Goal: Information Seeking & Learning: Learn about a topic

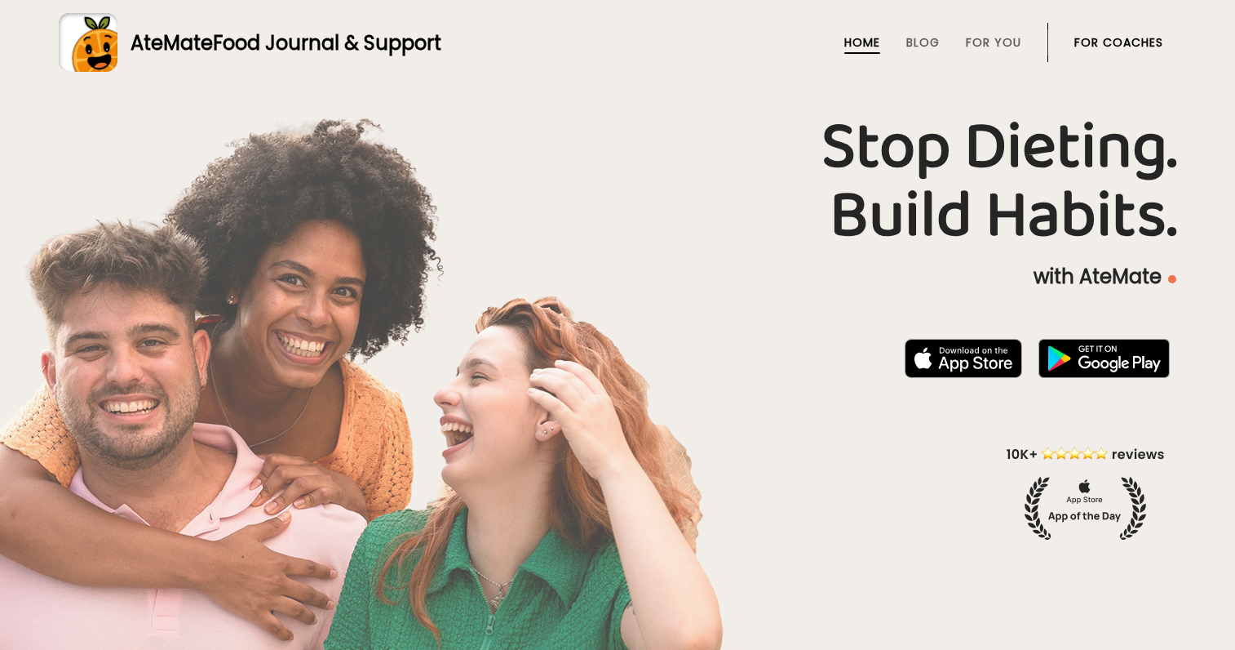
click at [1121, 44] on link "For Coaches" at bounding box center [1119, 42] width 89 height 13
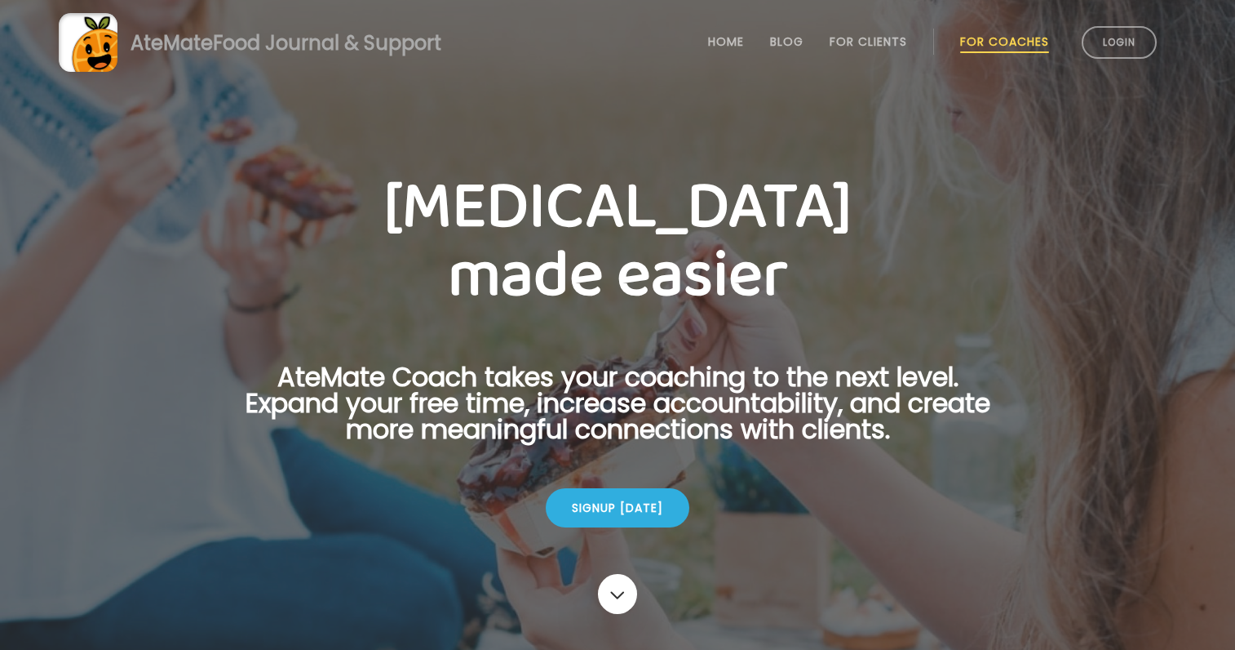
click at [1121, 44] on link "Login" at bounding box center [1119, 42] width 75 height 33
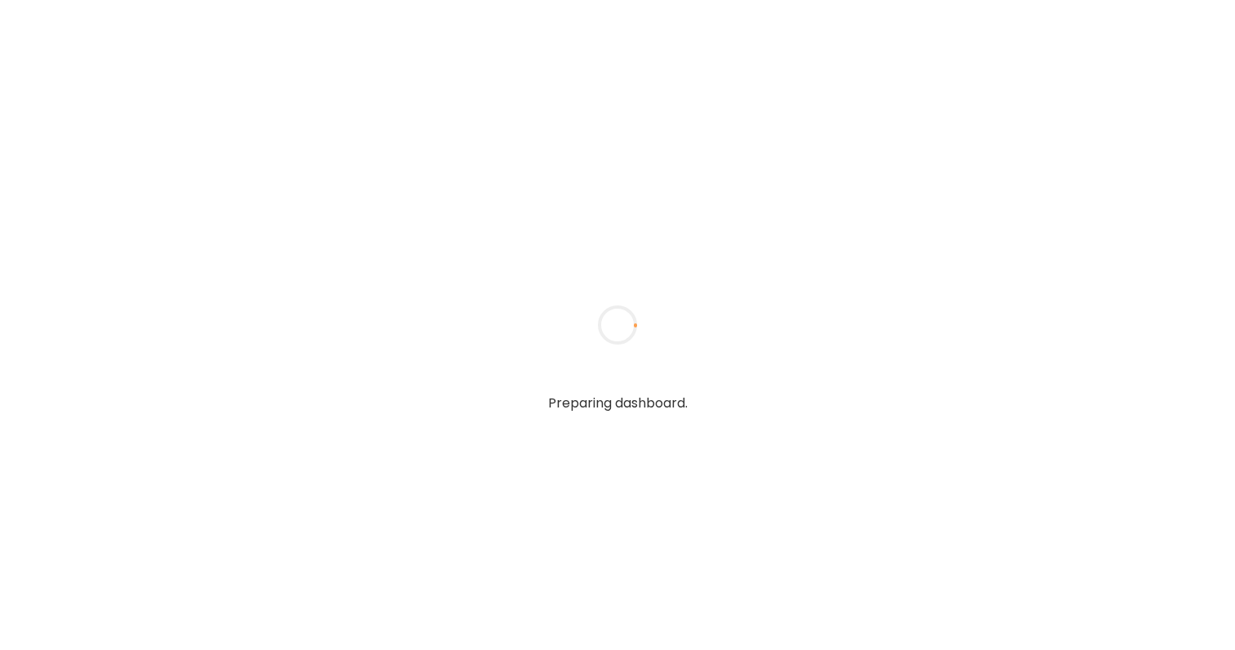
type textarea "**********"
type input "**********"
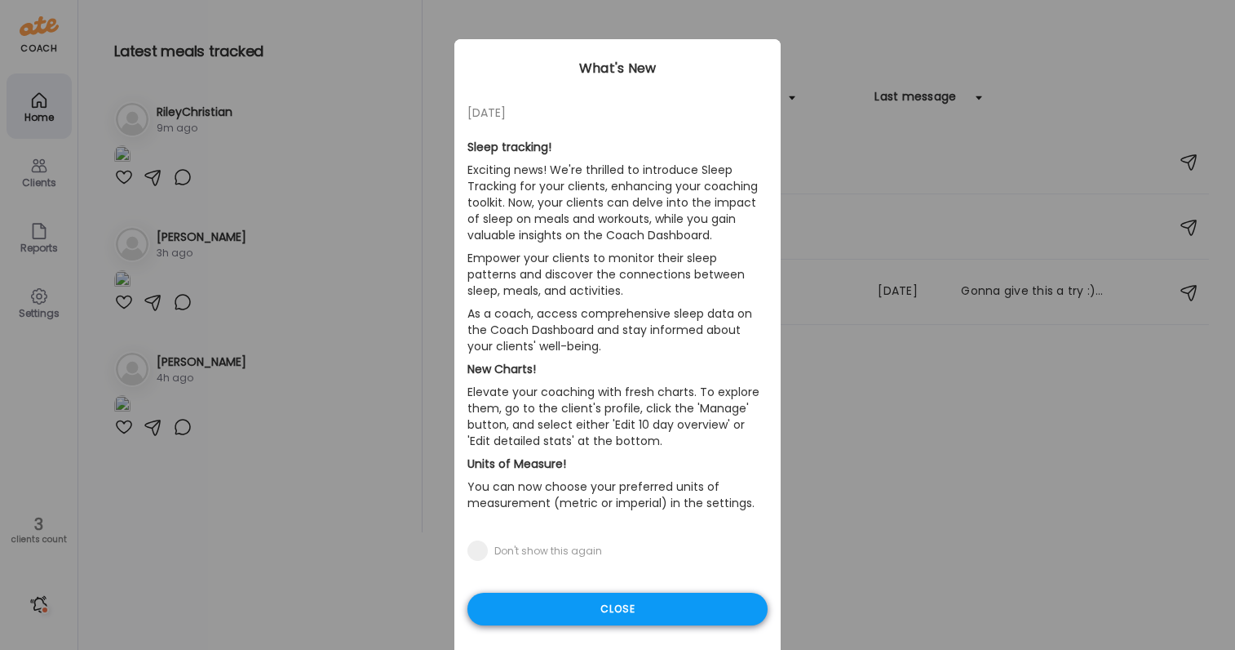
click at [597, 611] on div "Close" at bounding box center [618, 608] width 300 height 33
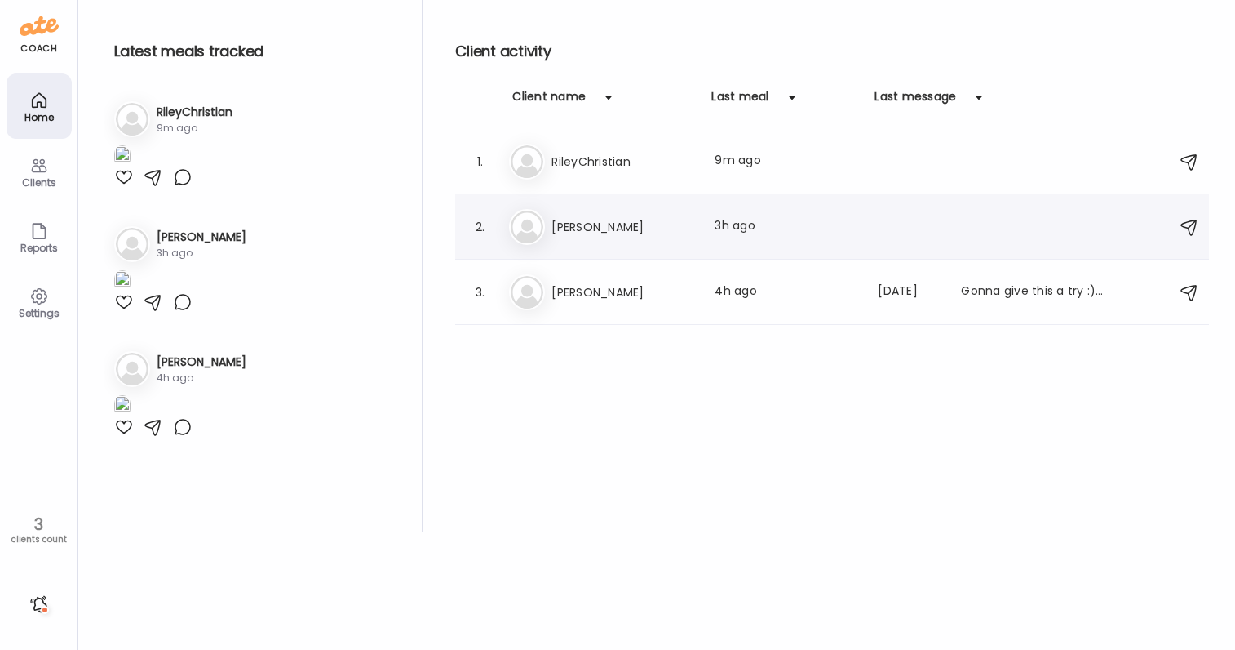
click at [581, 197] on div "2. Me [PERSON_NAME] Last meal: 3h ago" at bounding box center [832, 226] width 754 height 65
click at [525, 148] on img at bounding box center [527, 161] width 33 height 33
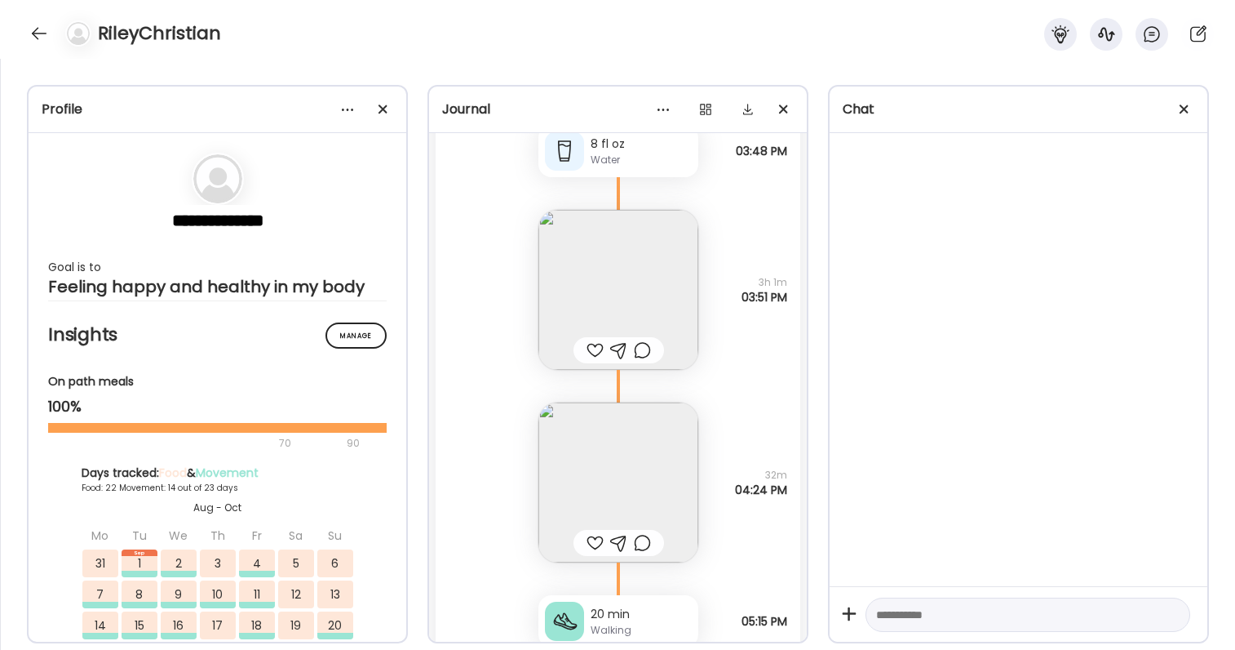
scroll to position [92841, 0]
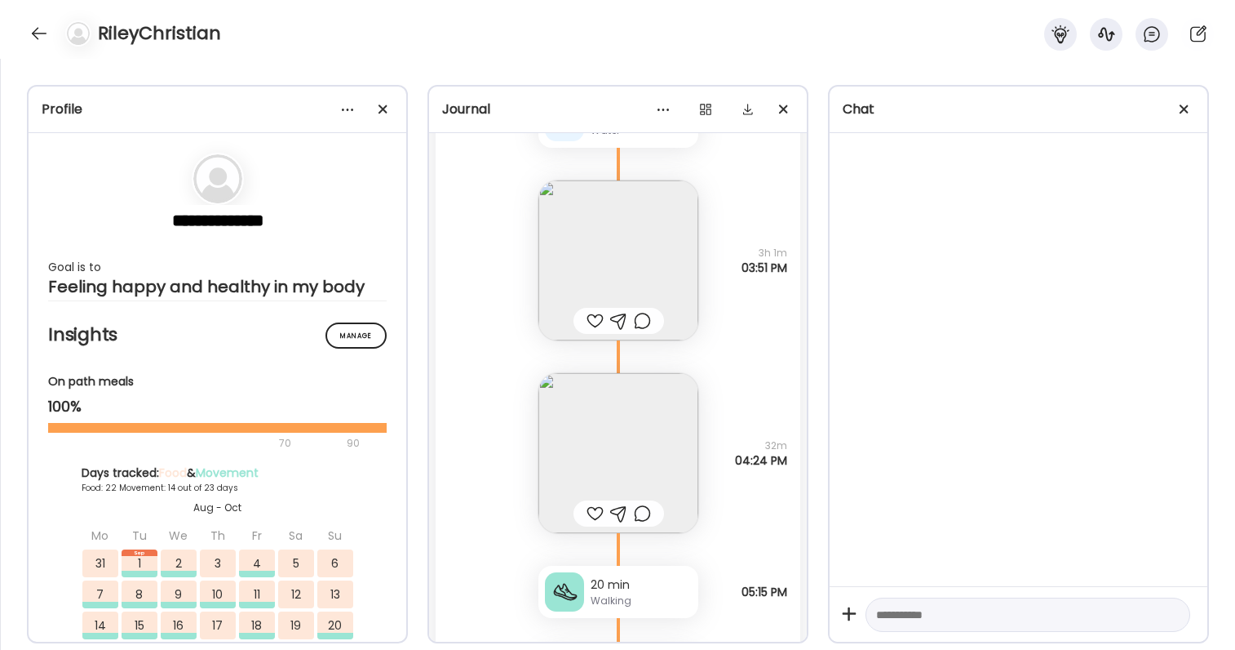
click at [673, 254] on img at bounding box center [619, 260] width 160 height 160
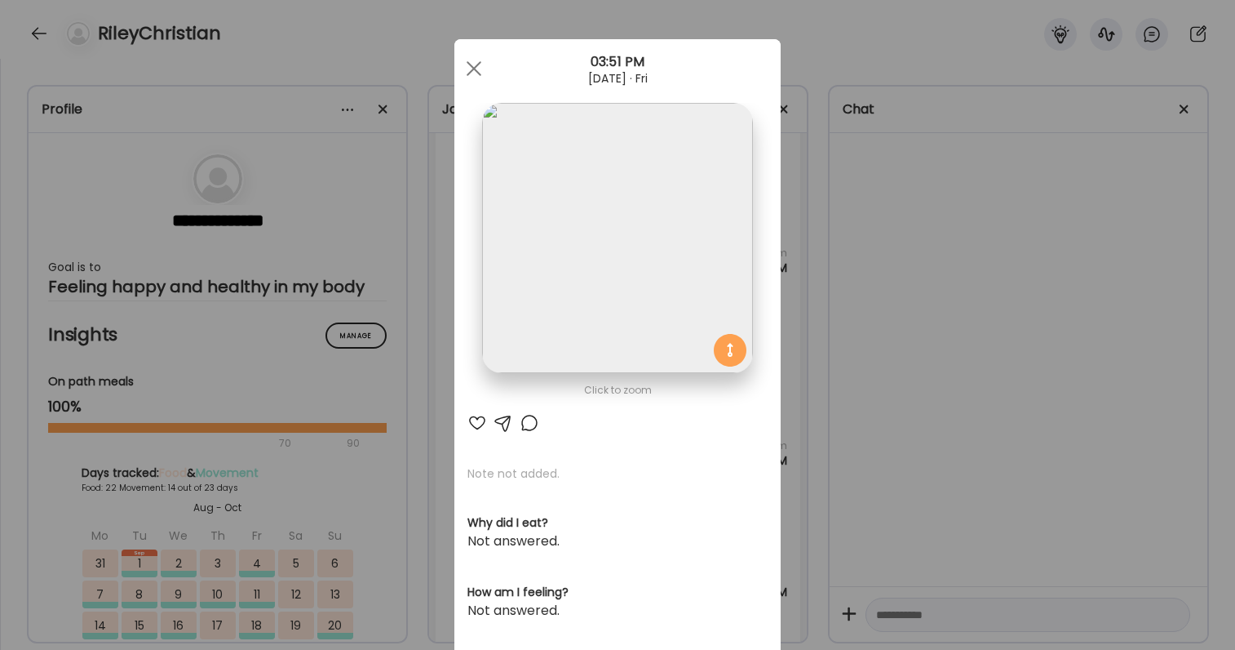
click at [924, 534] on div "Ate Coach Dashboard Wahoo! It’s official Take a moment to set up your Coach Pro…" at bounding box center [617, 325] width 1235 height 650
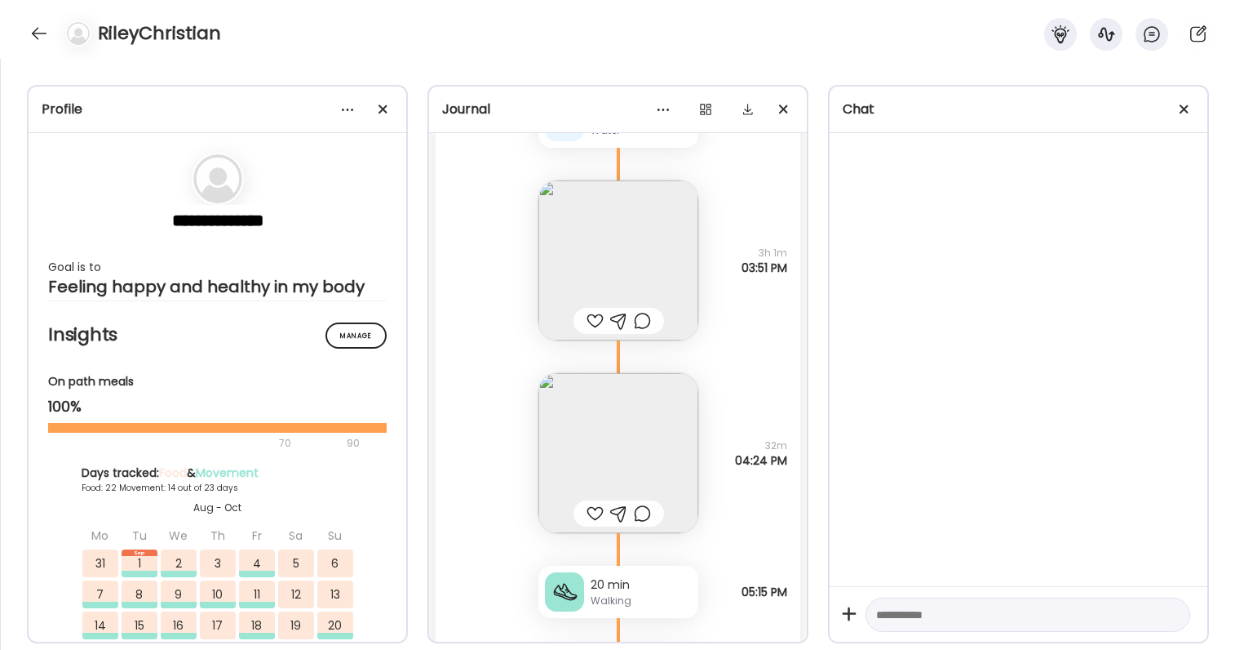
click at [652, 415] on img at bounding box center [619, 453] width 160 height 160
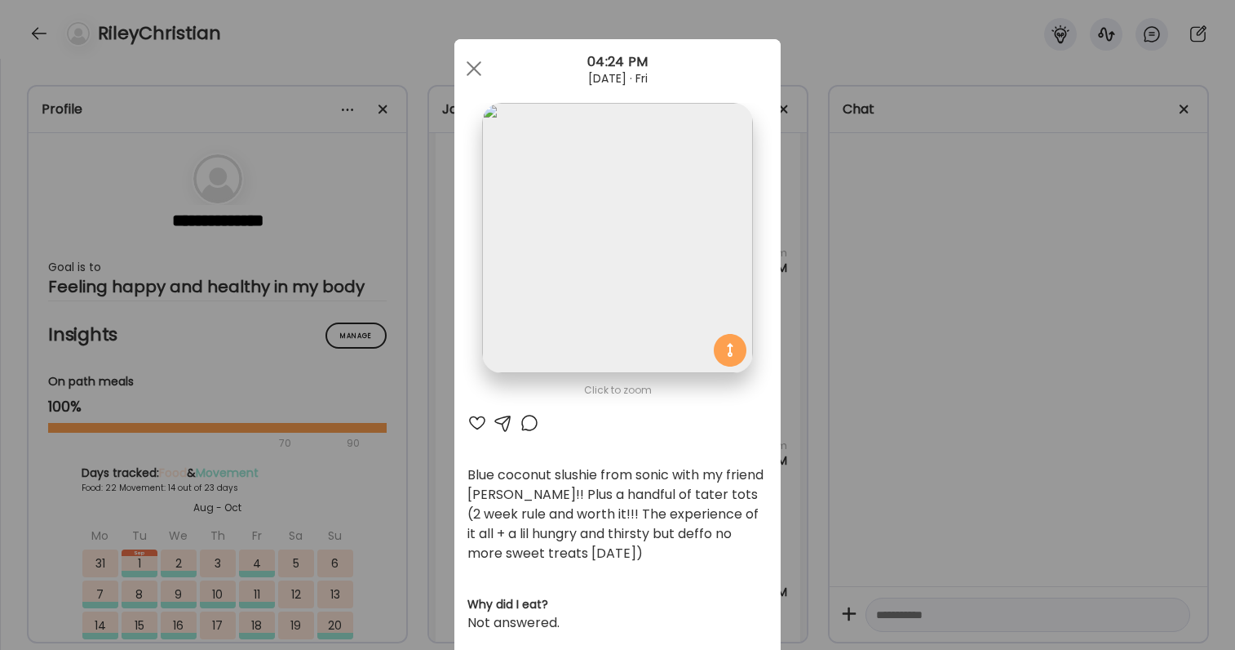
click at [865, 315] on div "Ate Coach Dashboard Wahoo! It’s official Take a moment to set up your Coach Pro…" at bounding box center [617, 325] width 1235 height 650
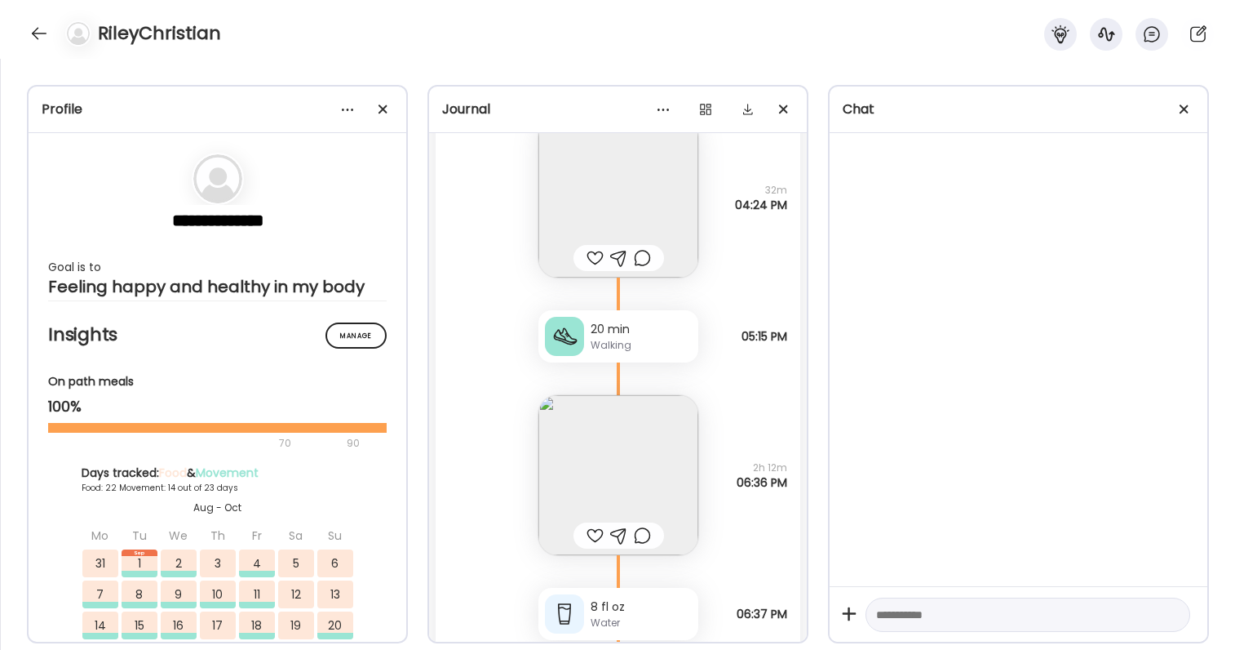
scroll to position [93099, 0]
drag, startPoint x: 726, startPoint y: 193, endPoint x: 773, endPoint y: 219, distance: 53.7
click at [773, 219] on div "Blue coconut slushie from sonic with my friend Lewis!! Plus a handful of tater …" at bounding box center [618, 178] width 365 height 193
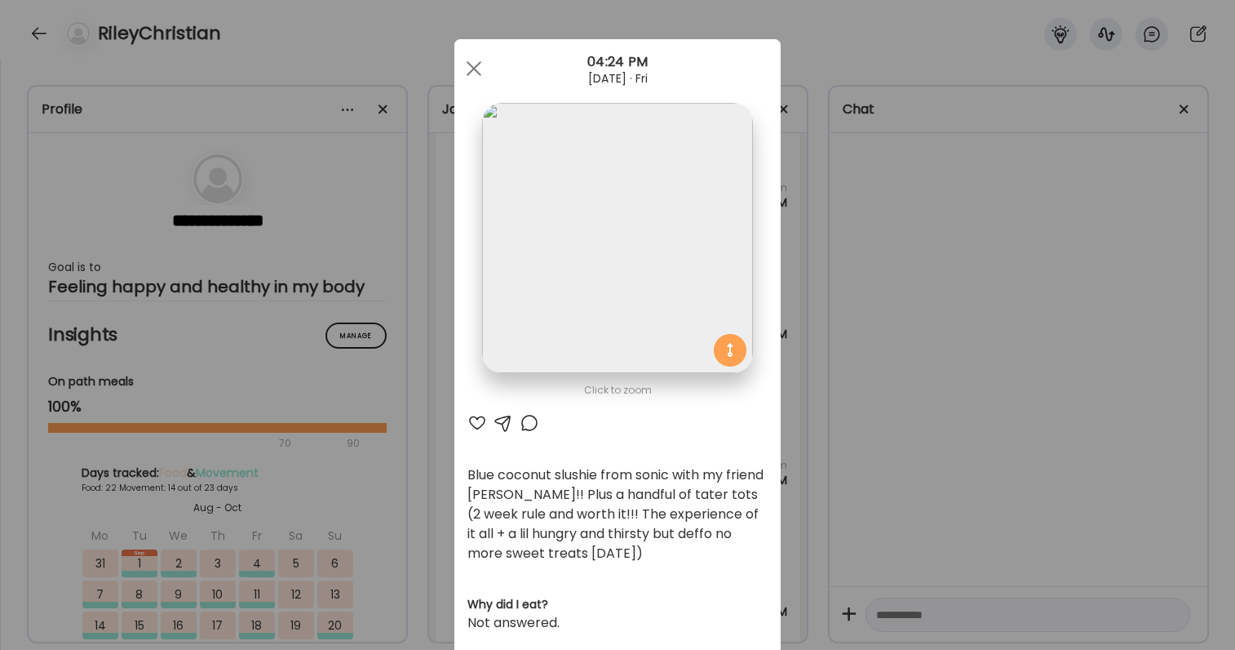
click at [773, 219] on section at bounding box center [617, 256] width 326 height 307
click at [796, 221] on div "Ate Coach Dashboard Wahoo! It’s official Take a moment to set up your Coach Pro…" at bounding box center [617, 325] width 1235 height 650
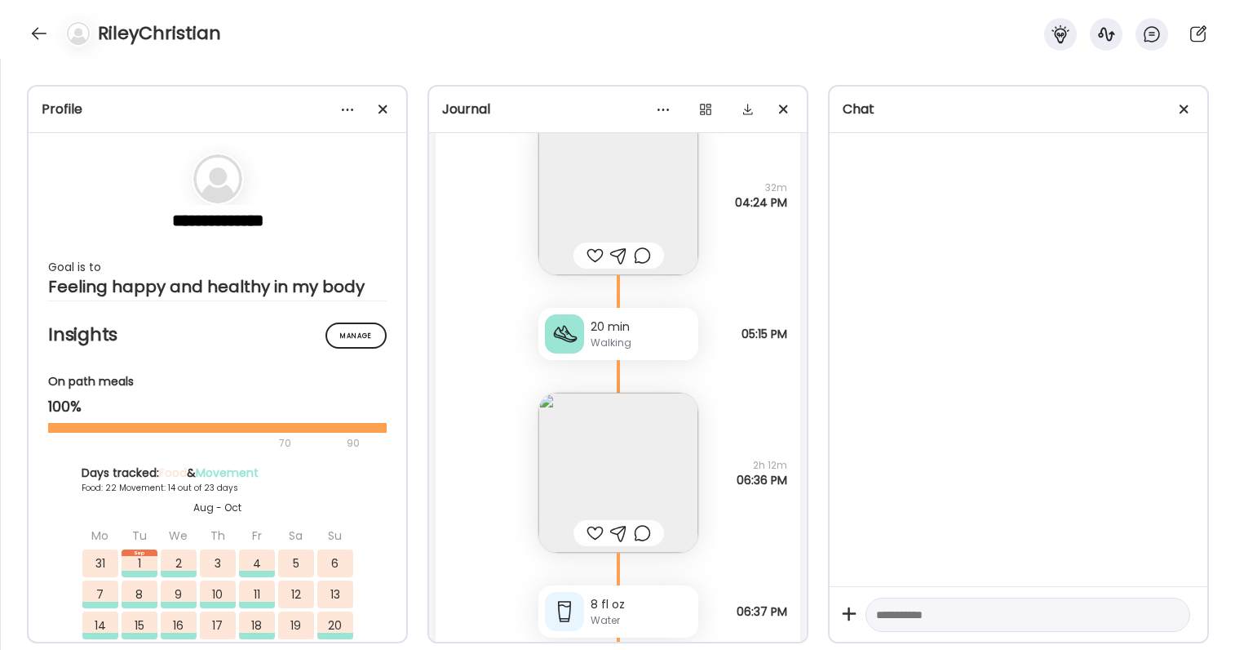
drag, startPoint x: 765, startPoint y: 185, endPoint x: 783, endPoint y: 187, distance: 18.0
click at [786, 187] on span "32m" at bounding box center [761, 187] width 52 height 15
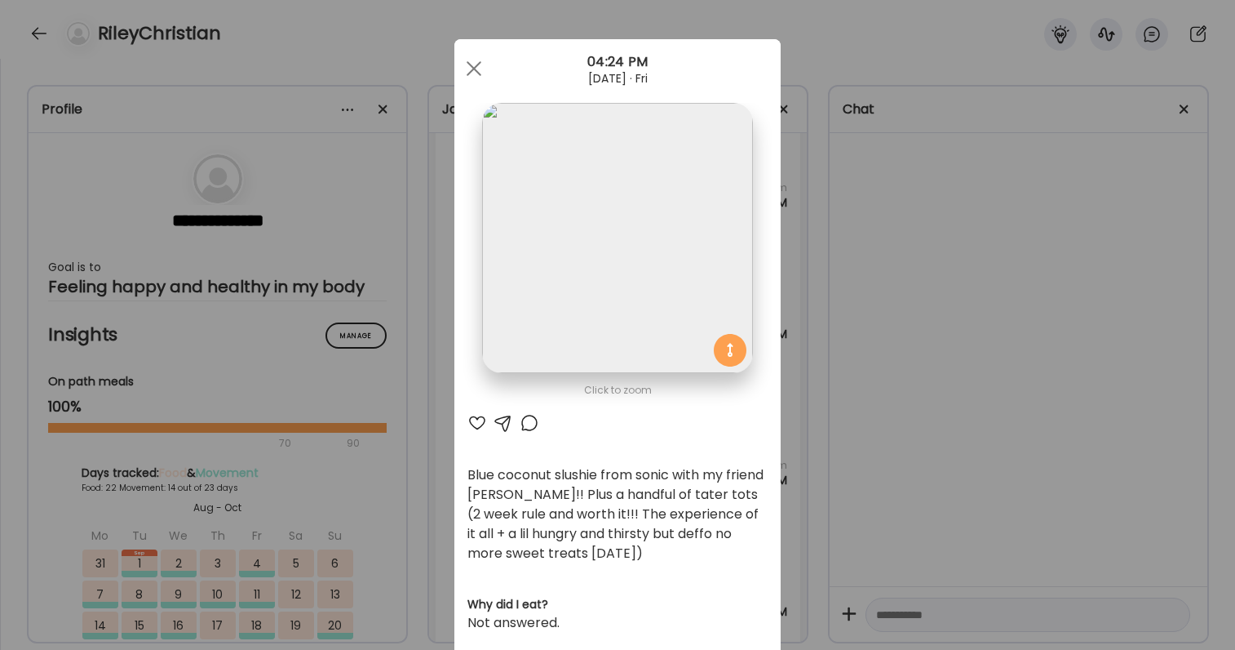
click at [791, 190] on div "Ate Coach Dashboard Wahoo! It’s official Take a moment to set up your Coach Pro…" at bounding box center [617, 325] width 1235 height 650
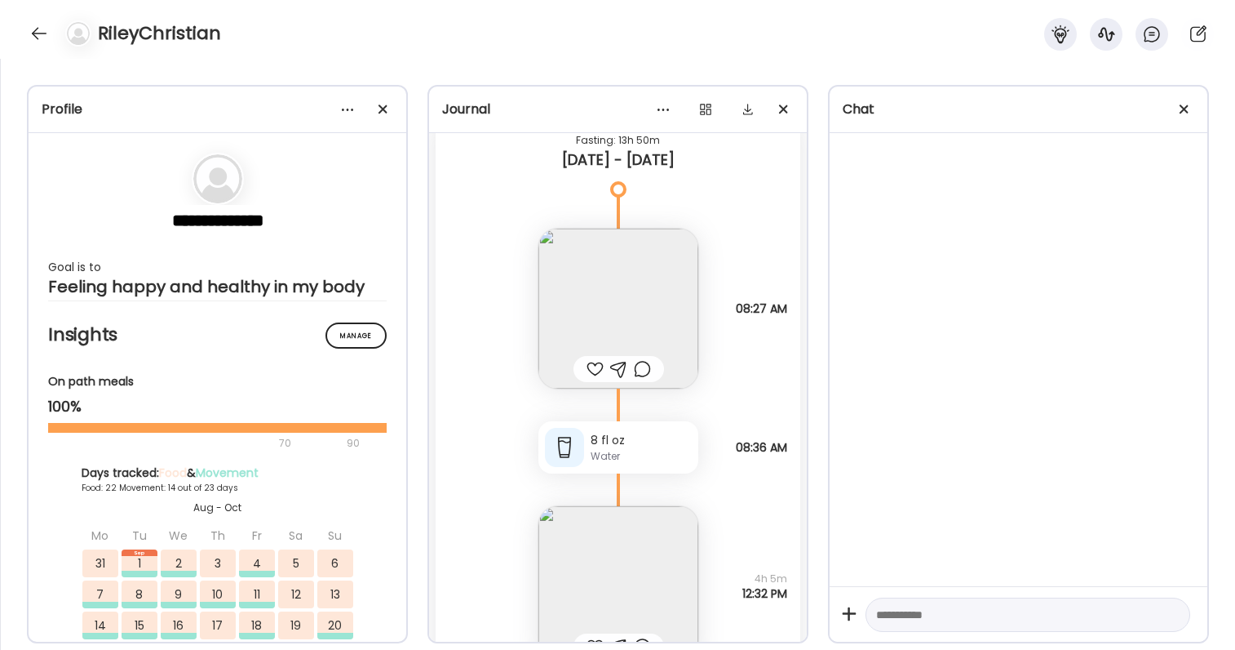
scroll to position [94123, 0]
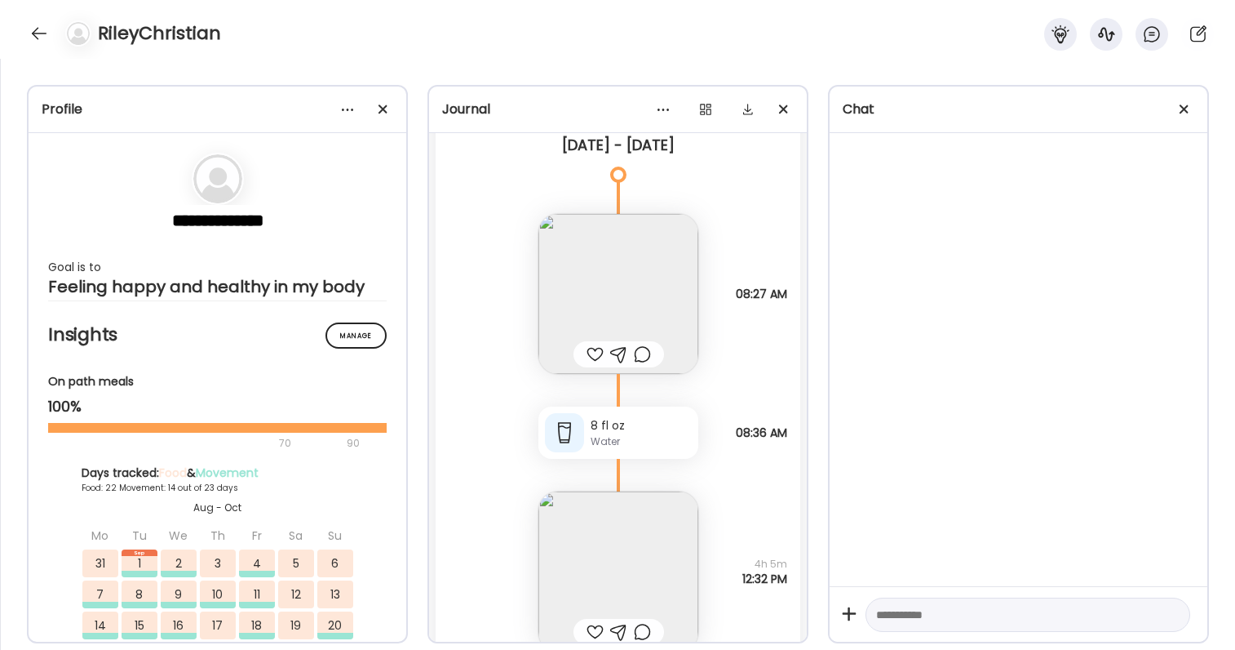
click at [633, 267] on img at bounding box center [619, 294] width 160 height 160
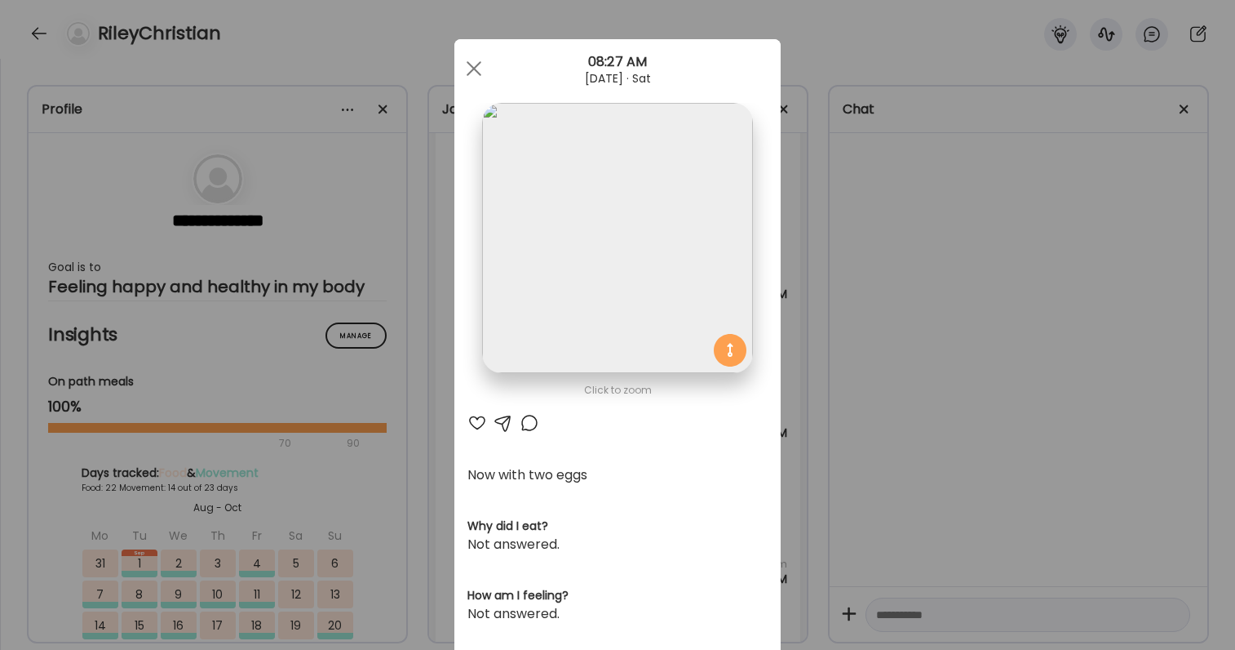
click at [1028, 459] on div "Ate Coach Dashboard Wahoo! It’s official Take a moment to set up your Coach Pro…" at bounding box center [617, 325] width 1235 height 650
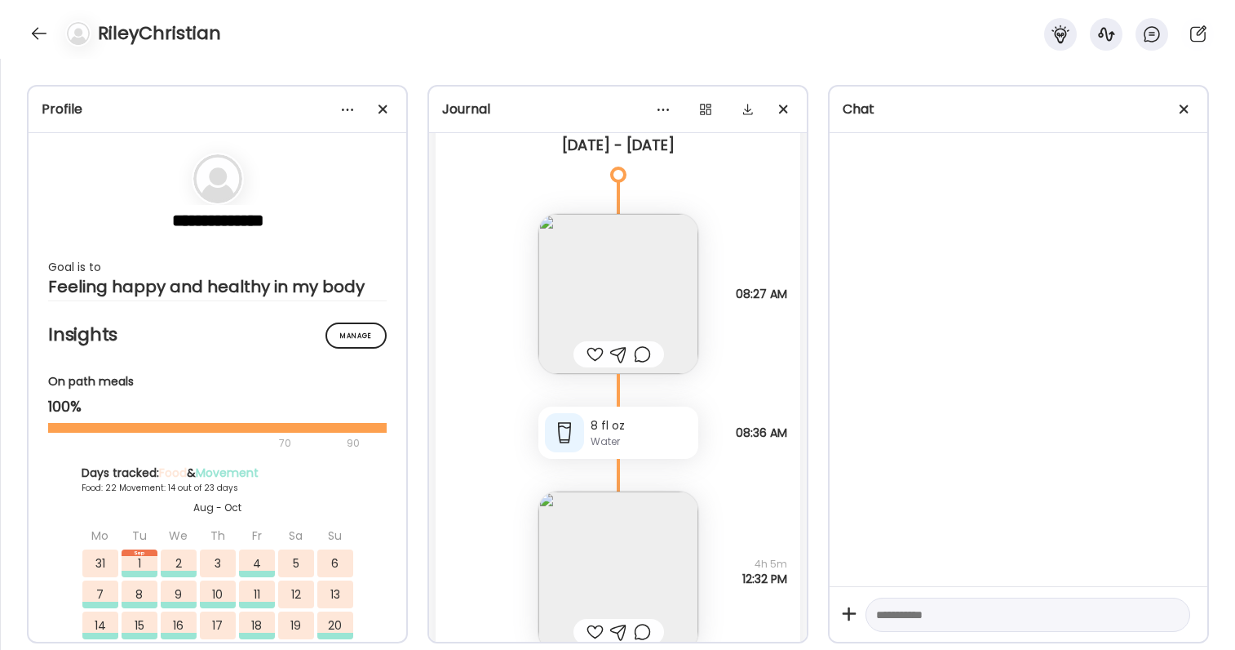
scroll to position [94128, 0]
click at [651, 231] on img at bounding box center [619, 289] width 160 height 160
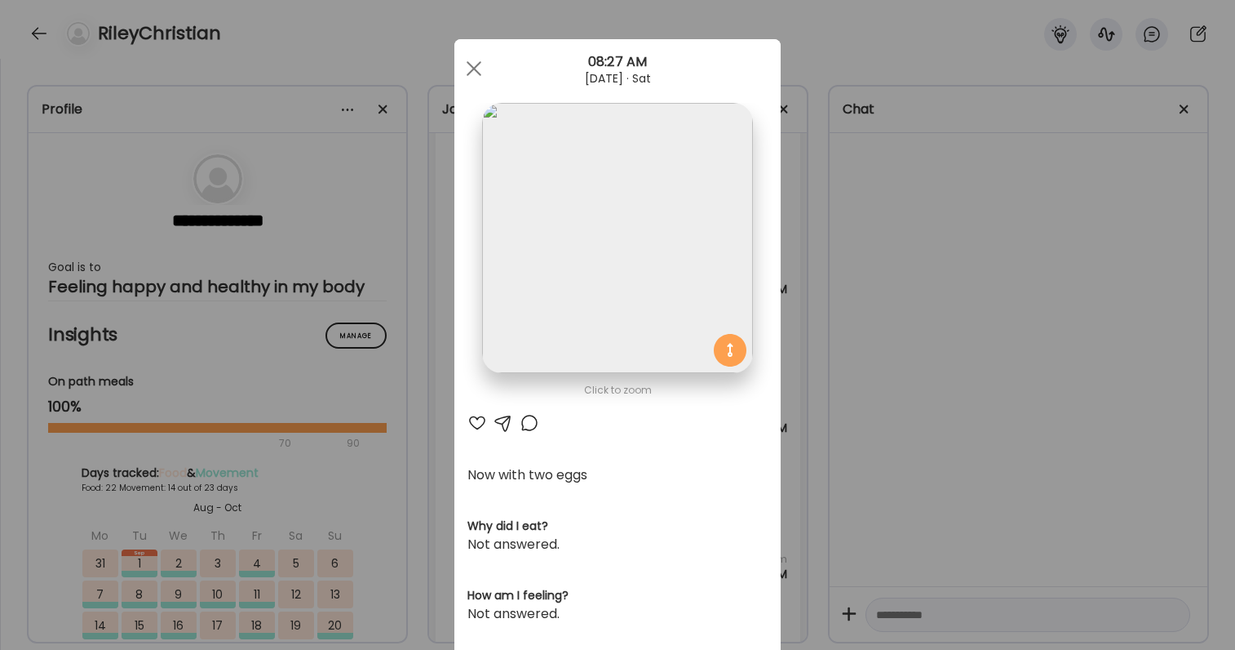
click at [872, 410] on div "Ate Coach Dashboard Wahoo! It’s official Take a moment to set up your Coach Pro…" at bounding box center [617, 325] width 1235 height 650
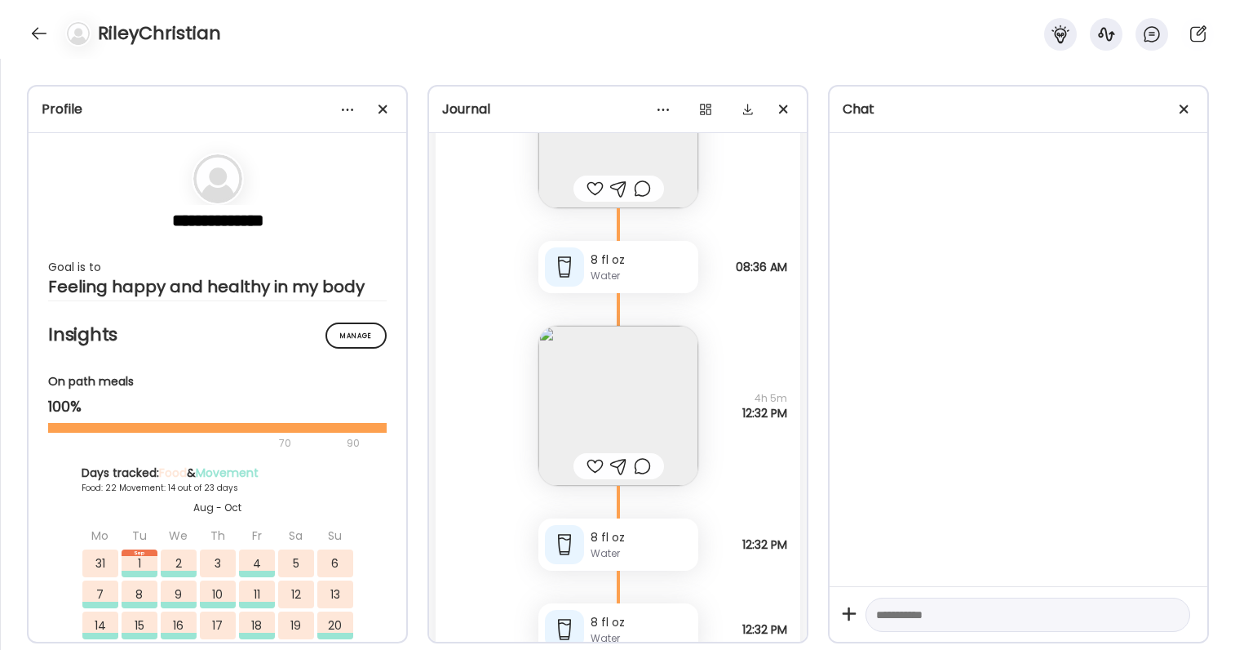
scroll to position [94293, 0]
click at [674, 407] on img at bounding box center [619, 401] width 160 height 160
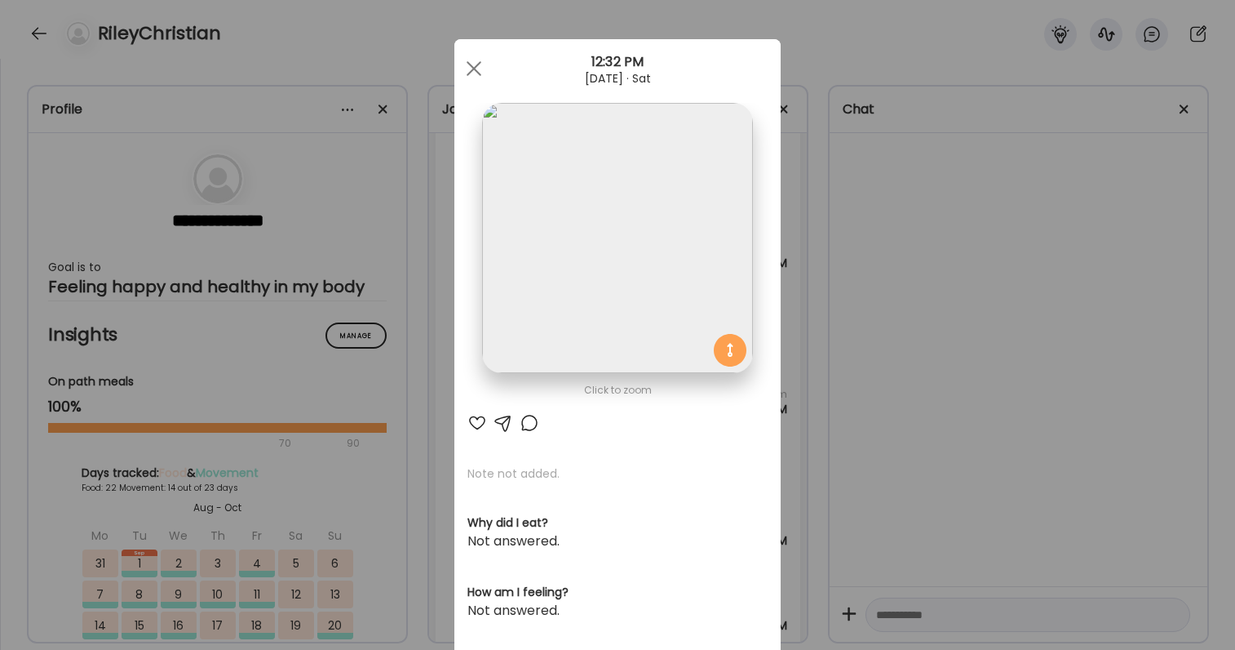
click at [801, 457] on div "Ate Coach Dashboard Wahoo! It’s official Take a moment to set up your Coach Pro…" at bounding box center [617, 325] width 1235 height 650
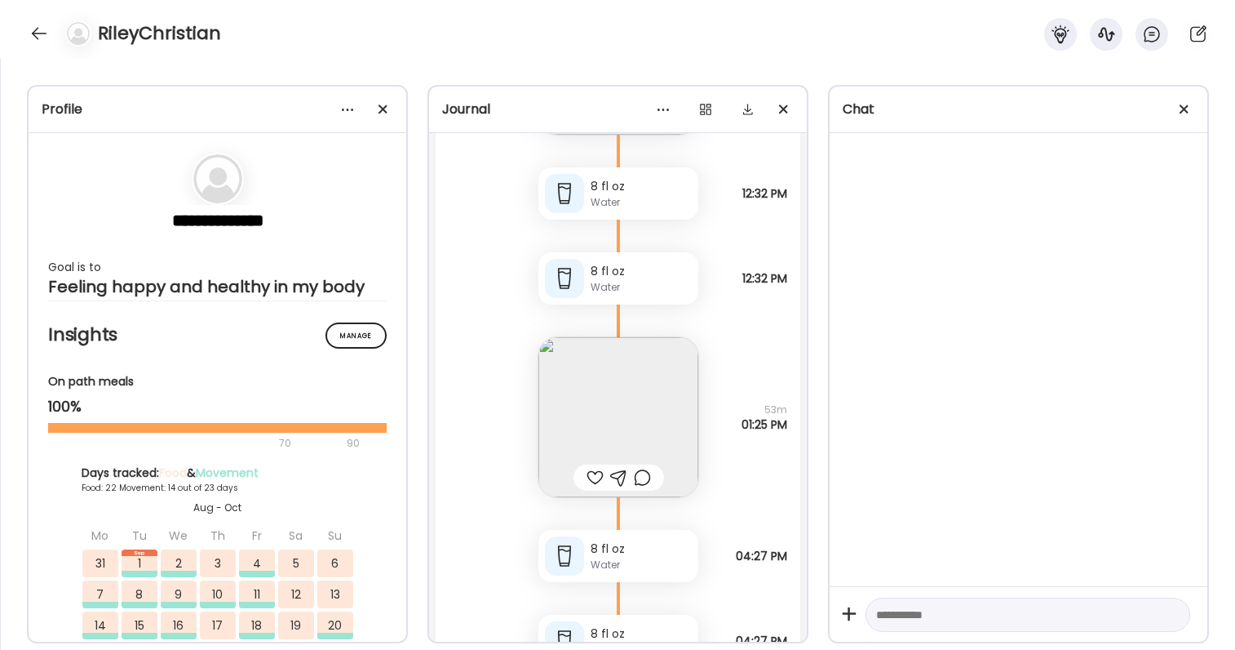
scroll to position [94657, 0]
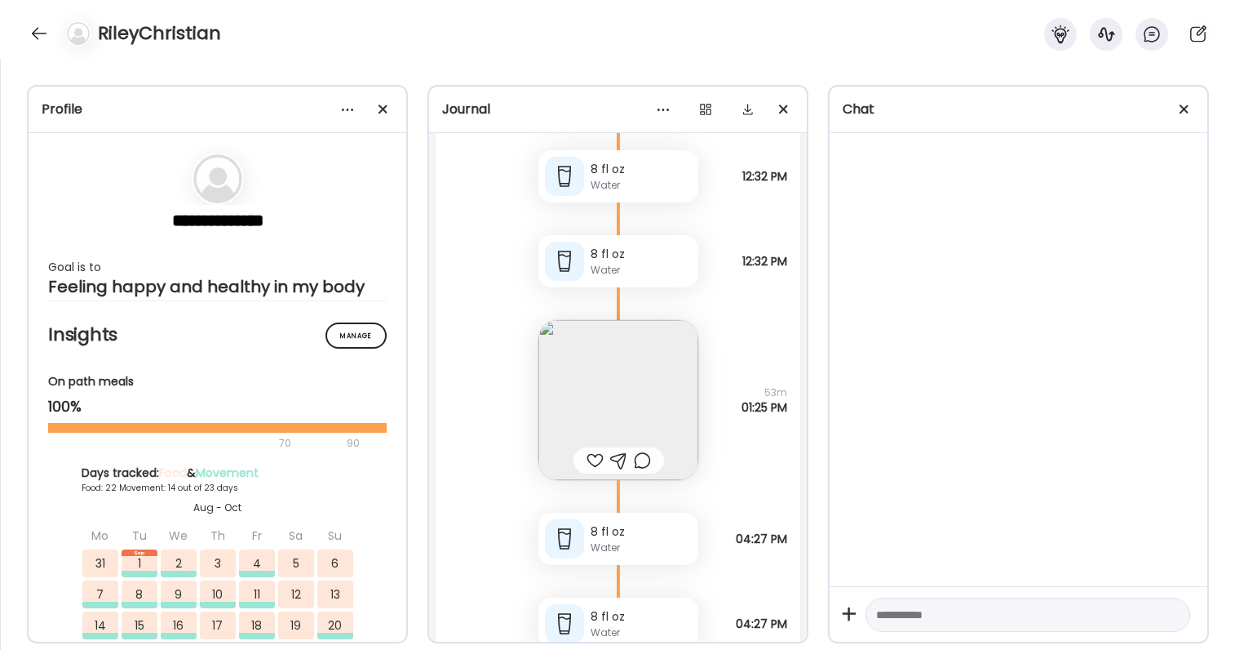
click at [681, 394] on img at bounding box center [619, 400] width 160 height 160
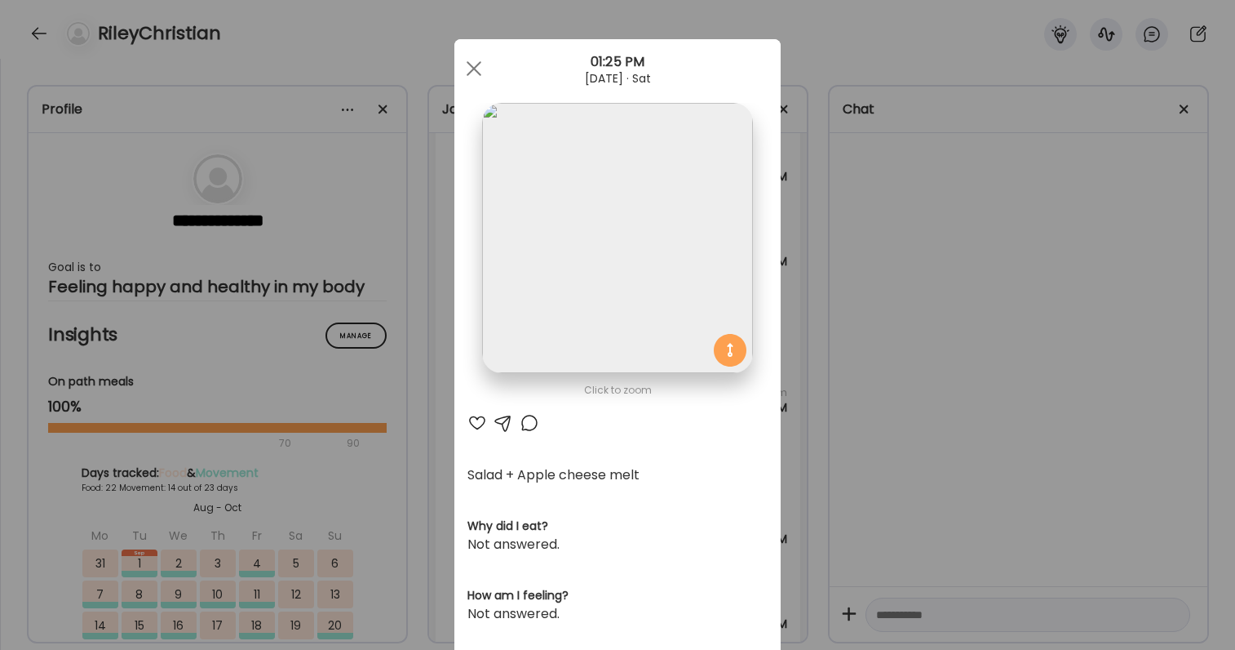
click at [773, 417] on div "Click to zoom AteMate AI Salad + Apple cheese melt Why did I eat? Not answered.…" at bounding box center [617, 521] width 326 height 964
click at [808, 423] on div "Ate Coach Dashboard Wahoo! It’s official Take a moment to set up your Coach Pro…" at bounding box center [617, 325] width 1235 height 650
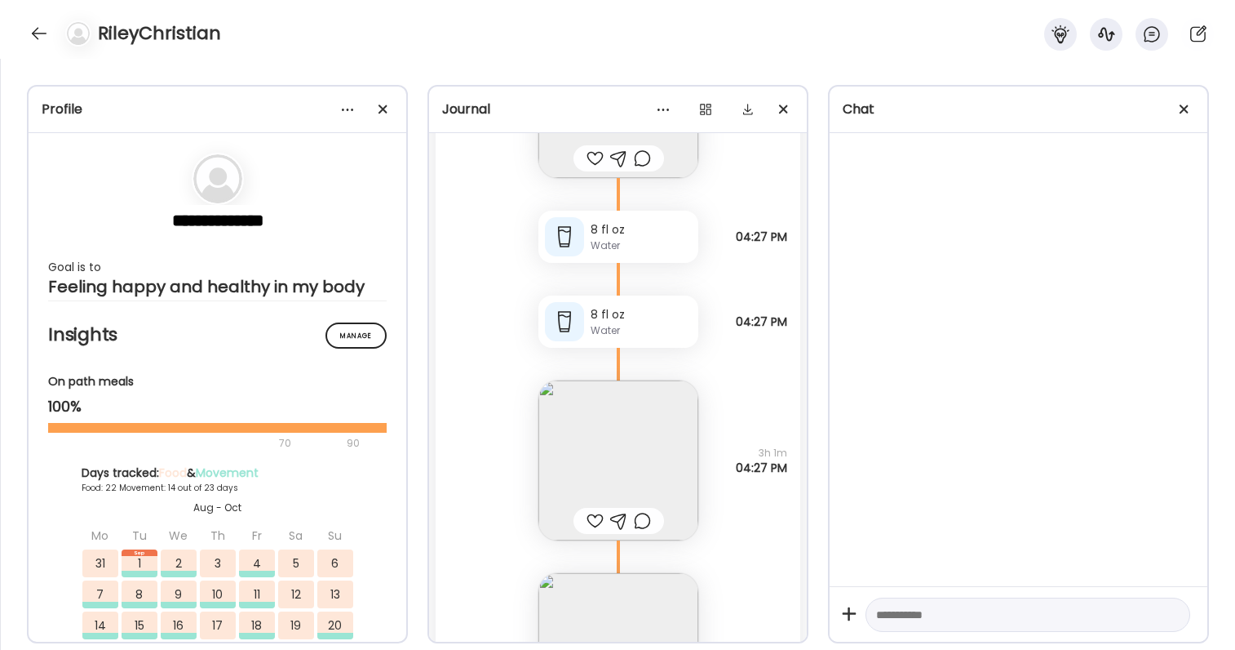
scroll to position [95002, 0]
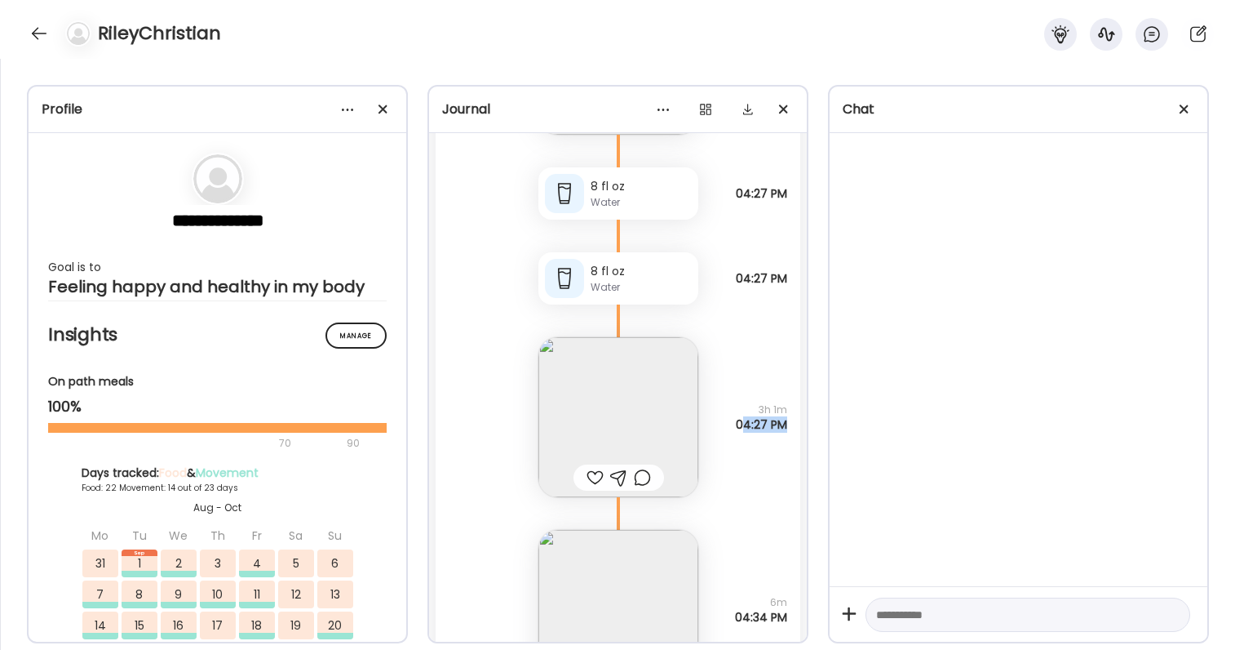
drag, startPoint x: 740, startPoint y: 423, endPoint x: 783, endPoint y: 425, distance: 43.3
click at [783, 425] on span "04:27 PM" at bounding box center [761, 424] width 51 height 15
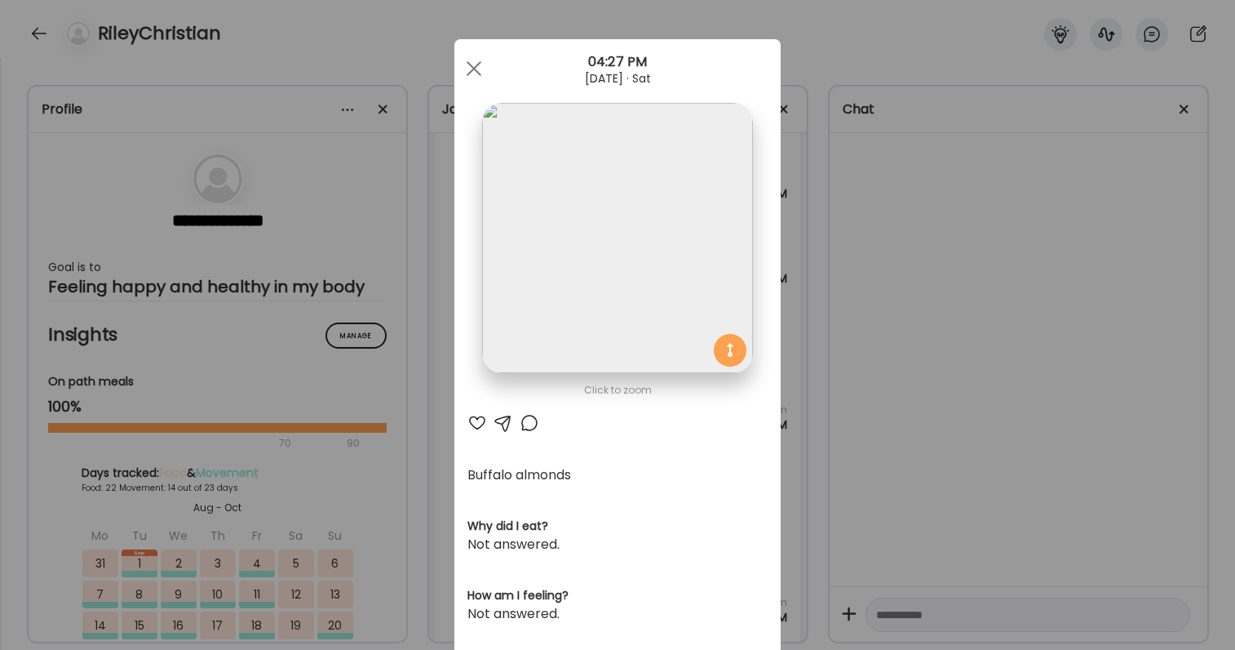
click at [796, 436] on div "Ate Coach Dashboard Wahoo! It’s official Take a moment to set up your Coach Pro…" at bounding box center [617, 325] width 1235 height 650
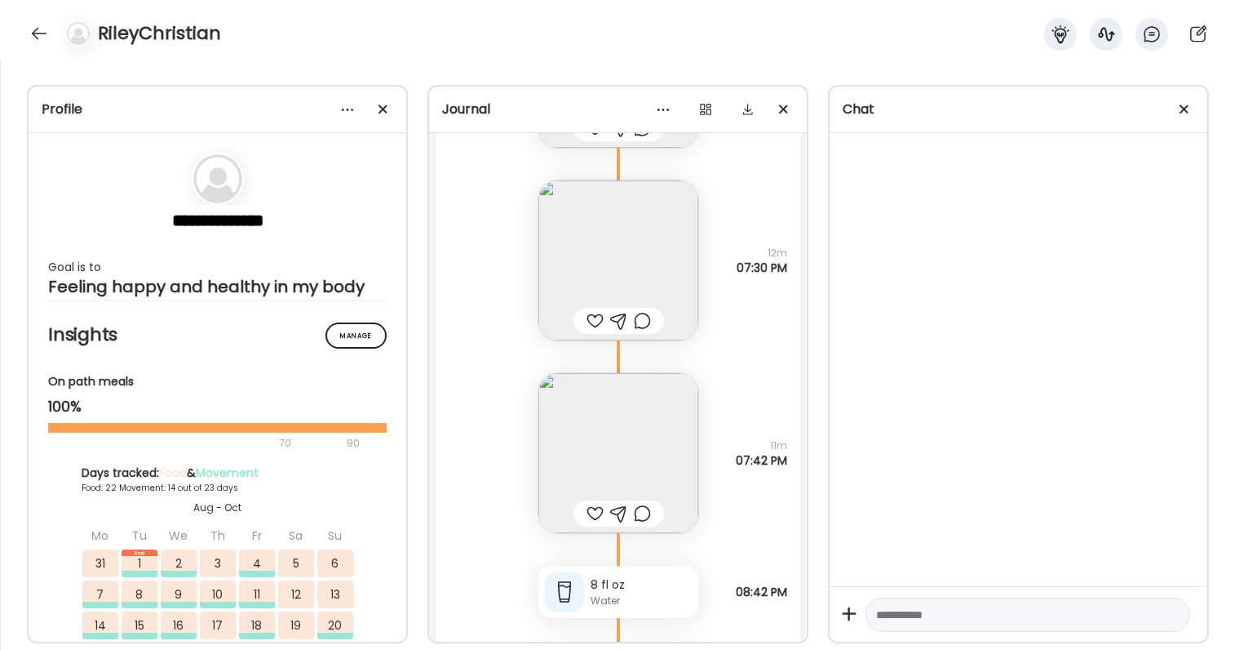
scroll to position [95759, 0]
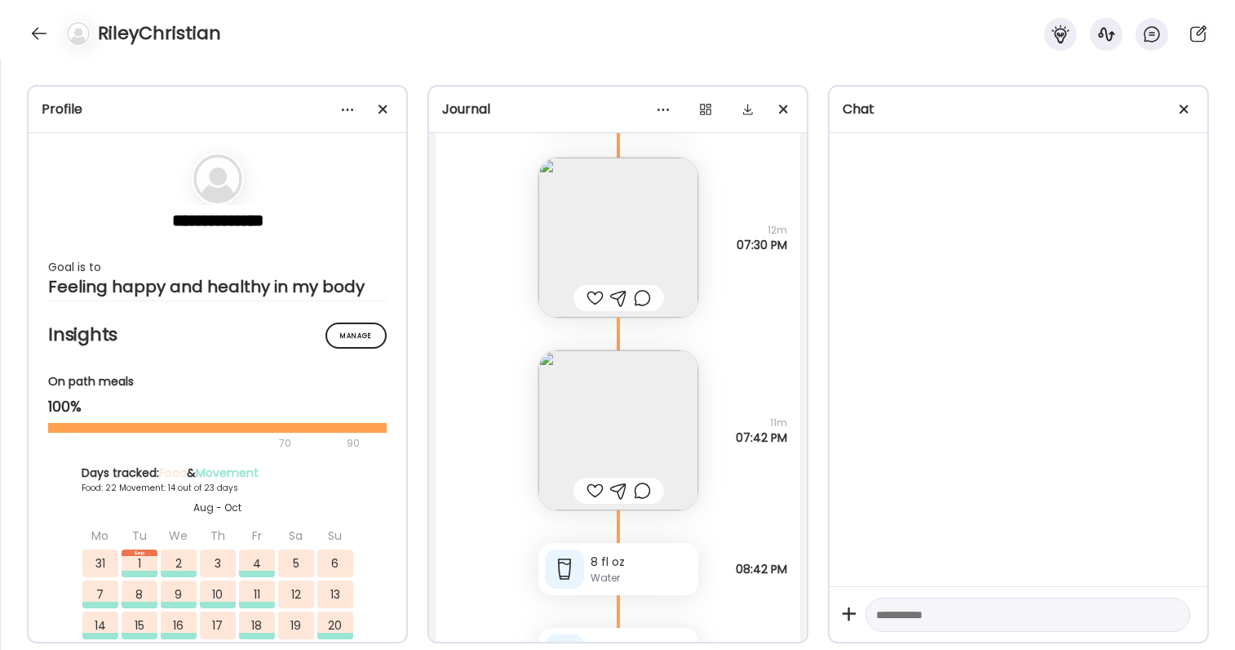
click at [671, 471] on img at bounding box center [619, 430] width 160 height 160
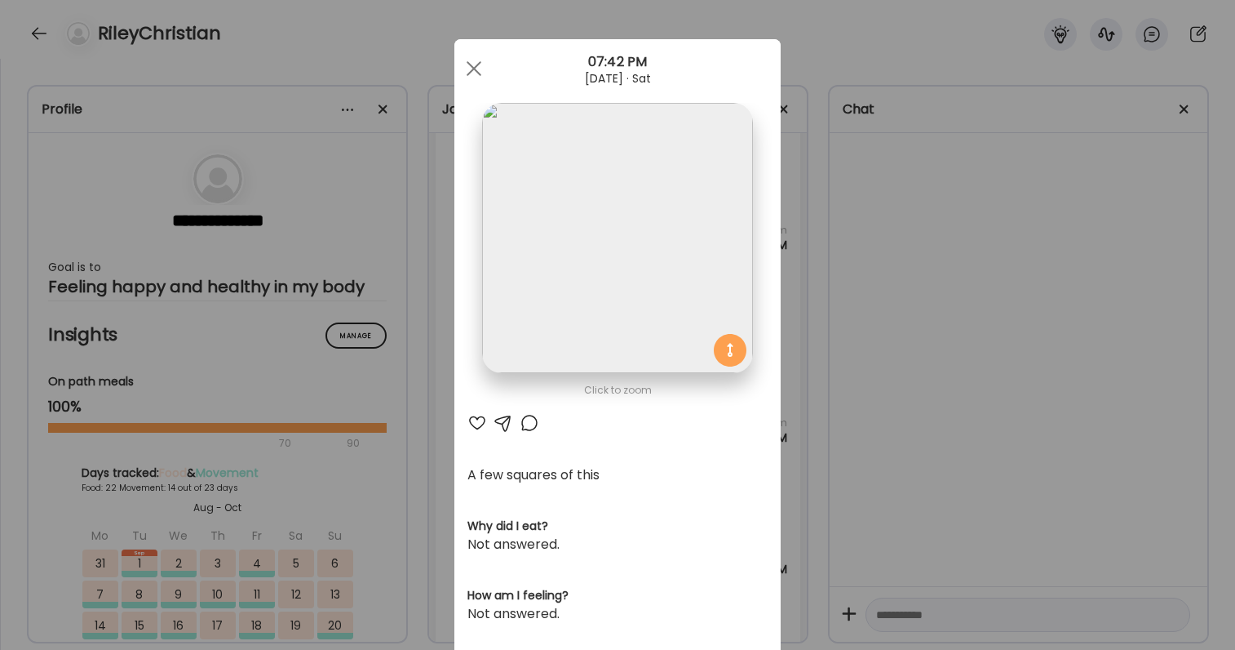
click at [821, 427] on div "Ate Coach Dashboard Wahoo! It’s official Take a moment to set up your Coach Pro…" at bounding box center [617, 325] width 1235 height 650
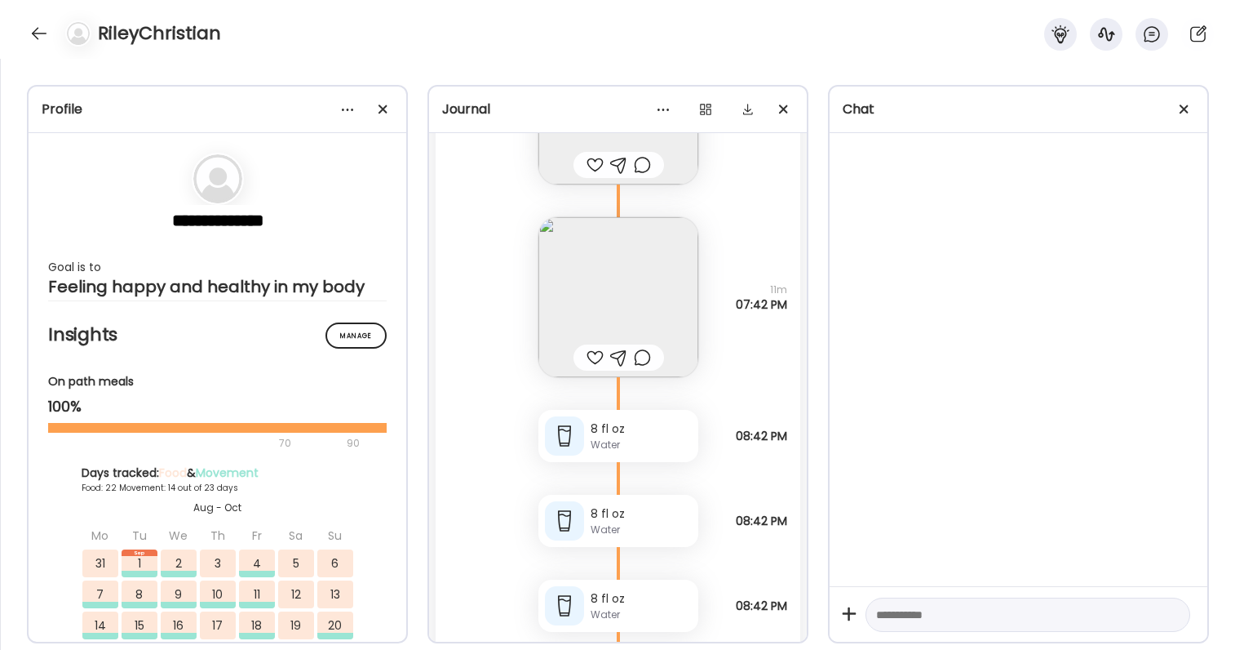
scroll to position [95908, 0]
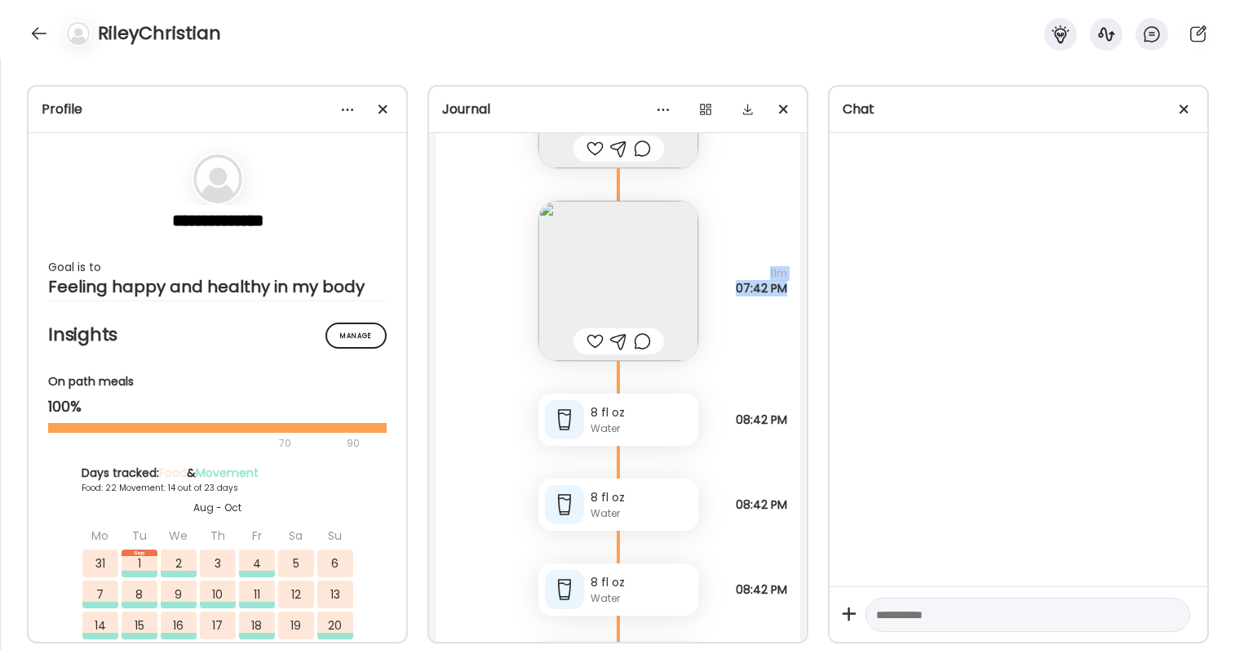
drag, startPoint x: 763, startPoint y: 270, endPoint x: 782, endPoint y: 294, distance: 30.2
click at [783, 294] on div "11m 07:42 PM" at bounding box center [761, 280] width 51 height 29
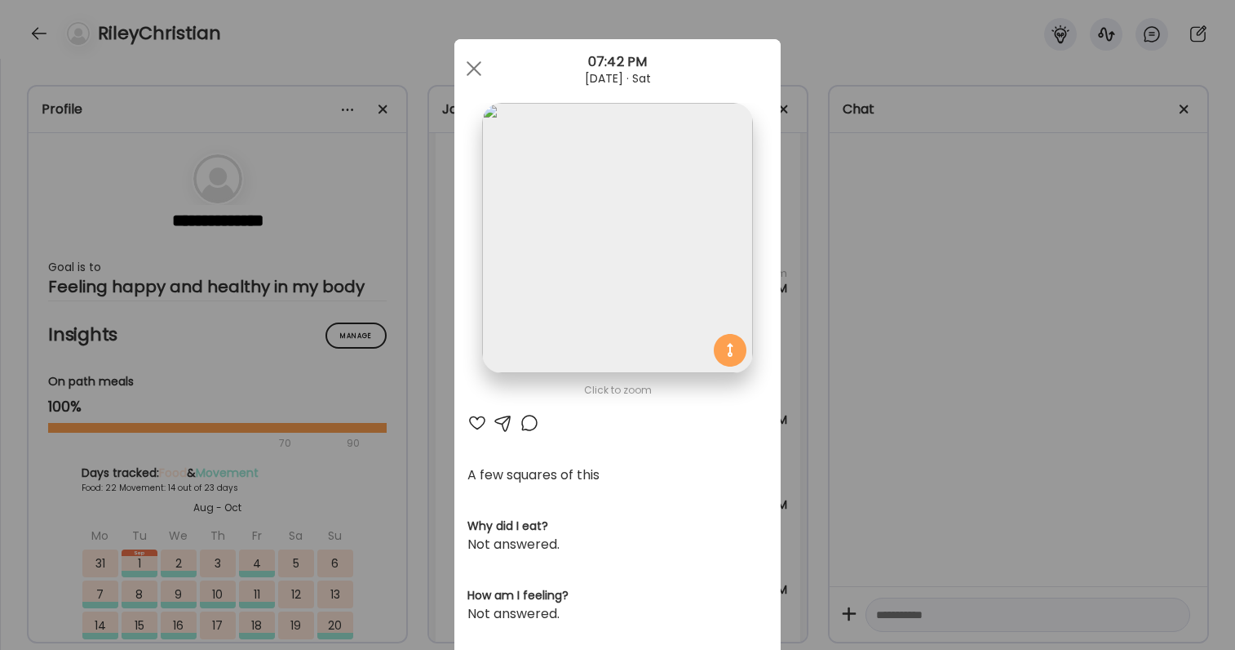
click at [782, 294] on div "Ate Coach Dashboard Wahoo! It’s official Take a moment to set up your Coach Pro…" at bounding box center [617, 325] width 1235 height 650
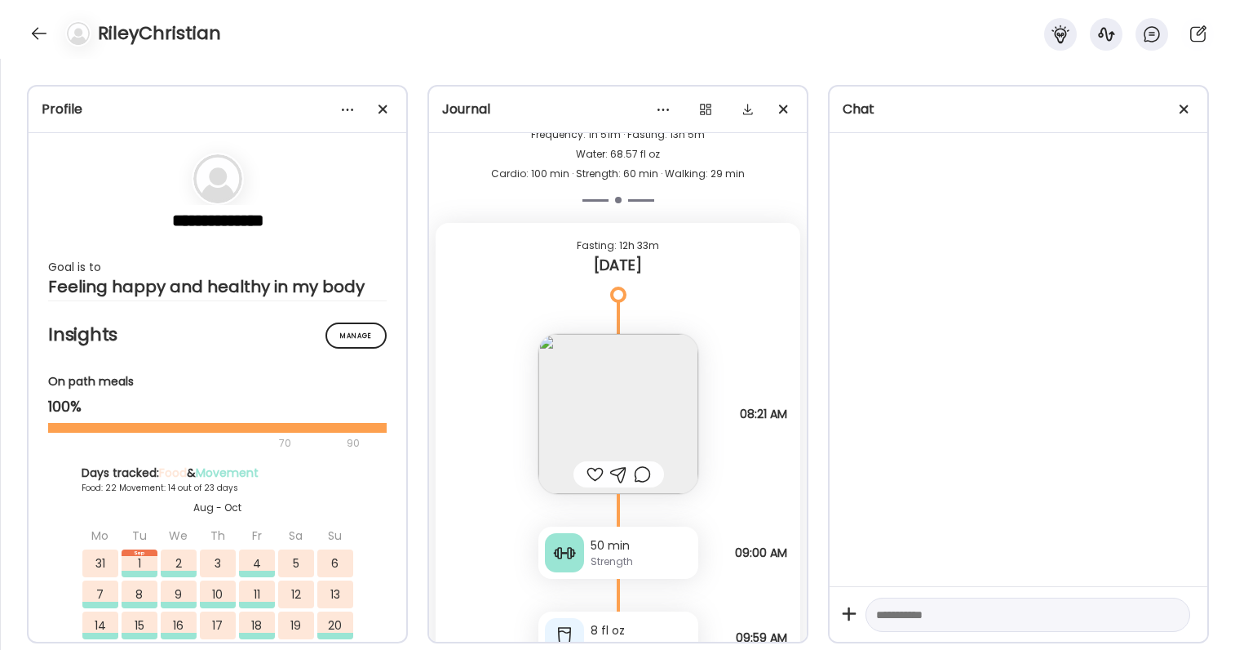
scroll to position [99090, 0]
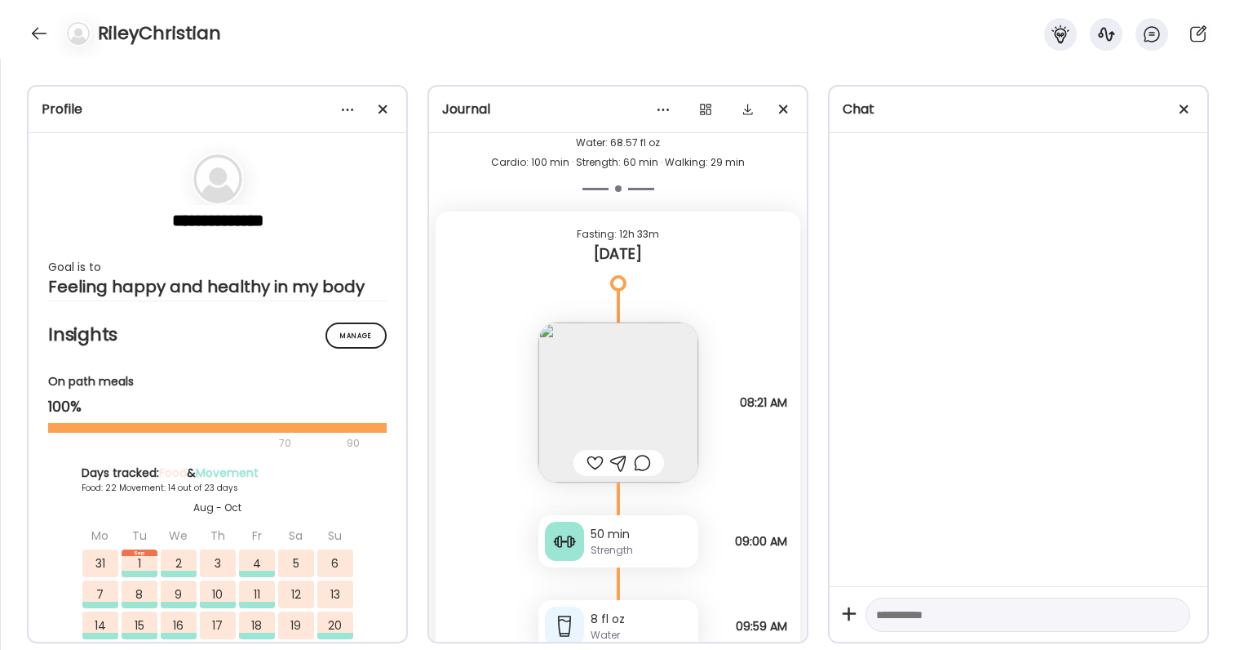
click at [632, 339] on img at bounding box center [619, 402] width 160 height 160
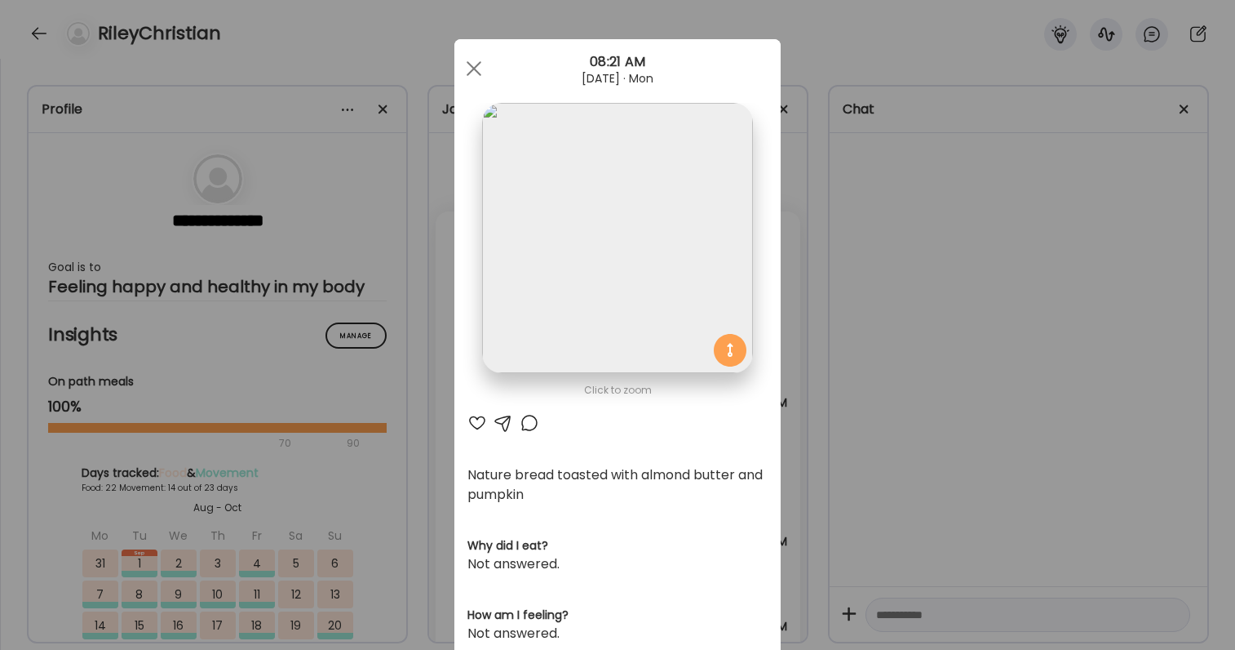
click at [823, 378] on div "Ate Coach Dashboard Wahoo! It’s official Take a moment to set up your Coach Pro…" at bounding box center [617, 325] width 1235 height 650
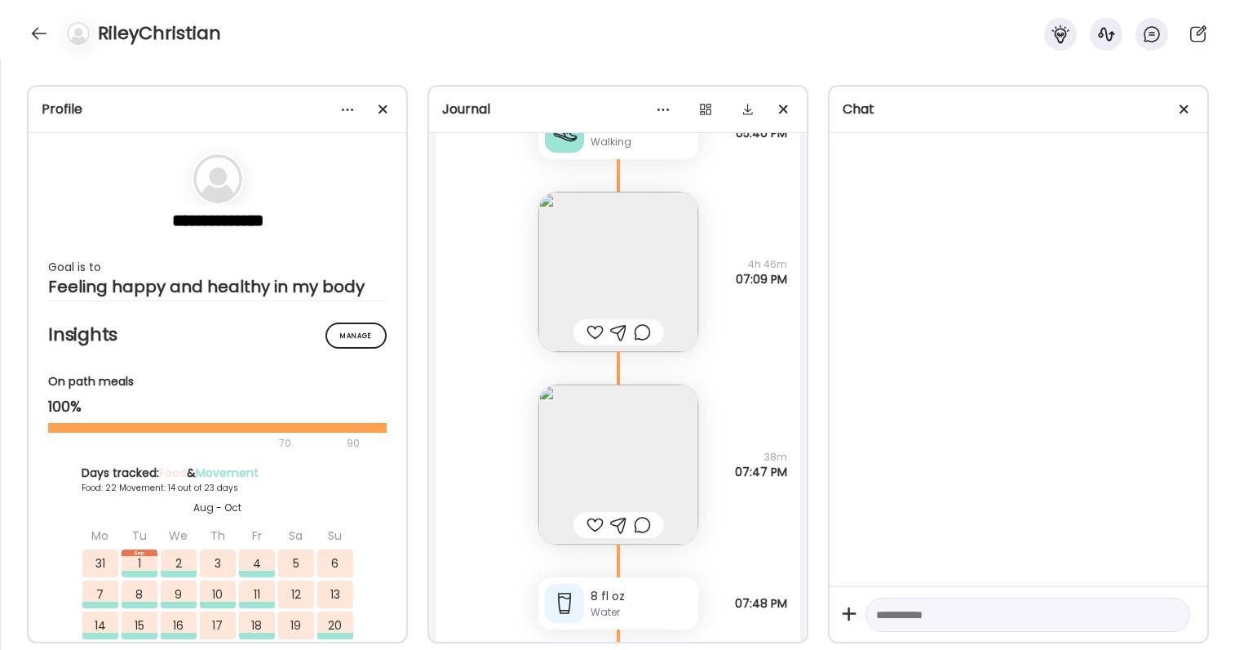
scroll to position [98210, 0]
drag, startPoint x: 746, startPoint y: 270, endPoint x: 787, endPoint y: 282, distance: 43.4
click at [787, 282] on div "4h 46m 07:09 PM" at bounding box center [761, 273] width 51 height 29
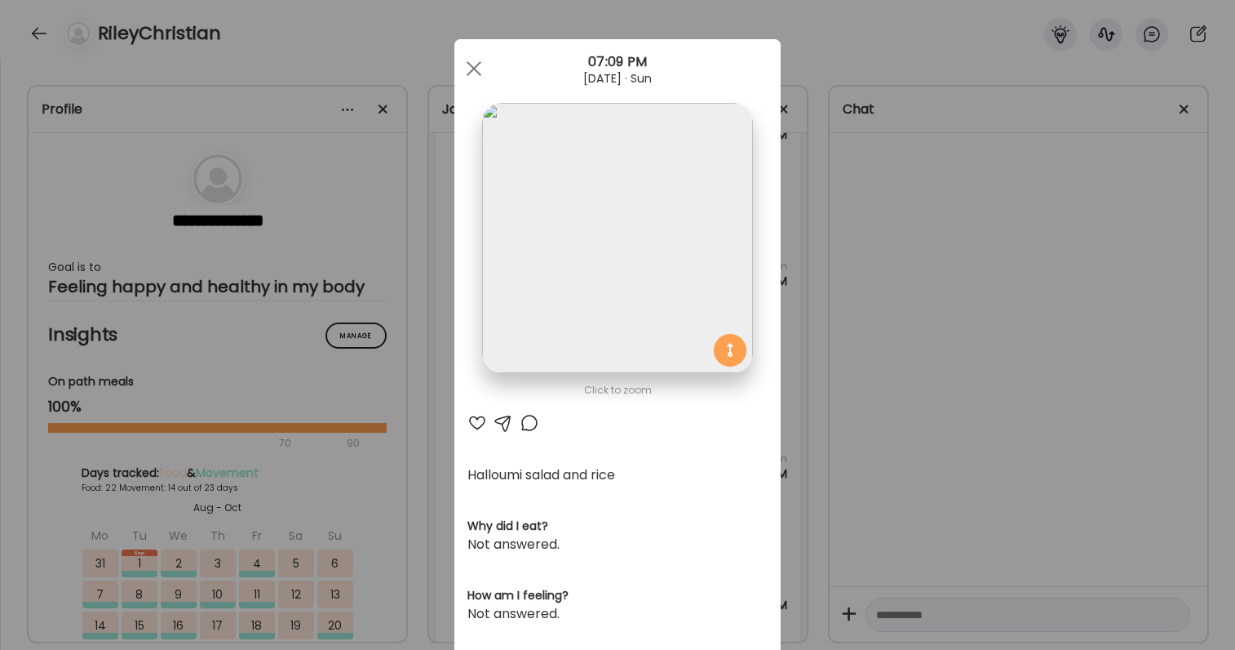
click at [839, 319] on div "Ate Coach Dashboard Wahoo! It’s official Take a moment to set up your Coach Pro…" at bounding box center [617, 325] width 1235 height 650
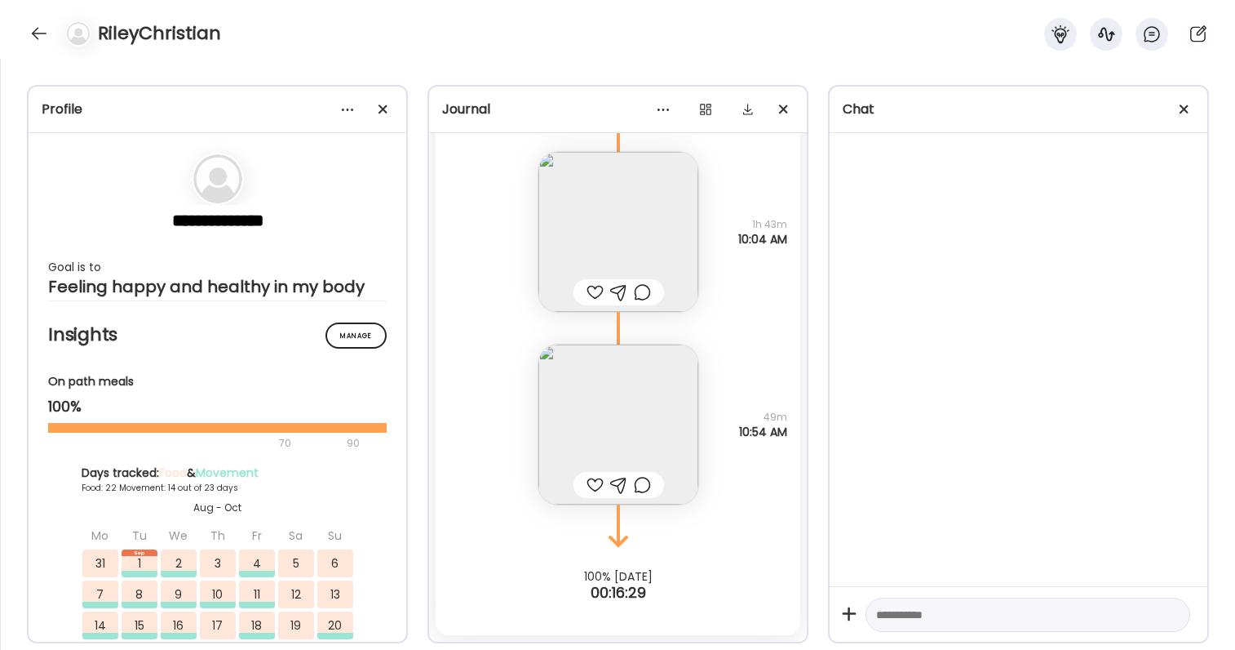
scroll to position [99708, 0]
click at [671, 266] on img at bounding box center [619, 232] width 160 height 160
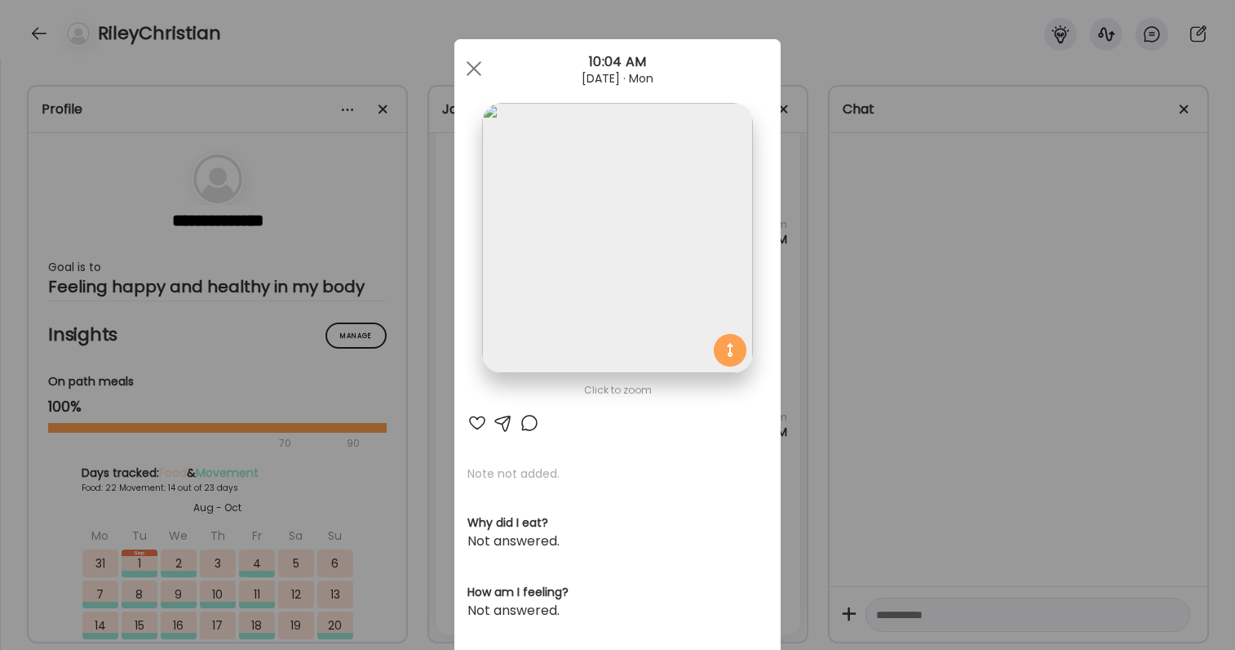
click at [833, 369] on div "Ate Coach Dashboard Wahoo! It’s official Take a moment to set up your Coach Pro…" at bounding box center [617, 325] width 1235 height 650
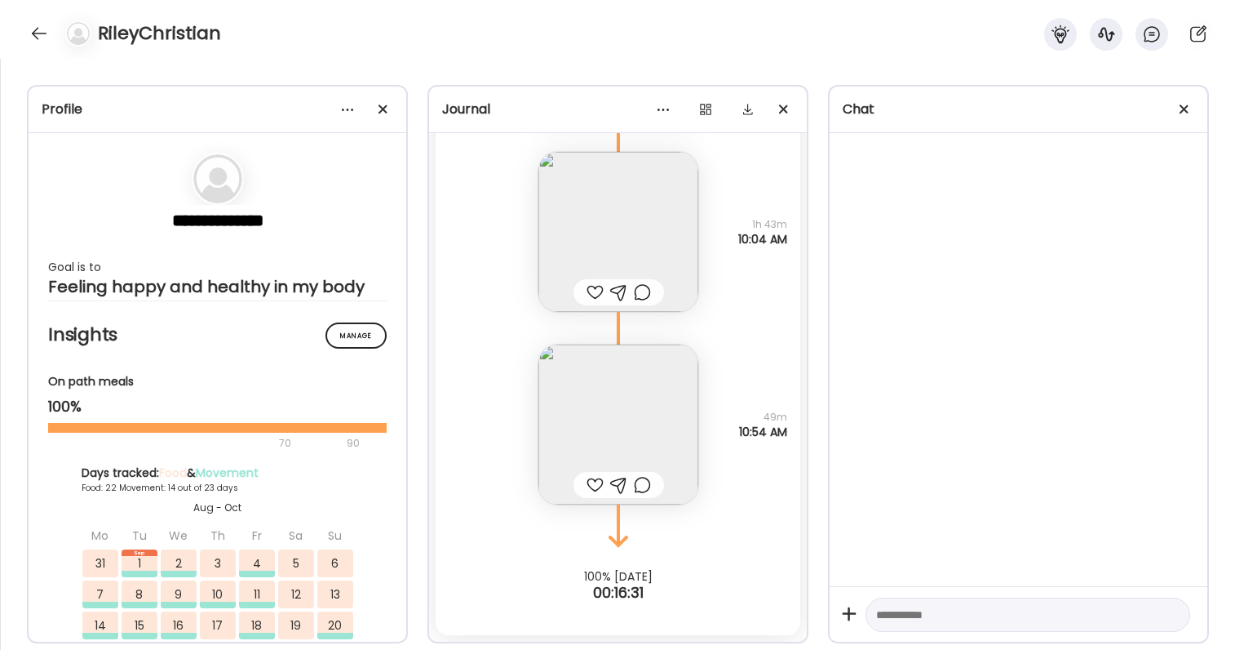
click at [609, 244] on img at bounding box center [619, 232] width 160 height 160
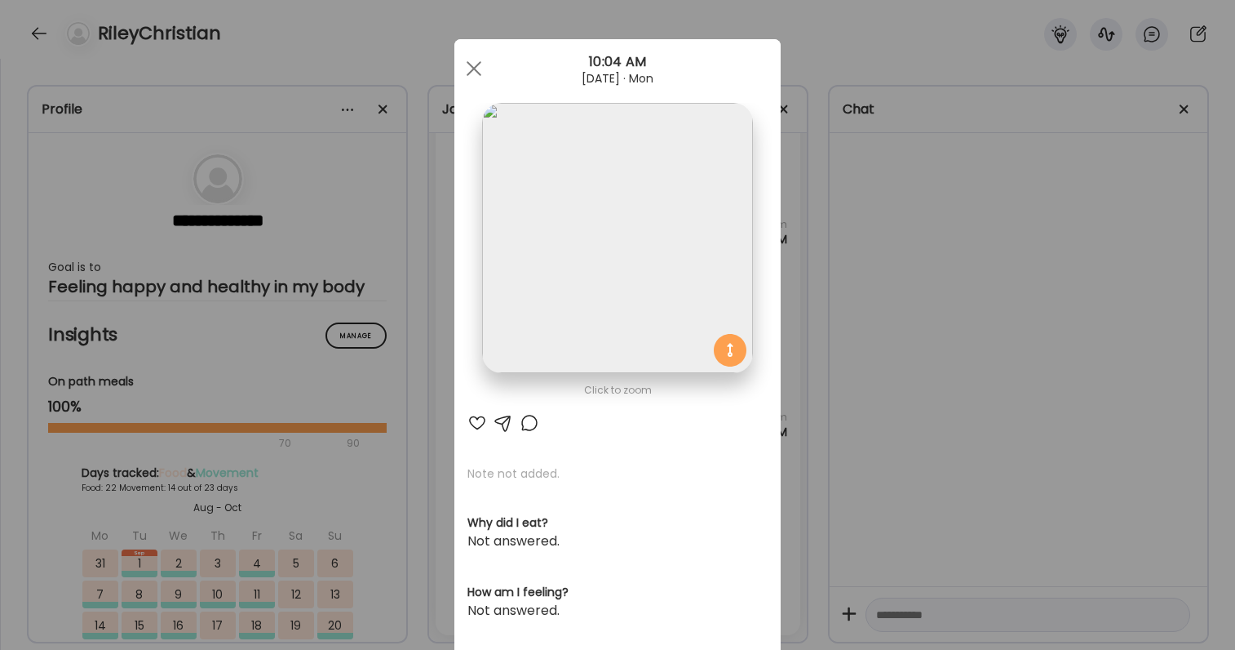
click at [978, 262] on div "Ate Coach Dashboard Wahoo! It’s official Take a moment to set up your Coach Pro…" at bounding box center [617, 325] width 1235 height 650
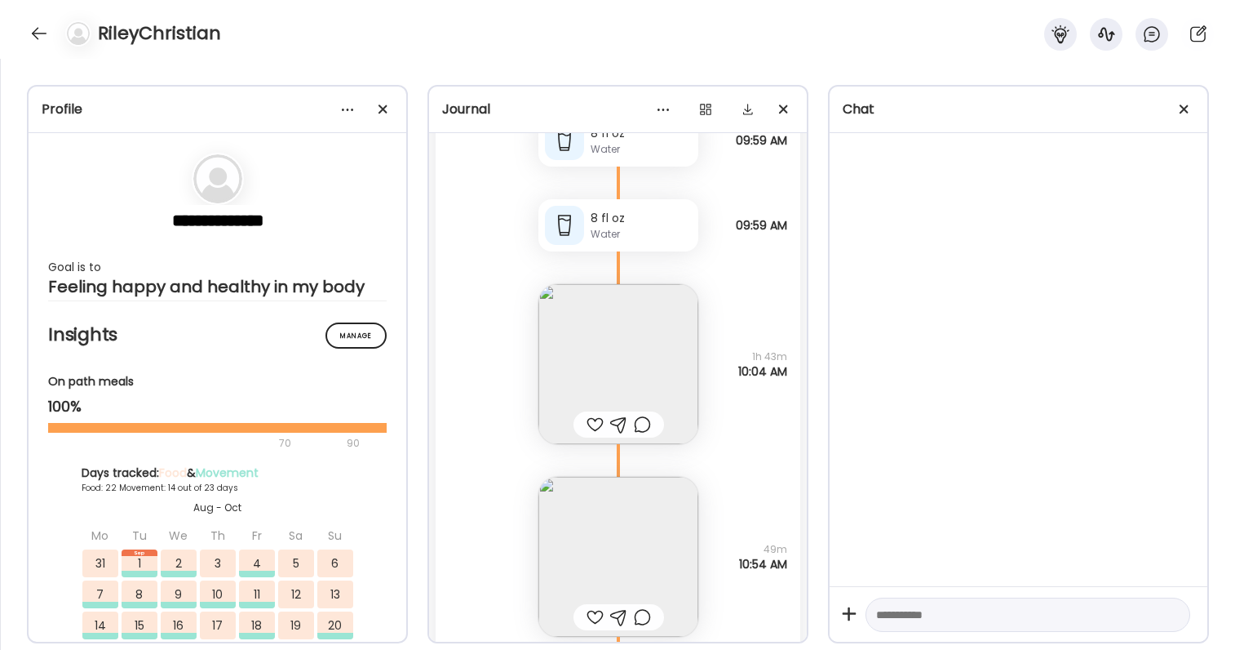
scroll to position [99550, 0]
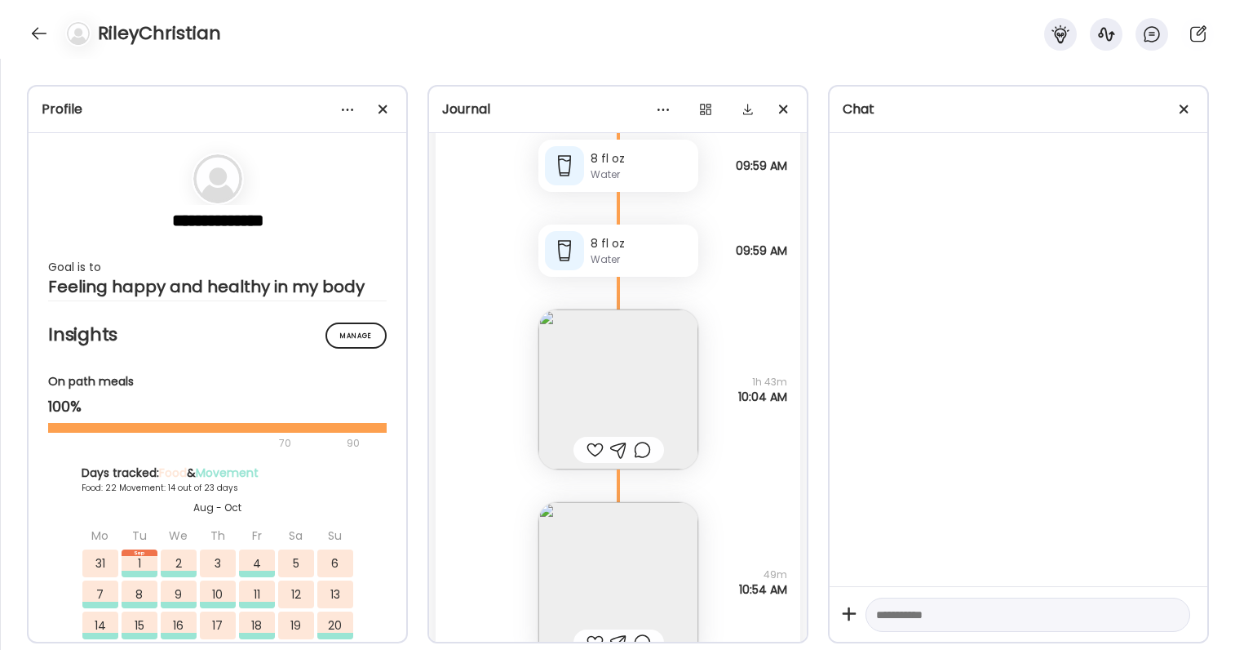
drag, startPoint x: 729, startPoint y: 163, endPoint x: 788, endPoint y: 163, distance: 59.6
click at [789, 164] on div "8 fl oz Water Note not added 09:59 AM" at bounding box center [618, 149] width 365 height 85
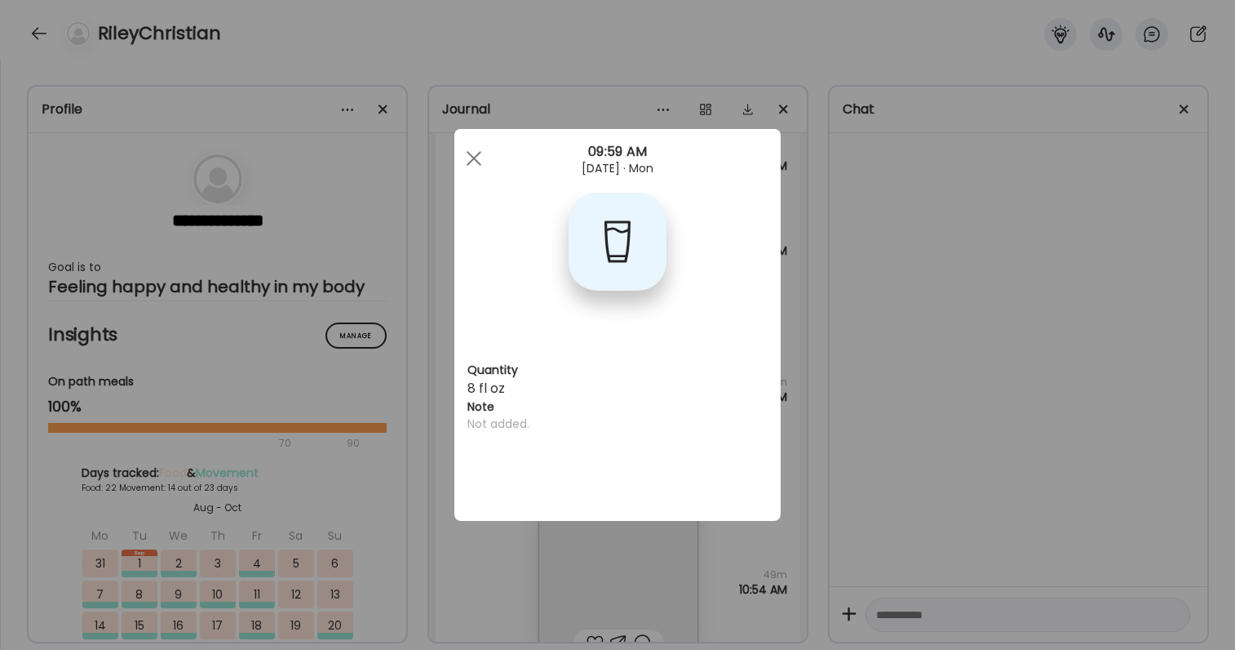
click at [788, 163] on div "Ate Coach Dashboard Wahoo! It’s official Take a moment to set up your Coach Pro…" at bounding box center [617, 325] width 1235 height 650
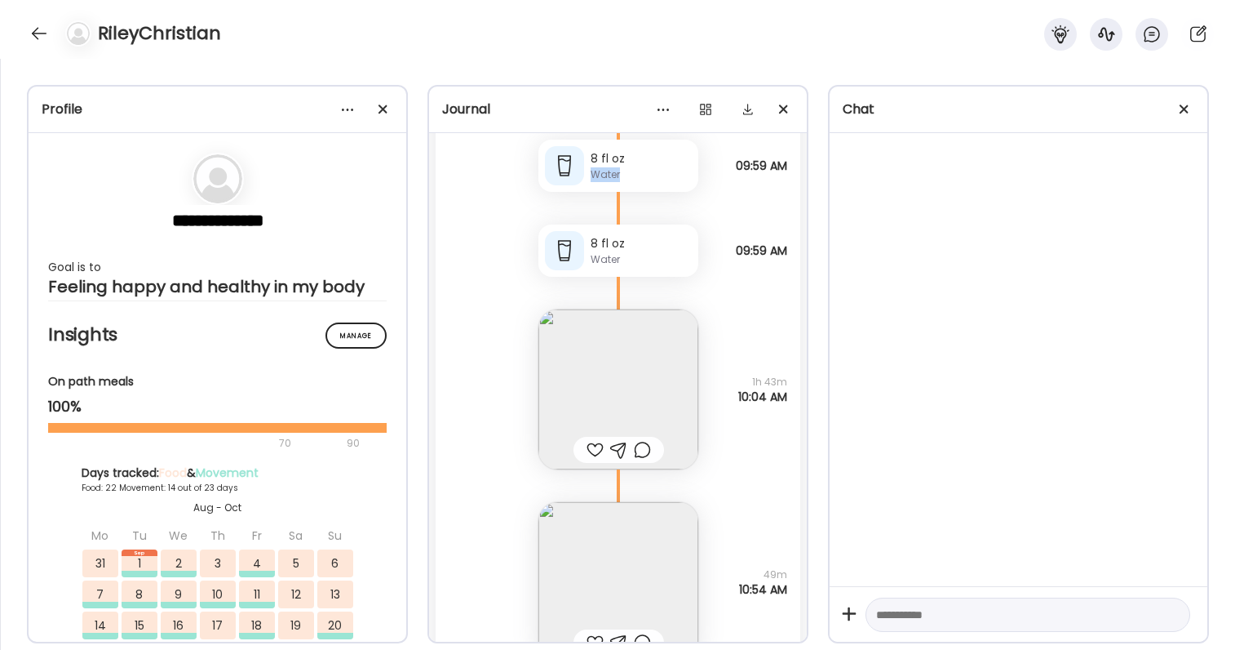
drag, startPoint x: 729, startPoint y: 169, endPoint x: 788, endPoint y: 161, distance: 59.3
click at [788, 161] on div "8 fl oz Water Note not added 09:59 AM" at bounding box center [618, 149] width 365 height 85
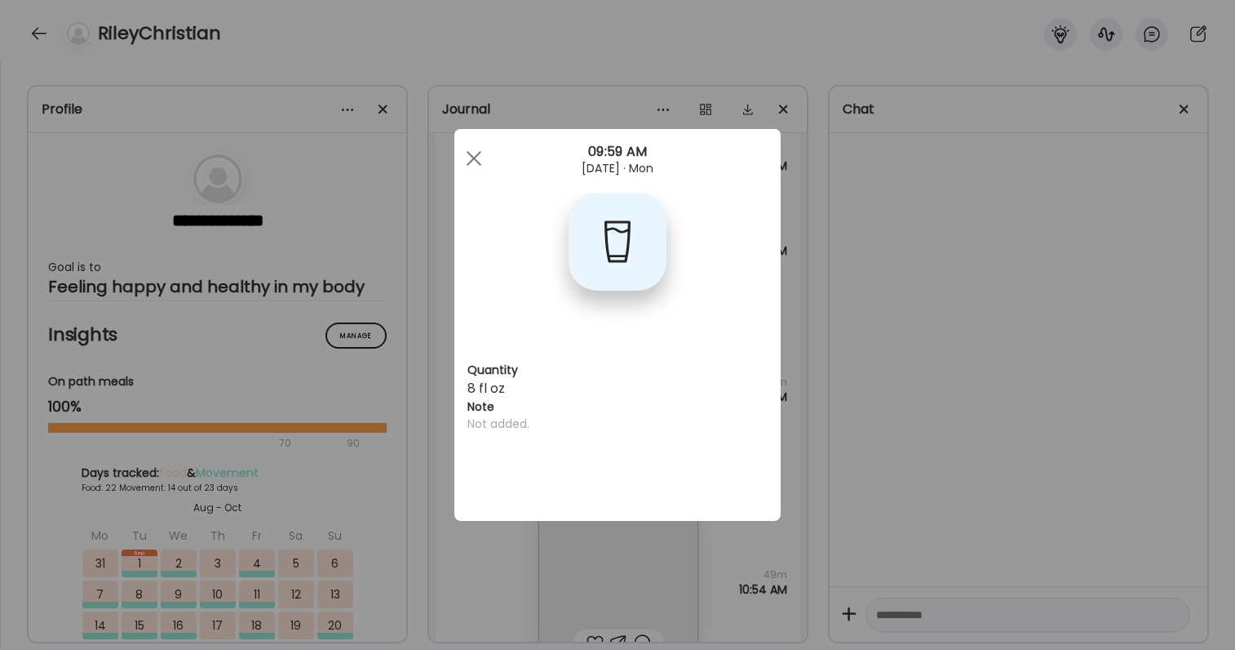
click at [788, 161] on div "Ate Coach Dashboard Wahoo! It’s official Take a moment to set up your Coach Pro…" at bounding box center [617, 325] width 1235 height 650
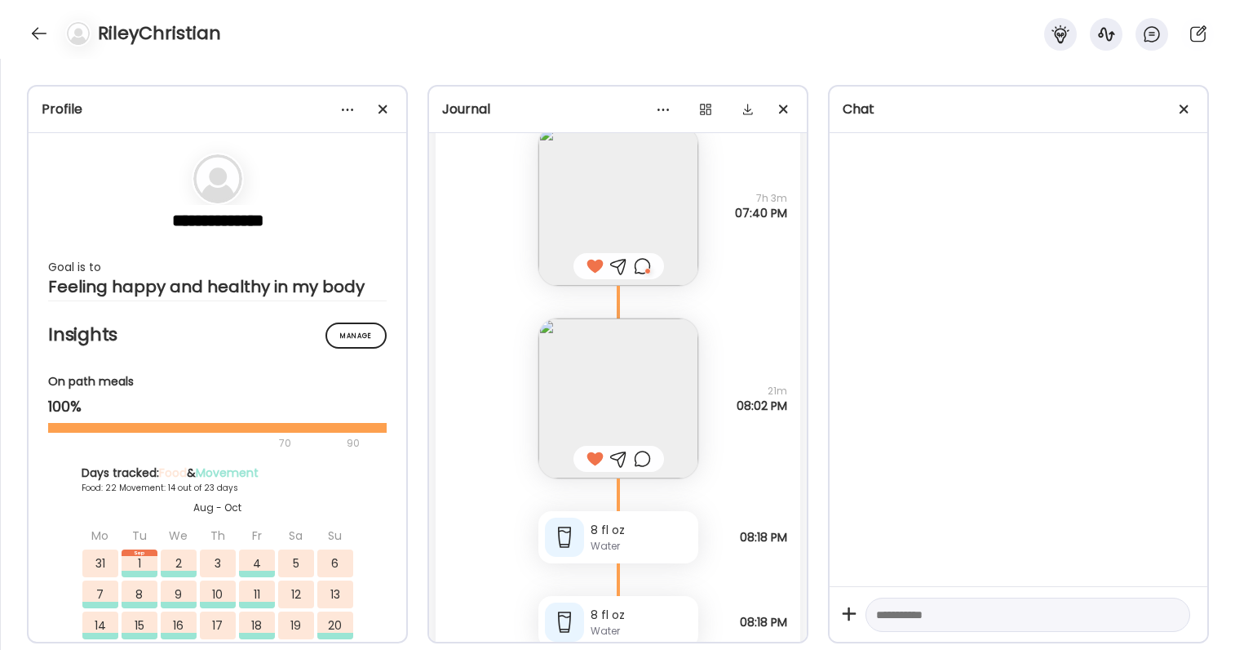
scroll to position [90749, 0]
drag, startPoint x: 728, startPoint y: 215, endPoint x: 767, endPoint y: 223, distance: 40.0
click at [767, 223] on div "Stuffed mushrooms with shrimp and spinach Questions not answered 7h 3m 07:40 PM" at bounding box center [618, 188] width 365 height 193
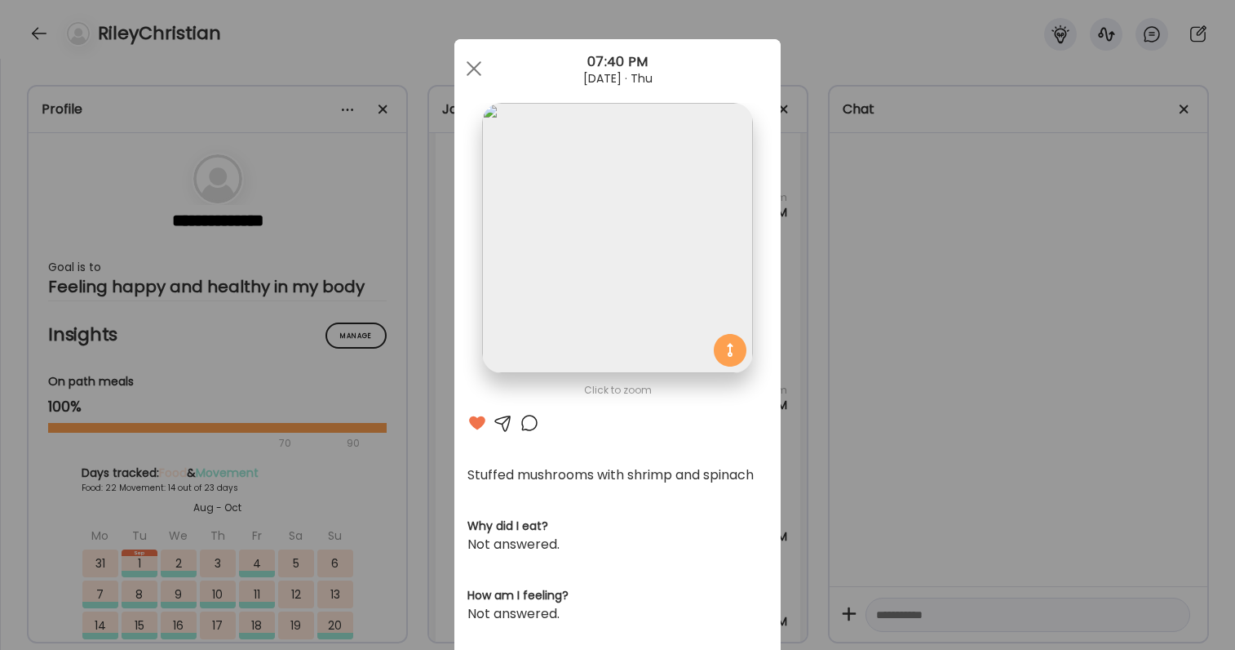
click at [787, 230] on div "Ate Coach Dashboard Wahoo! It’s official Take a moment to set up your Coach Pro…" at bounding box center [617, 325] width 1235 height 650
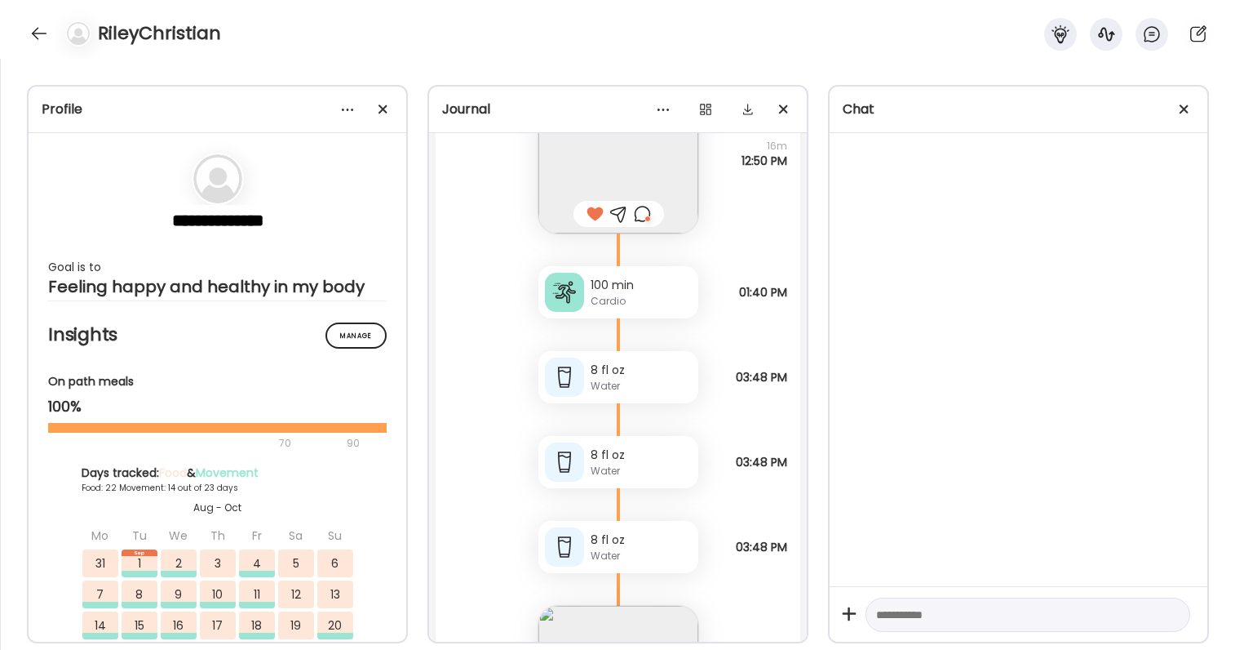
scroll to position [92415, 0]
drag, startPoint x: 739, startPoint y: 295, endPoint x: 794, endPoint y: 297, distance: 54.7
click at [794, 297] on div "Monday - Aug 11 I was hungry n coworker brought me a croissant thank god Questi…" at bounding box center [618, 410] width 378 height 555
click at [778, 294] on span "01:40 PM" at bounding box center [763, 293] width 48 height 15
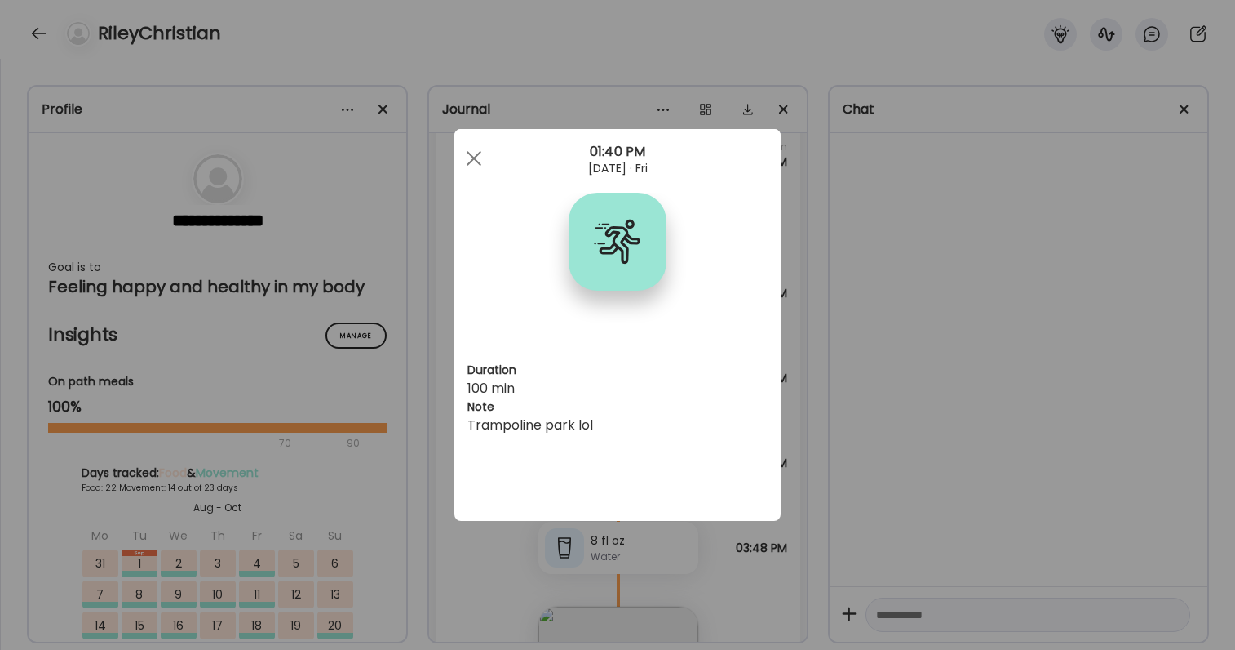
click at [793, 305] on div "Ate Coach Dashboard Wahoo! It’s official Take a moment to set up your Coach Pro…" at bounding box center [617, 325] width 1235 height 650
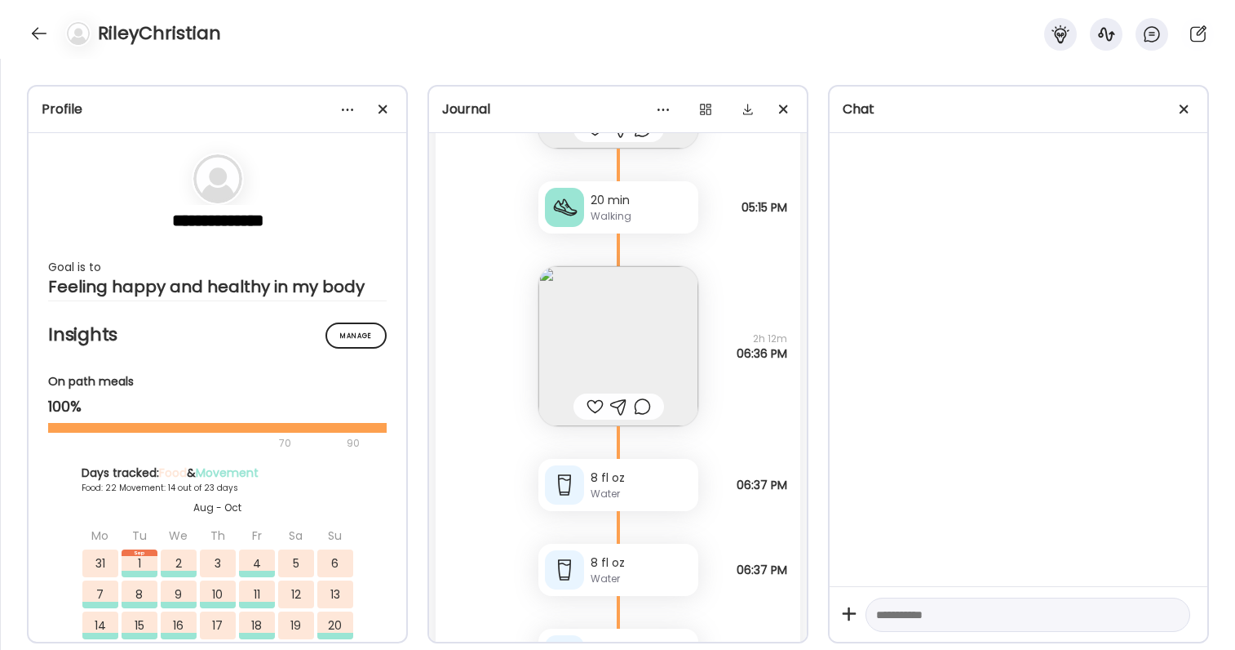
scroll to position [93232, 0]
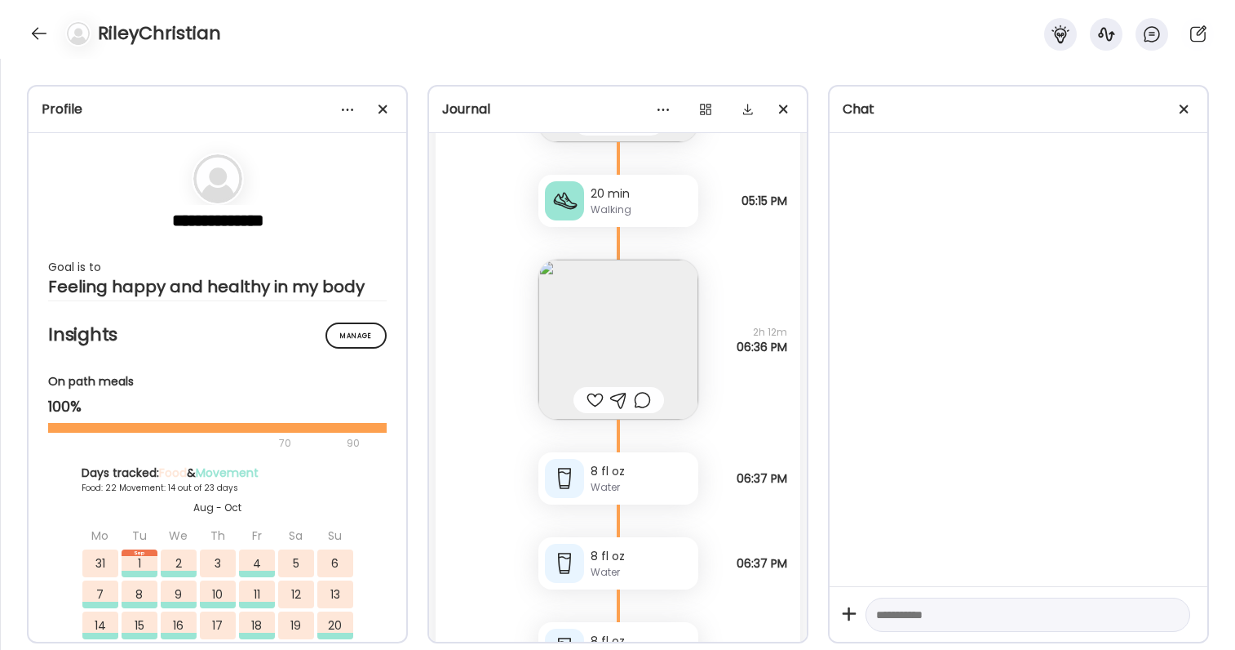
click at [633, 383] on img at bounding box center [619, 339] width 160 height 160
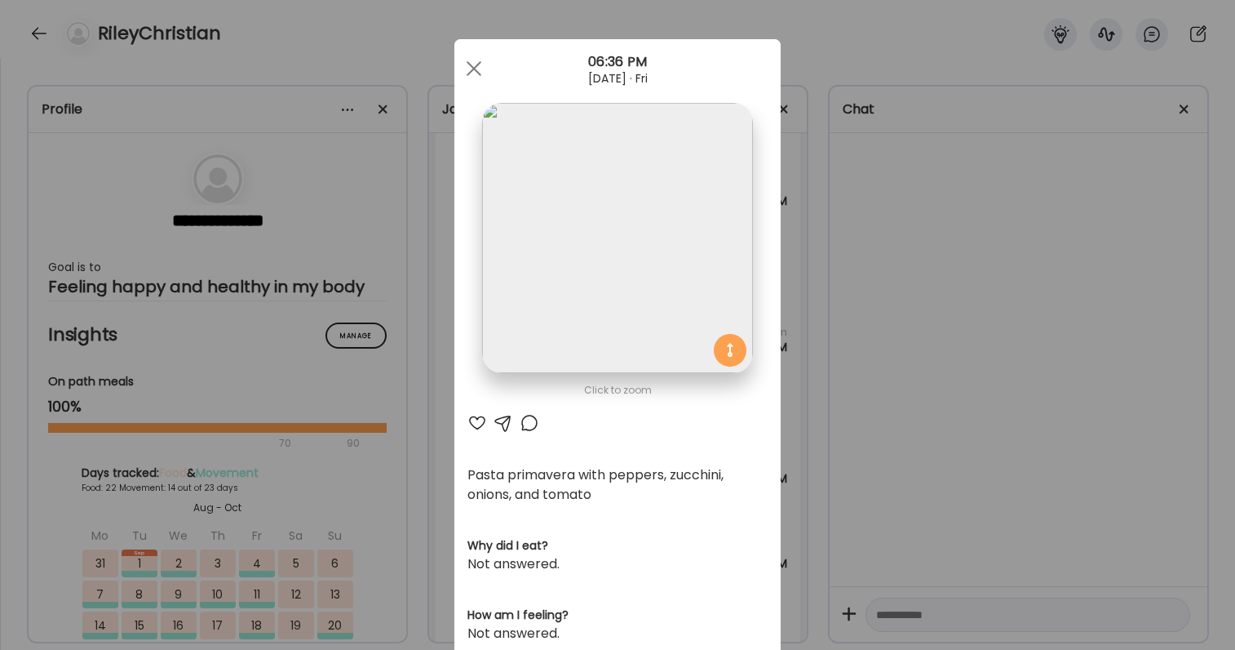
click at [813, 398] on div "Ate Coach Dashboard Wahoo! It’s official Take a moment to set up your Coach Pro…" at bounding box center [617, 325] width 1235 height 650
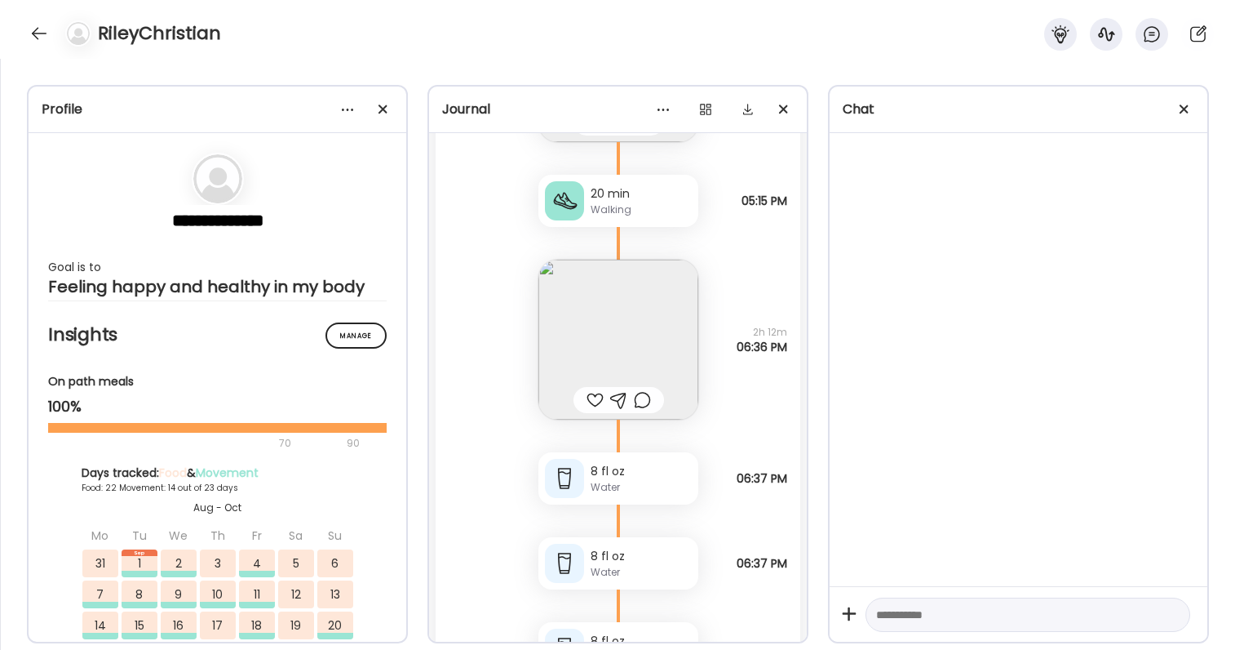
click at [676, 289] on img at bounding box center [619, 339] width 160 height 160
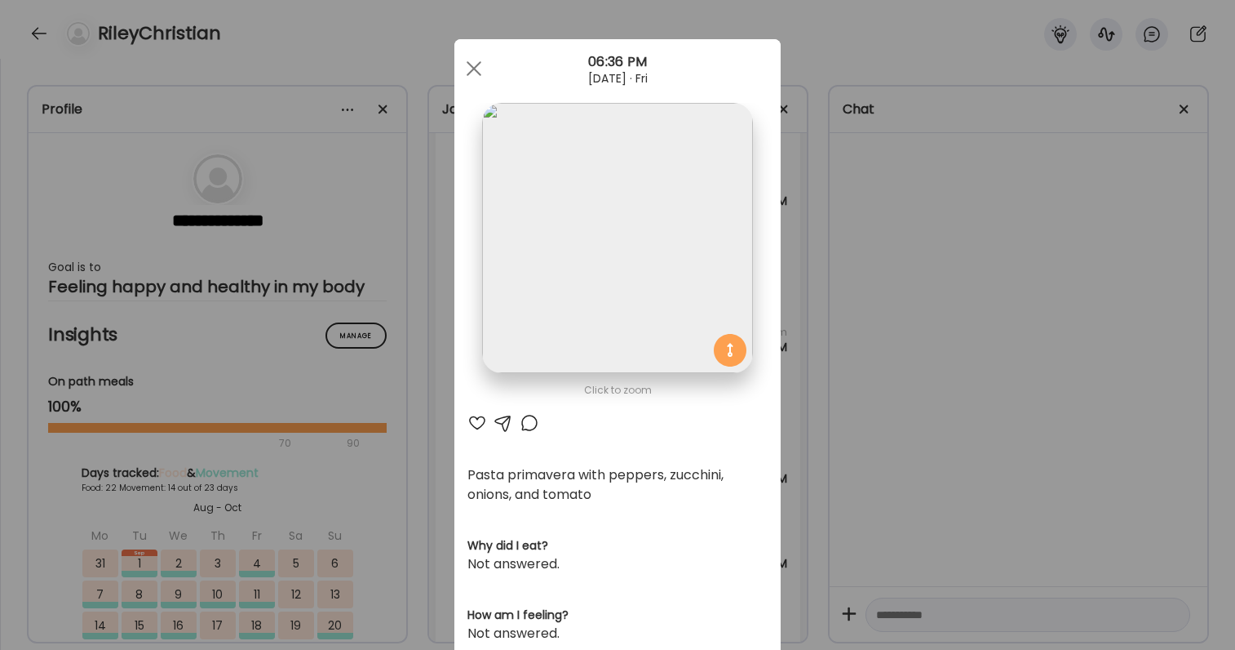
click at [968, 335] on div "Ate Coach Dashboard Wahoo! It’s official Take a moment to set up your Coach Pro…" at bounding box center [617, 325] width 1235 height 650
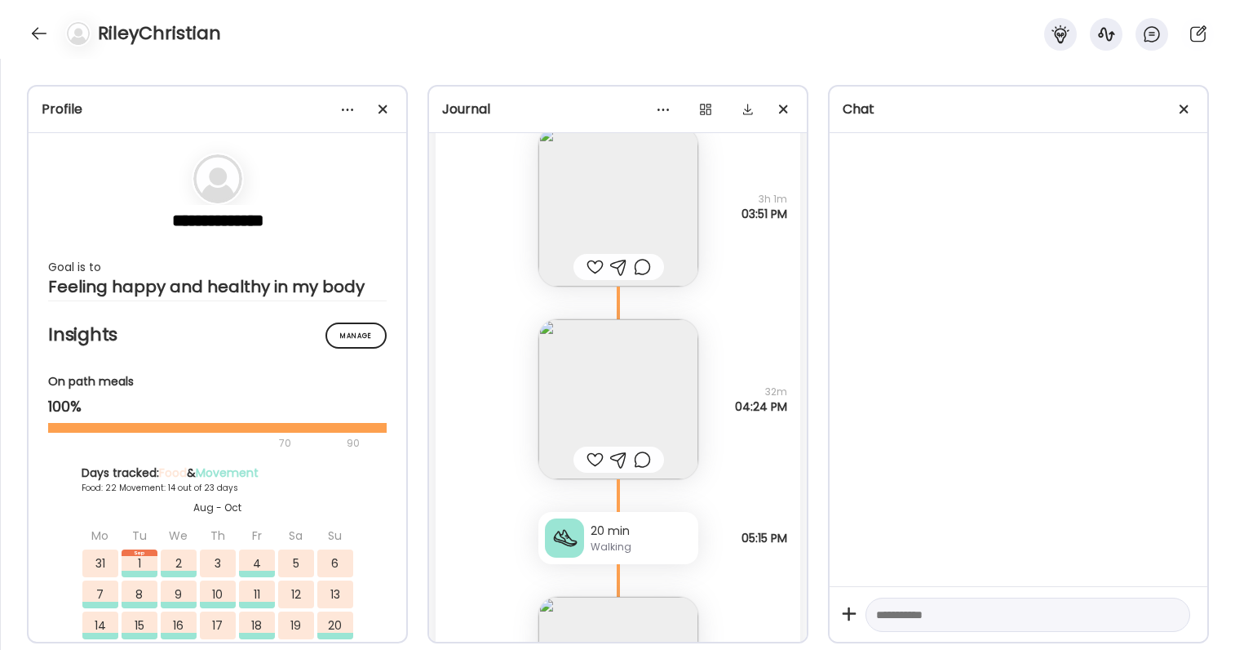
scroll to position [92905, 0]
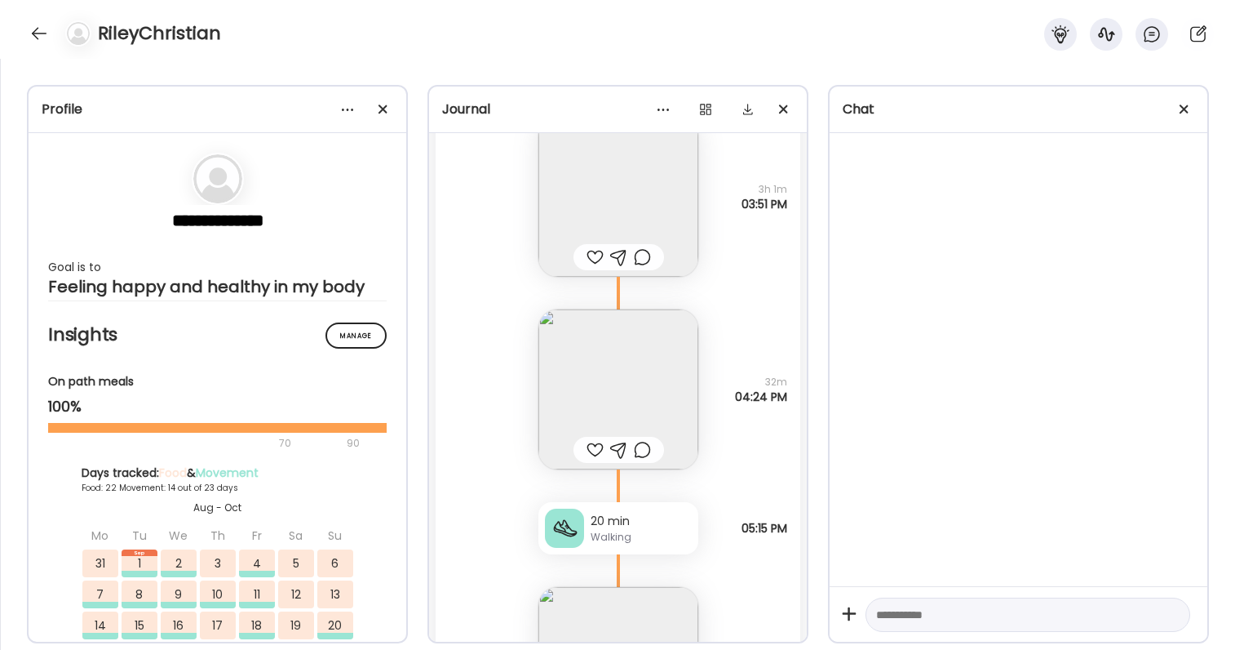
click at [592, 309] on img at bounding box center [619, 389] width 160 height 160
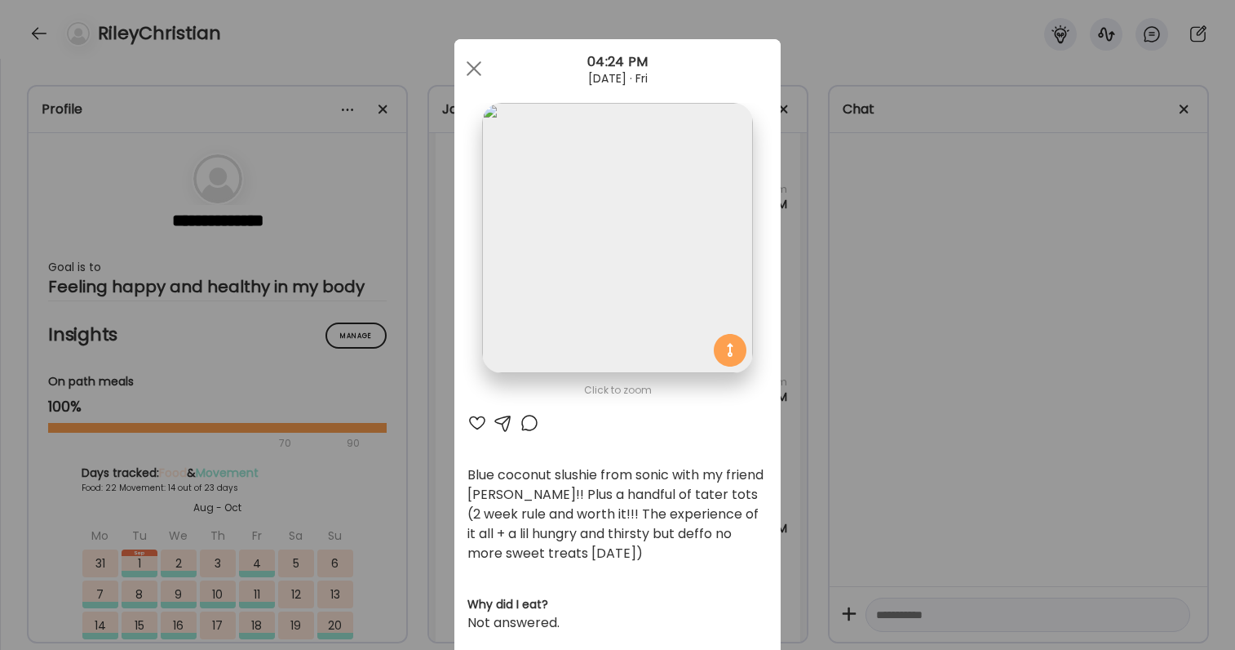
click at [916, 398] on div "Ate Coach Dashboard Wahoo! It’s official Take a moment to set up your Coach Pro…" at bounding box center [617, 325] width 1235 height 650
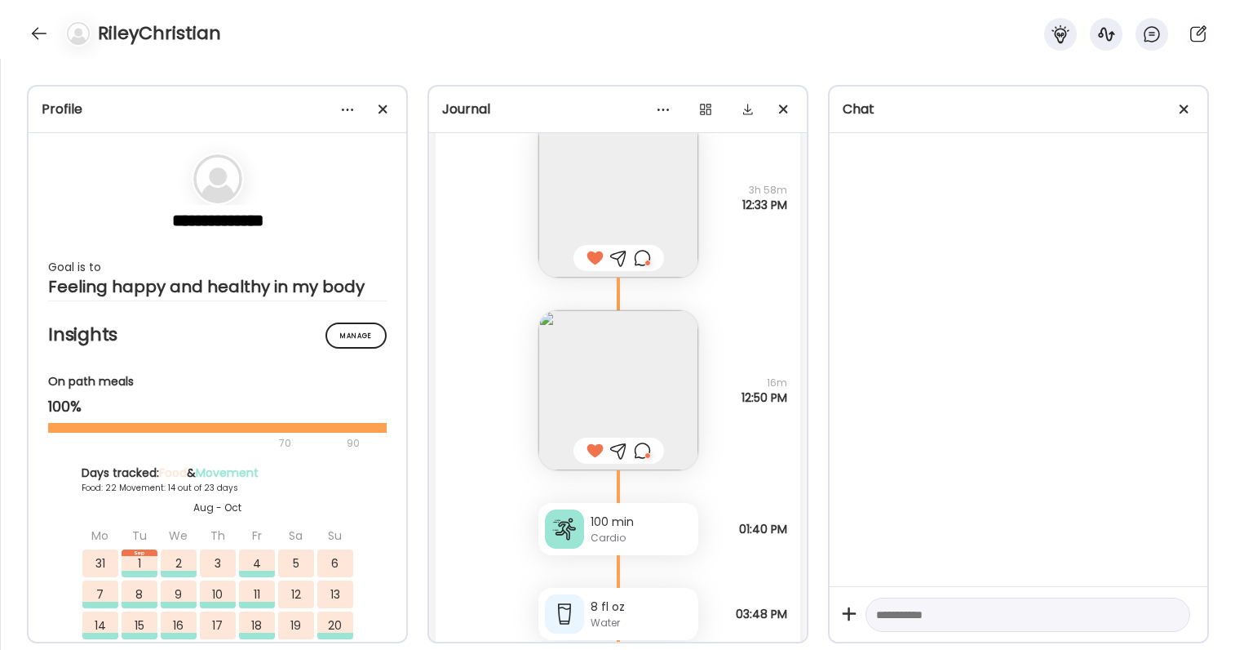
scroll to position [92177, 0]
click at [613, 340] on img at bounding box center [619, 393] width 160 height 160
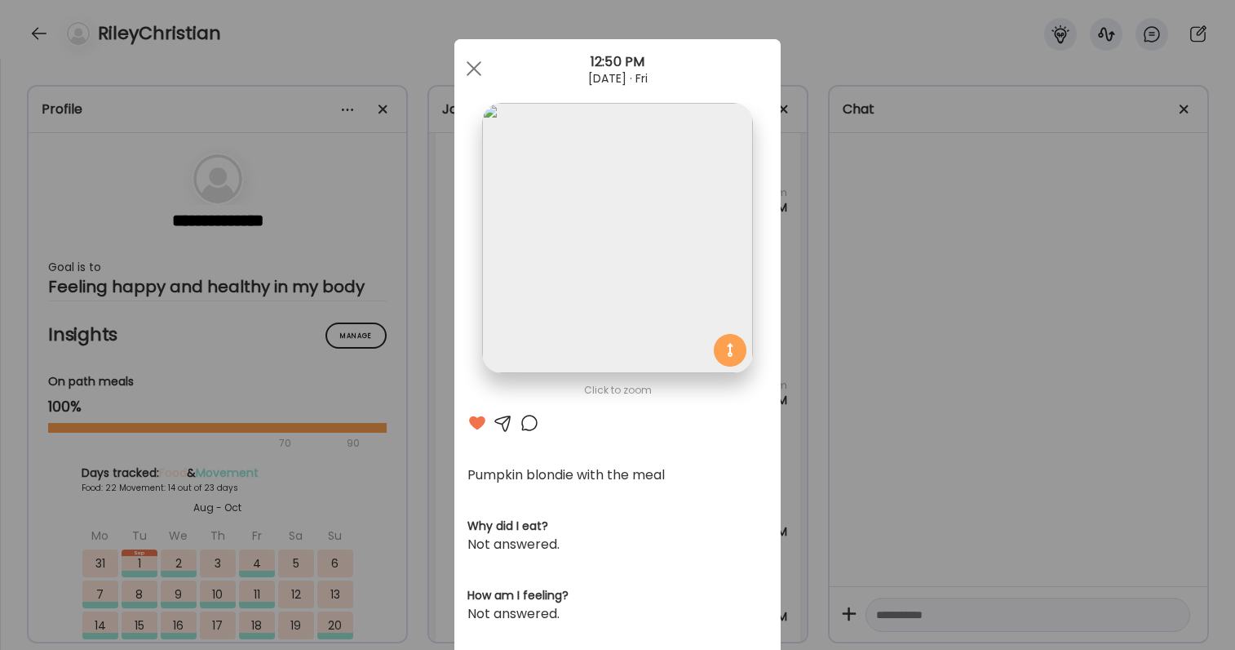
click at [1089, 296] on div "Ate Coach Dashboard Wahoo! It’s official Take a moment to set up your Coach Pro…" at bounding box center [617, 325] width 1235 height 650
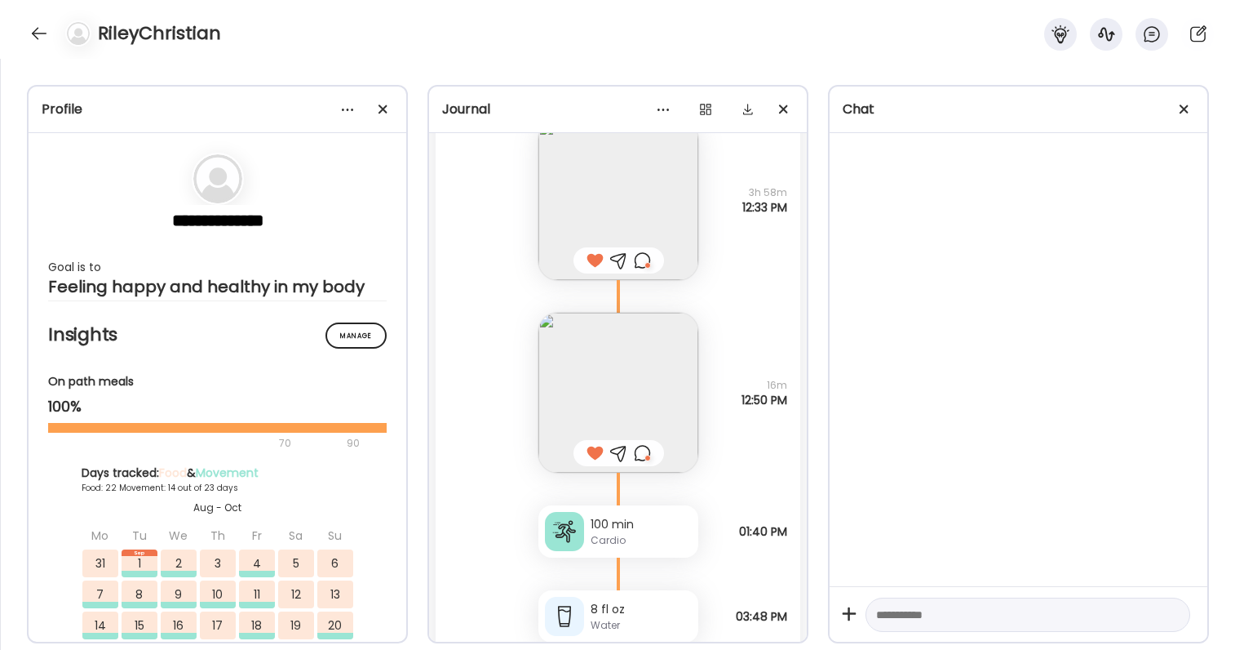
click at [650, 260] on div at bounding box center [642, 260] width 17 height 20
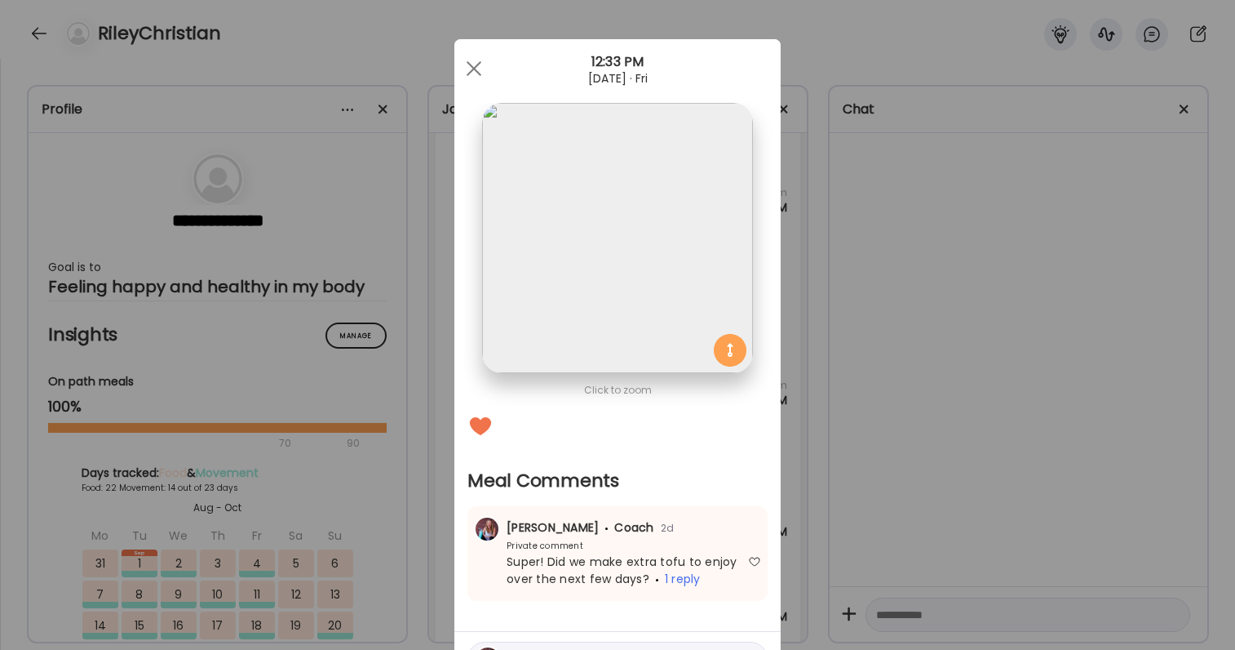
click at [830, 265] on div "Ate Coach Dashboard Wahoo! It’s official Take a moment to set up your Coach Pro…" at bounding box center [617, 325] width 1235 height 650
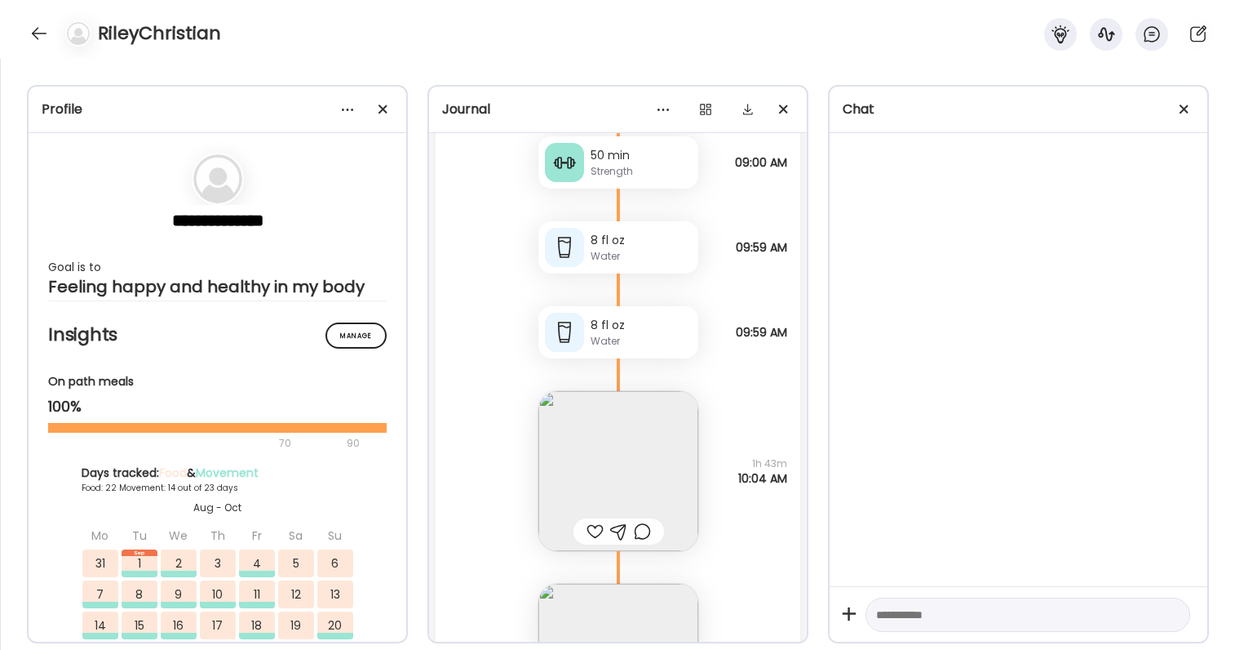
scroll to position [99477, 0]
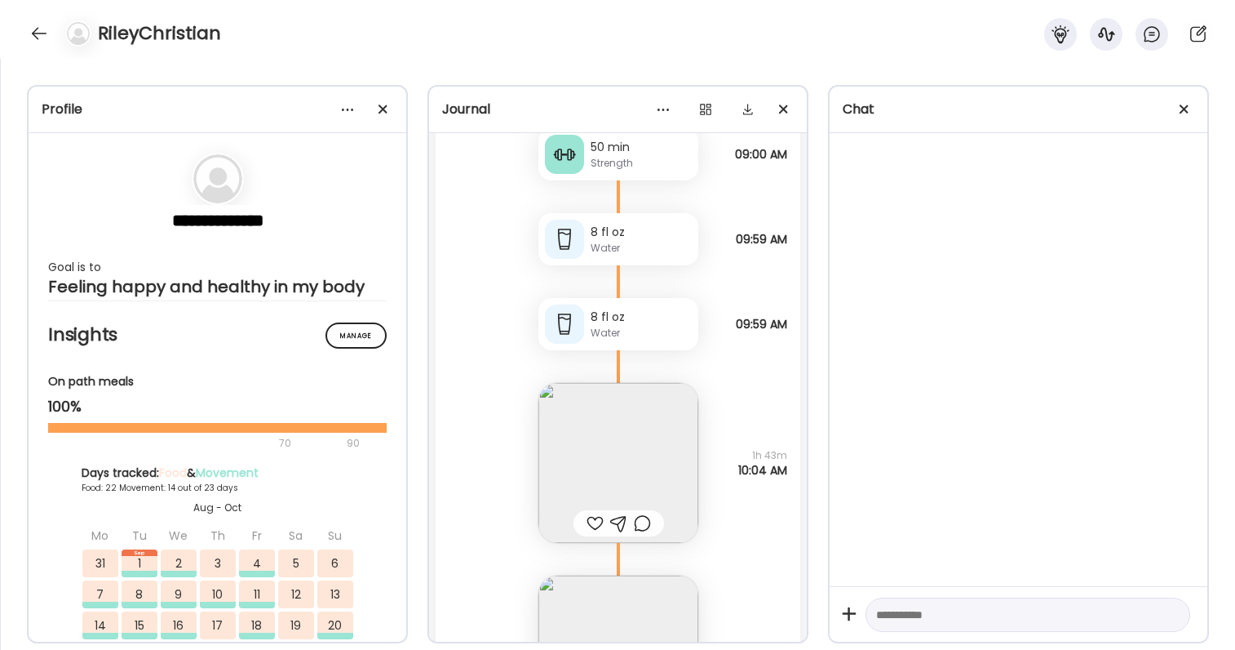
click at [592, 459] on img at bounding box center [619, 463] width 160 height 160
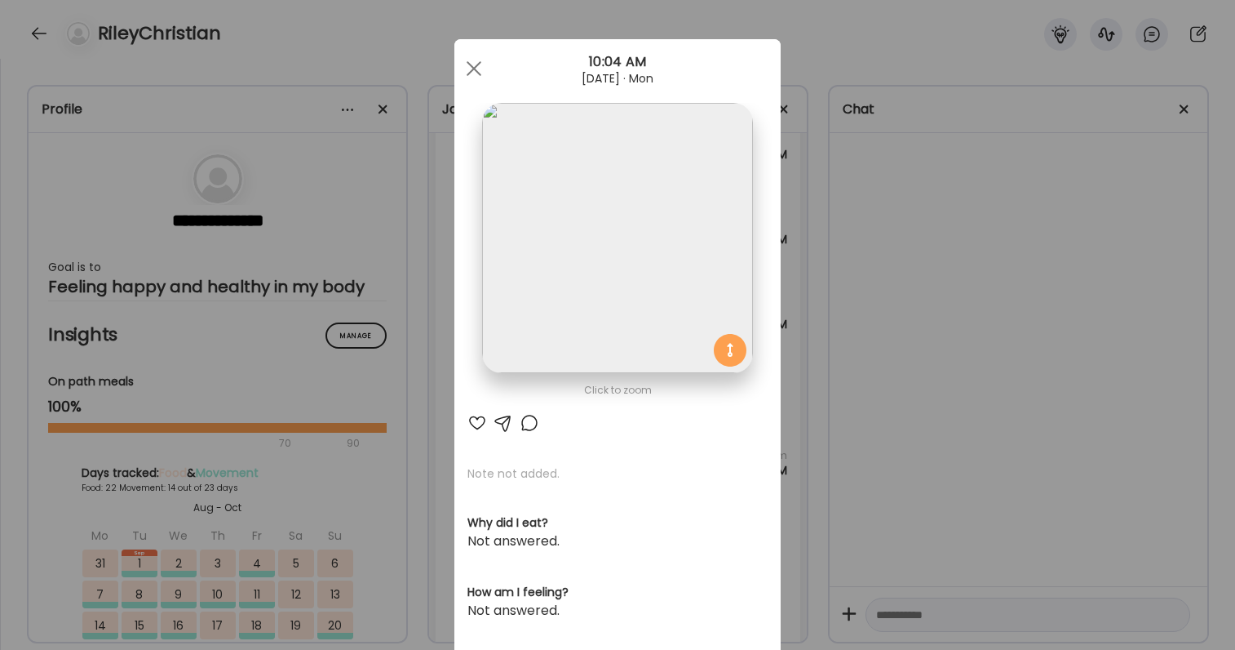
click at [893, 400] on div "Ate Coach Dashboard Wahoo! It’s official Take a moment to set up your Coach Pro…" at bounding box center [617, 325] width 1235 height 650
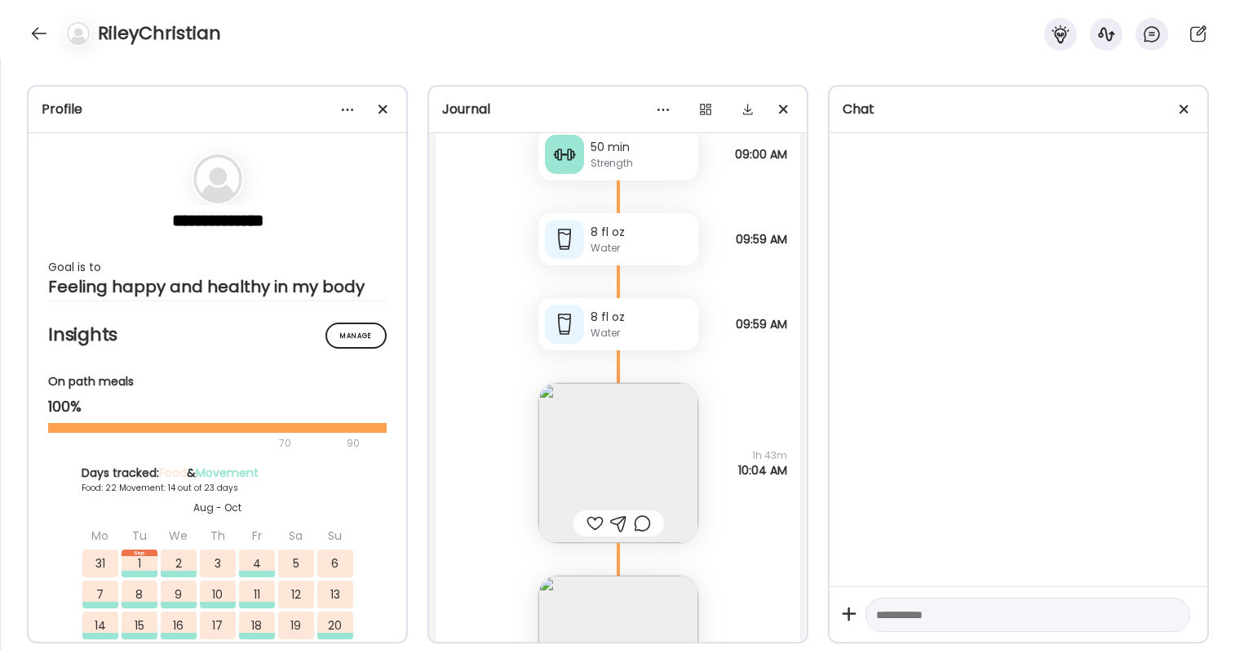
click at [576, 423] on img at bounding box center [619, 463] width 160 height 160
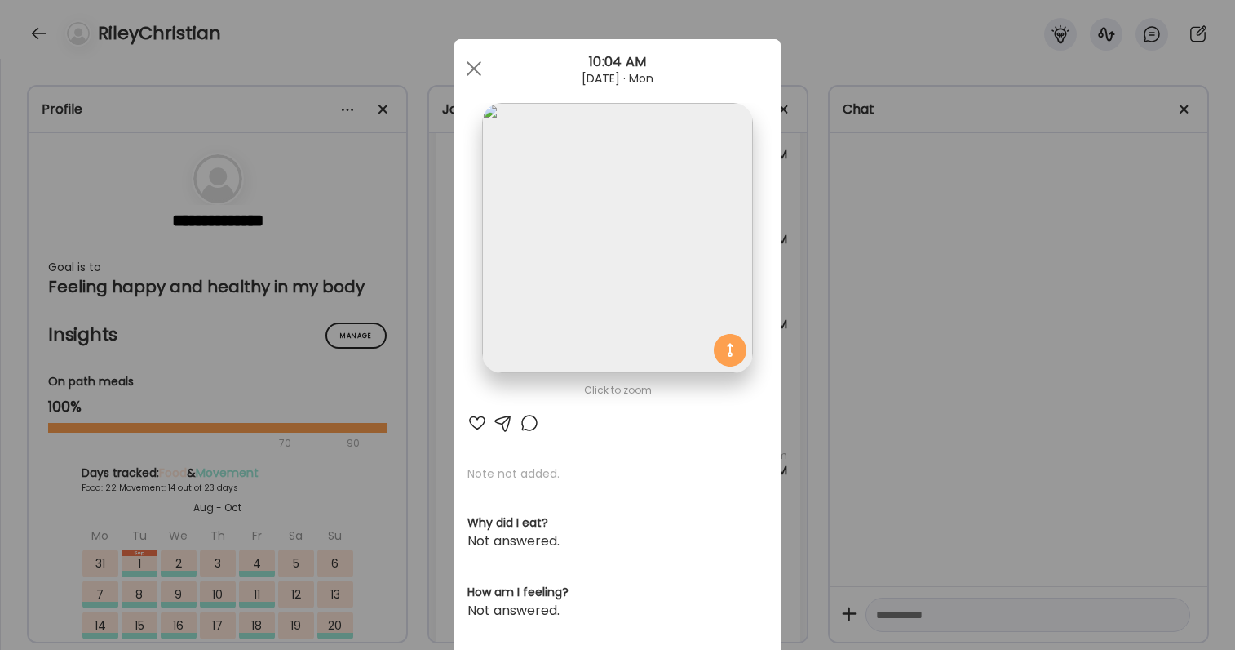
click at [830, 343] on div "Ate Coach Dashboard Wahoo! It’s official Take a moment to set up your Coach Pro…" at bounding box center [617, 325] width 1235 height 650
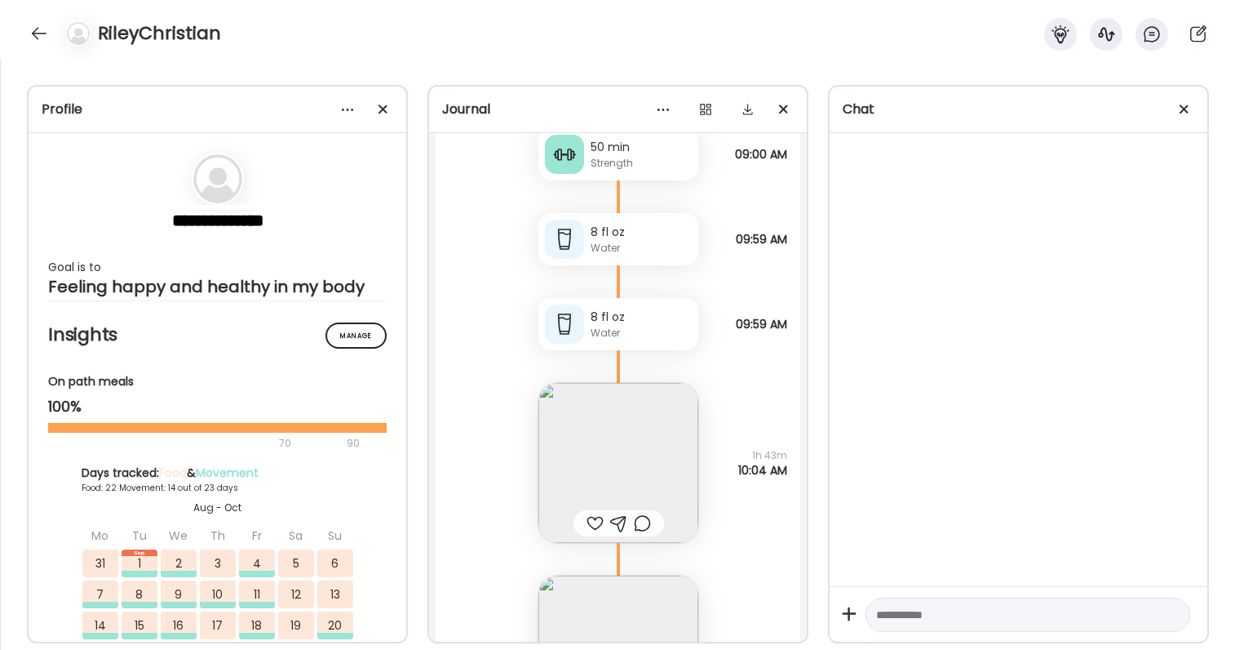
click at [651, 441] on img at bounding box center [619, 463] width 160 height 160
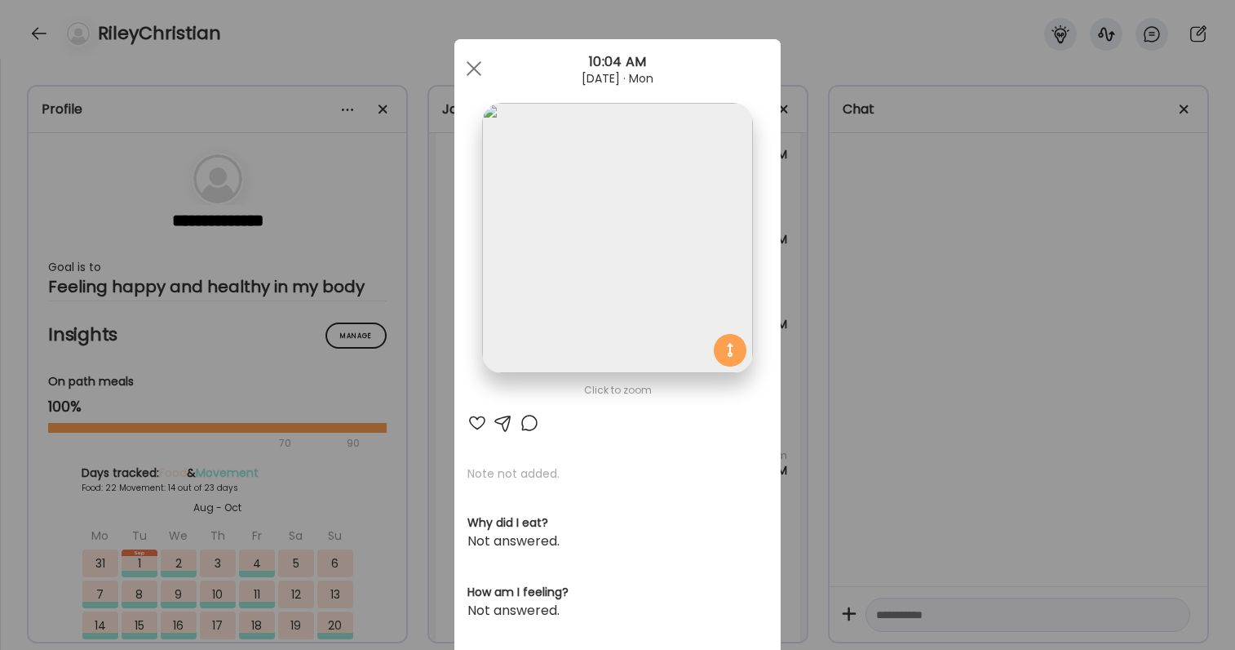
click at [833, 399] on div "Ate Coach Dashboard Wahoo! It’s official Take a moment to set up your Coach Pro…" at bounding box center [617, 325] width 1235 height 650
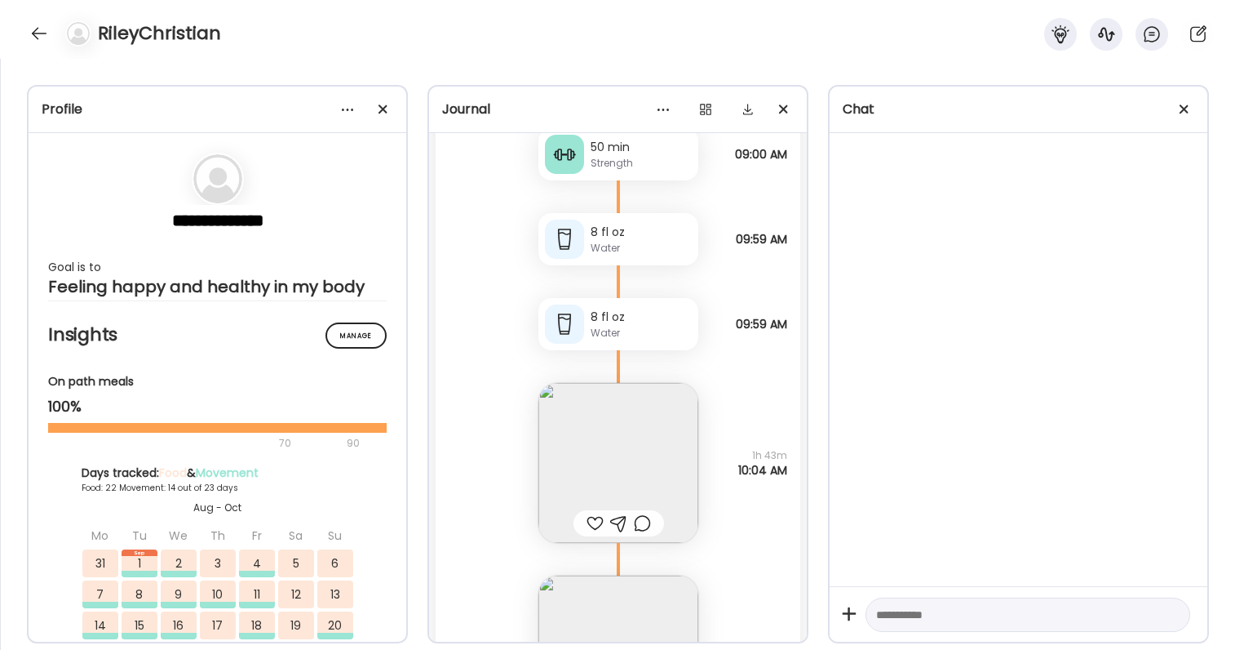
click at [664, 445] on img at bounding box center [619, 463] width 160 height 160
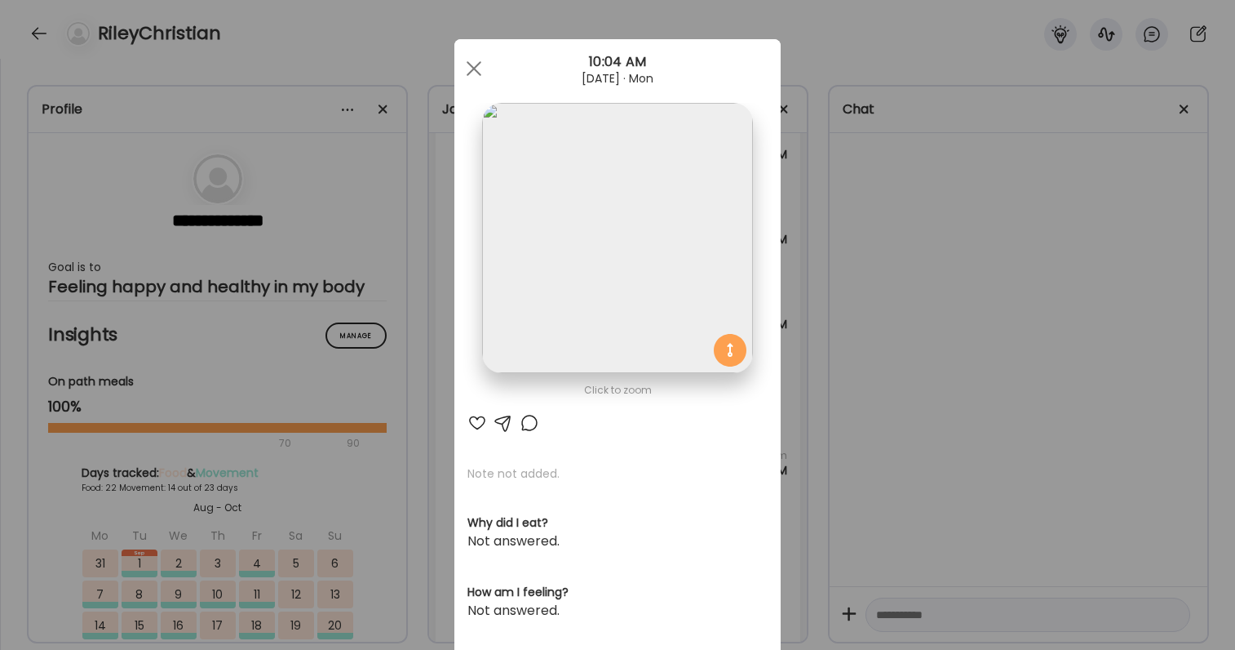
click at [924, 278] on div "Ate Coach Dashboard Wahoo! It’s official Take a moment to set up your Coach Pro…" at bounding box center [617, 325] width 1235 height 650
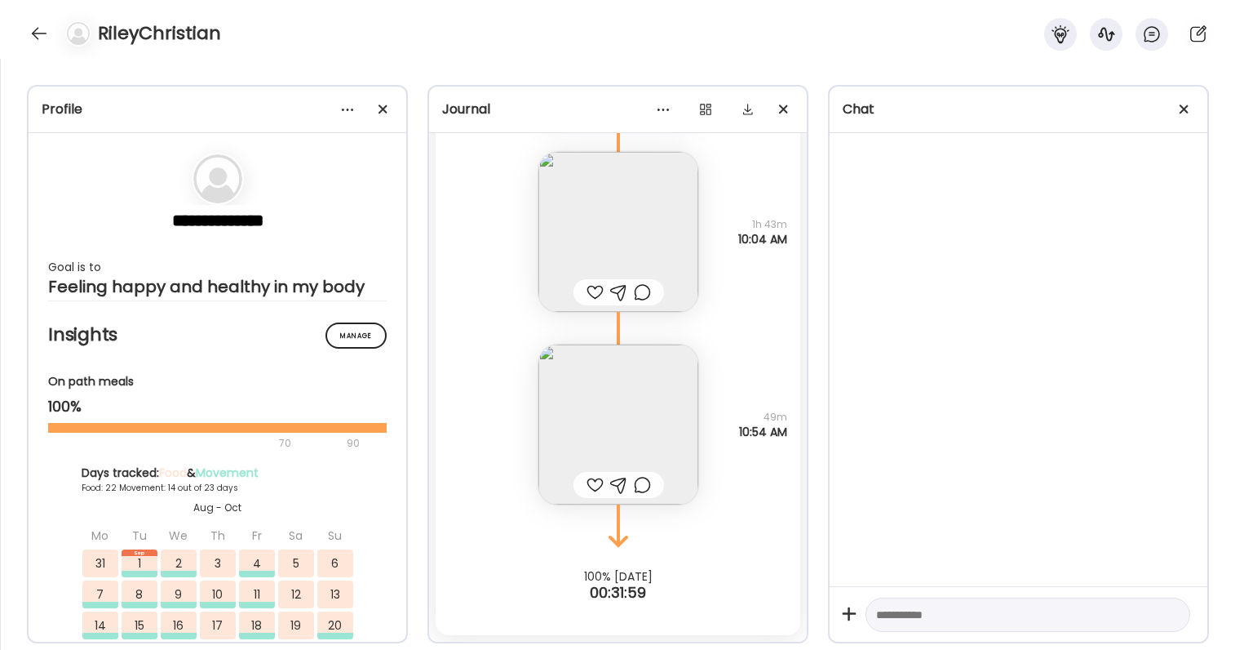
scroll to position [99708, 0]
click at [668, 304] on img at bounding box center [619, 232] width 160 height 160
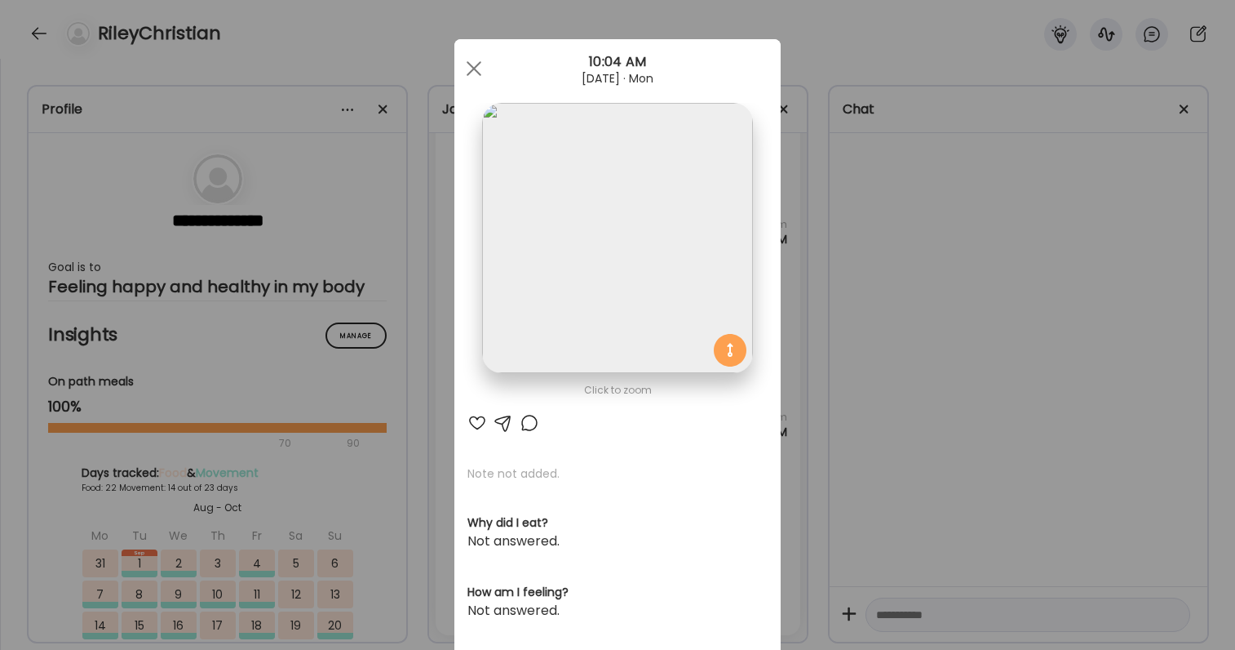
click at [840, 346] on div "Ate Coach Dashboard Wahoo! It’s official Take a moment to set up your Coach Pro…" at bounding box center [617, 325] width 1235 height 650
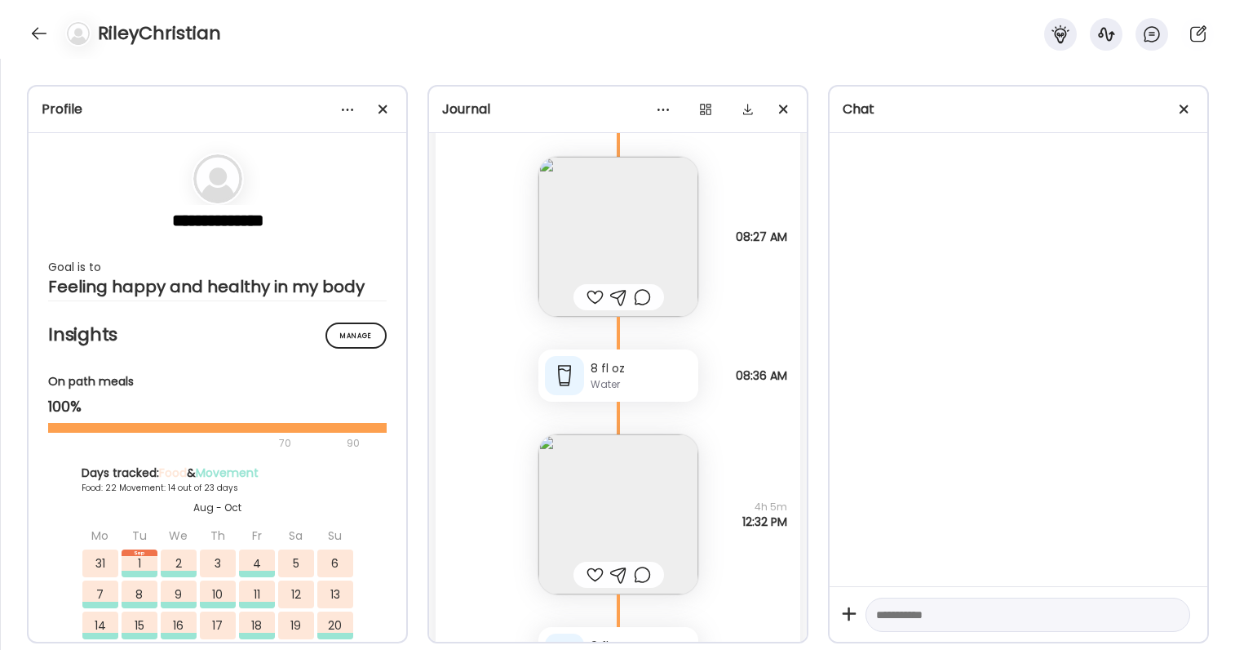
scroll to position [94191, 0]
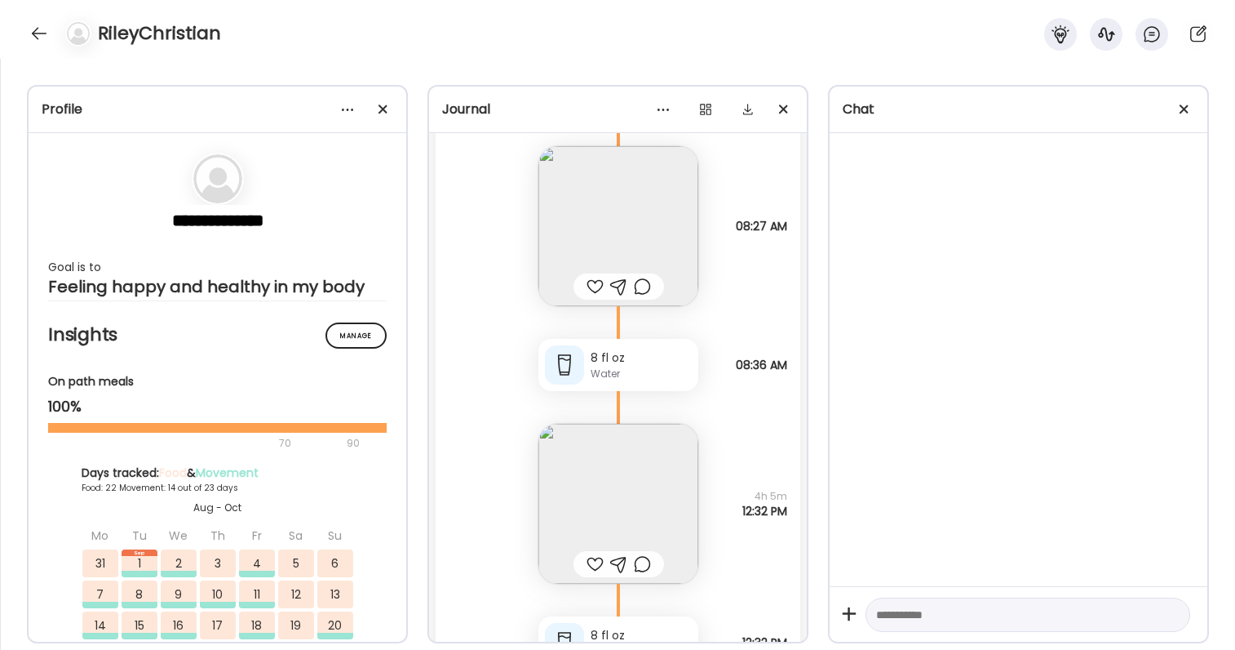
drag, startPoint x: 728, startPoint y: 224, endPoint x: 804, endPoint y: 268, distance: 87.7
click at [799, 268] on div "Now with two eggs Questions not answered 08:27 AM" at bounding box center [618, 209] width 365 height 193
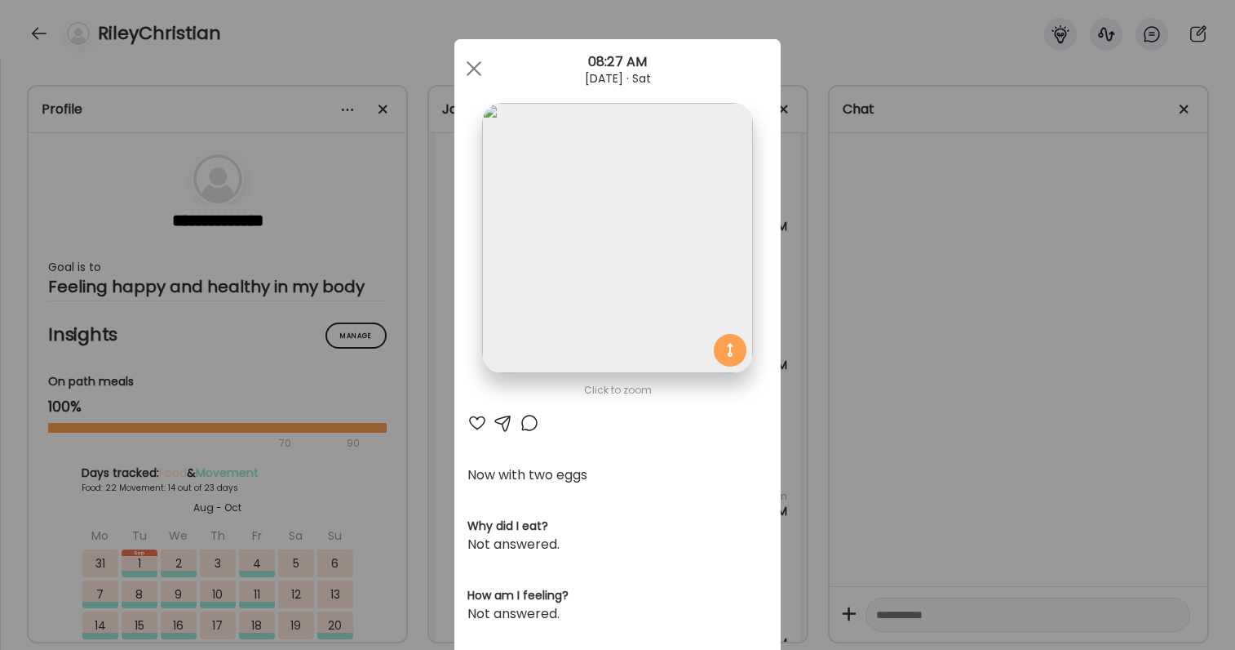
click at [825, 290] on div "Ate Coach Dashboard Wahoo! It’s official Take a moment to set up your Coach Pro…" at bounding box center [617, 325] width 1235 height 650
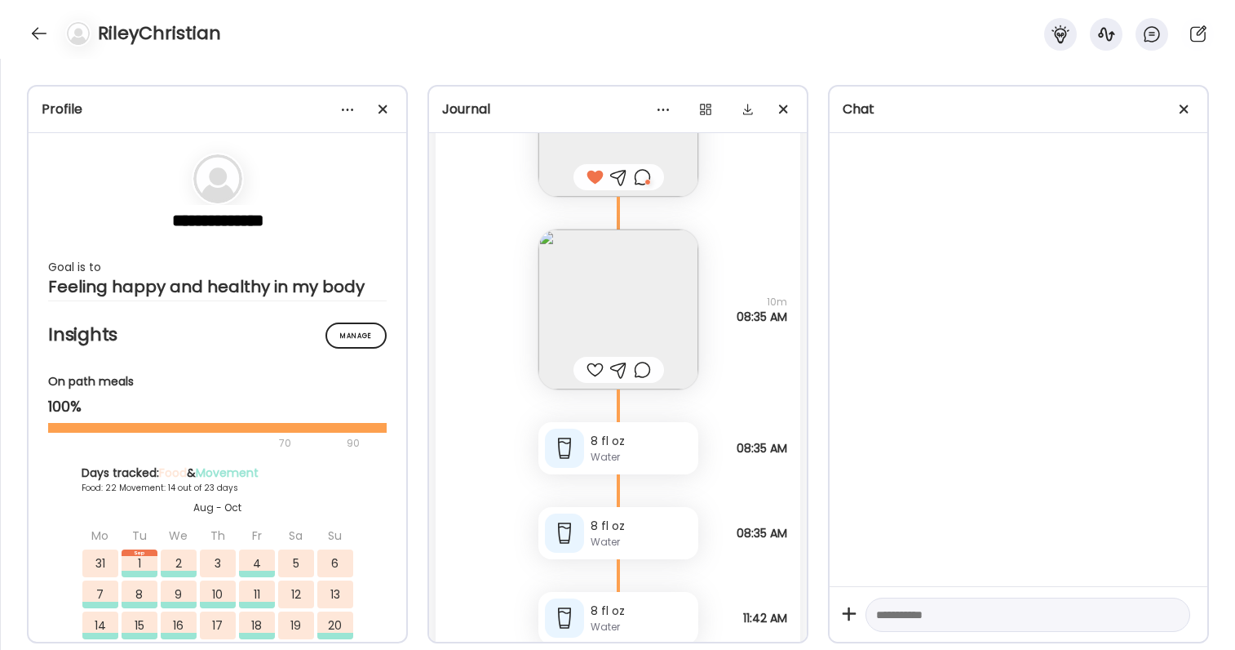
scroll to position [91618, 0]
click at [642, 176] on div at bounding box center [642, 180] width 17 height 20
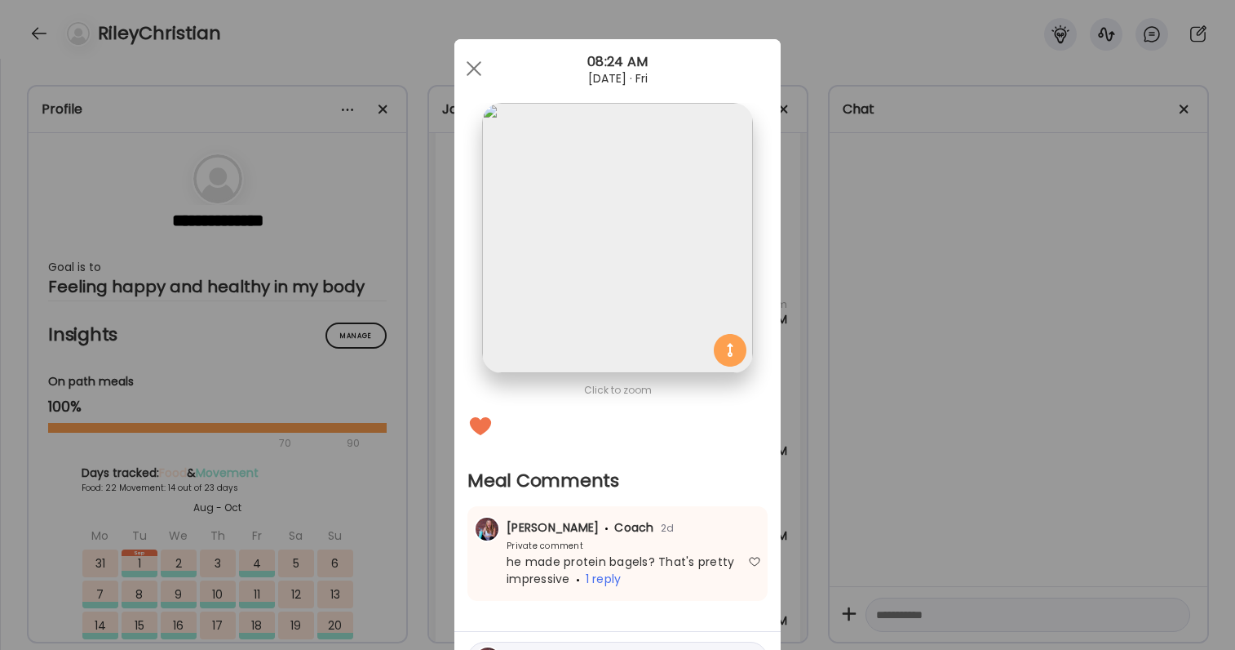
click at [810, 232] on div "Ate Coach Dashboard Wahoo! It’s official Take a moment to set up your Coach Pro…" at bounding box center [617, 325] width 1235 height 650
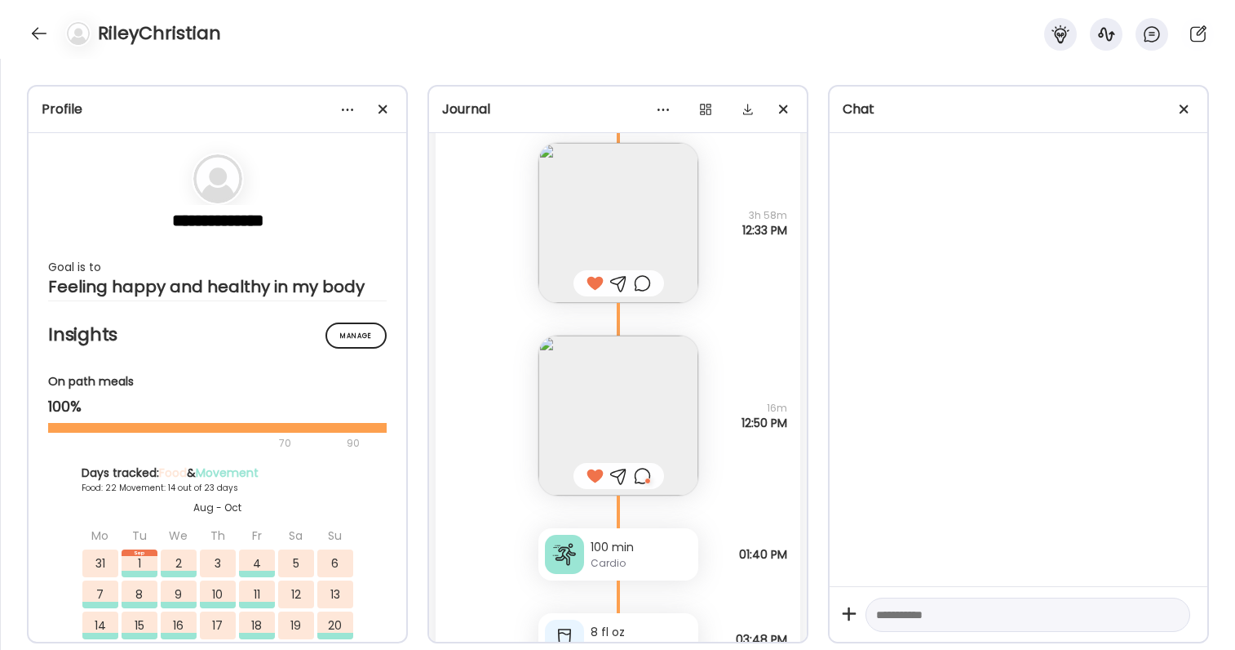
scroll to position [92162, 0]
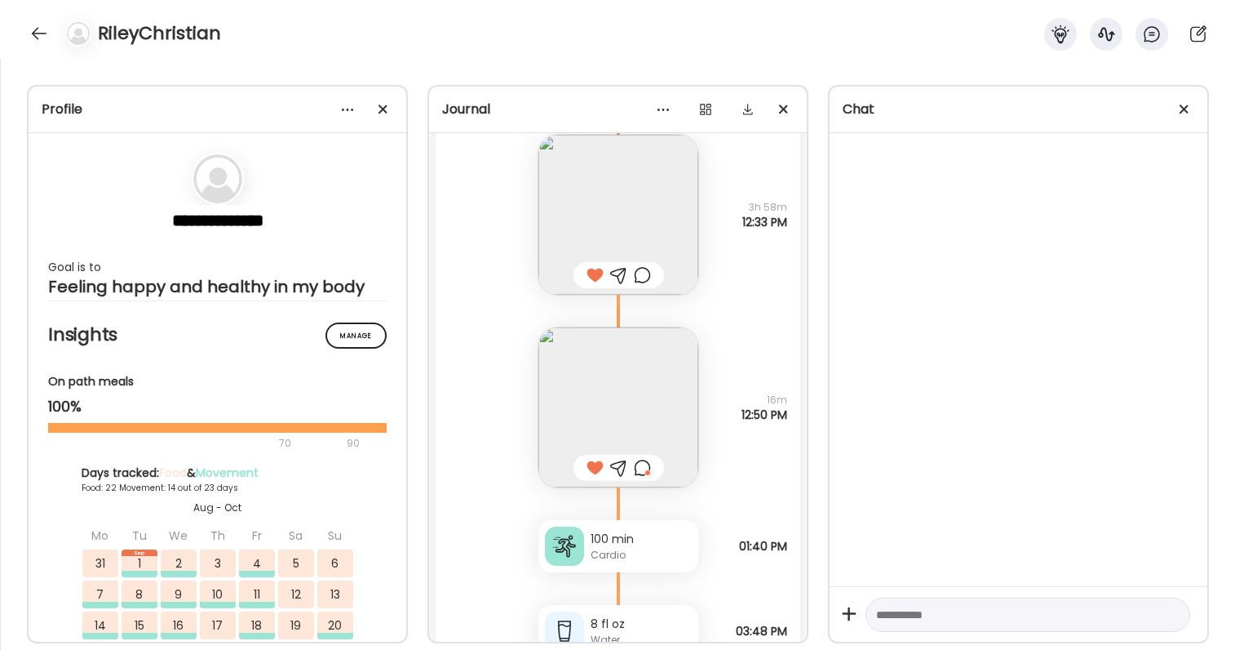
drag, startPoint x: 737, startPoint y: 187, endPoint x: 791, endPoint y: 225, distance: 66.1
click at [791, 225] on div "Tacos with corn tortillas, tofu, lettuce, pico, guac, cheese, and microgreens Q…" at bounding box center [618, 198] width 365 height 193
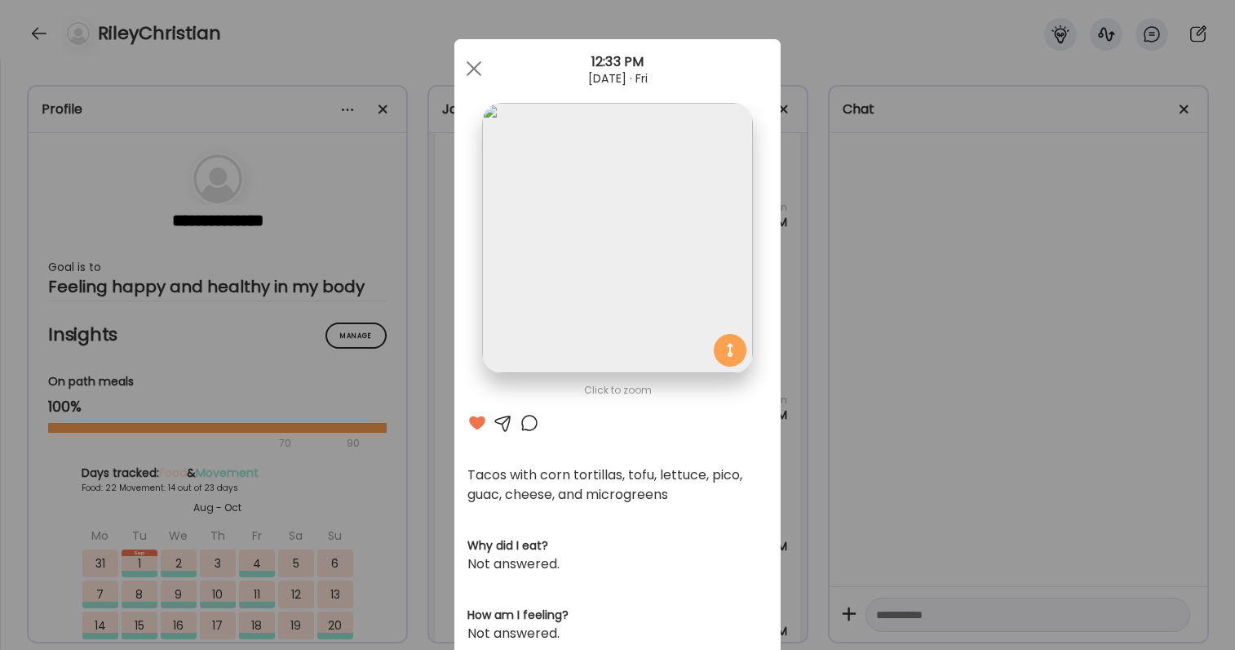
click at [791, 225] on div "Ate Coach Dashboard Wahoo! It’s official Take a moment to set up your Coach Pro…" at bounding box center [617, 325] width 1235 height 650
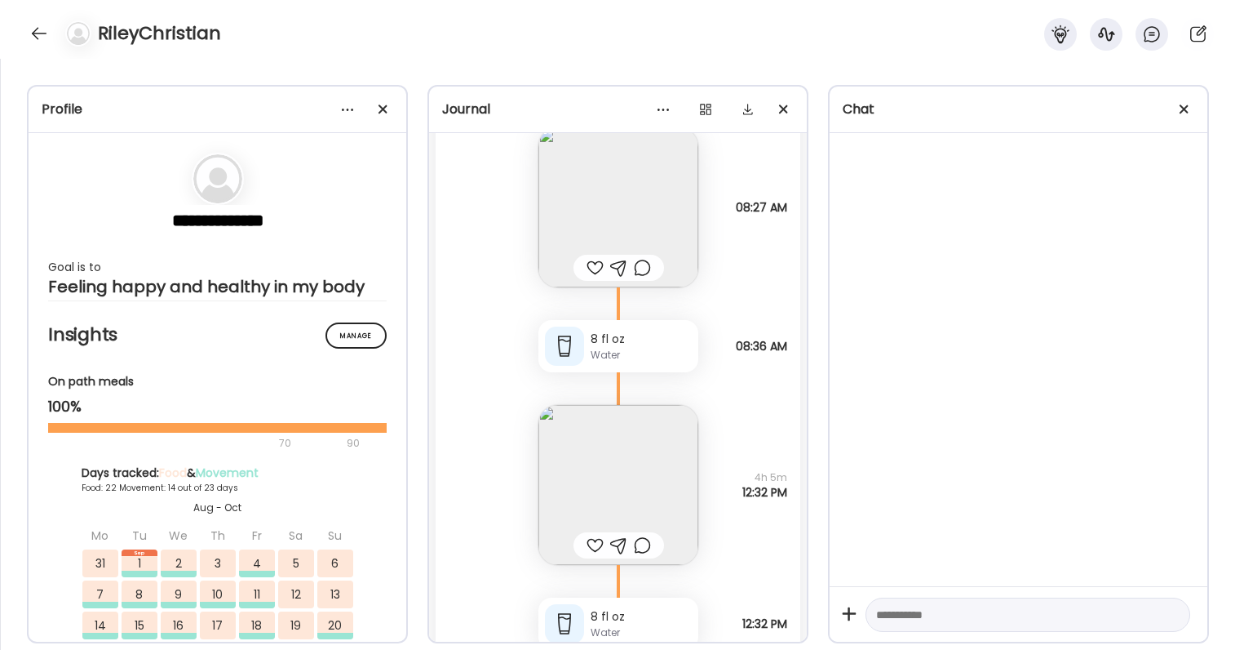
scroll to position [94212, 0]
drag, startPoint x: 735, startPoint y: 344, endPoint x: 796, endPoint y: 335, distance: 61.0
click at [796, 335] on div "Monday - Aug 11 I was hungry n coworker brought me a croissant thank god Questi…" at bounding box center [618, 410] width 378 height 555
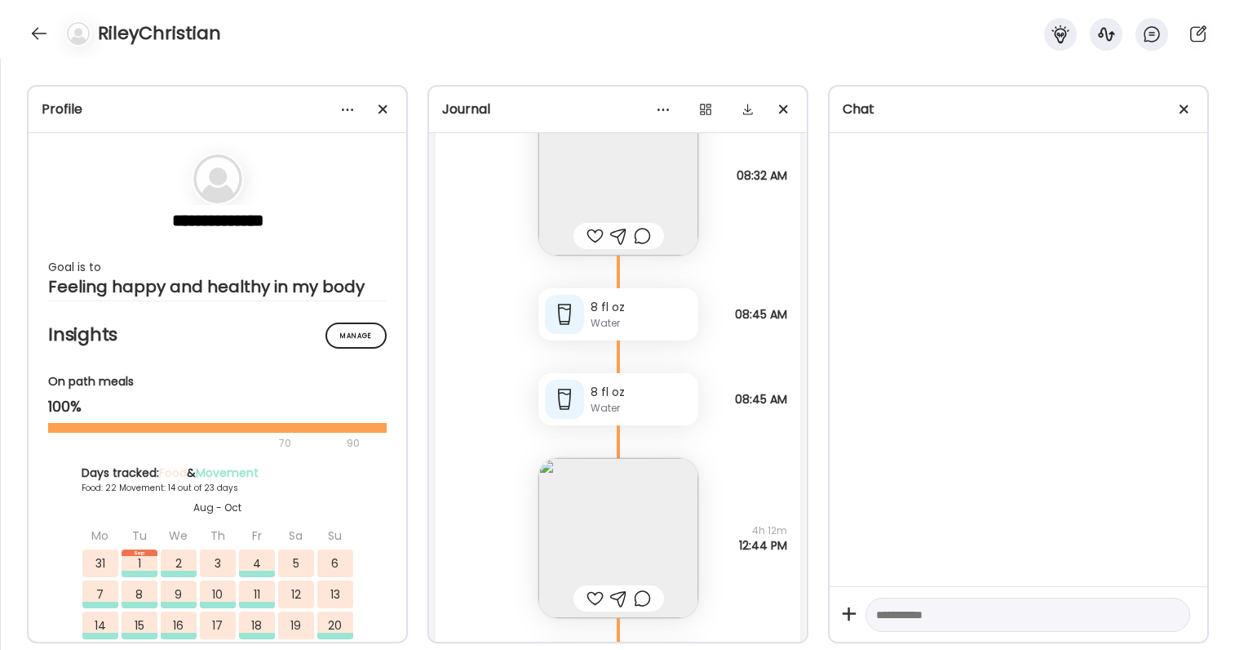
scroll to position [96803, 0]
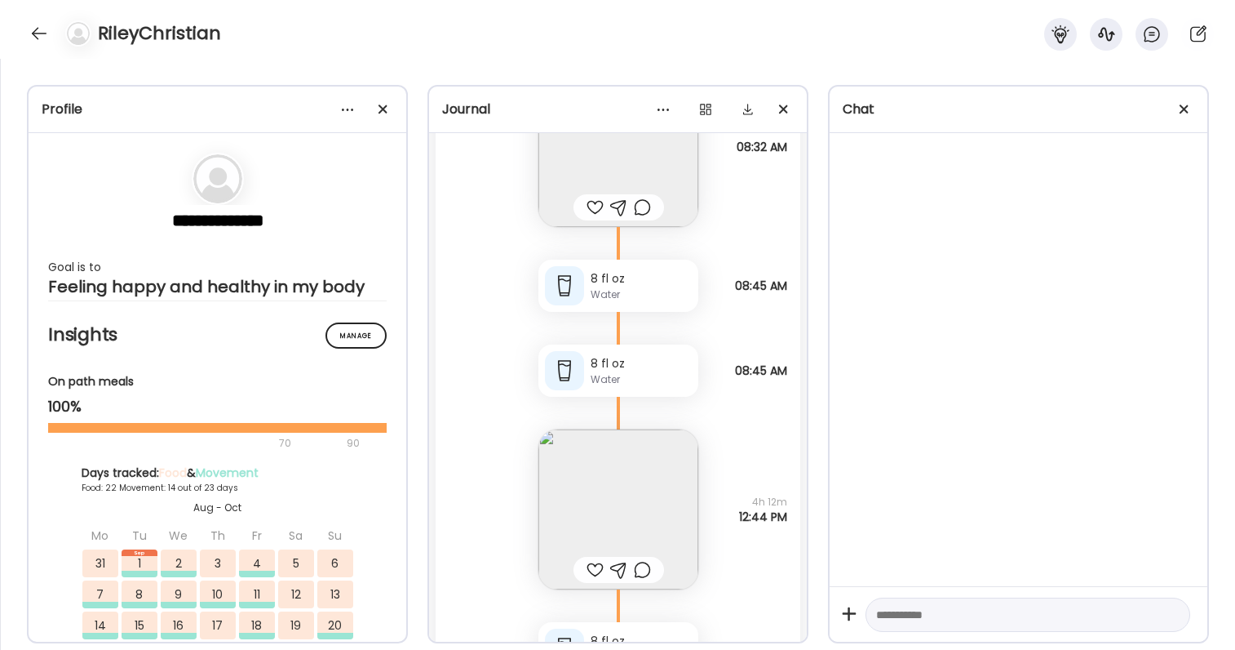
drag, startPoint x: 730, startPoint y: 147, endPoint x: 760, endPoint y: 157, distance: 31.7
click at [760, 157] on div "Egg cheese biscuit and sugar snap peas Questions not answered 08:32 AM" at bounding box center [618, 130] width 365 height 193
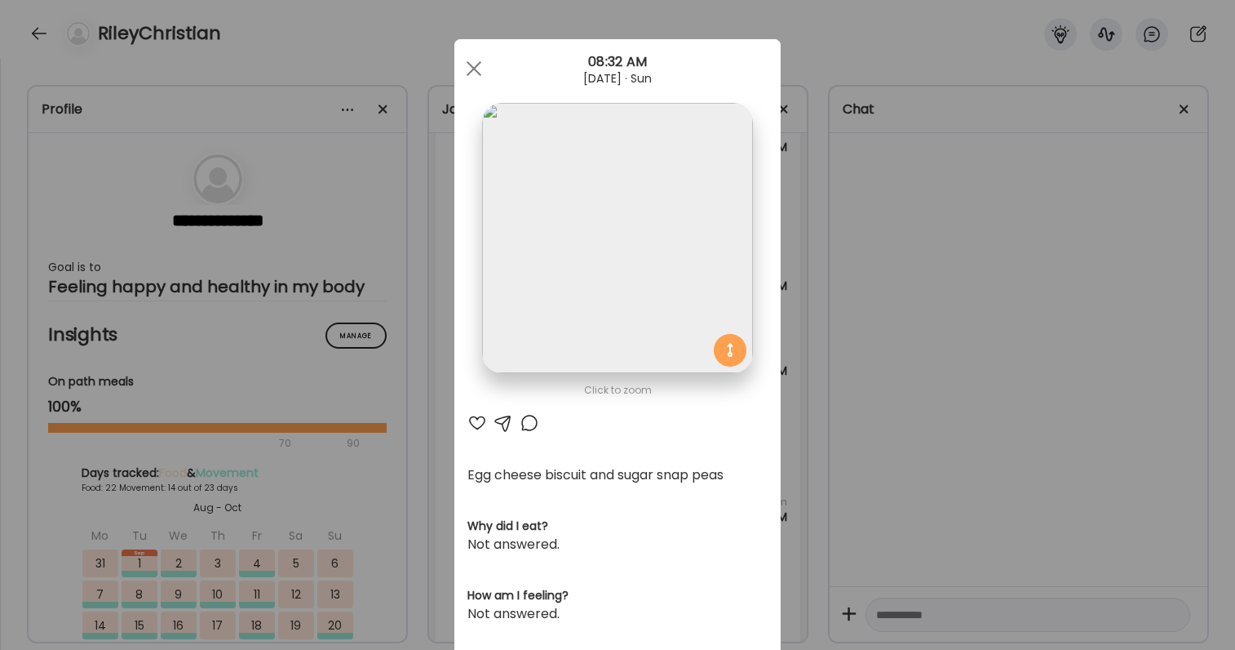
click at [810, 181] on div "Ate Coach Dashboard Wahoo! It’s official Take a moment to set up your Coach Pro…" at bounding box center [617, 325] width 1235 height 650
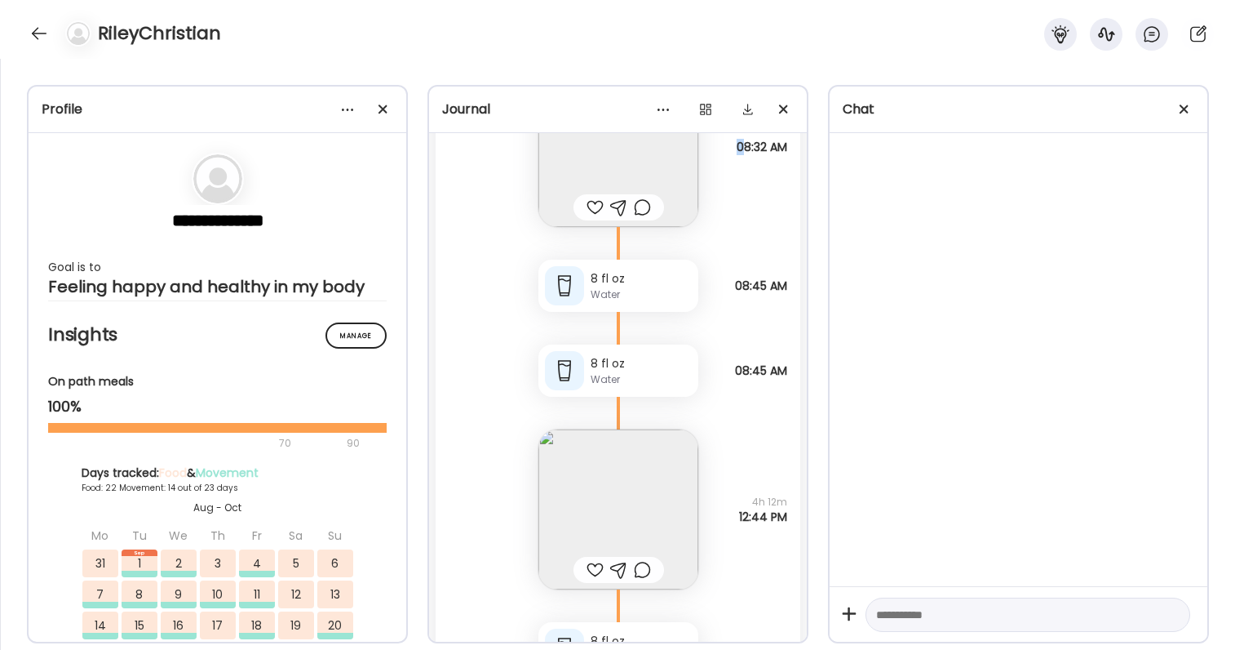
drag, startPoint x: 735, startPoint y: 144, endPoint x: 774, endPoint y: 166, distance: 44.6
click at [774, 166] on div "Egg cheese biscuit and sugar snap peas Questions not answered 08:32 AM" at bounding box center [618, 130] width 365 height 193
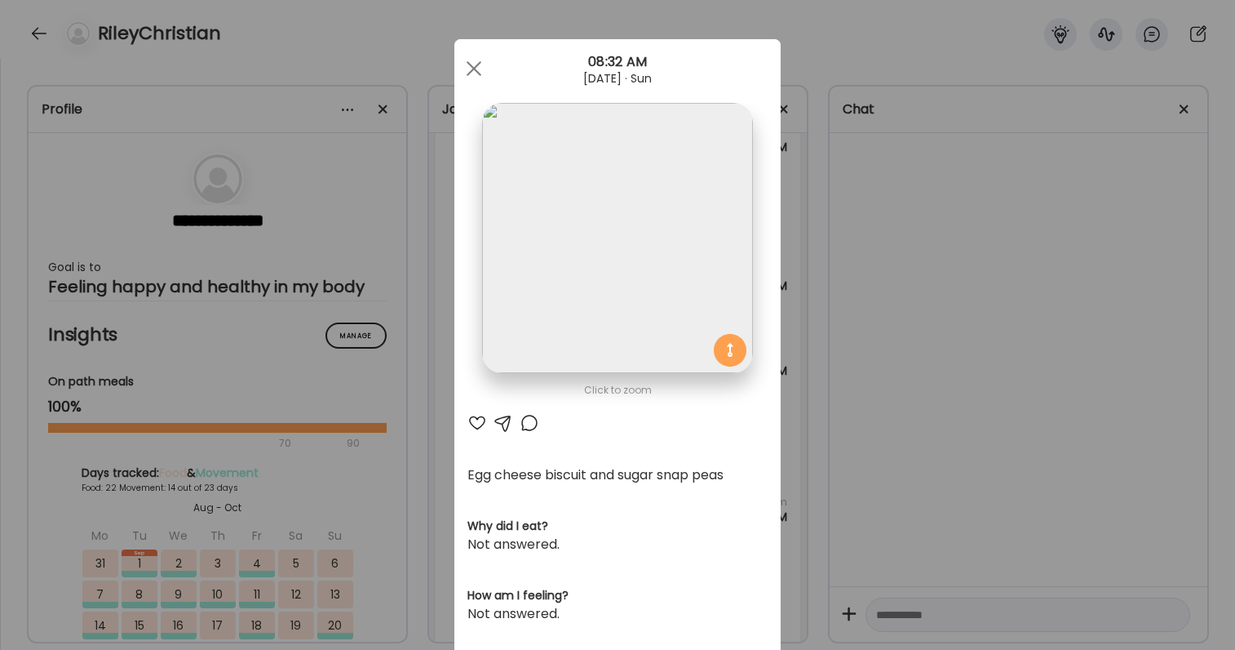
click at [802, 188] on div "Ate Coach Dashboard Wahoo! It’s official Take a moment to set up your Coach Pro…" at bounding box center [617, 325] width 1235 height 650
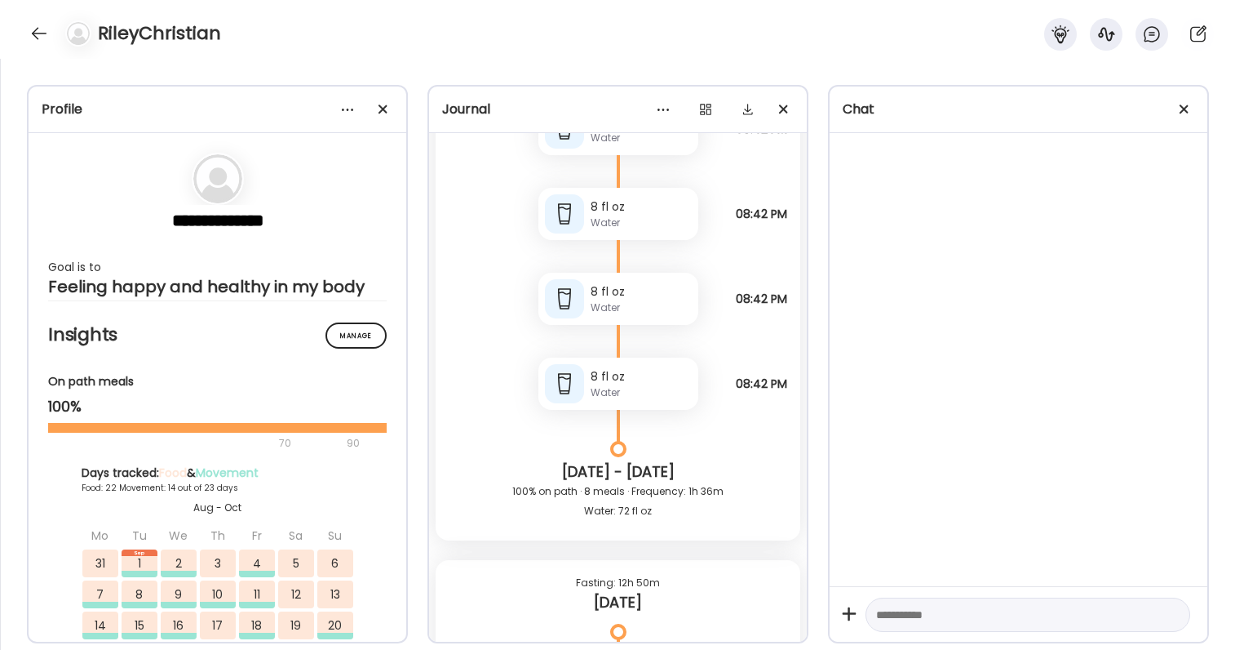
scroll to position [96196, 0]
drag, startPoint x: 729, startPoint y: 212, endPoint x: 784, endPoint y: 219, distance: 55.2
click at [784, 219] on div "8 fl oz Water Note not added 08:42 PM" at bounding box center [618, 199] width 365 height 85
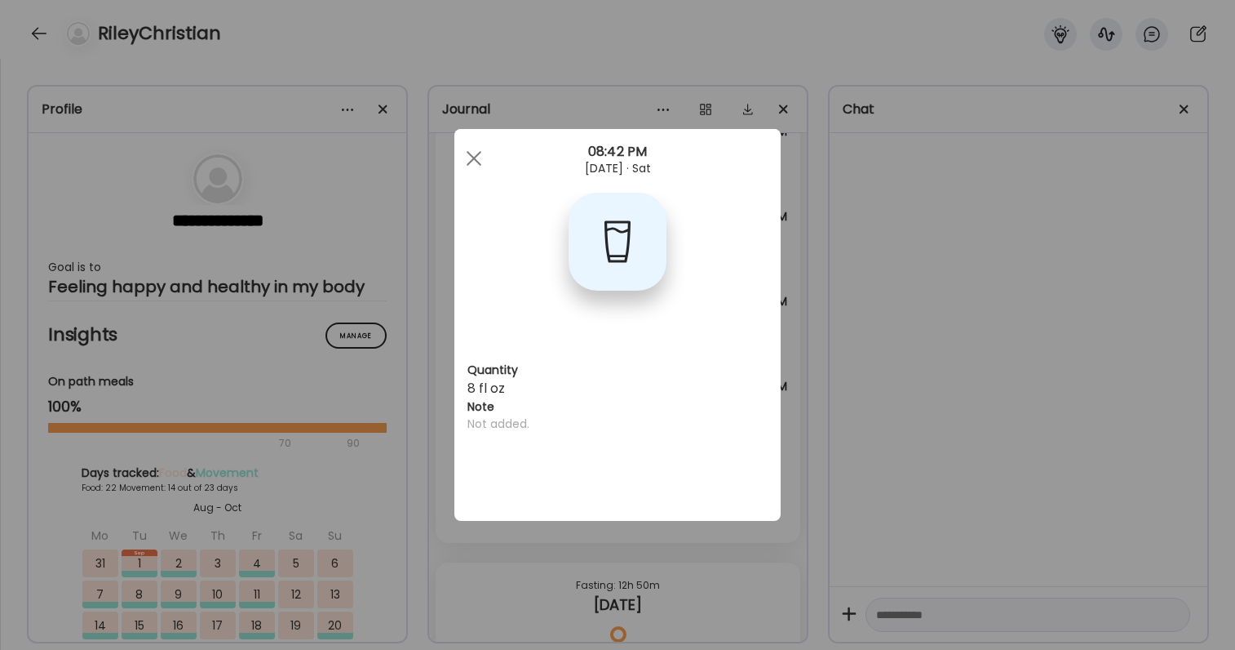
click at [784, 219] on div "Ate Coach Dashboard Wahoo! It’s official Take a moment to set up your Coach Pro…" at bounding box center [617, 325] width 1235 height 650
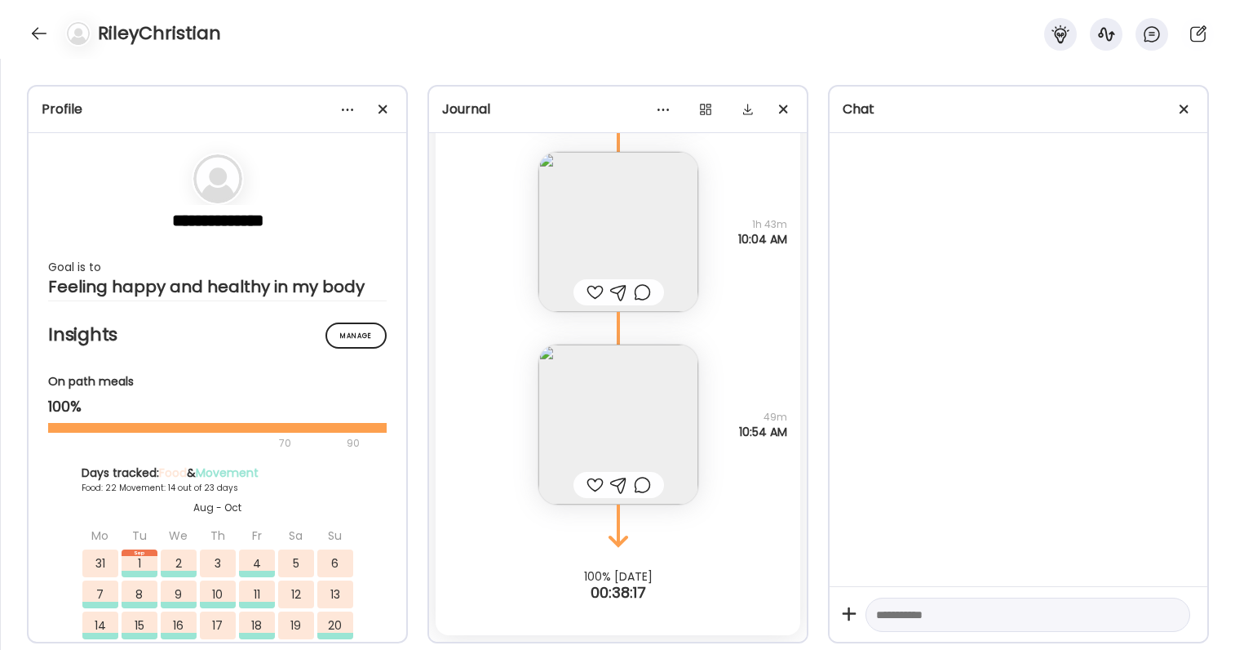
scroll to position [99708, 0]
drag, startPoint x: 734, startPoint y: 238, endPoint x: 773, endPoint y: 213, distance: 45.9
click at [773, 213] on div "Note not added Questions not answered 1h 43m 10:04 AM" at bounding box center [618, 215] width 365 height 193
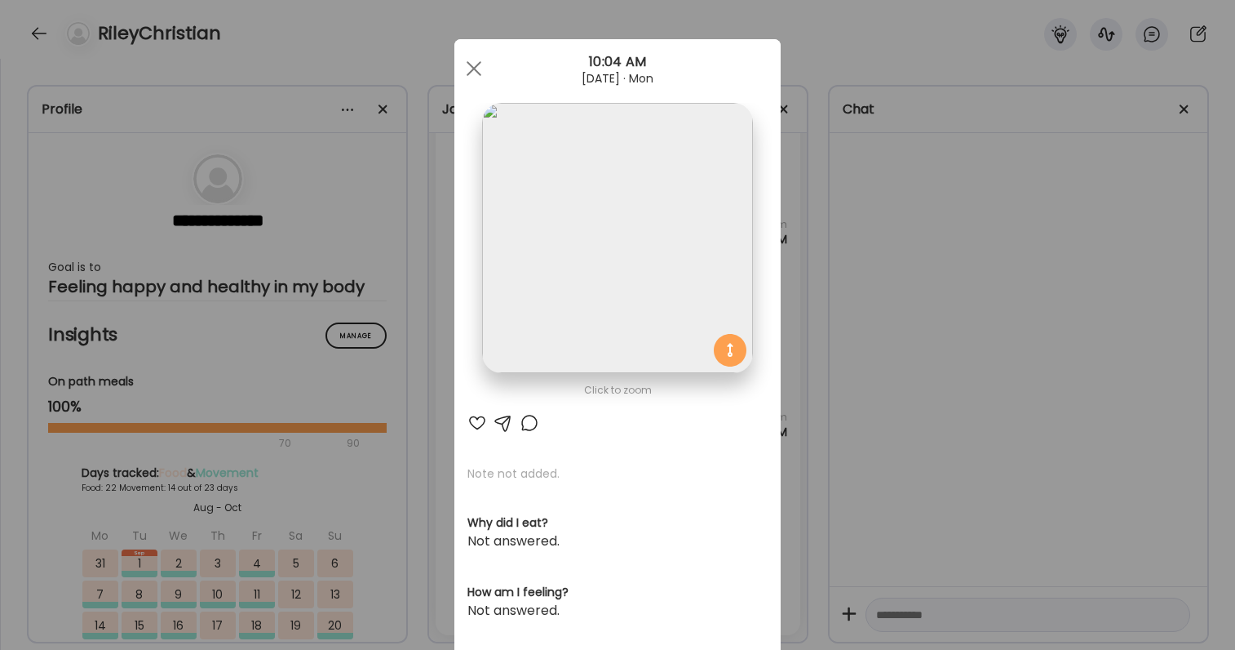
click at [772, 212] on section at bounding box center [617, 256] width 326 height 307
click at [786, 222] on div "Ate Coach Dashboard Wahoo! It’s official Take a moment to set up your Coach Pro…" at bounding box center [617, 325] width 1235 height 650
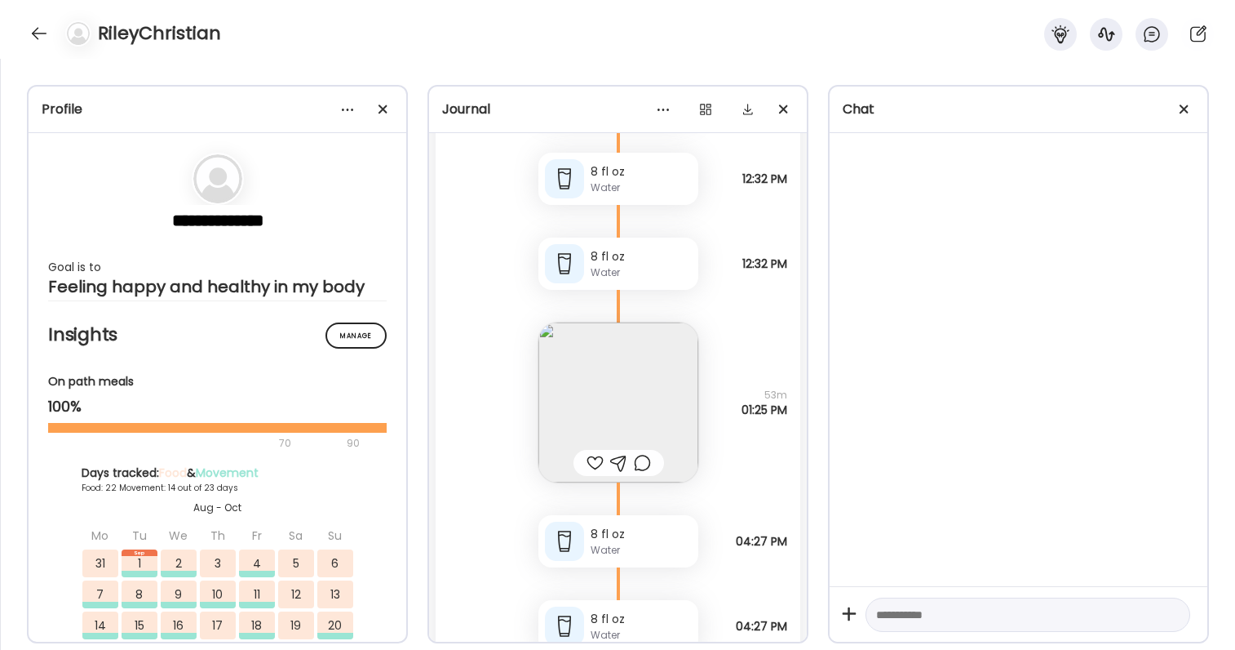
scroll to position [94662, 0]
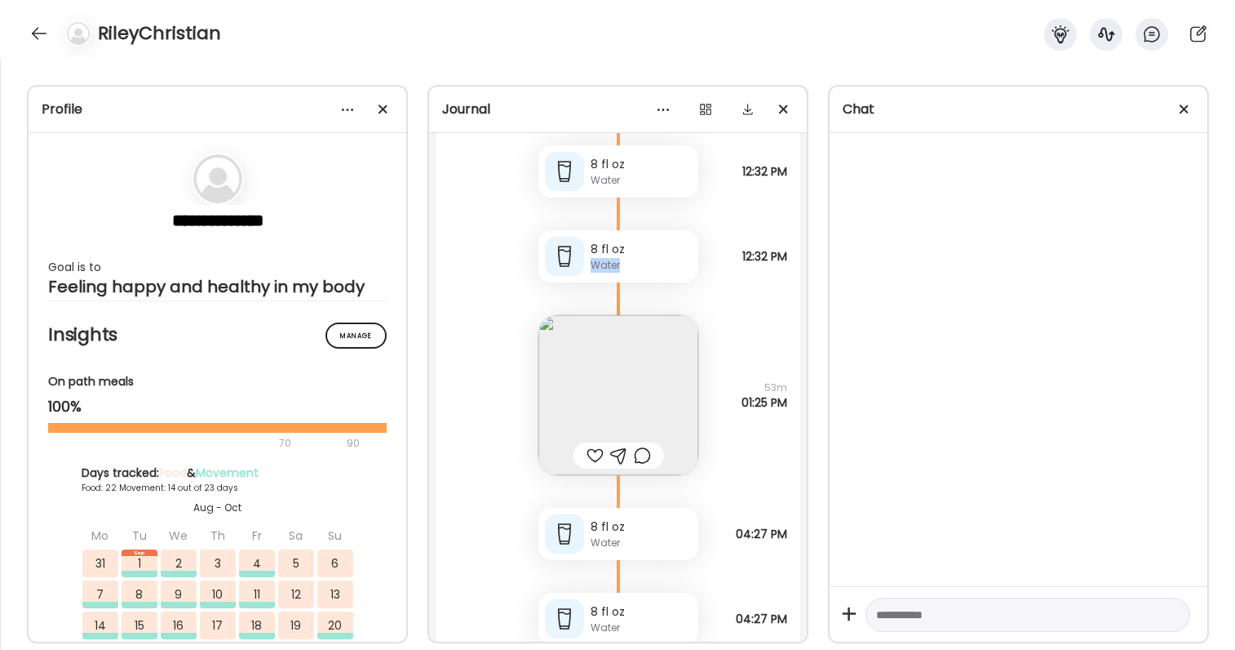
drag, startPoint x: 732, startPoint y: 246, endPoint x: 769, endPoint y: 273, distance: 46.7
click at [769, 273] on div "8 fl oz Water Note not added 12:32 PM" at bounding box center [618, 239] width 365 height 85
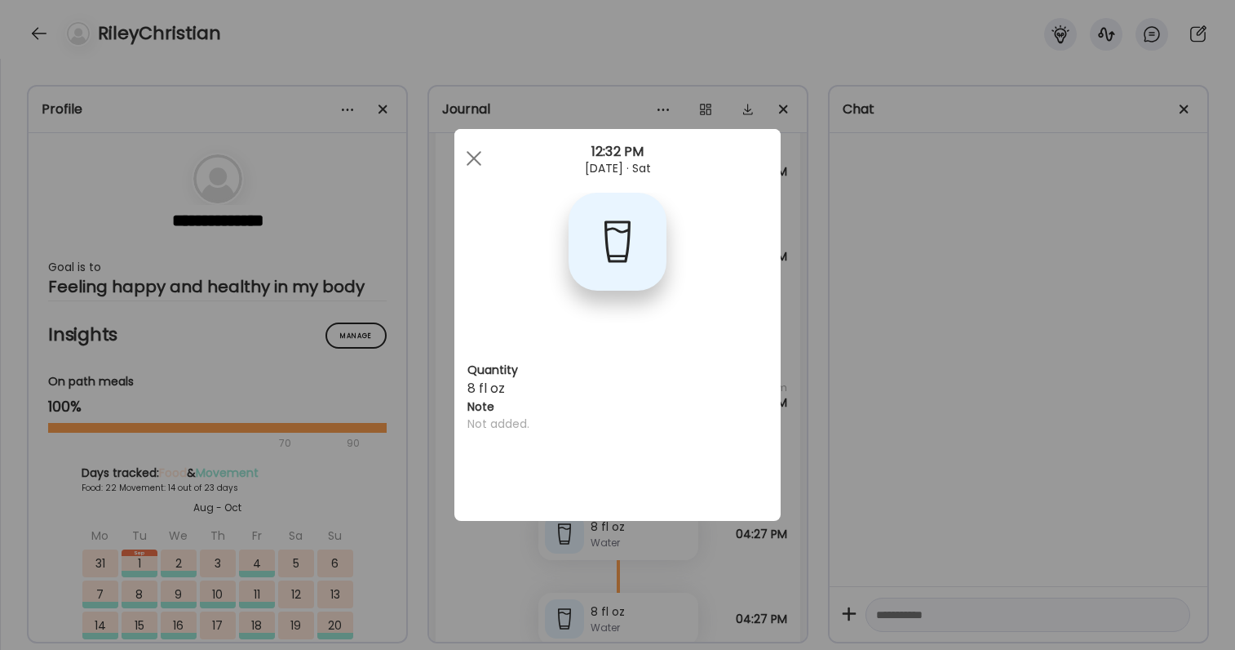
click at [785, 282] on div "Ate Coach Dashboard Wahoo! It’s official Take a moment to set up your Coach Pro…" at bounding box center [617, 325] width 1235 height 650
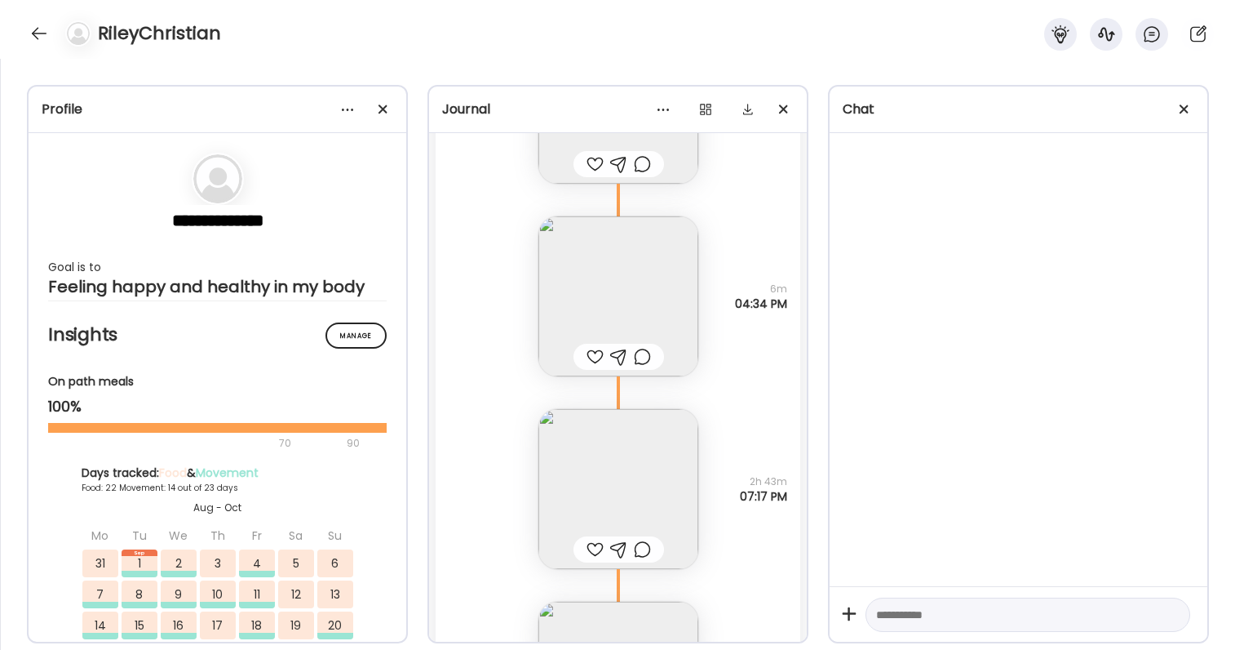
scroll to position [95337, 0]
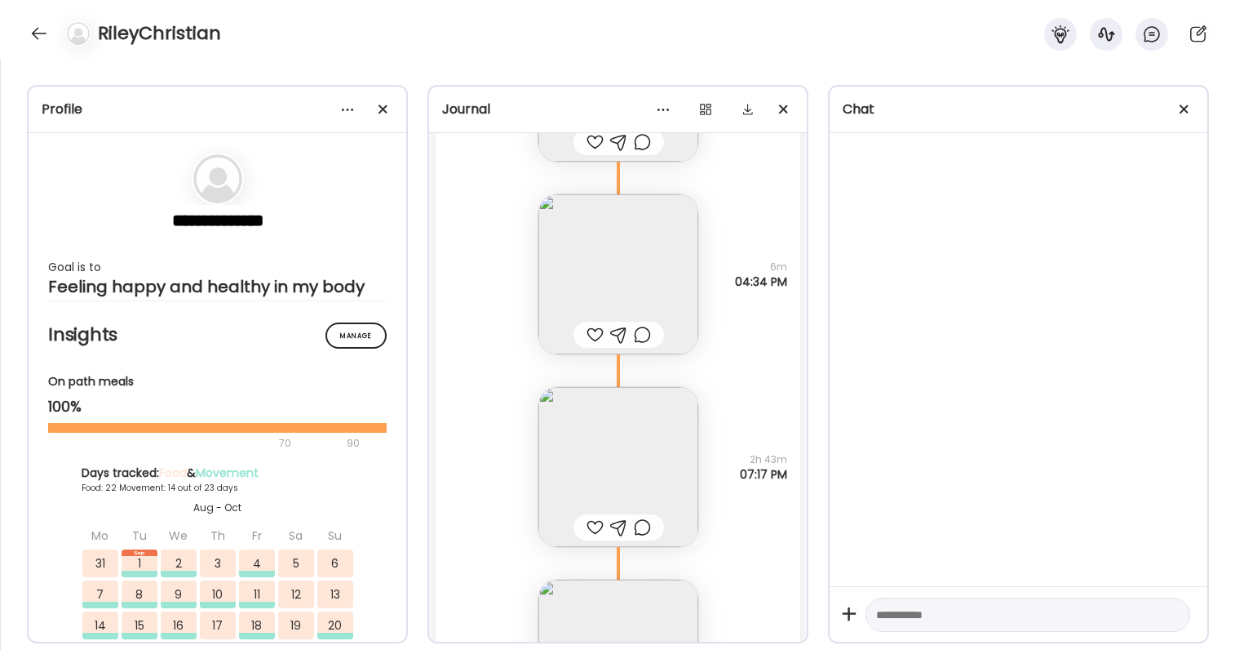
click at [639, 442] on img at bounding box center [619, 467] width 160 height 160
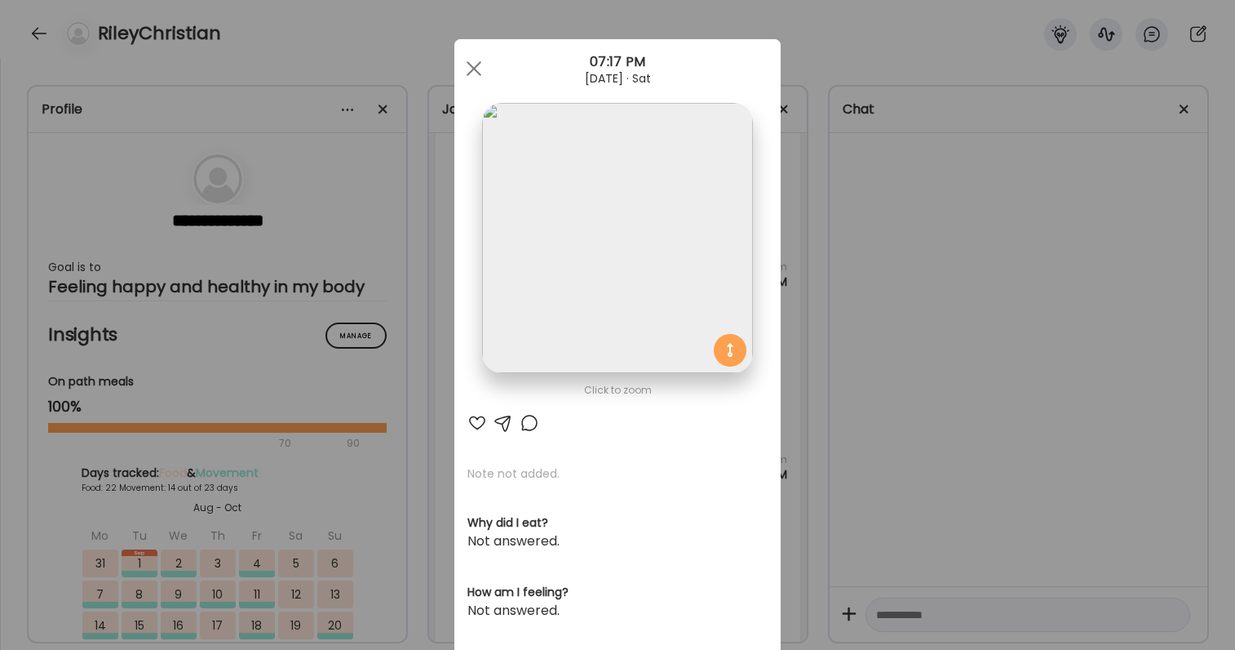
click at [842, 463] on div "Ate Coach Dashboard Wahoo! It’s official Take a moment to set up your Coach Pro…" at bounding box center [617, 325] width 1235 height 650
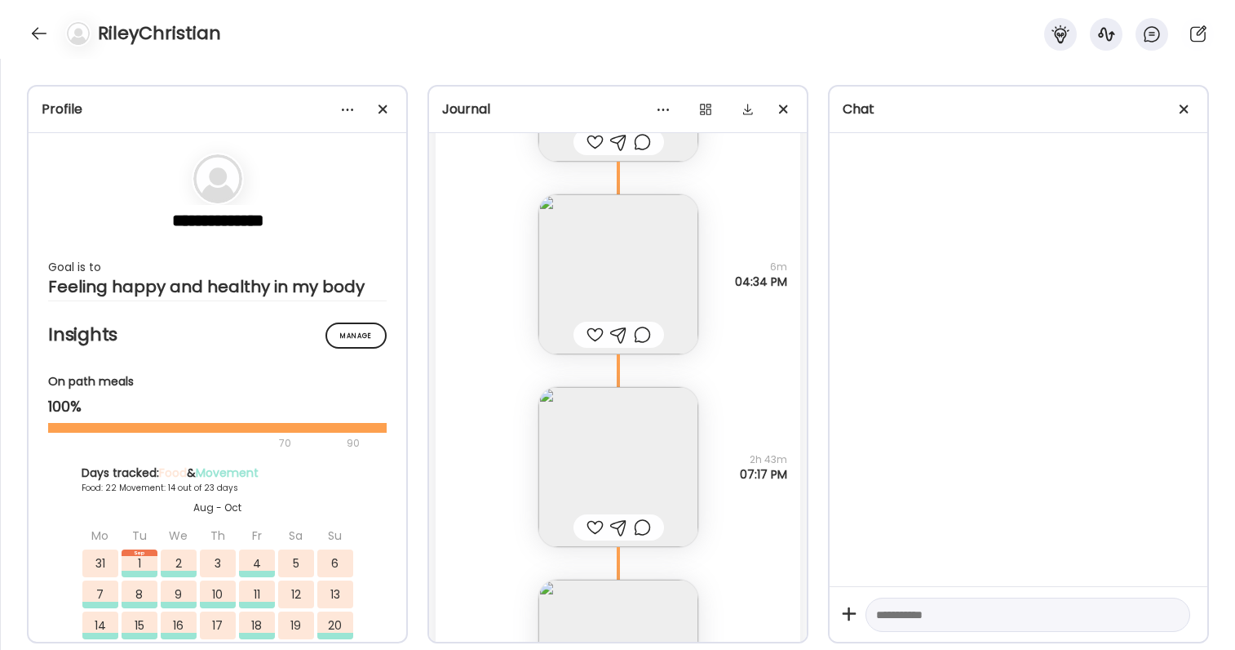
click at [653, 297] on img at bounding box center [619, 274] width 160 height 160
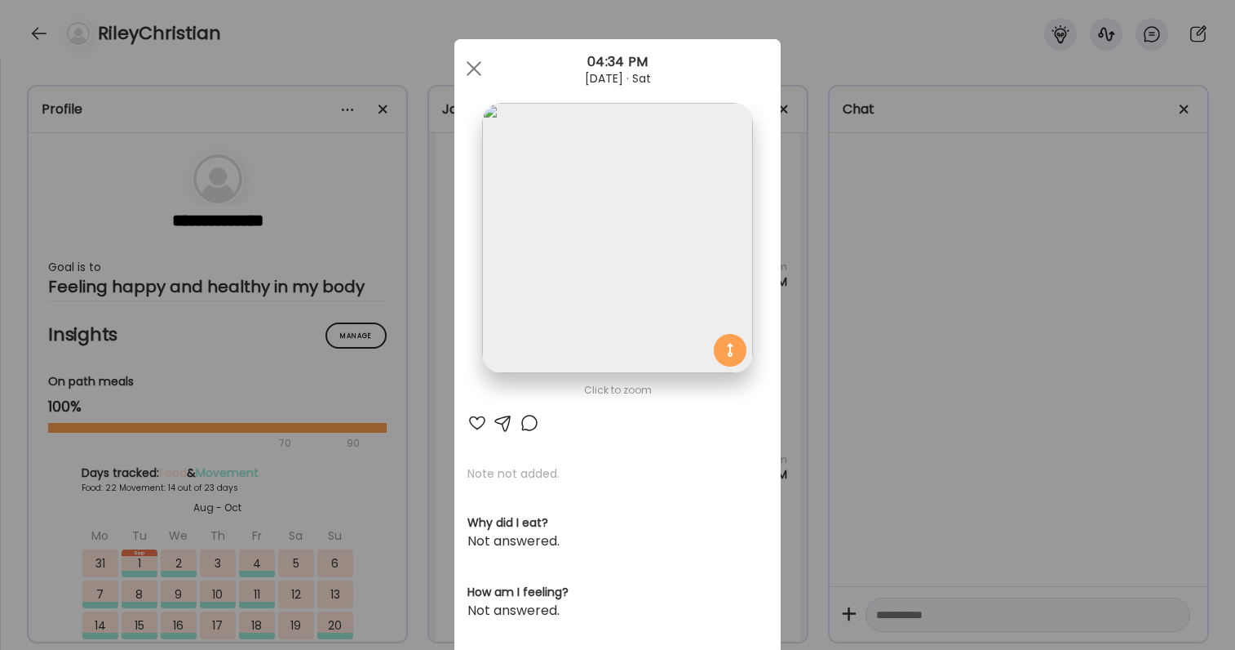
click at [823, 358] on div "Ate Coach Dashboard Wahoo! It’s official Take a moment to set up your Coach Pro…" at bounding box center [617, 325] width 1235 height 650
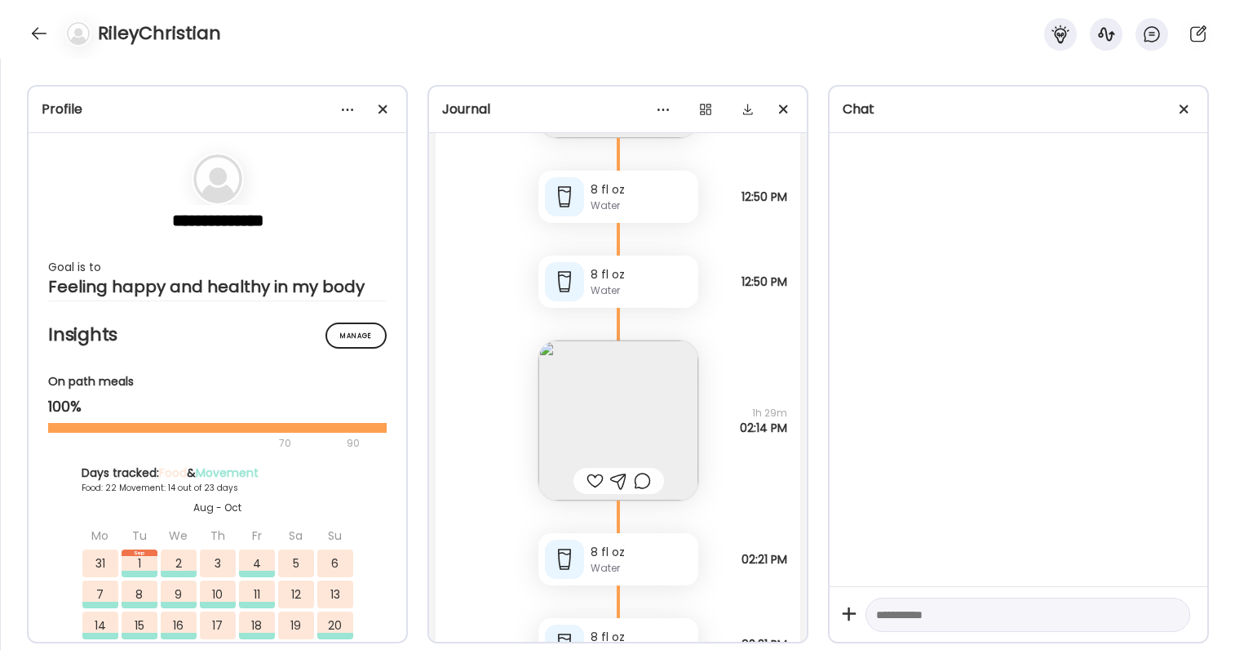
scroll to position [97238, 0]
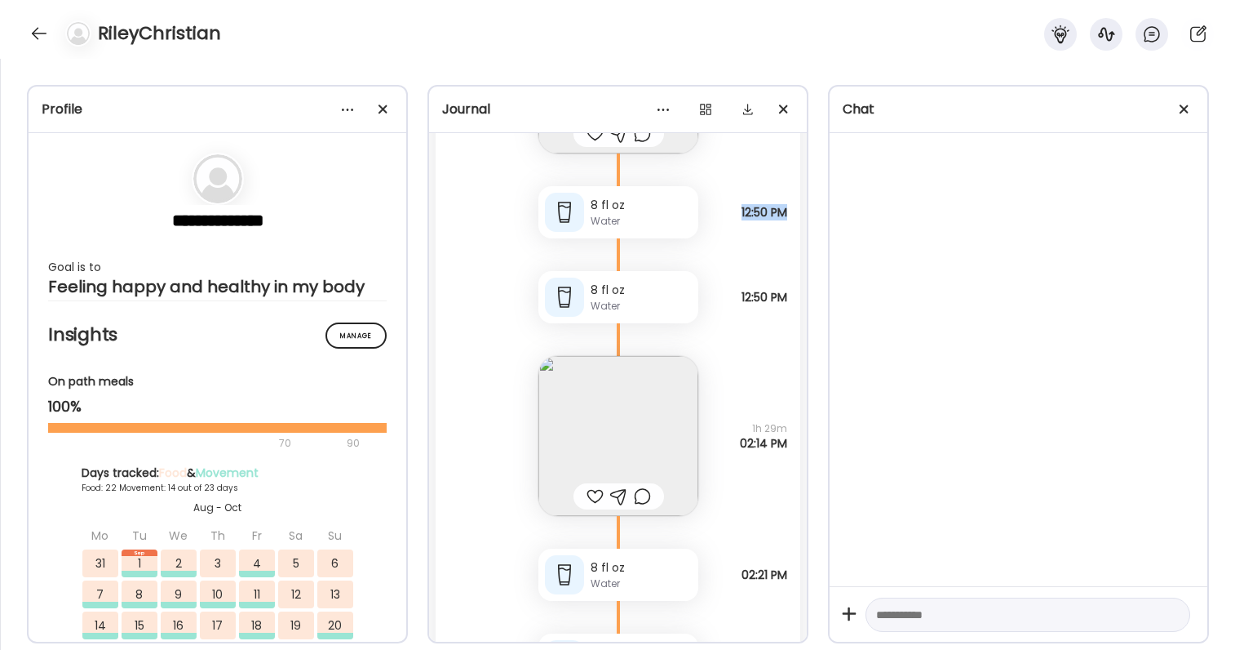
drag, startPoint x: 736, startPoint y: 209, endPoint x: 786, endPoint y: 214, distance: 50.0
click at [786, 214] on span "12:50 PM" at bounding box center [765, 212] width 46 height 15
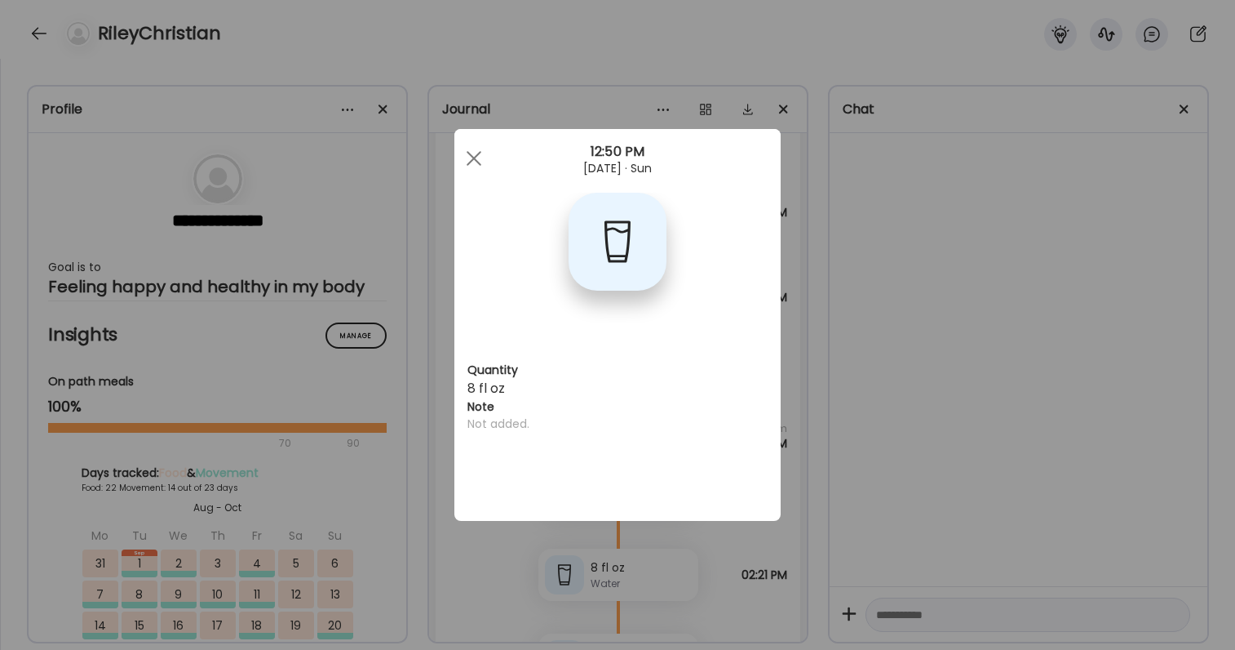
click at [786, 214] on div "Ate Coach Dashboard Wahoo! It’s official Take a moment to set up your Coach Pro…" at bounding box center [617, 325] width 1235 height 650
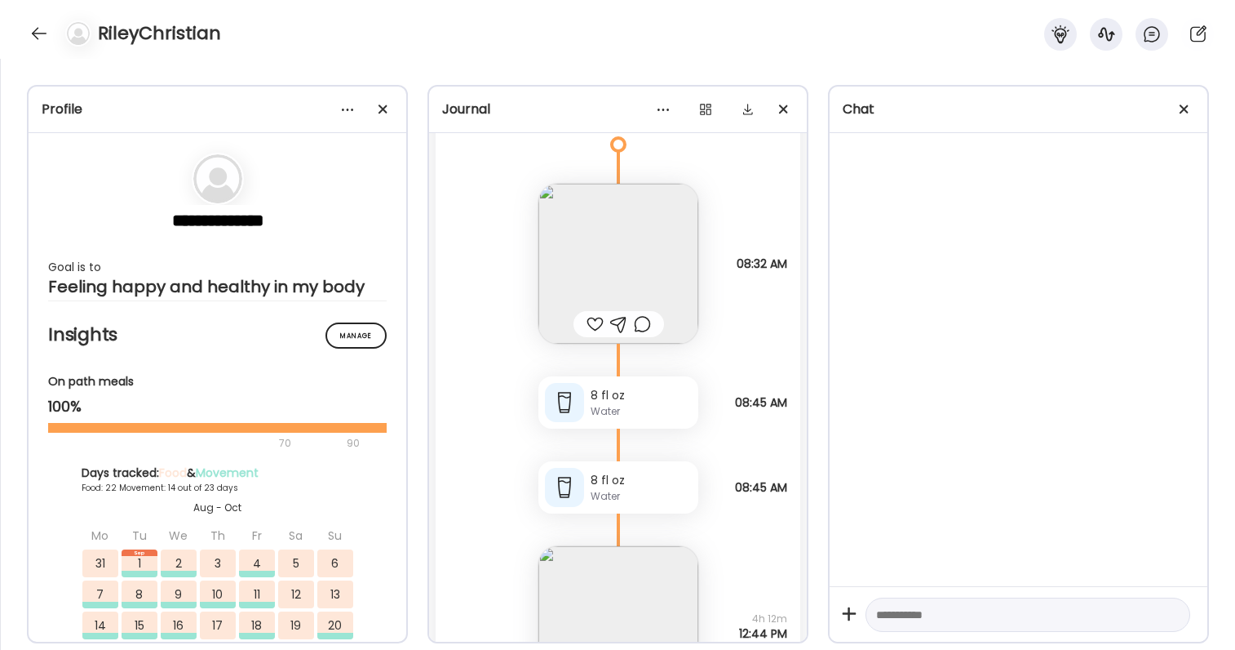
scroll to position [96685, 0]
drag, startPoint x: 734, startPoint y: 268, endPoint x: 782, endPoint y: 273, distance: 48.4
click at [782, 273] on div "Egg cheese biscuit and sugar snap peas Questions not answered 08:32 AM" at bounding box center [618, 248] width 365 height 193
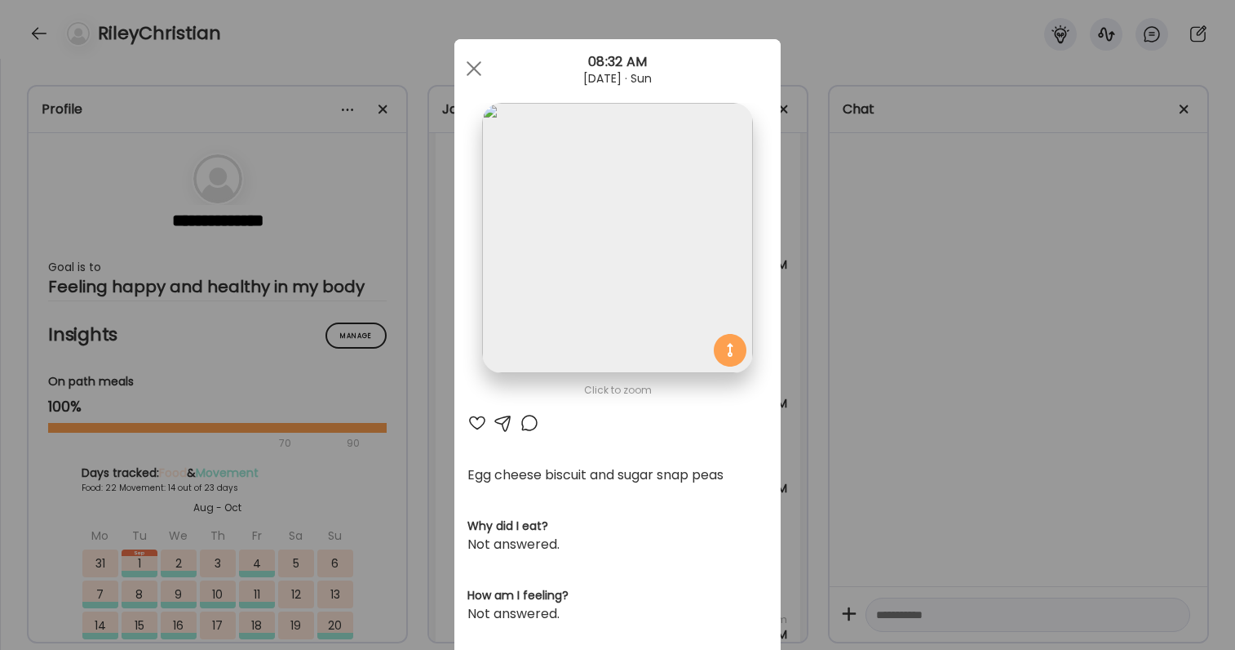
click at [782, 273] on div "Ate Coach Dashboard Wahoo! It’s official Take a moment to set up your Coach Pro…" at bounding box center [617, 325] width 1235 height 650
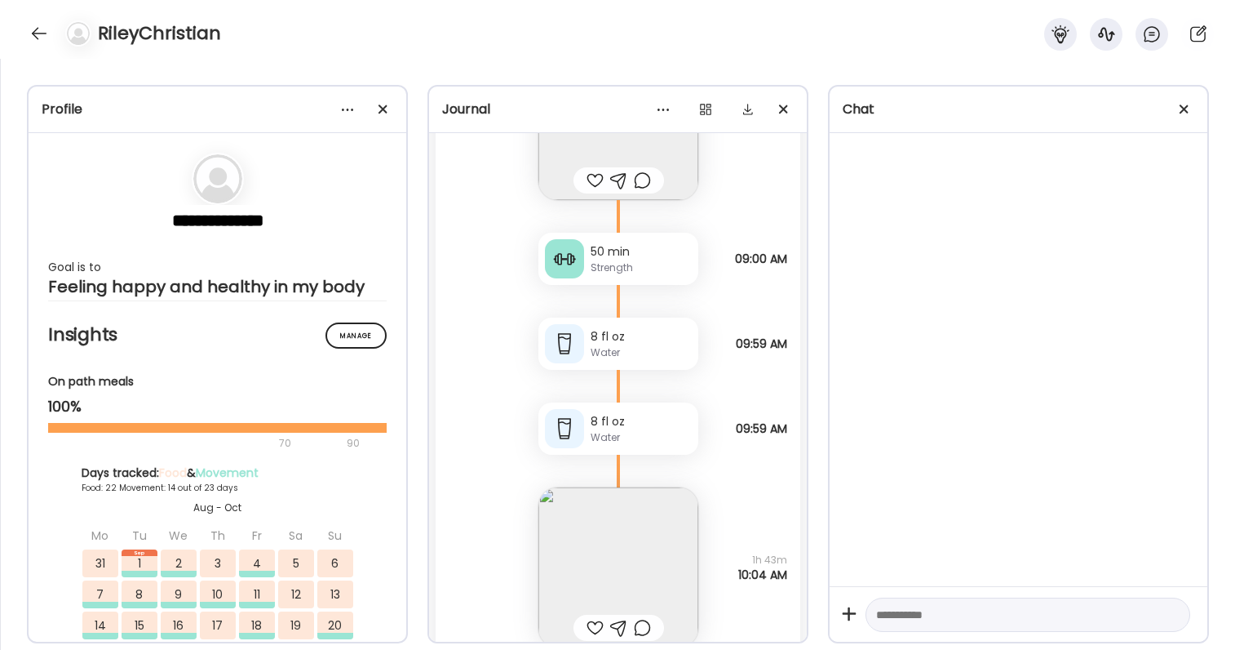
scroll to position [99331, 0]
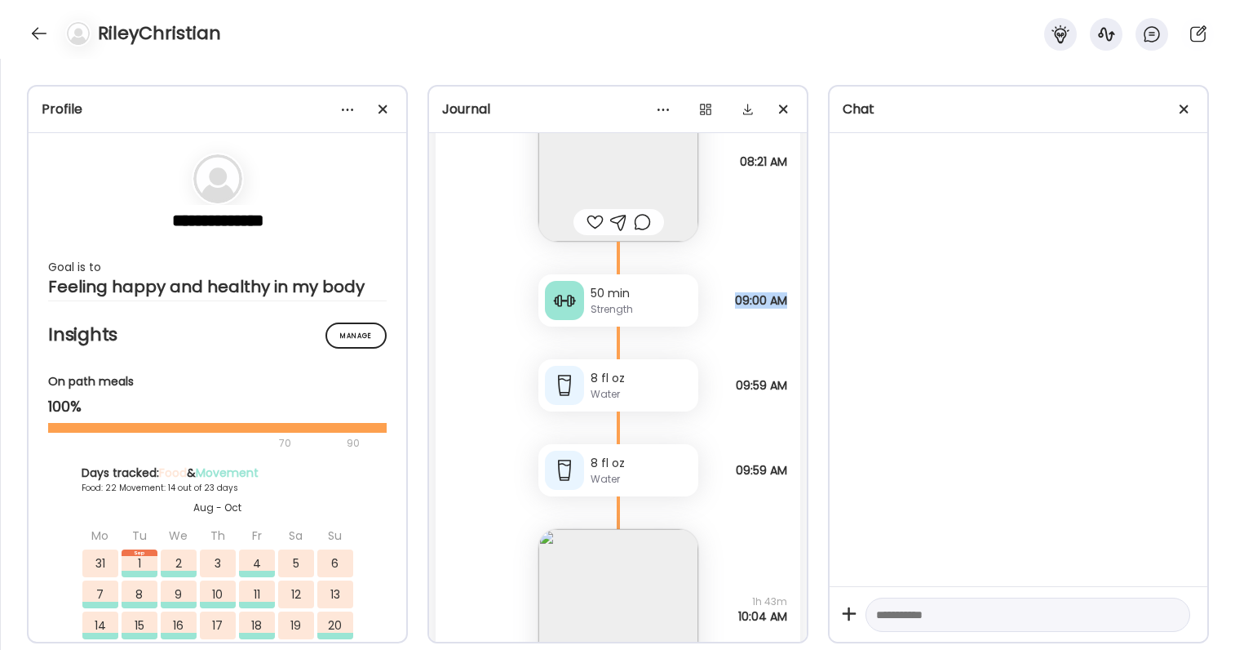
drag, startPoint x: 729, startPoint y: 302, endPoint x: 783, endPoint y: 305, distance: 54.0
click at [783, 305] on span "09:00 AM" at bounding box center [761, 300] width 52 height 15
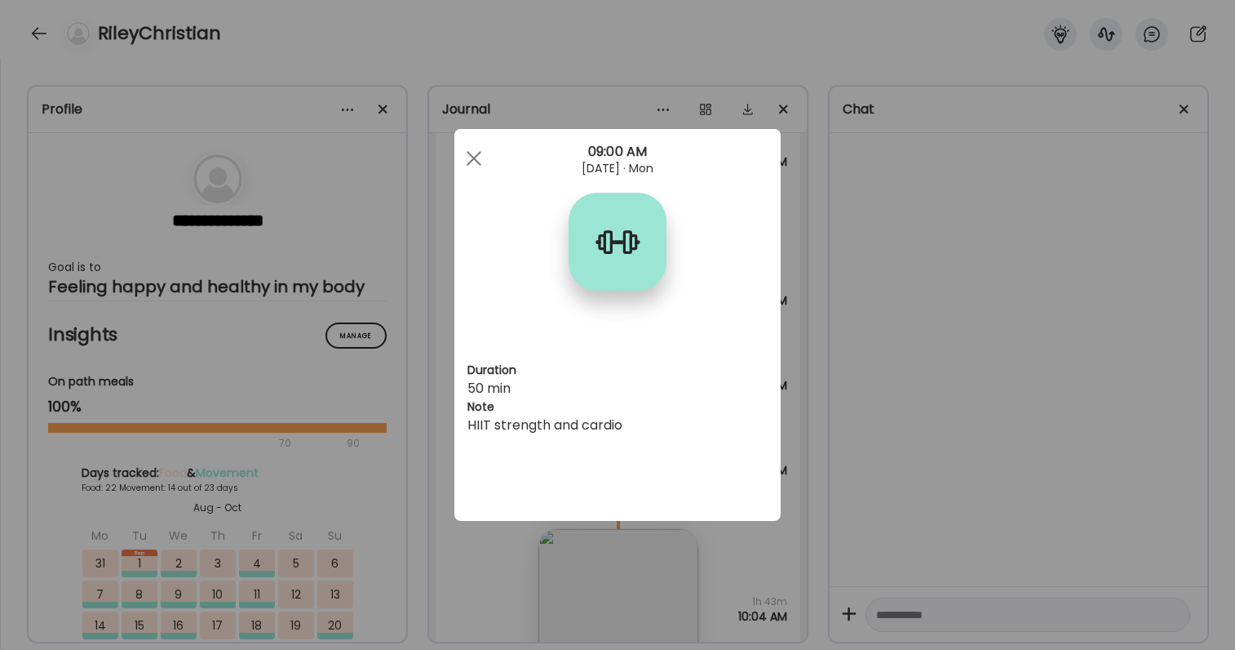
click at [783, 305] on div "Ate Coach Dashboard Wahoo! It’s official Take a moment to set up your Coach Pro…" at bounding box center [617, 325] width 1235 height 650
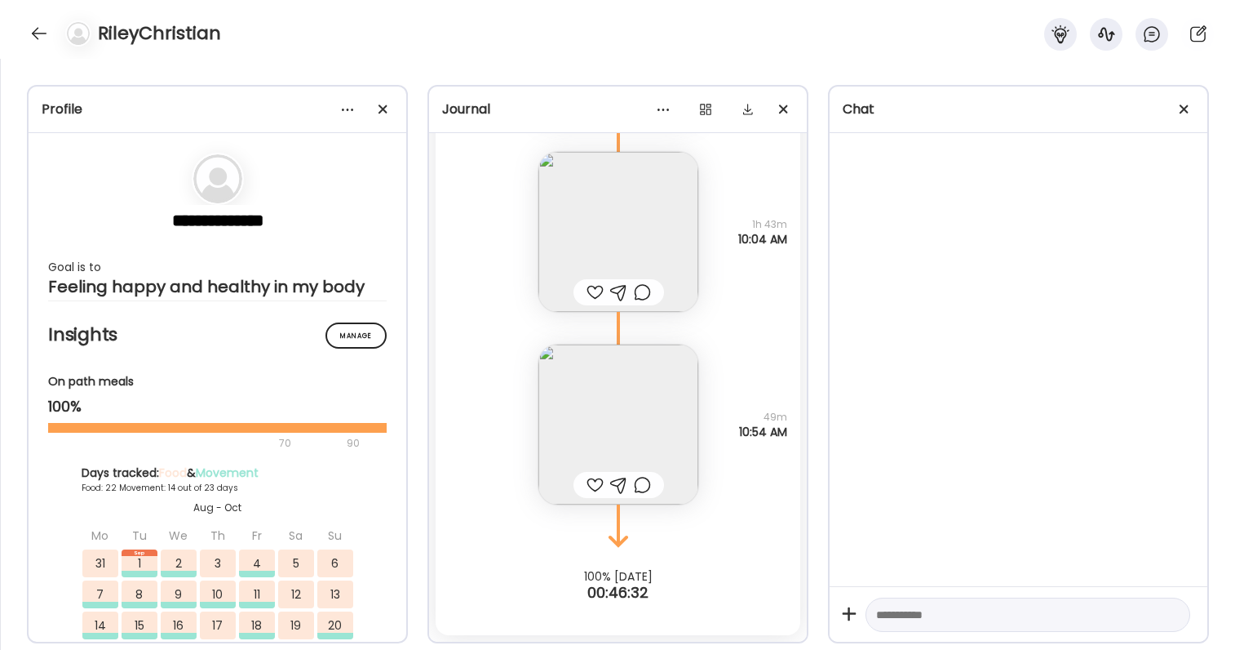
scroll to position [99708, 0]
click at [37, 40] on div at bounding box center [39, 33] width 26 height 26
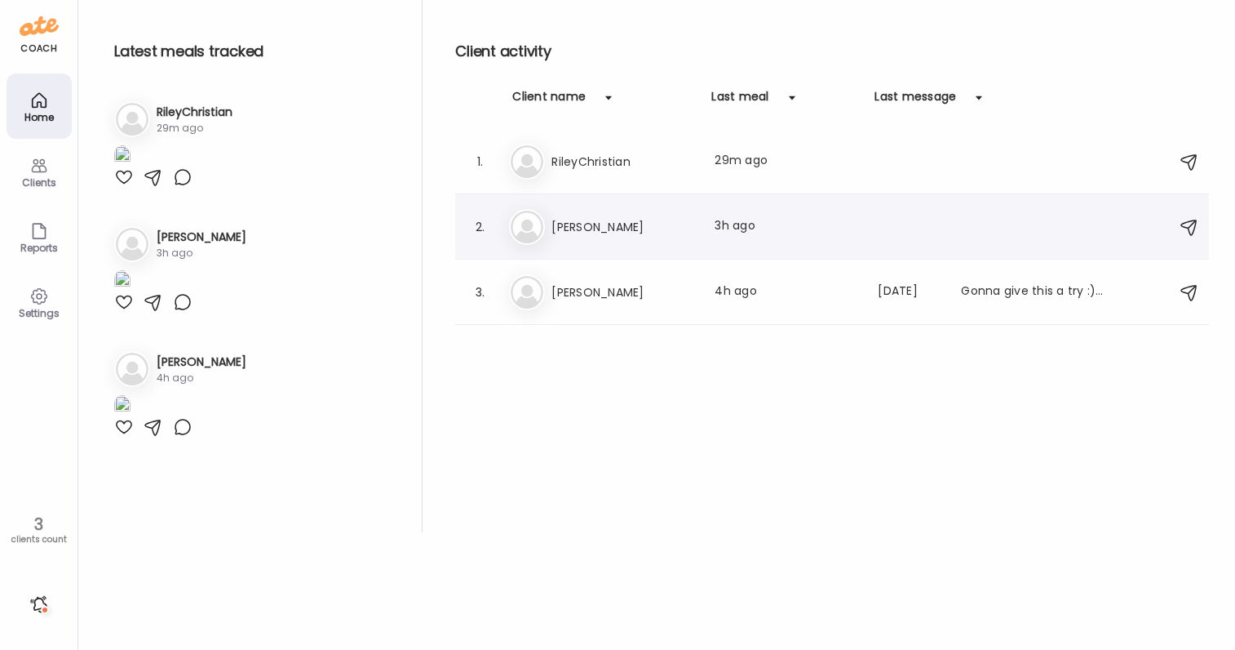
click at [596, 207] on div "2. Me Megan Last meal: 3h ago" at bounding box center [832, 226] width 754 height 65
click at [579, 255] on div "2. Me Megan Last meal: 3h ago" at bounding box center [832, 226] width 754 height 65
click at [571, 207] on div "2. Me Megan Last meal: 3h ago" at bounding box center [832, 226] width 754 height 65
click at [570, 222] on h3 "Megan" at bounding box center [624, 227] width 144 height 20
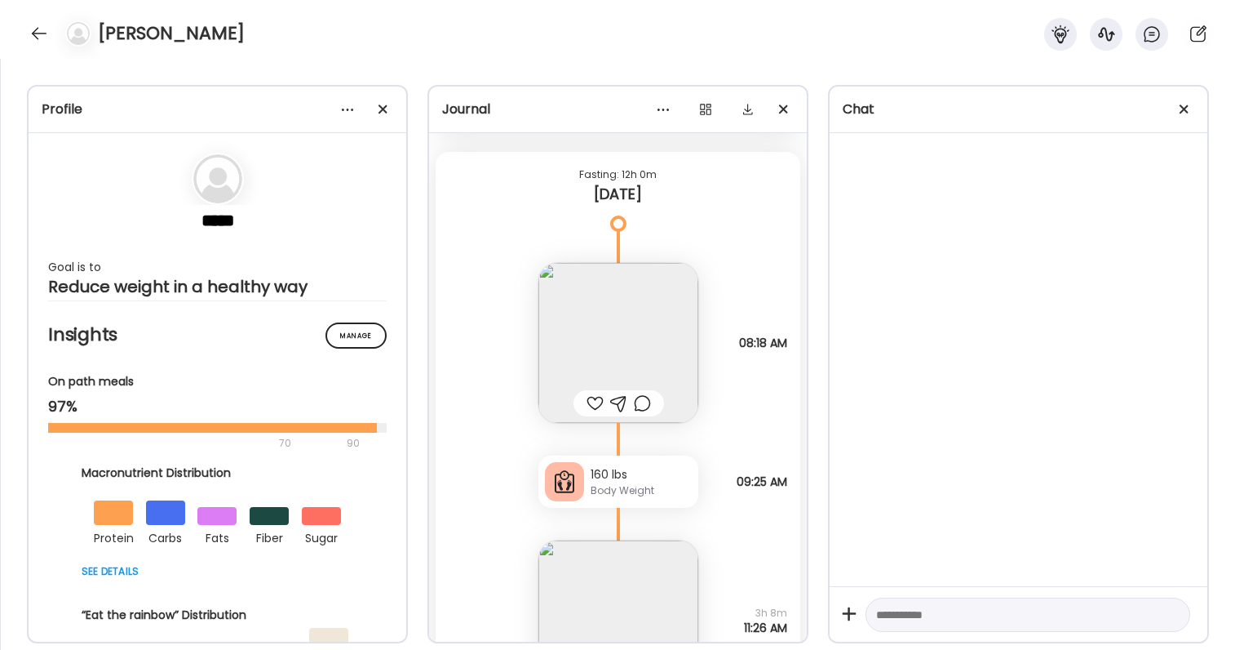
scroll to position [53842, 0]
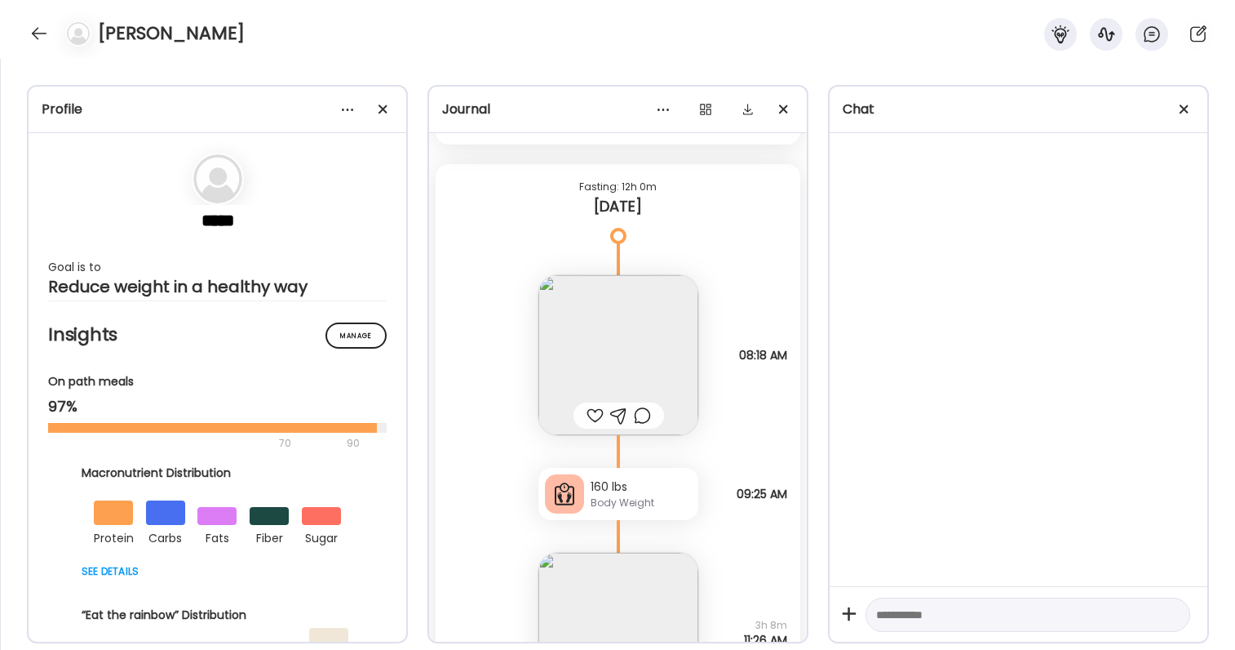
click at [614, 329] on img at bounding box center [619, 355] width 160 height 160
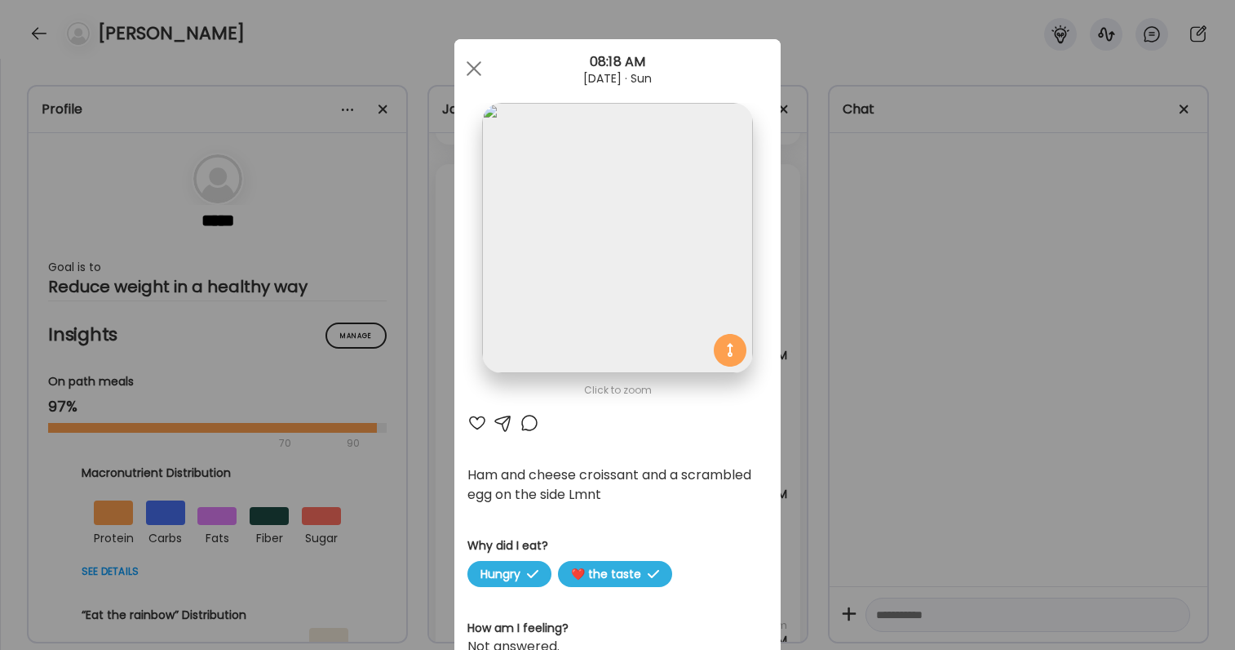
click at [838, 494] on div "Ate Coach Dashboard Wahoo! It’s official Take a moment to set up your Coach Pro…" at bounding box center [617, 325] width 1235 height 650
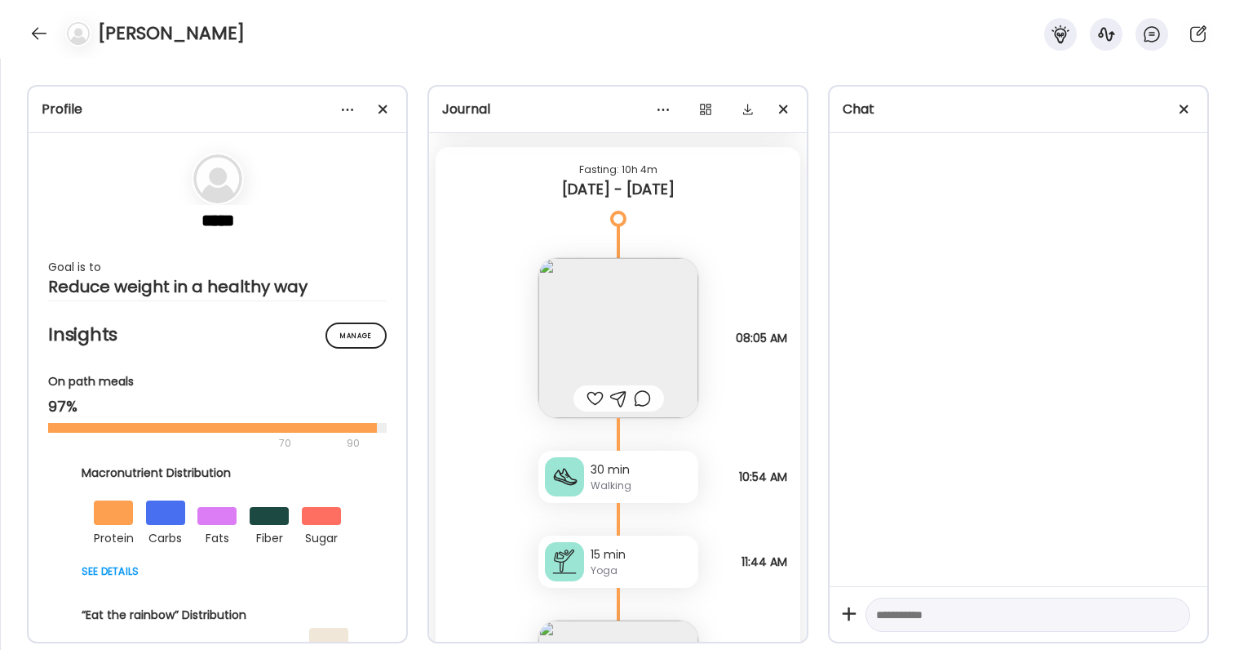
scroll to position [52406, 0]
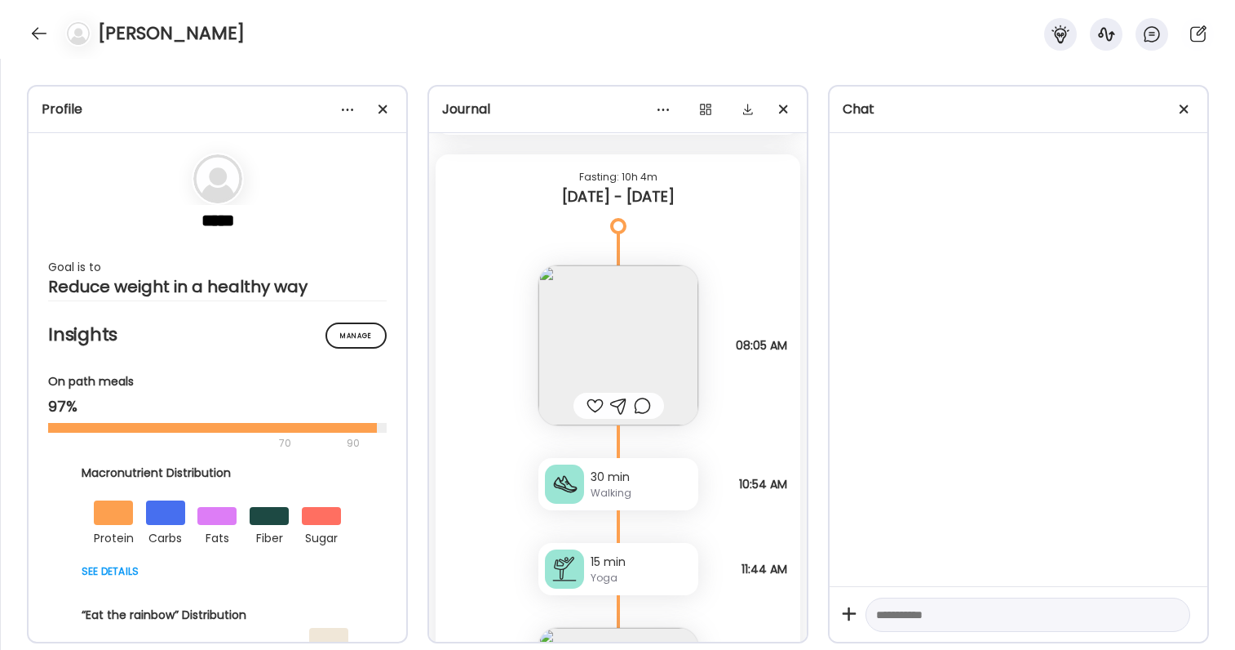
click at [644, 330] on img at bounding box center [619, 345] width 160 height 160
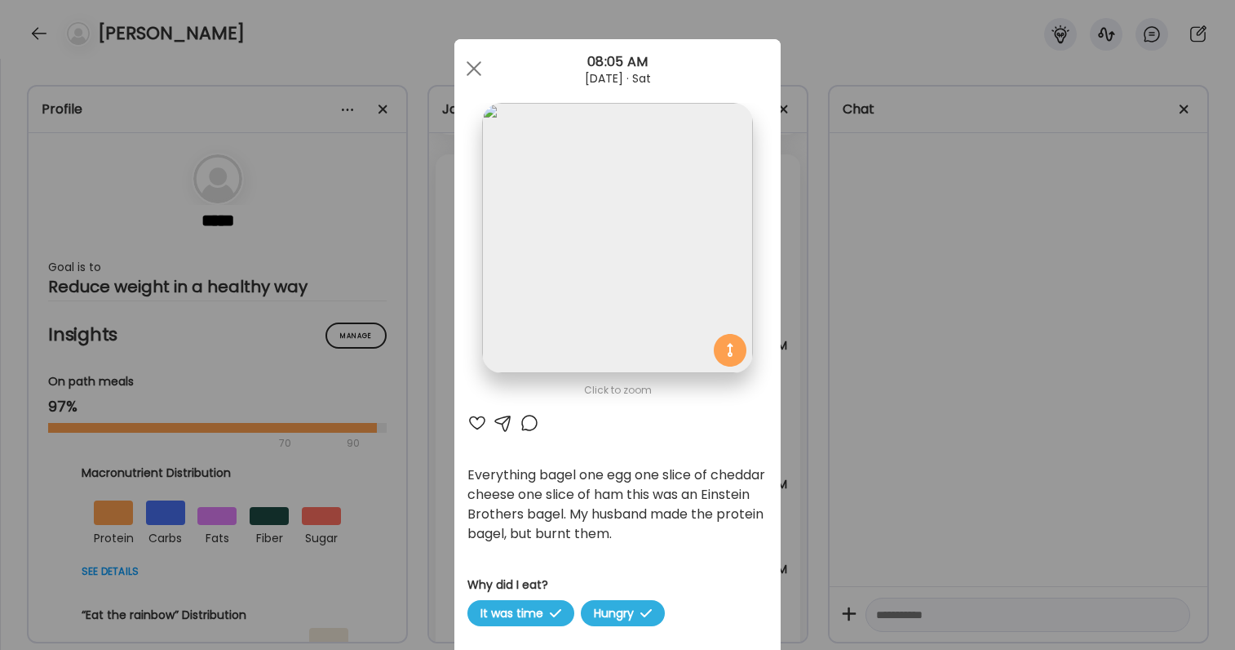
click at [900, 430] on div "Ate Coach Dashboard Wahoo! It’s official Take a moment to set up your Coach Pro…" at bounding box center [617, 325] width 1235 height 650
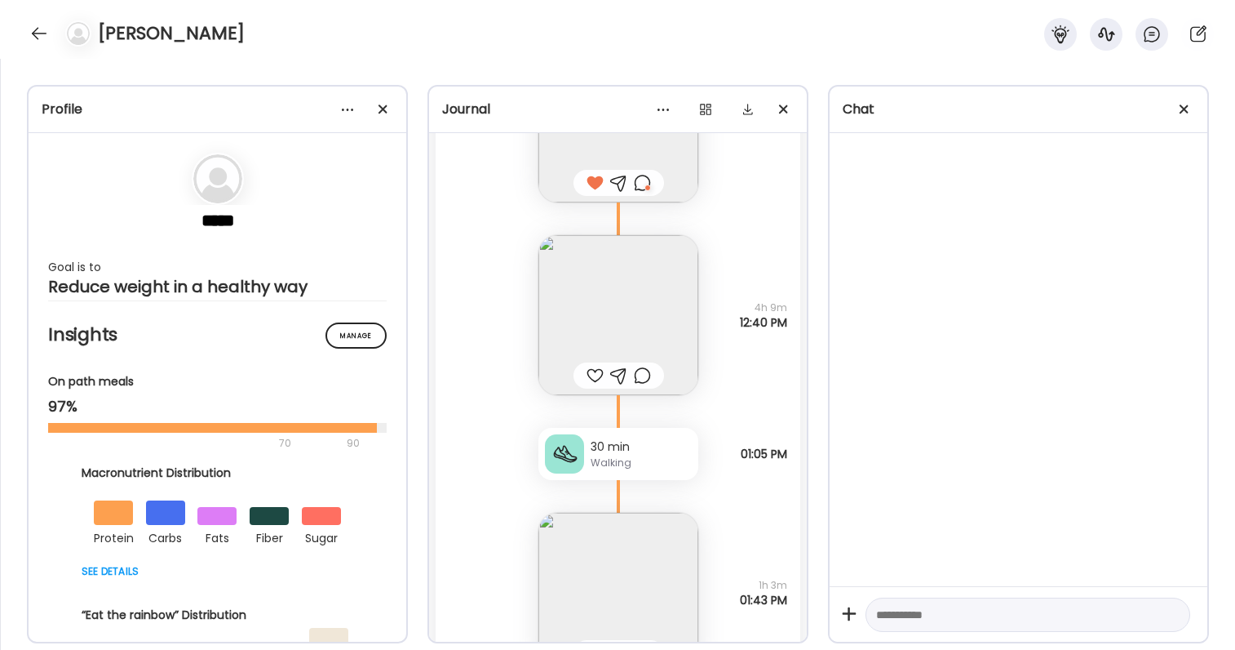
scroll to position [51340, 0]
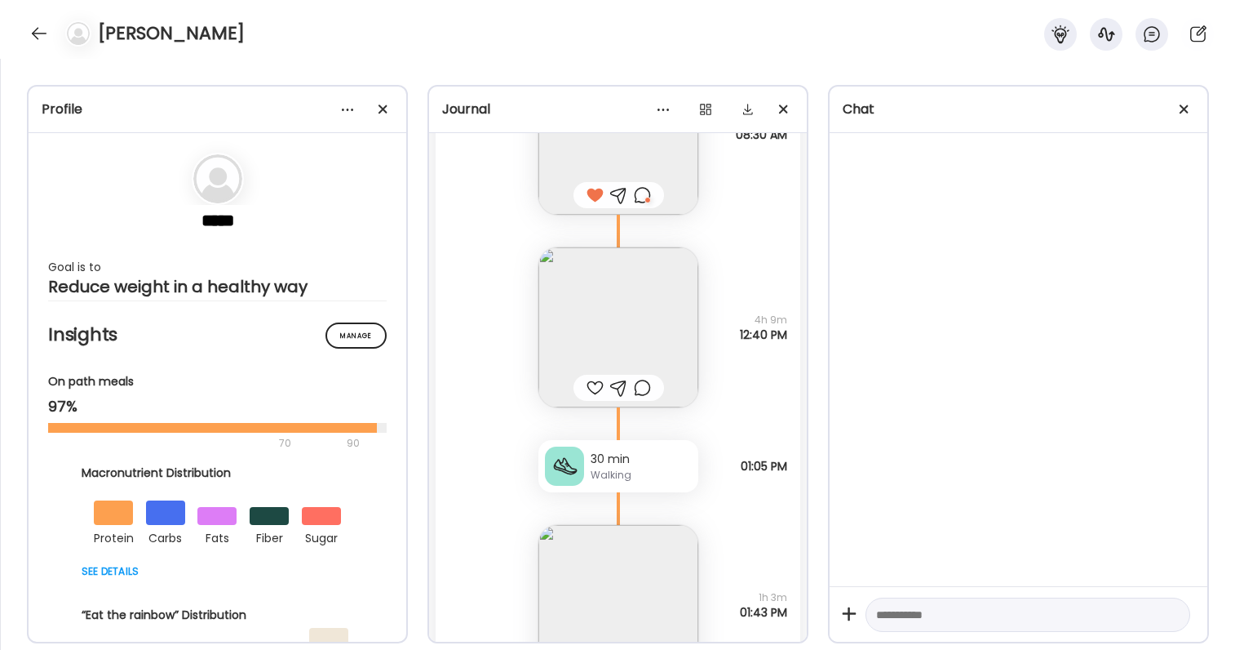
click at [657, 317] on img at bounding box center [619, 327] width 160 height 160
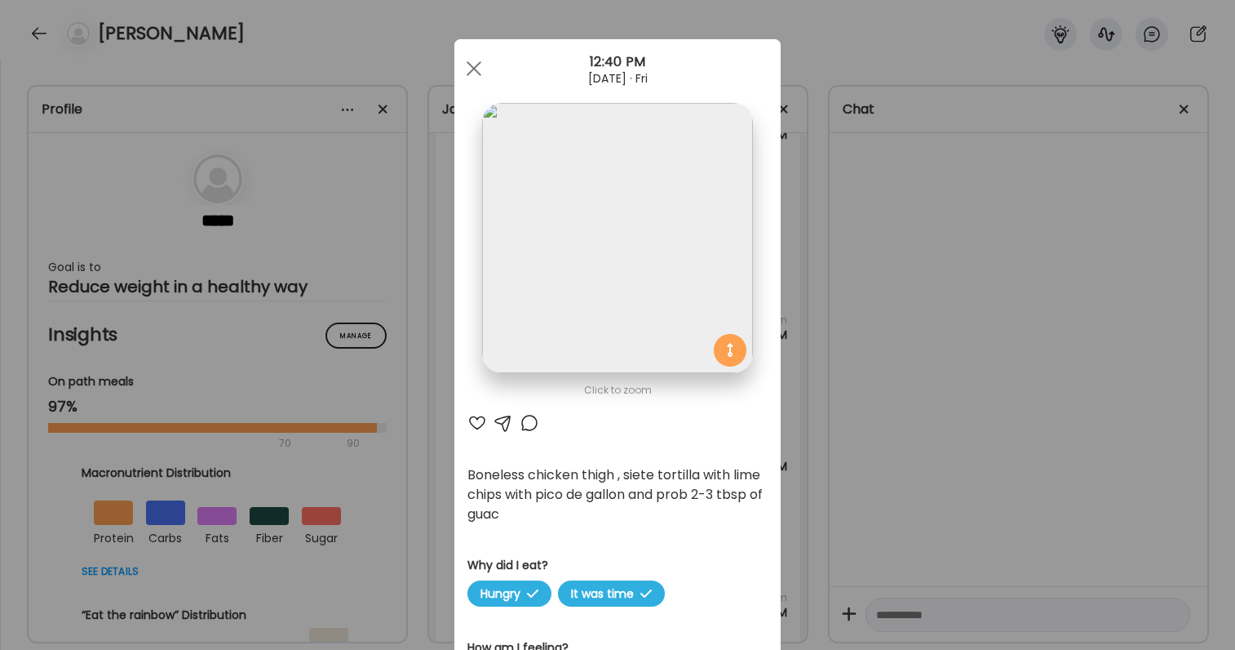
click at [838, 432] on div "Ate Coach Dashboard Wahoo! It’s official Take a moment to set up your Coach Pro…" at bounding box center [617, 325] width 1235 height 650
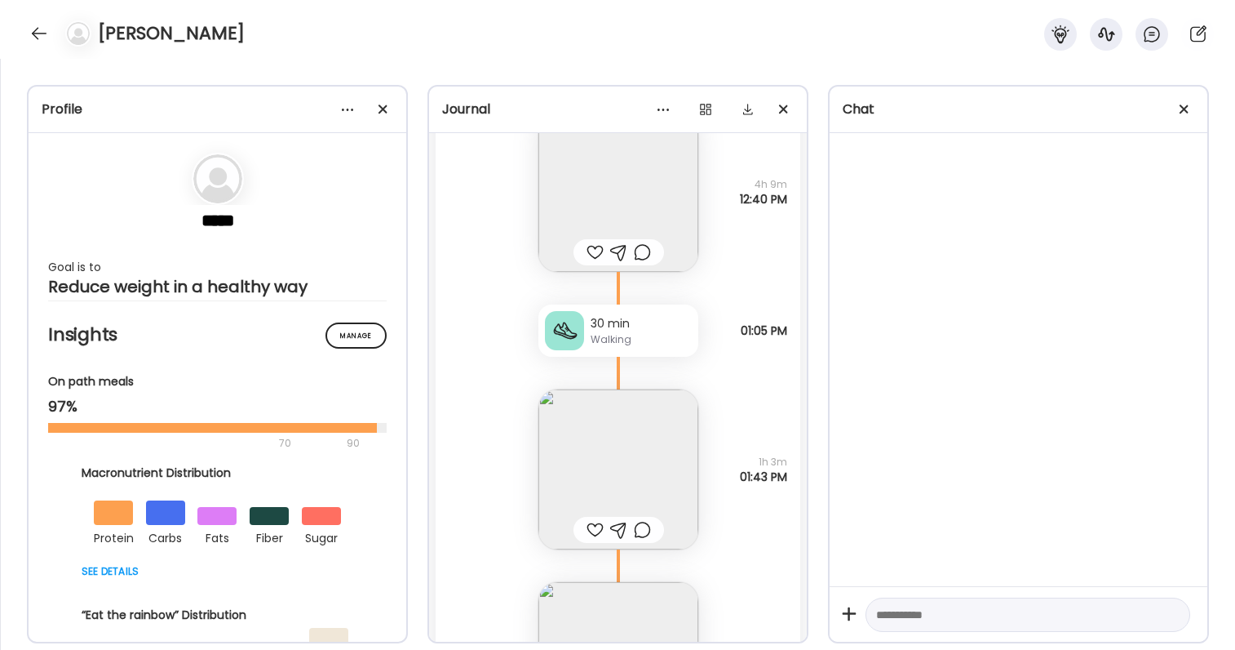
scroll to position [51490, 0]
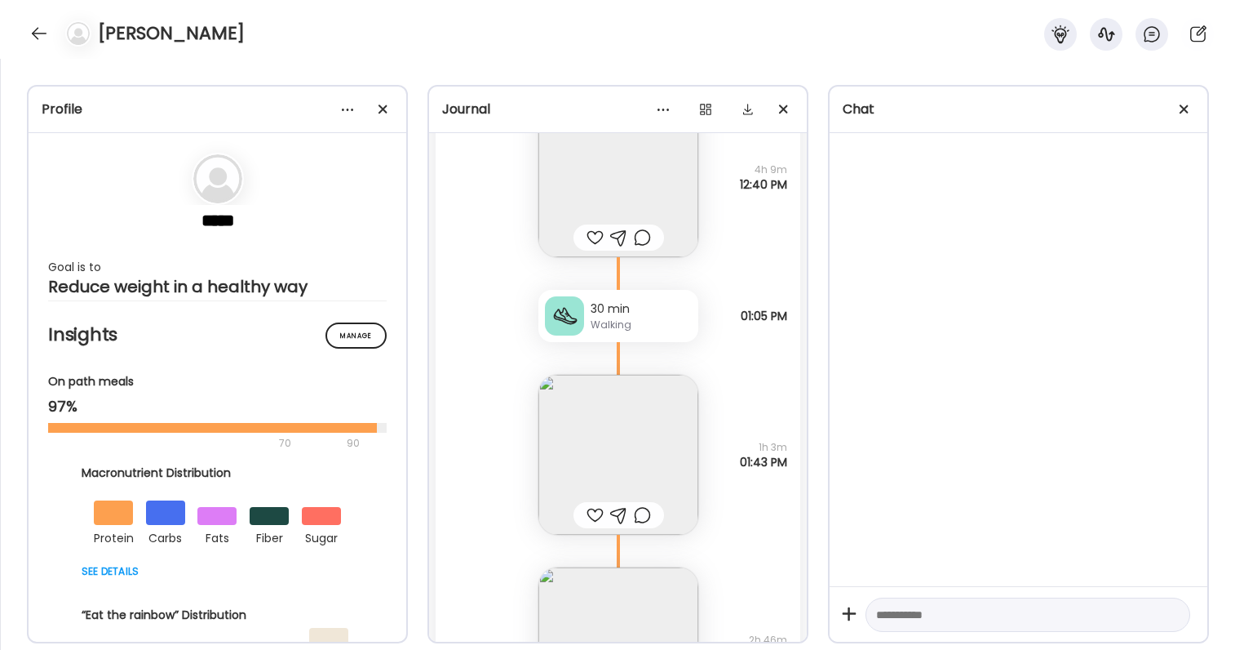
click at [672, 446] on img at bounding box center [619, 455] width 160 height 160
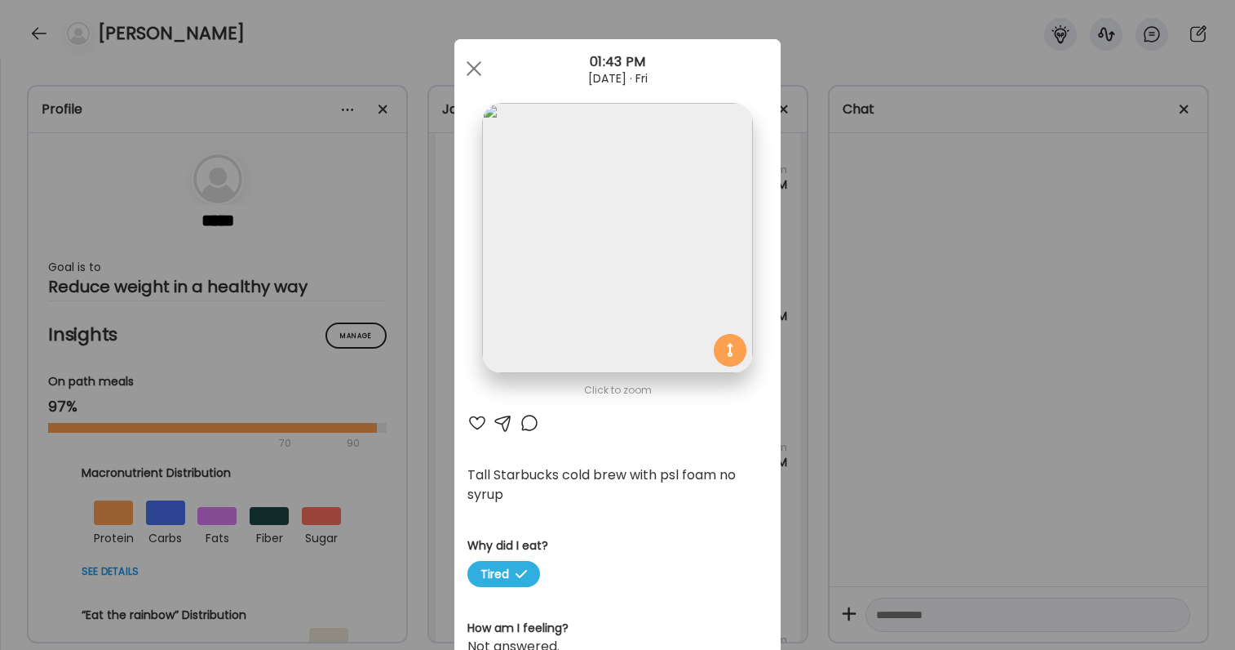
click at [843, 462] on div "Ate Coach Dashboard Wahoo! It’s official Take a moment to set up your Coach Pro…" at bounding box center [617, 325] width 1235 height 650
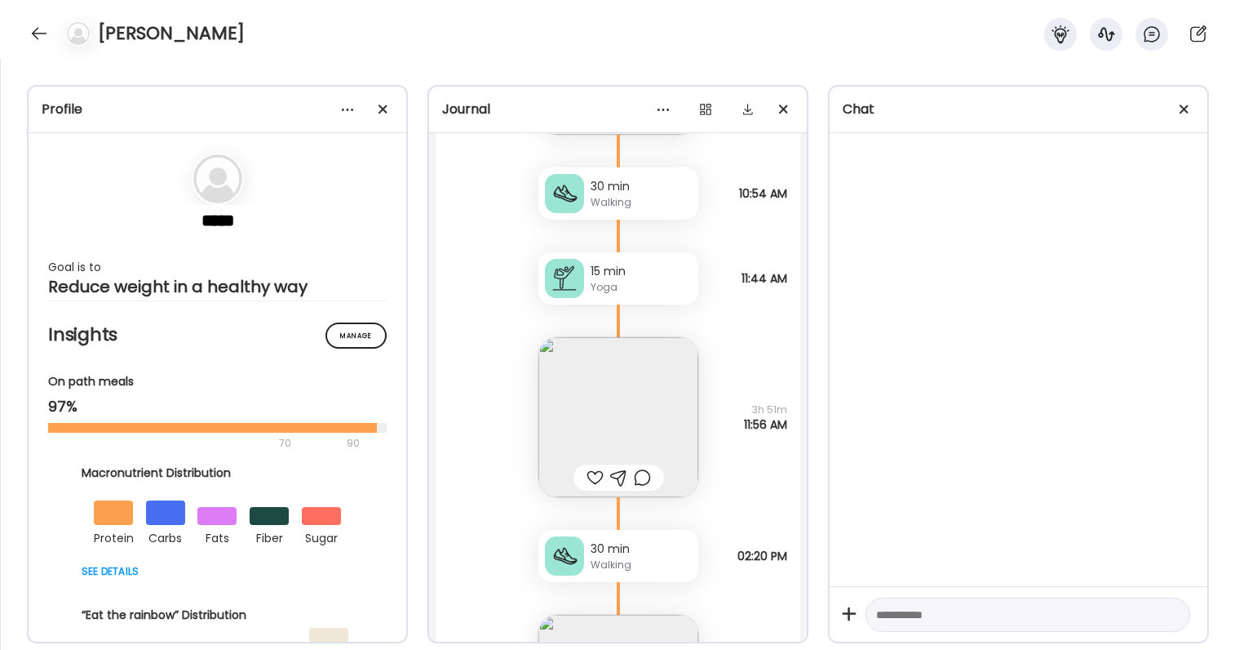
scroll to position [52701, 0]
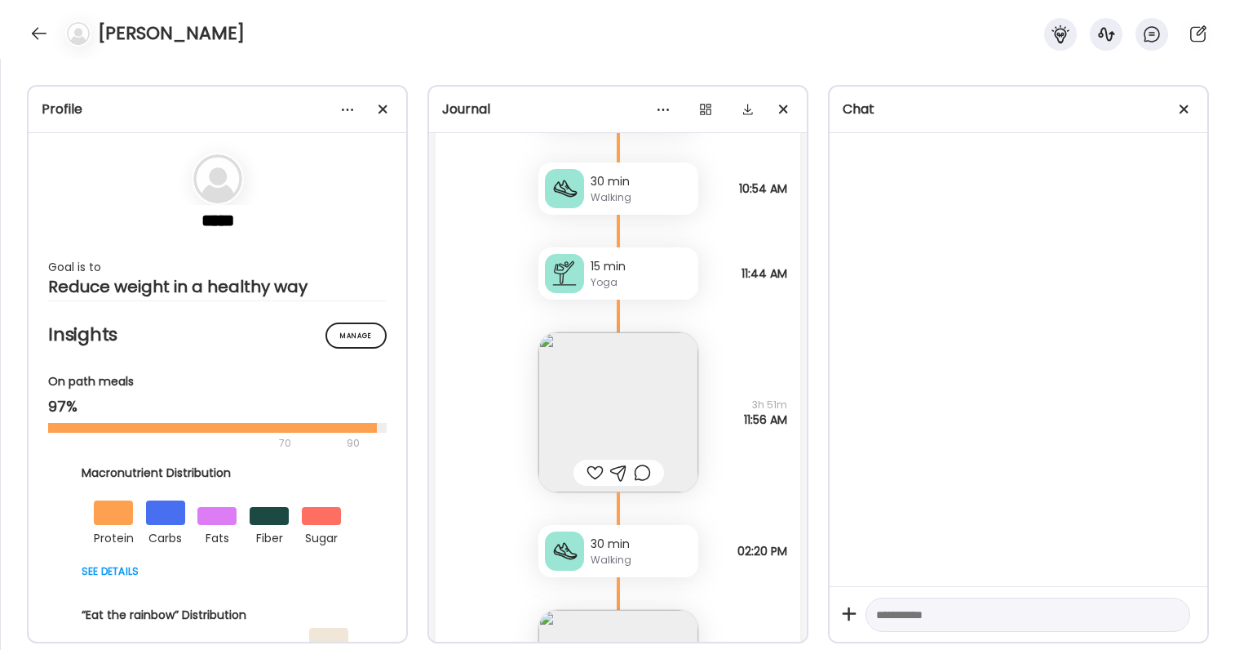
click at [632, 394] on img at bounding box center [619, 412] width 160 height 160
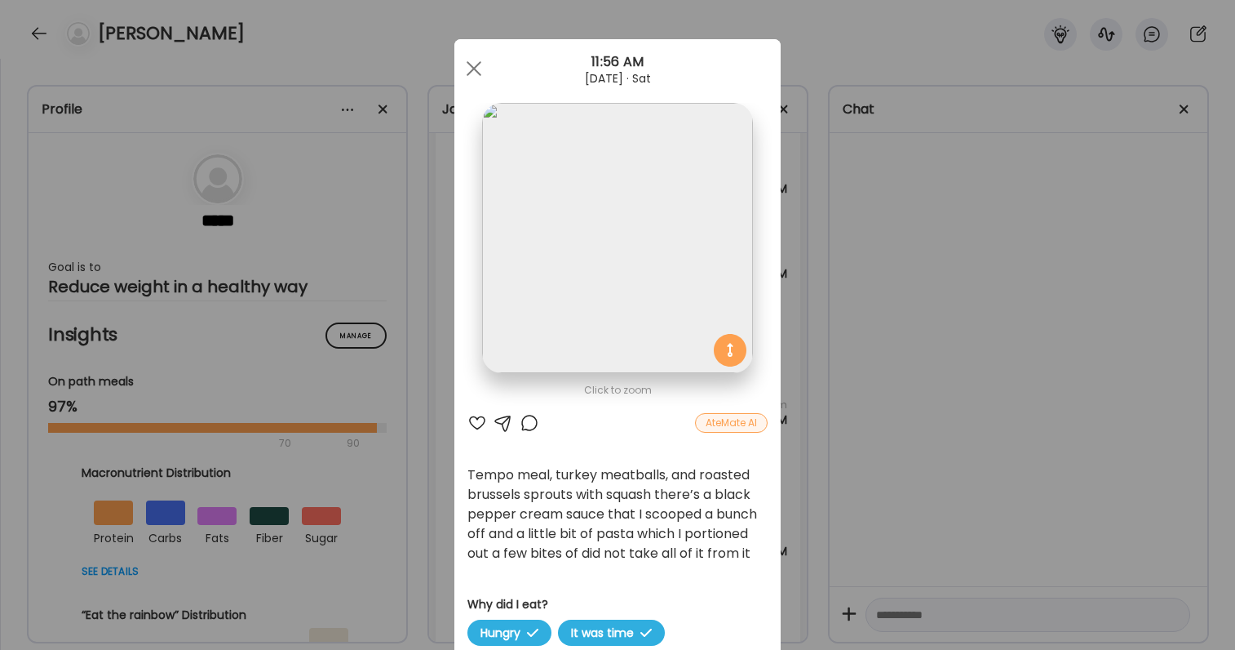
click at [829, 418] on div "Ate Coach Dashboard Wahoo! It’s official Take a moment to set up your Coach Pro…" at bounding box center [617, 325] width 1235 height 650
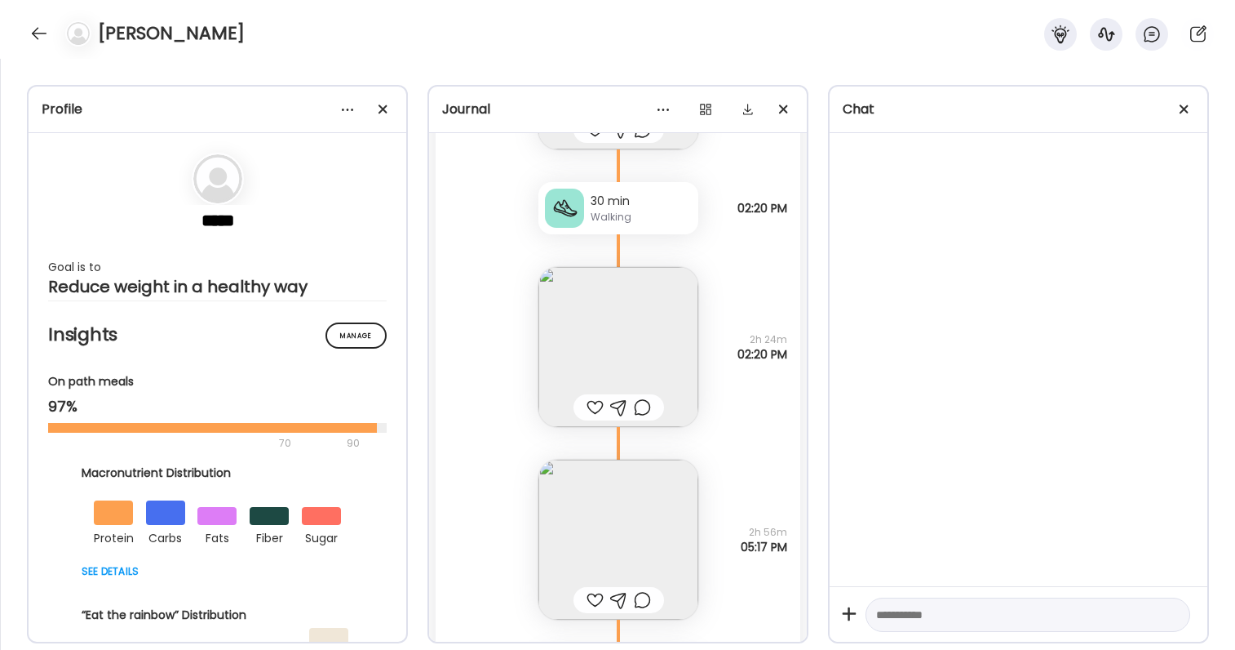
scroll to position [53243, 0]
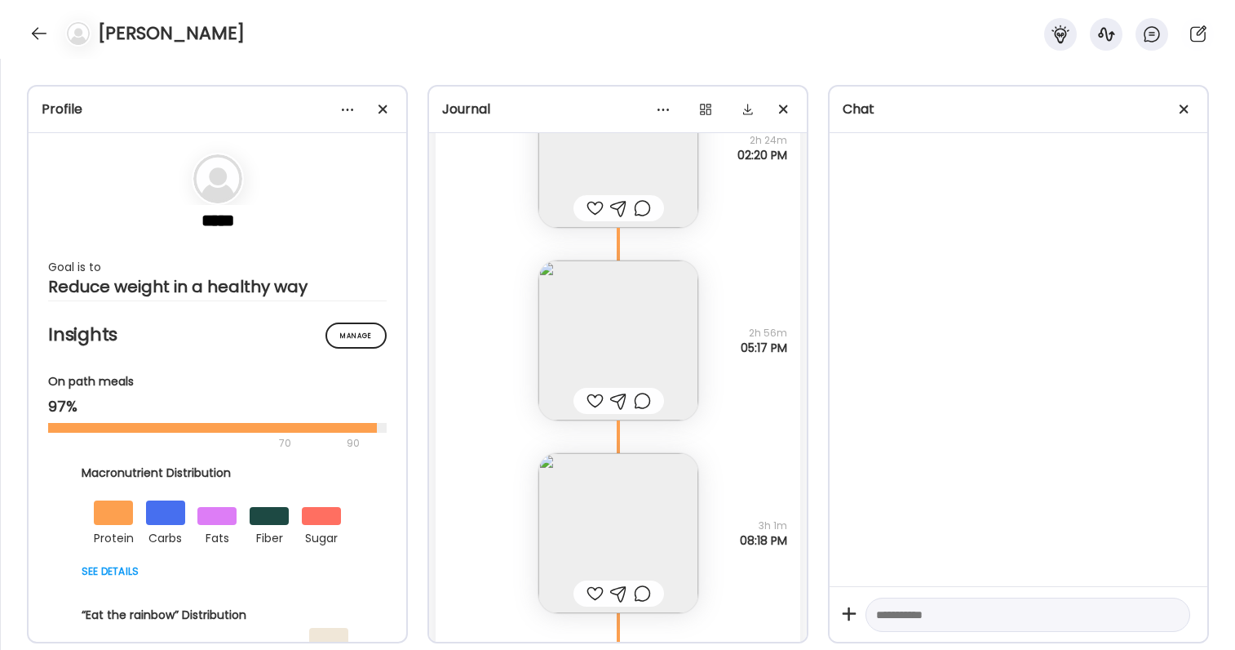
click at [632, 338] on img at bounding box center [619, 340] width 160 height 160
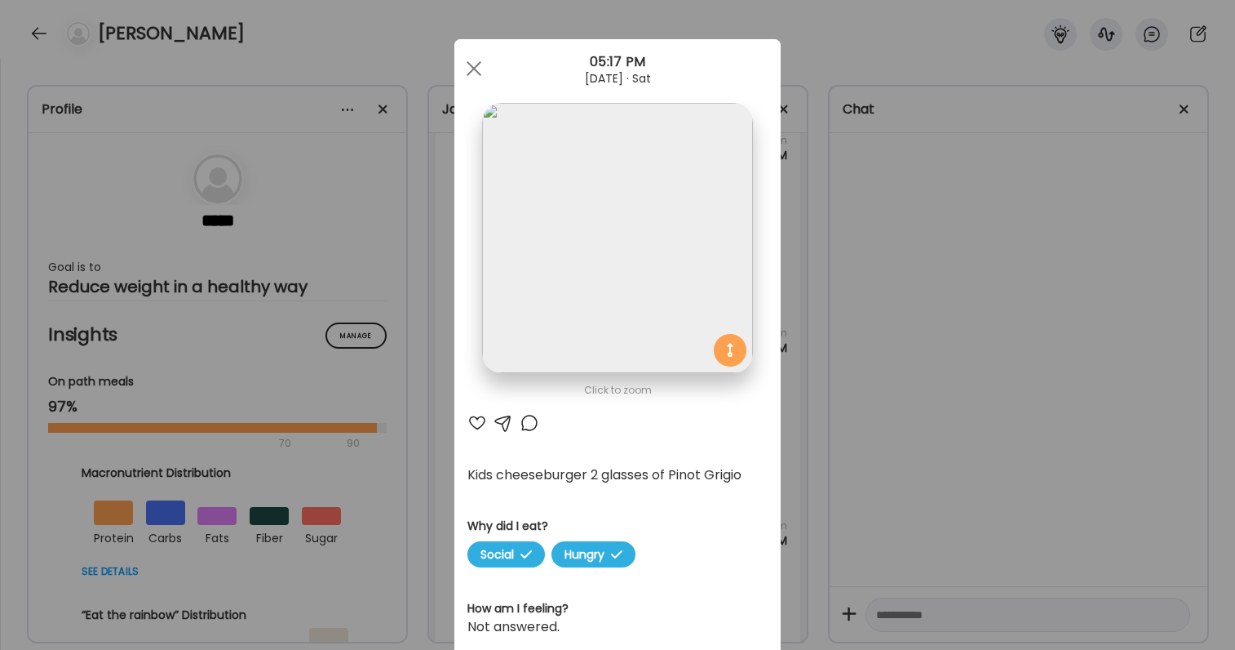
click at [934, 503] on div "Ate Coach Dashboard Wahoo! It’s official Take a moment to set up your Coach Pro…" at bounding box center [617, 325] width 1235 height 650
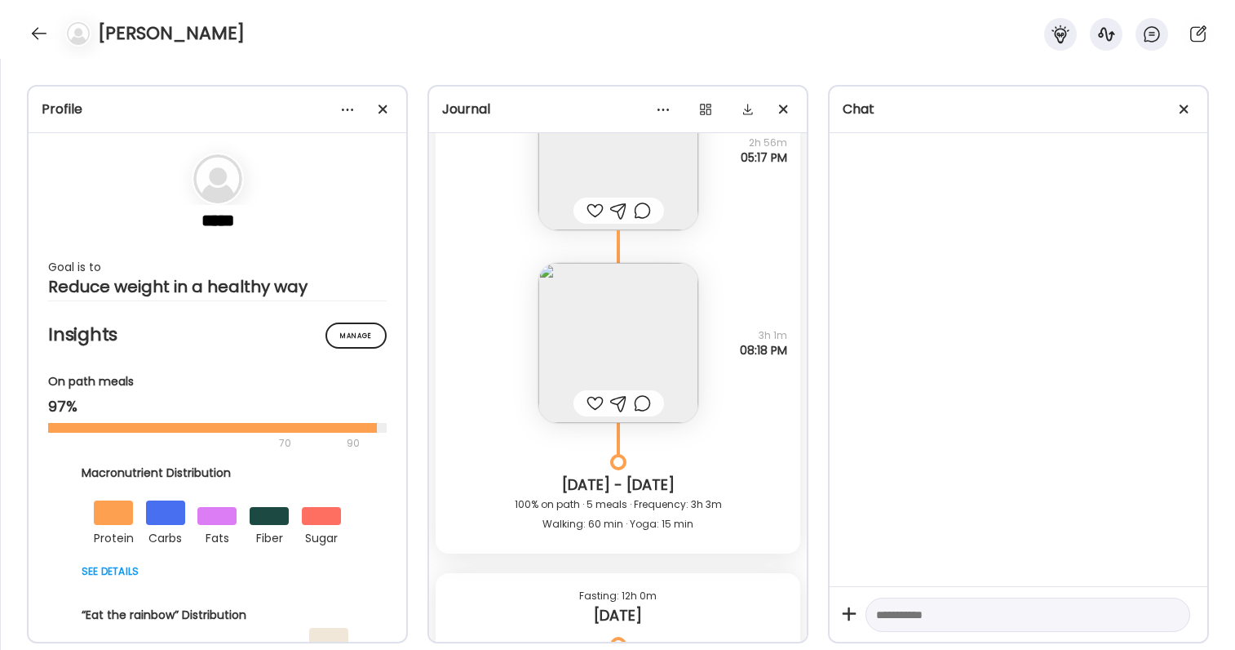
scroll to position [53447, 0]
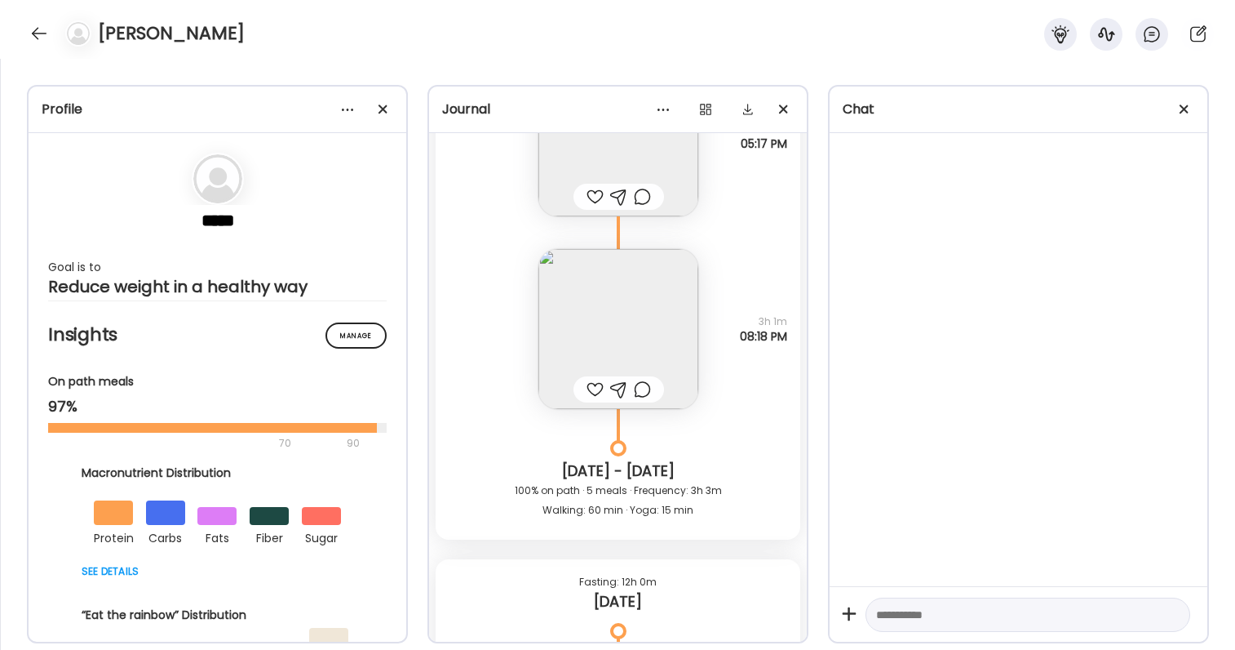
click at [638, 355] on img at bounding box center [619, 329] width 160 height 160
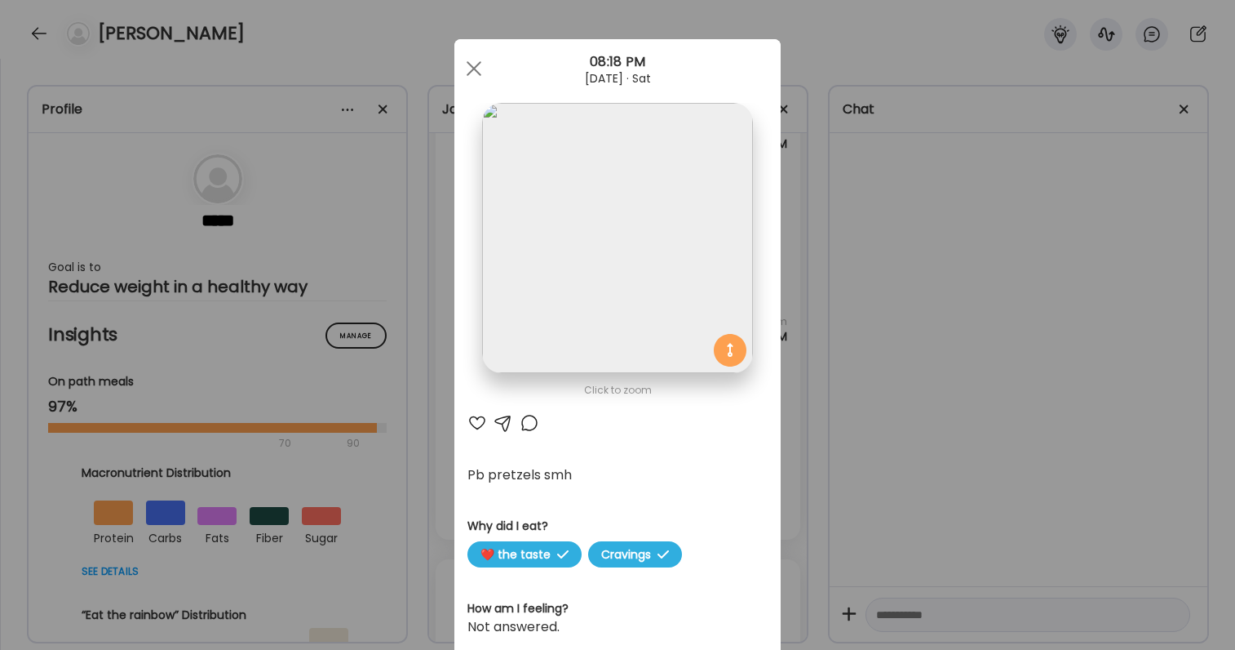
click at [862, 432] on div "Ate Coach Dashboard Wahoo! It’s official Take a moment to set up your Coach Pro…" at bounding box center [617, 325] width 1235 height 650
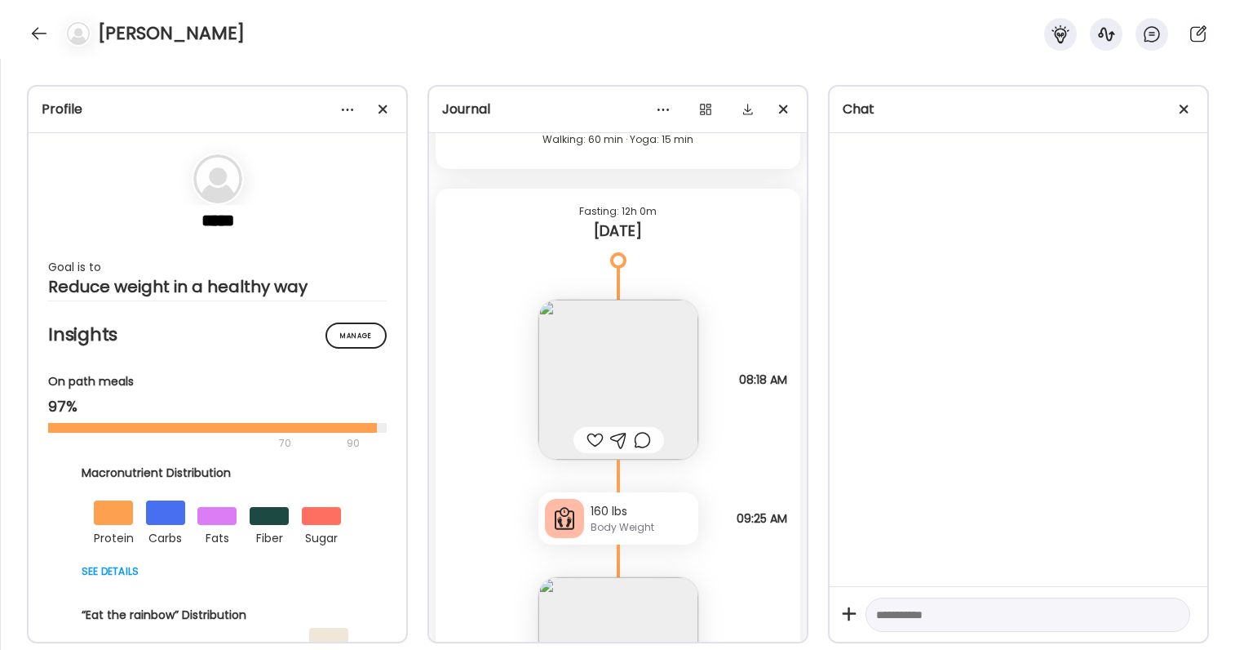
scroll to position [53924, 0]
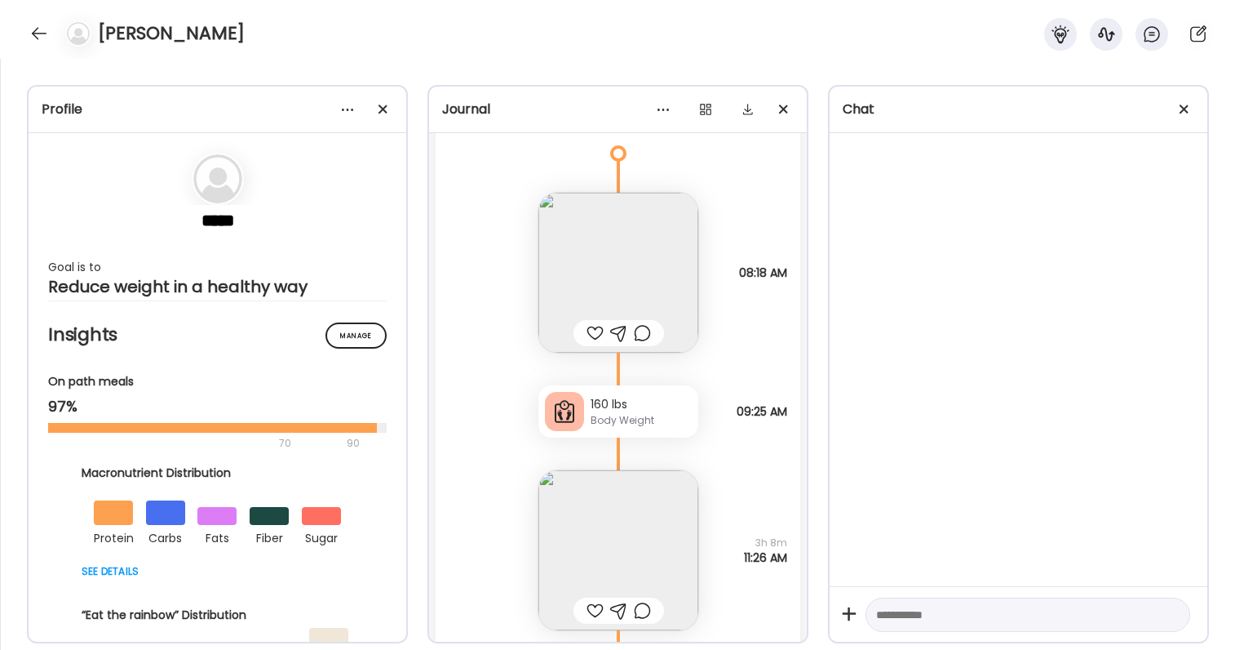
click at [624, 254] on img at bounding box center [619, 273] width 160 height 160
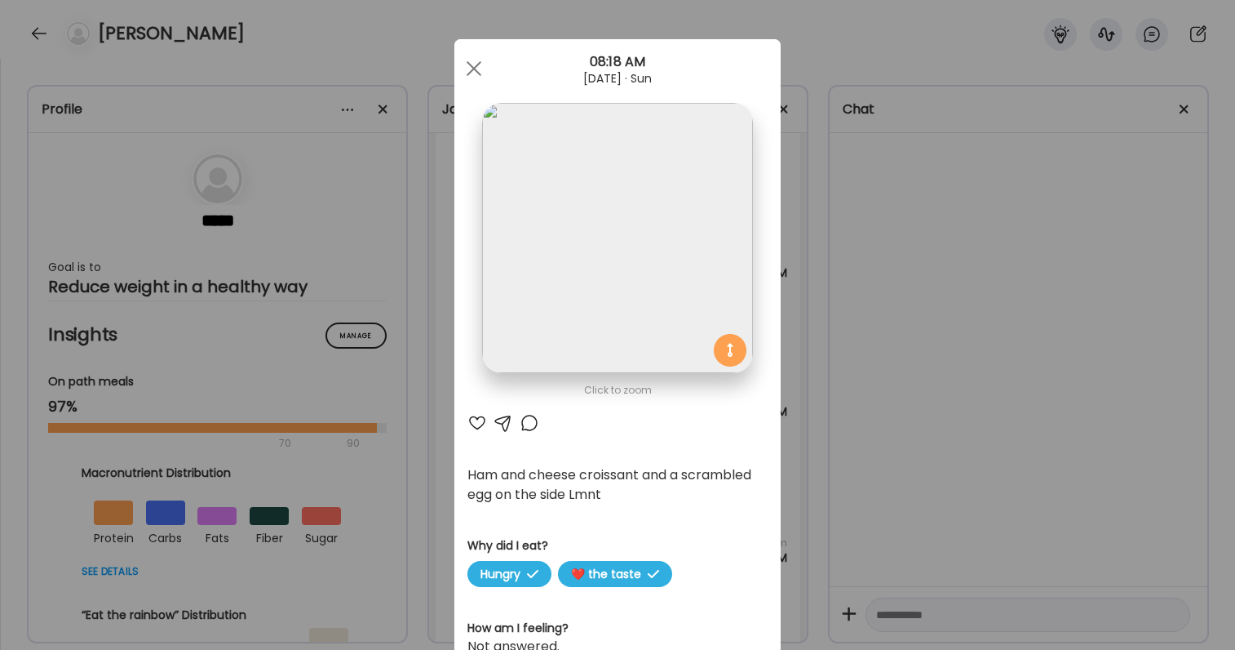
click at [970, 394] on div "Ate Coach Dashboard Wahoo! It’s official Take a moment to set up your Coach Pro…" at bounding box center [617, 325] width 1235 height 650
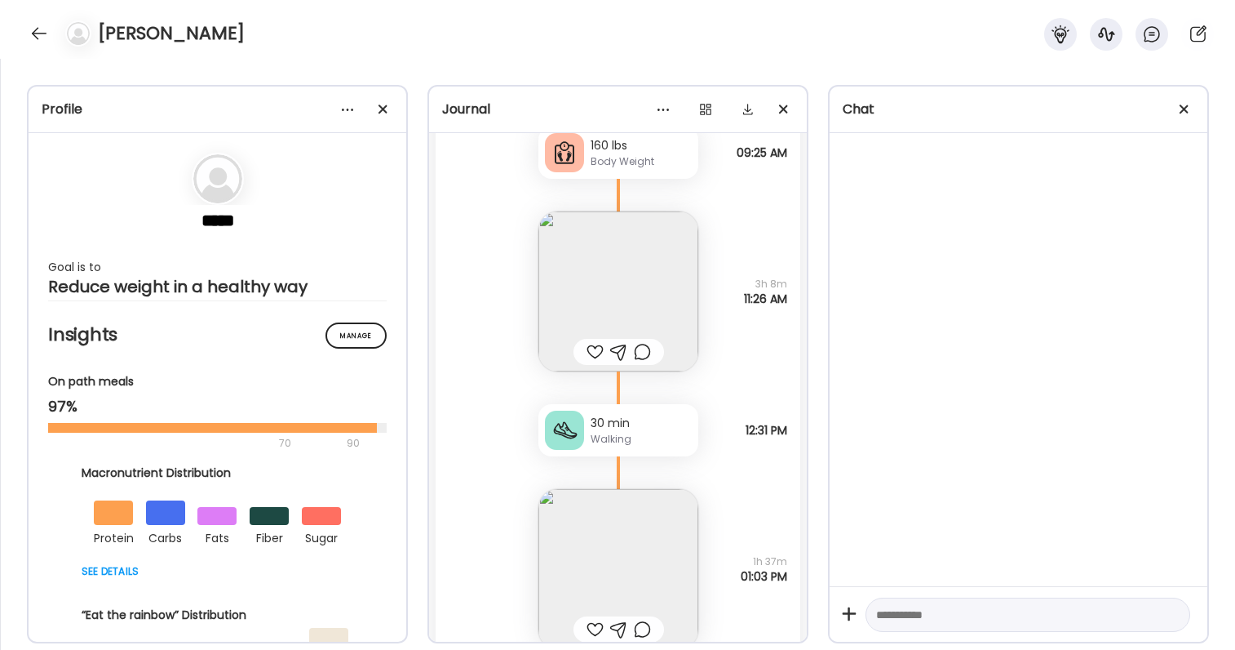
scroll to position [54375, 0]
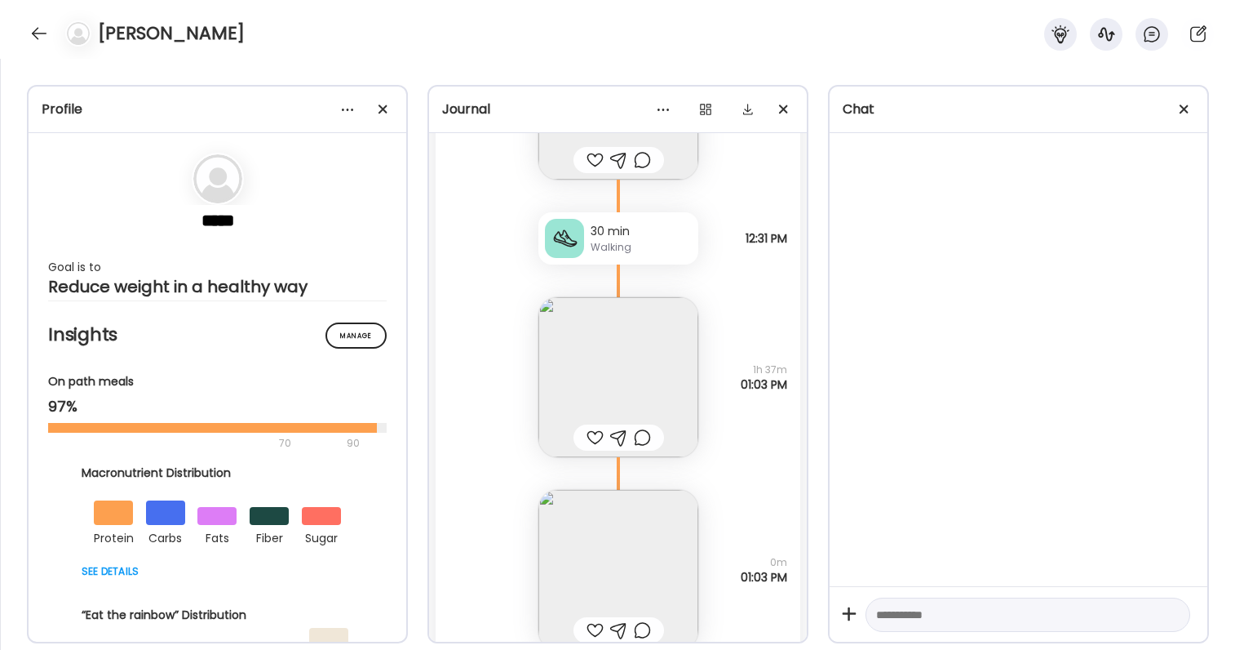
click at [657, 372] on img at bounding box center [619, 377] width 160 height 160
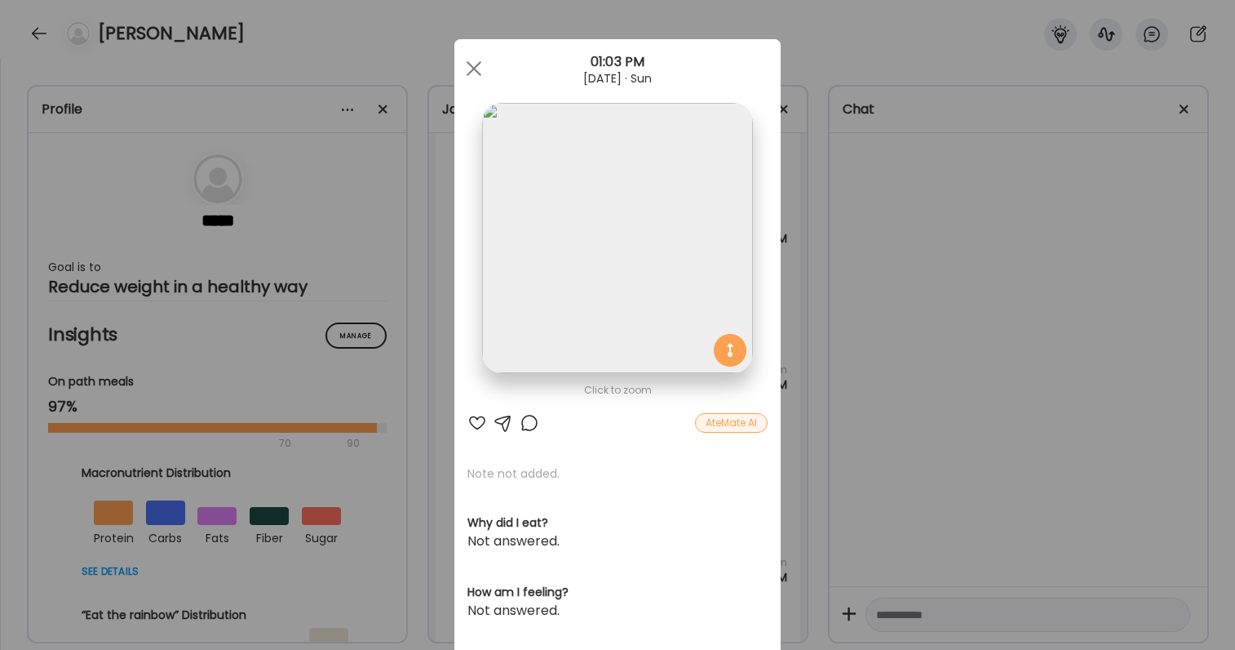
click at [866, 412] on div "Ate Coach Dashboard Wahoo! It’s official Take a moment to set up your Coach Pro…" at bounding box center [617, 325] width 1235 height 650
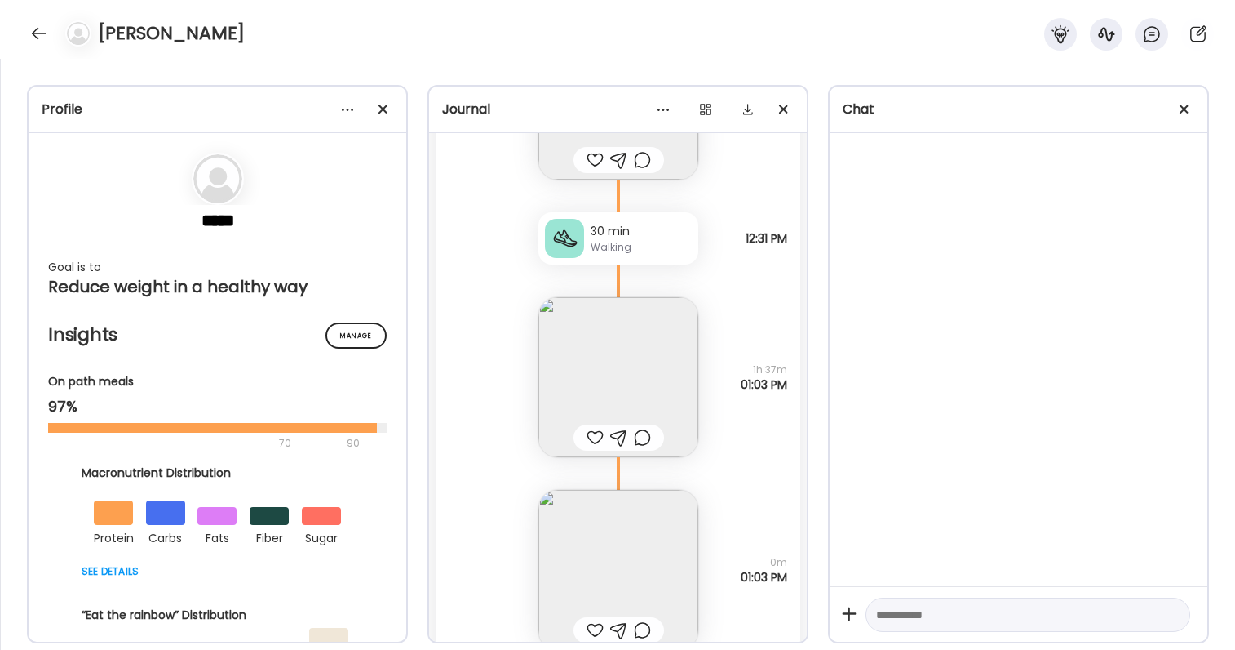
click at [664, 547] on img at bounding box center [619, 570] width 160 height 160
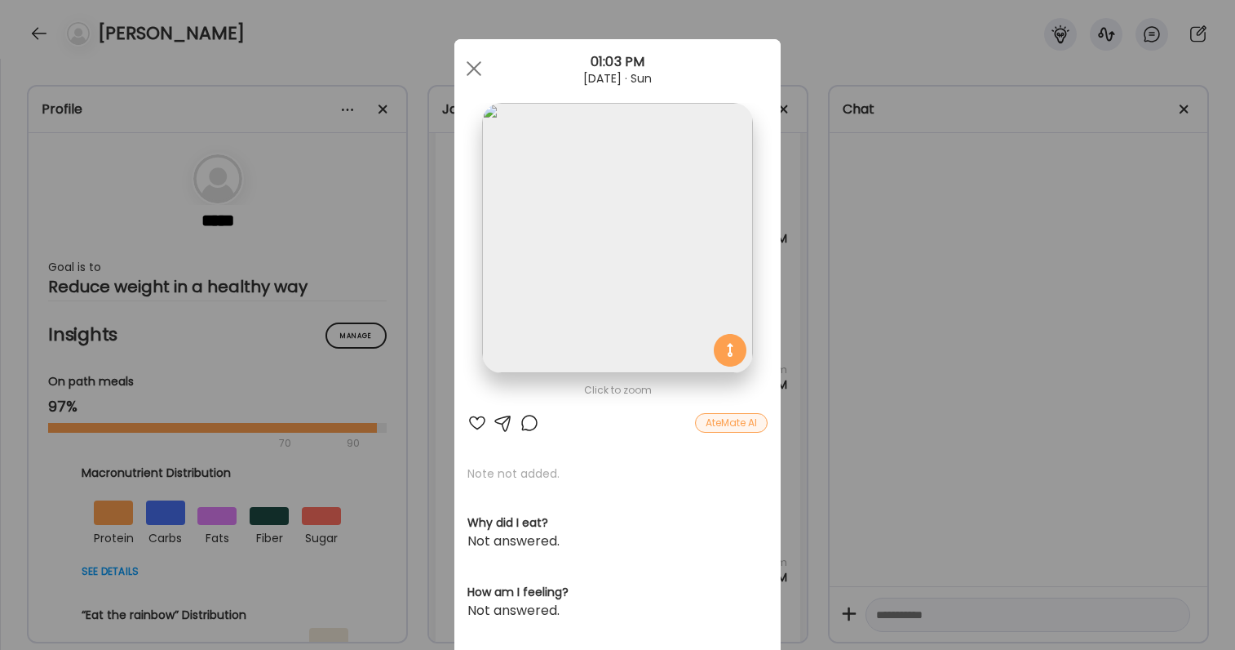
click at [814, 592] on div "Ate Coach Dashboard Wahoo! It’s official Take a moment to set up your Coach Pro…" at bounding box center [617, 325] width 1235 height 650
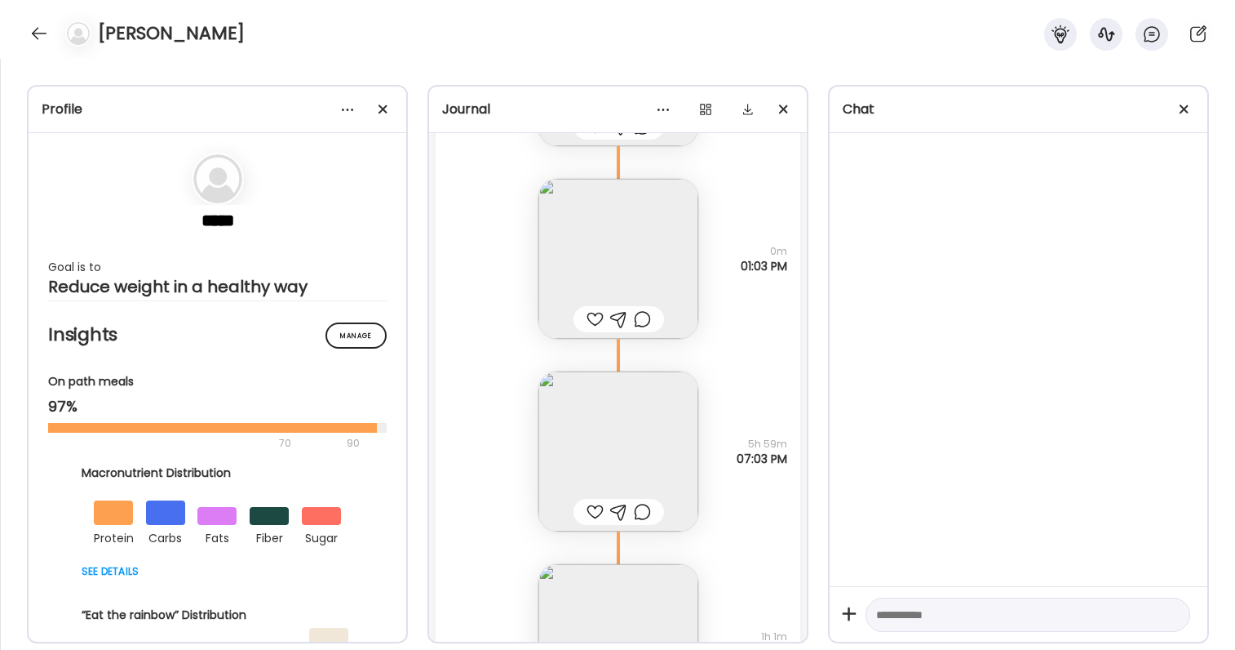
scroll to position [54693, 0]
click at [617, 443] on img at bounding box center [619, 444] width 160 height 160
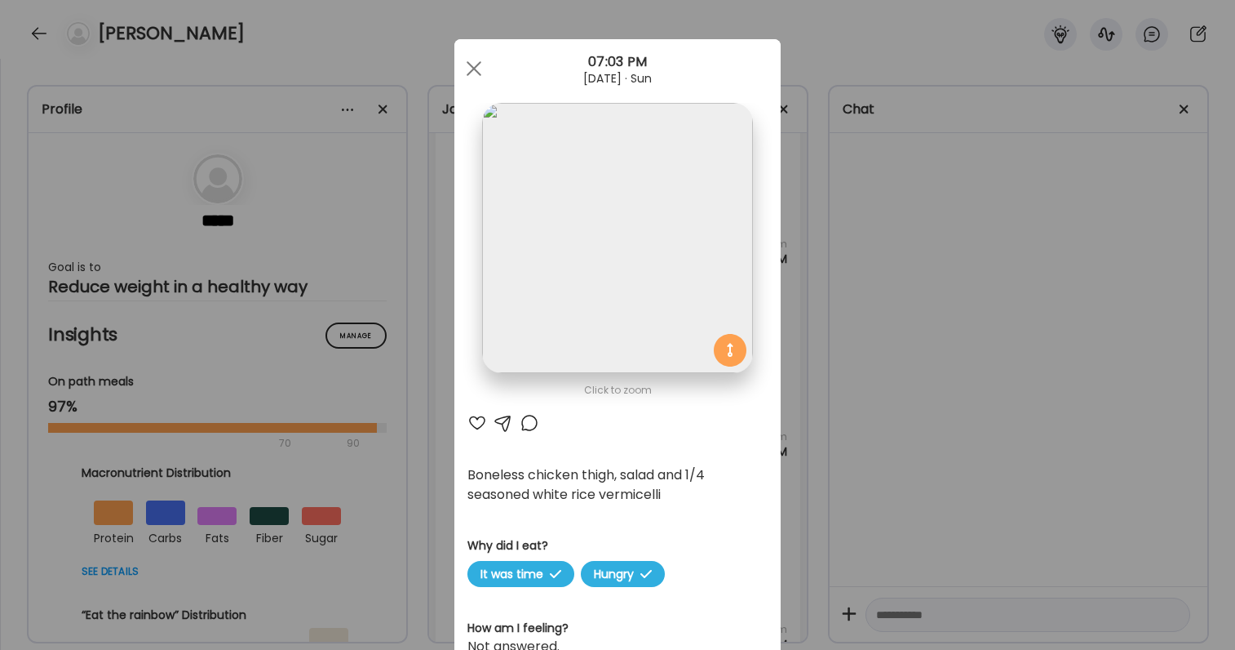
click at [889, 397] on div "Ate Coach Dashboard Wahoo! It’s official Take a moment to set up your Coach Pro…" at bounding box center [617, 325] width 1235 height 650
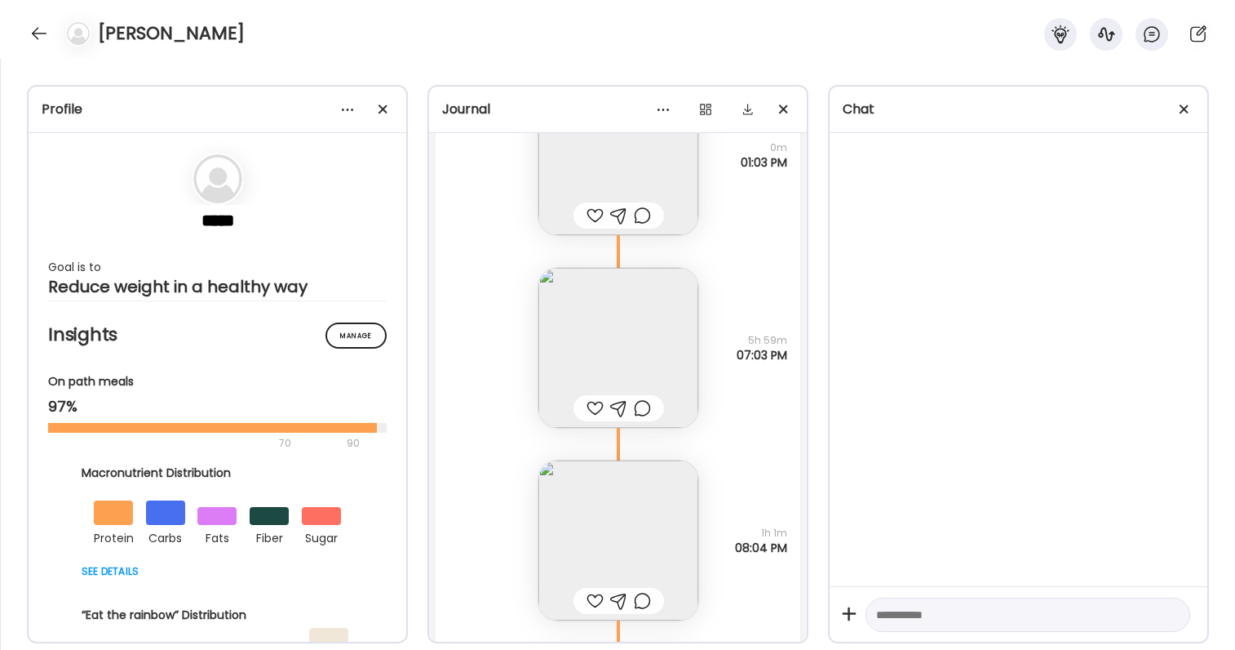
scroll to position [54783, 0]
click at [630, 342] on img at bounding box center [619, 353] width 160 height 160
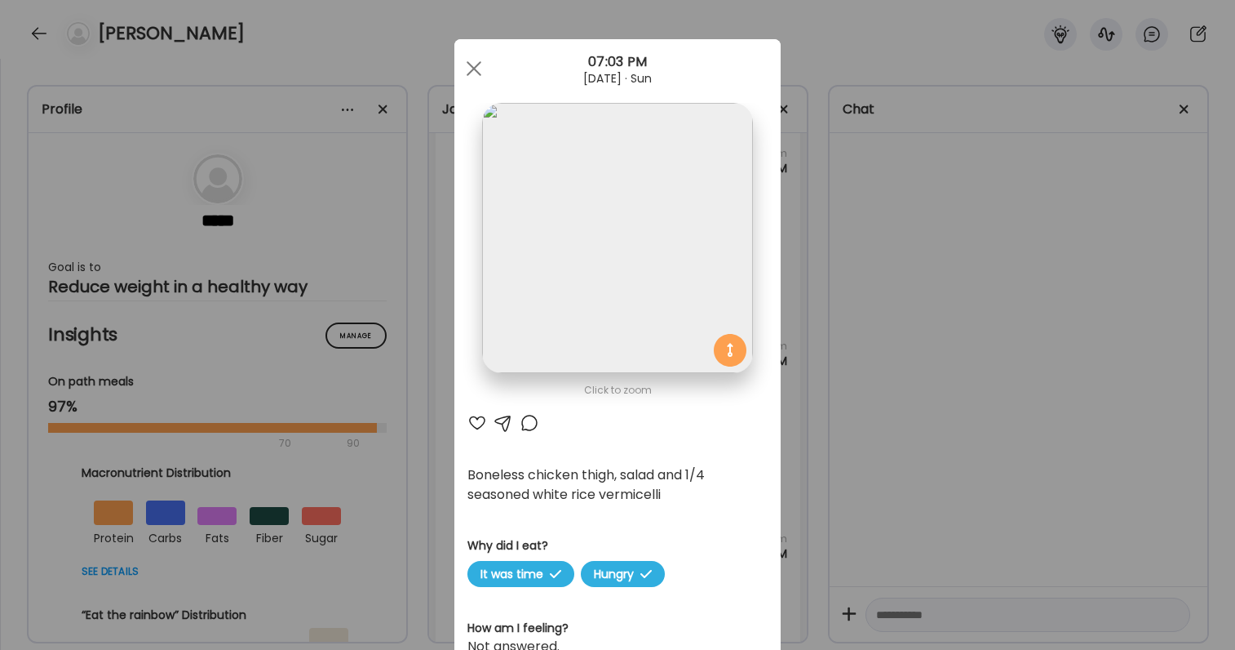
click at [880, 421] on div "Ate Coach Dashboard Wahoo! It’s official Take a moment to set up your Coach Pro…" at bounding box center [617, 325] width 1235 height 650
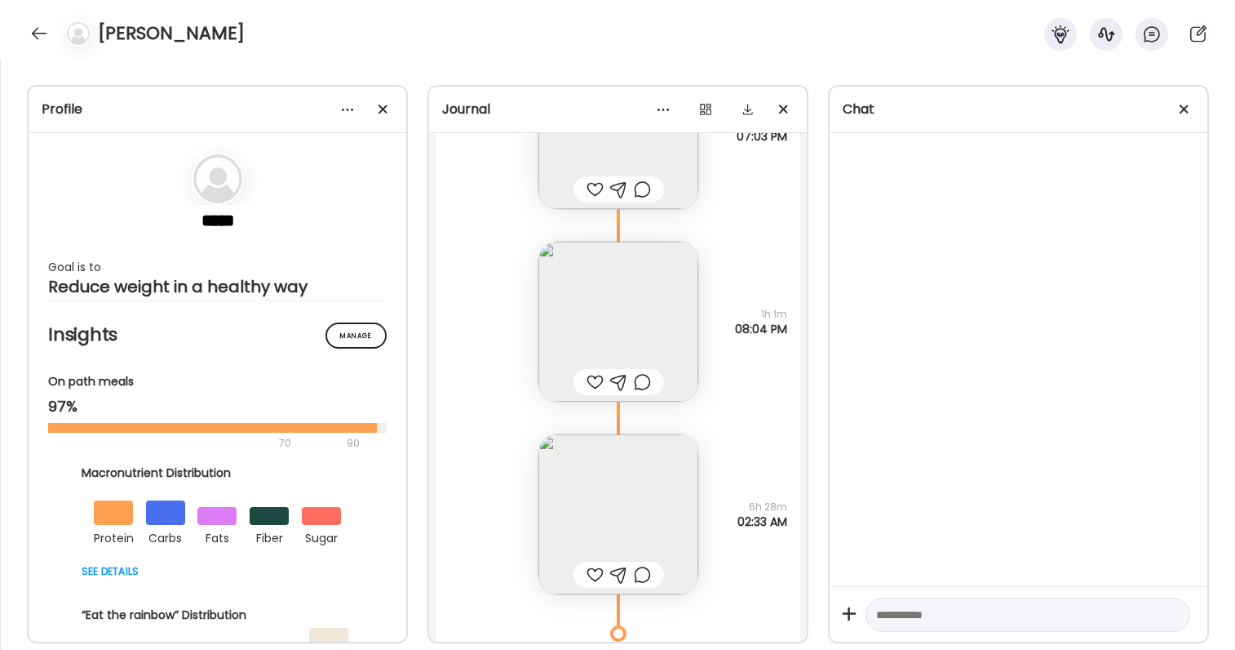
scroll to position [55015, 0]
click at [614, 490] on img at bounding box center [619, 507] width 160 height 160
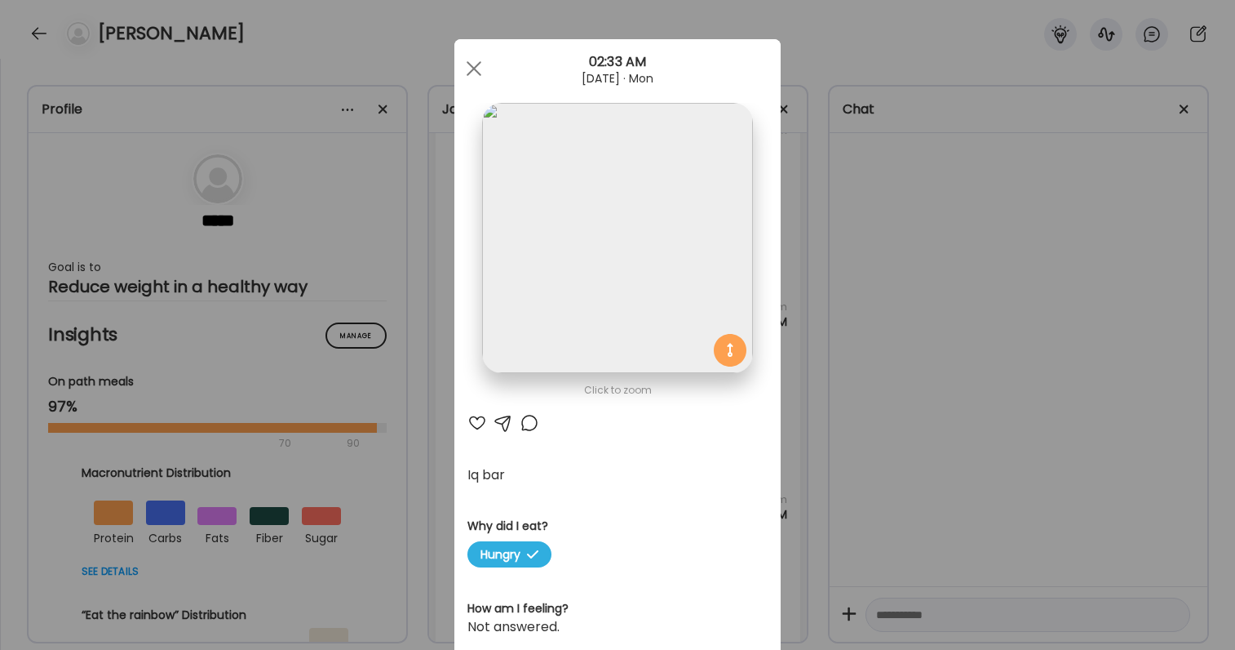
click at [929, 487] on div "Ate Coach Dashboard Wahoo! It’s official Take a moment to set up your Coach Pro…" at bounding box center [617, 325] width 1235 height 650
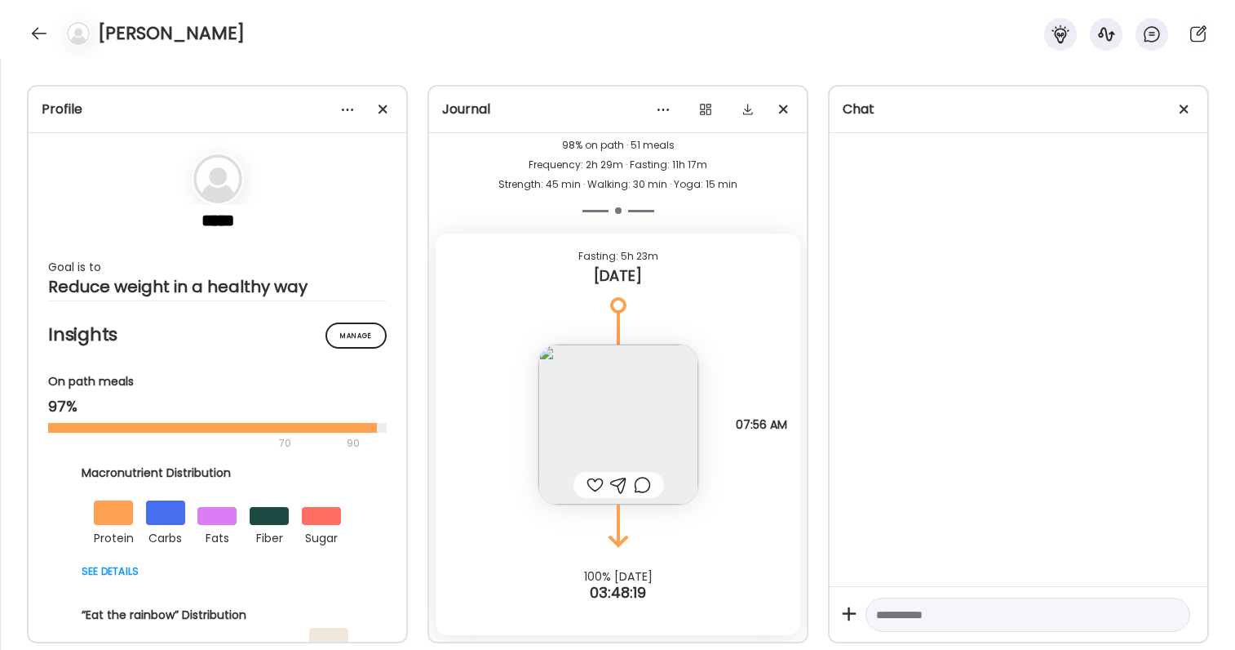
click at [622, 418] on img at bounding box center [619, 424] width 160 height 160
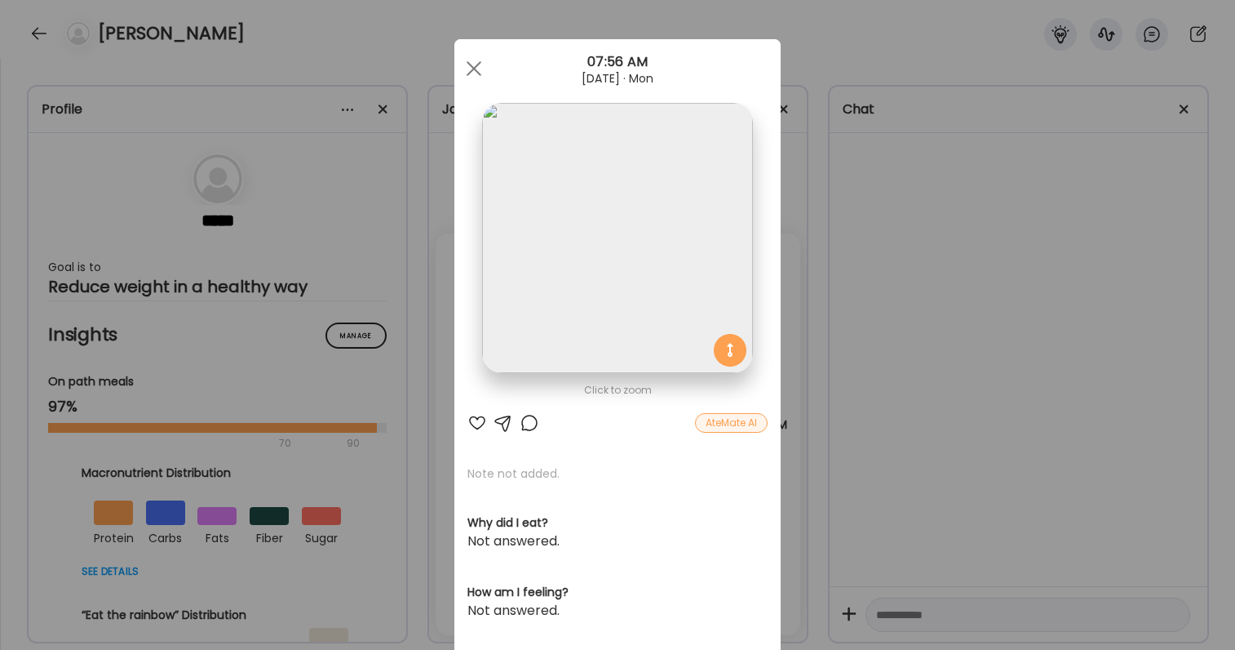
scroll to position [55639, 0]
drag, startPoint x: 791, startPoint y: 177, endPoint x: 658, endPoint y: 154, distance: 135.8
click at [658, 154] on div "Ate Coach Dashboard Wahoo! It’s official Take a moment to set up your Coach Pro…" at bounding box center [617, 325] width 1235 height 650
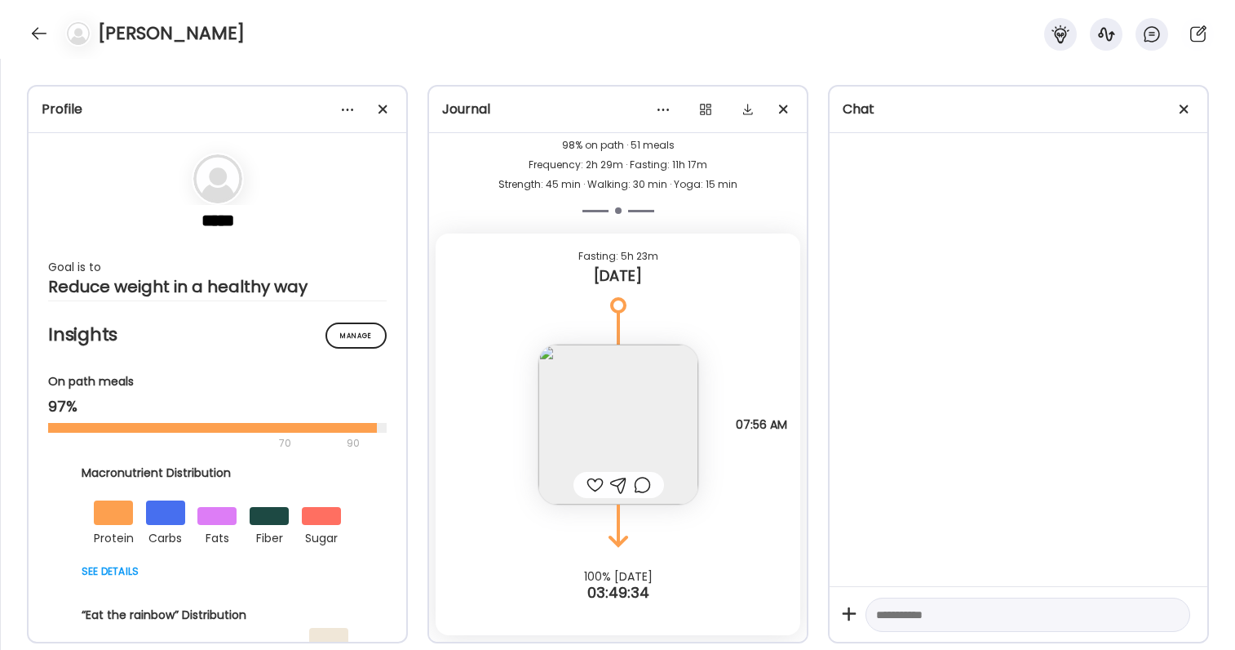
click at [698, 343] on div "Note not added Questions not answered 07:56 AM" at bounding box center [618, 408] width 365 height 193
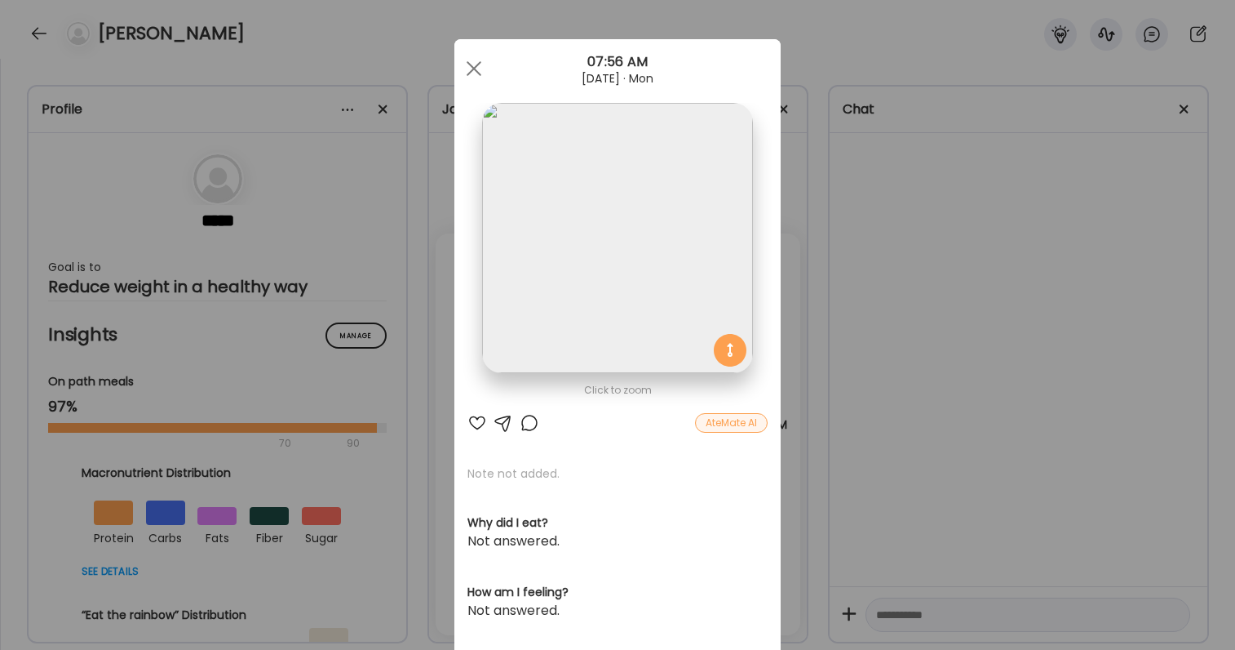
click at [836, 372] on div "Ate Coach Dashboard Wahoo! It’s official Take a moment to set up your Coach Pro…" at bounding box center [617, 325] width 1235 height 650
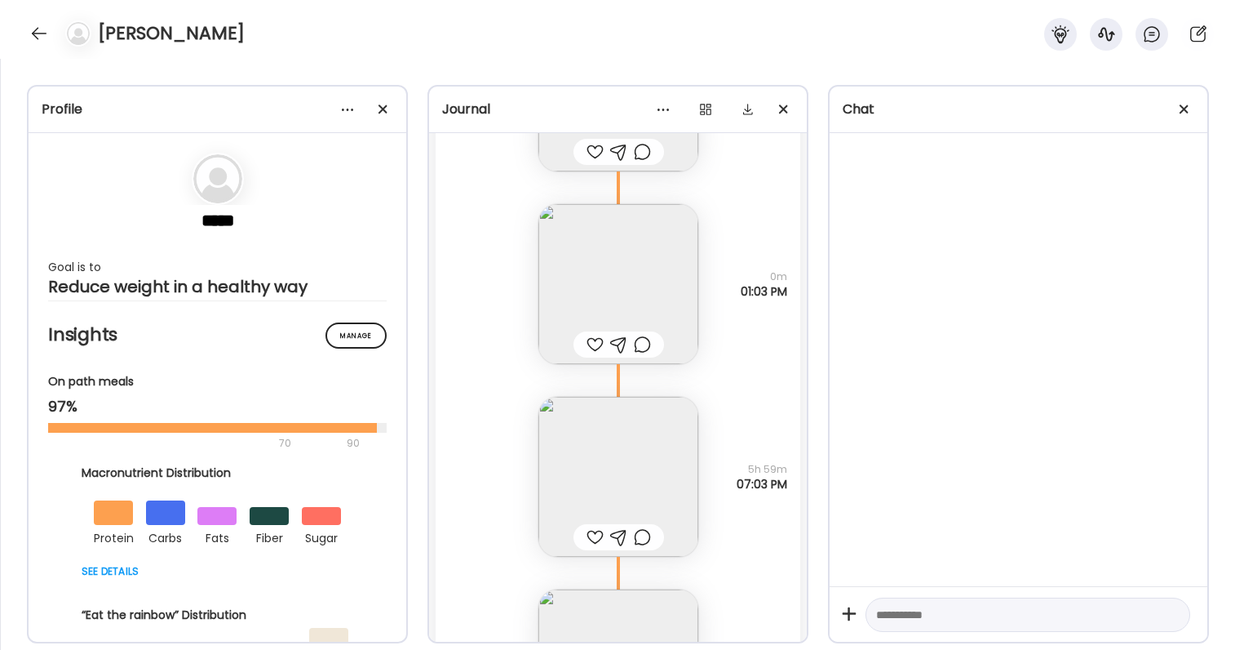
scroll to position [54657, 0]
click at [650, 291] on img at bounding box center [619, 287] width 160 height 160
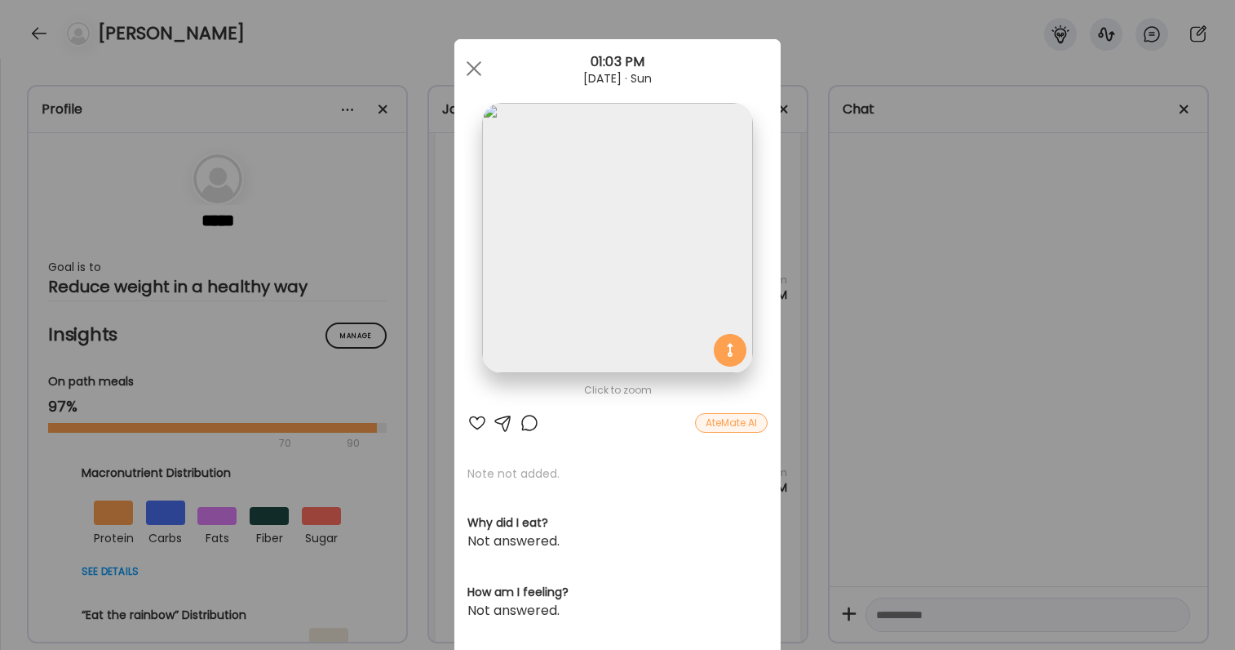
click at [990, 488] on div "Ate Coach Dashboard Wahoo! It’s official Take a moment to set up your Coach Pro…" at bounding box center [617, 325] width 1235 height 650
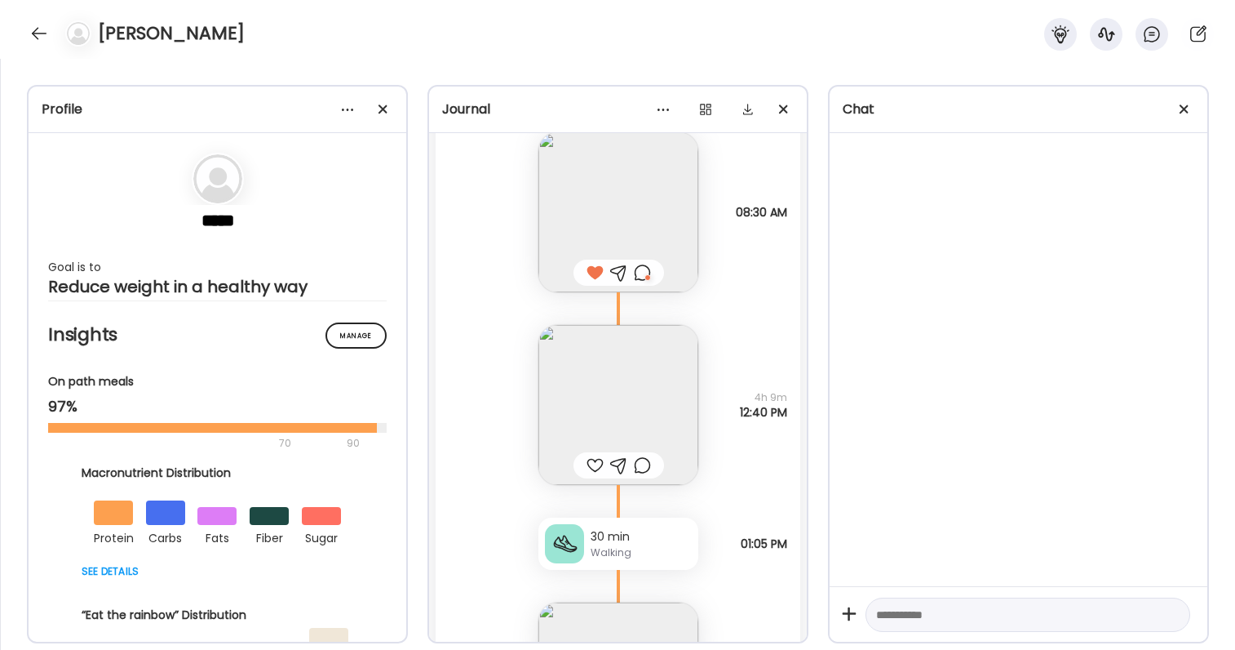
scroll to position [51332, 0]
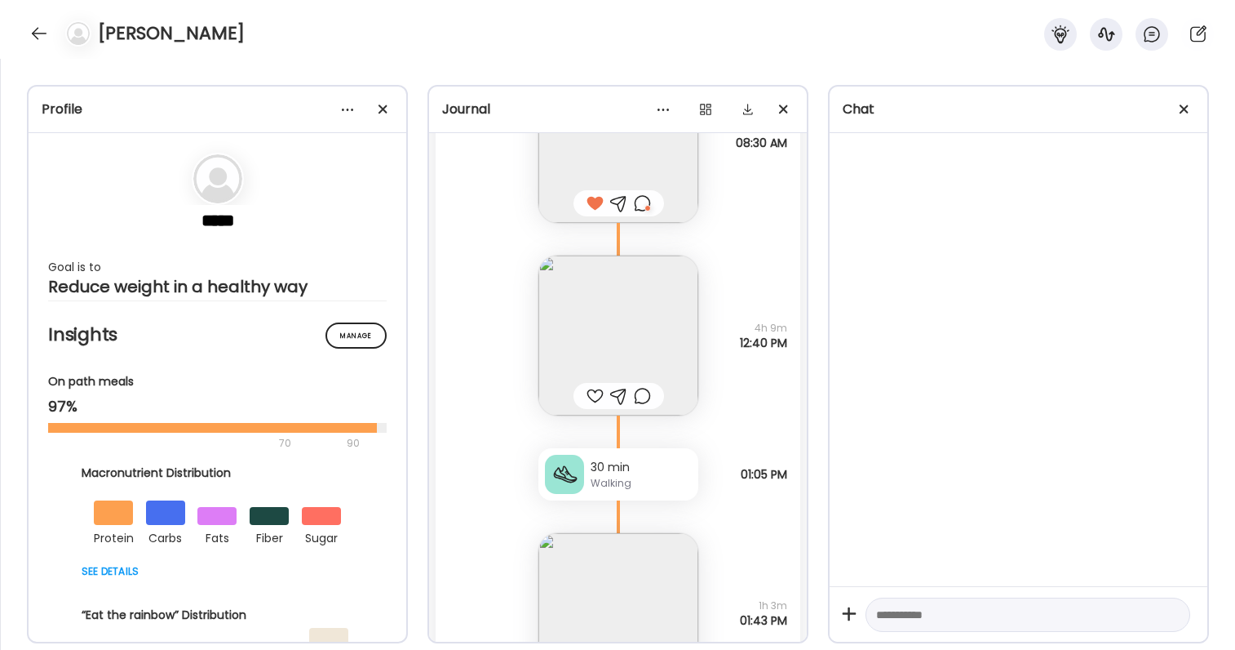
click at [632, 327] on img at bounding box center [619, 335] width 160 height 160
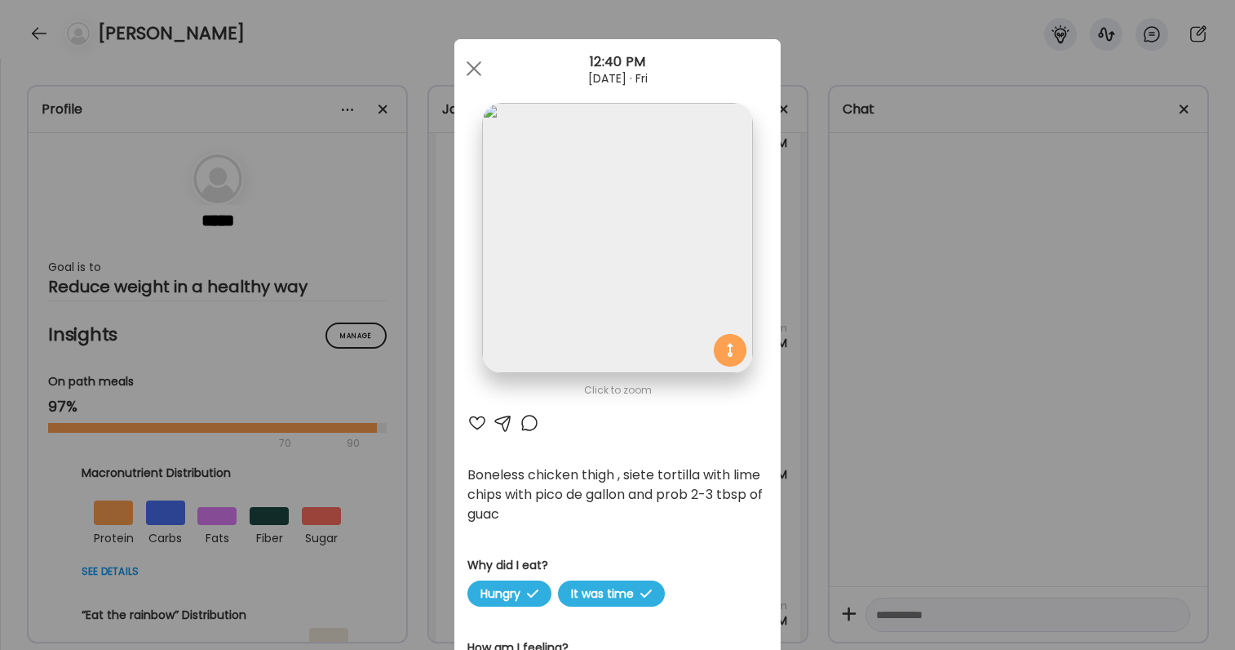
click at [858, 405] on div "Ate Coach Dashboard Wahoo! It’s official Take a moment to set up your Coach Pro…" at bounding box center [617, 325] width 1235 height 650
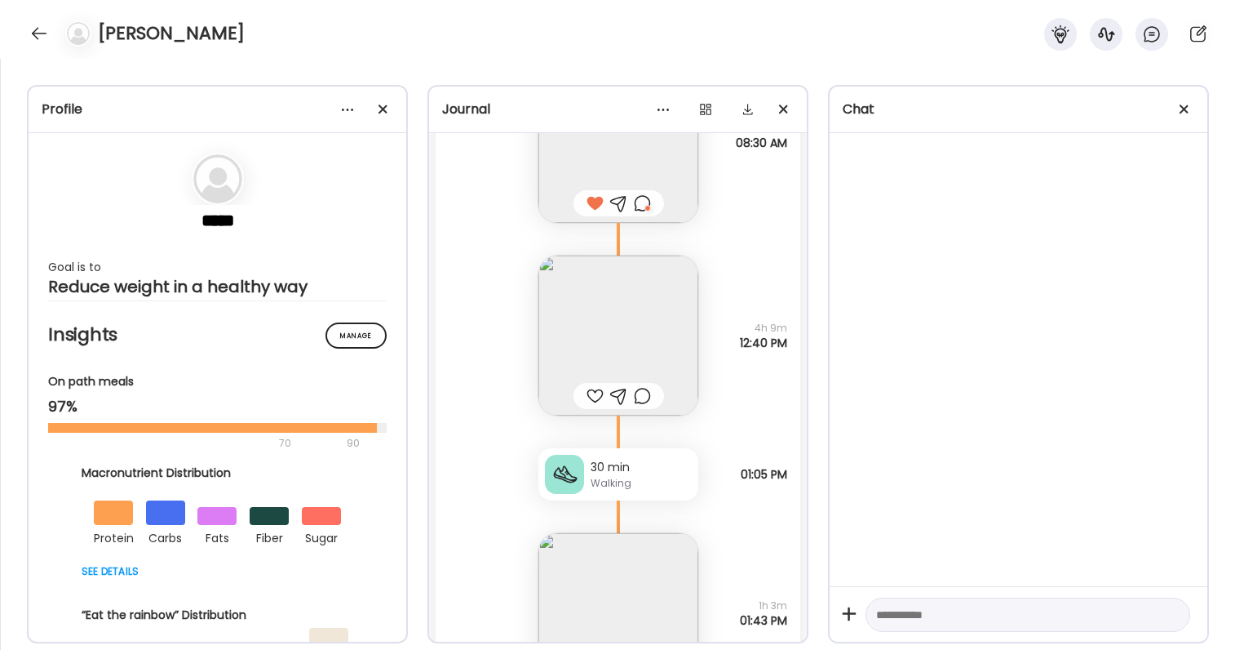
click at [606, 318] on img at bounding box center [619, 335] width 160 height 160
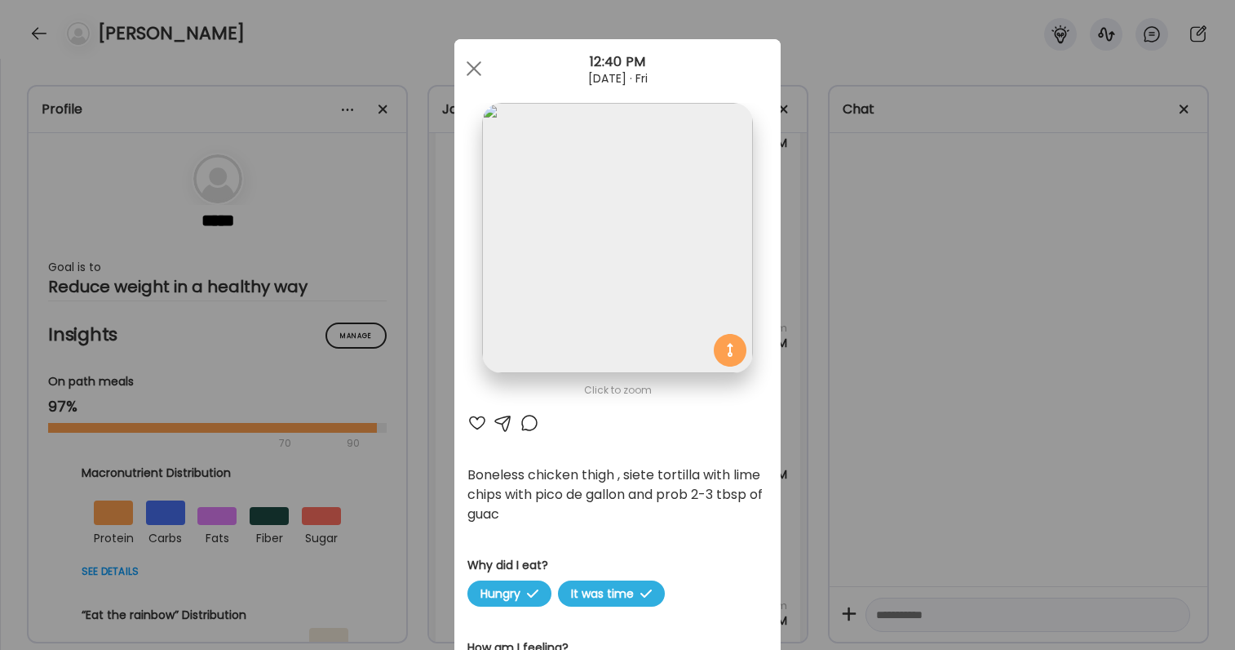
click at [893, 353] on div "Ate Coach Dashboard Wahoo! It’s official Take a moment to set up your Coach Pro…" at bounding box center [617, 325] width 1235 height 650
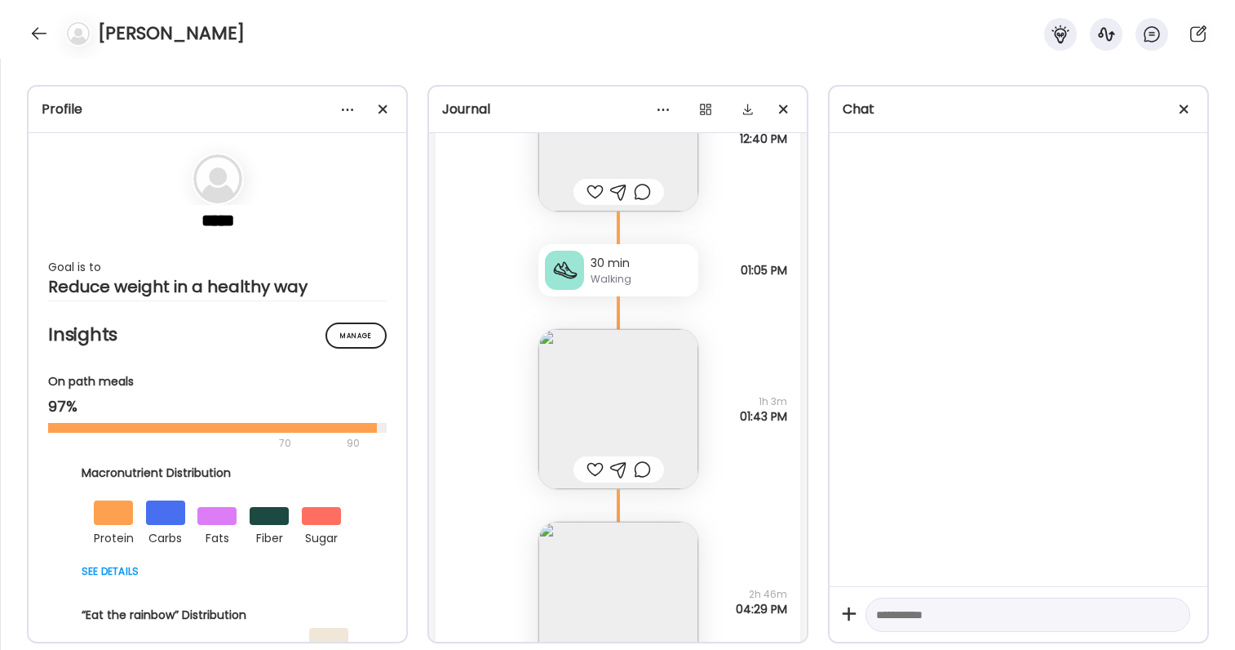
scroll to position [51577, 0]
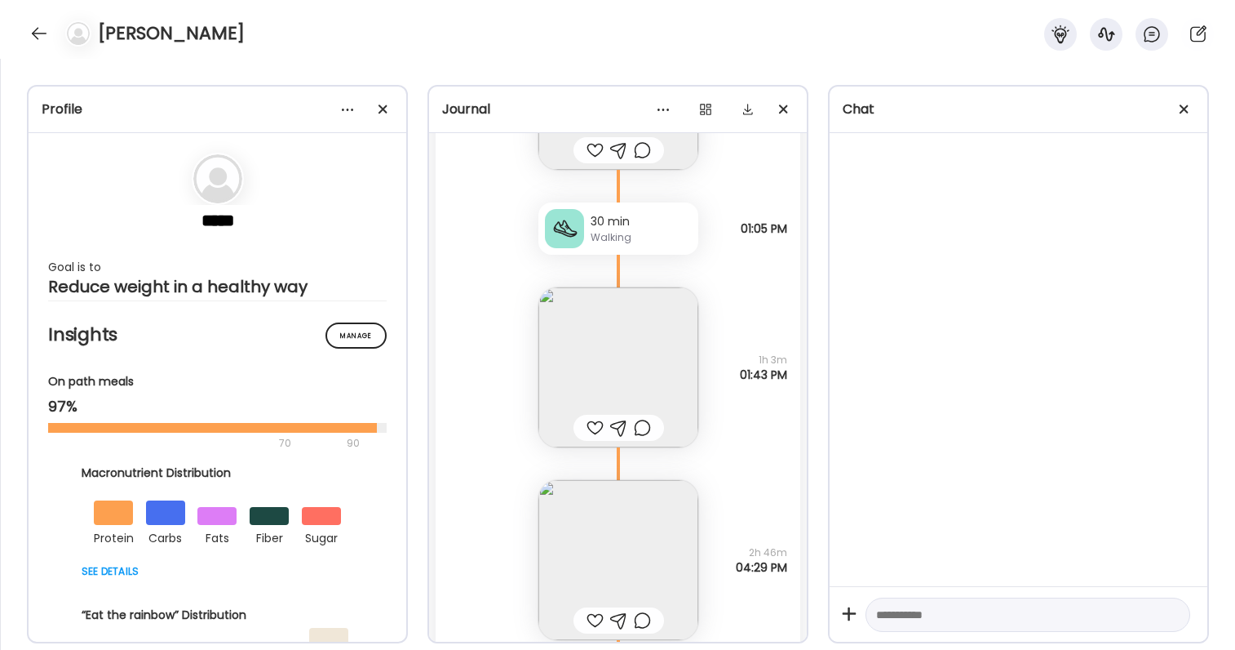
click at [861, 420] on div at bounding box center [1019, 359] width 378 height 453
click at [714, 379] on div "Tall Starbucks cold brew with psl foam no syrup Why did I eat? Tired 1h 3m 01:4…" at bounding box center [618, 351] width 365 height 193
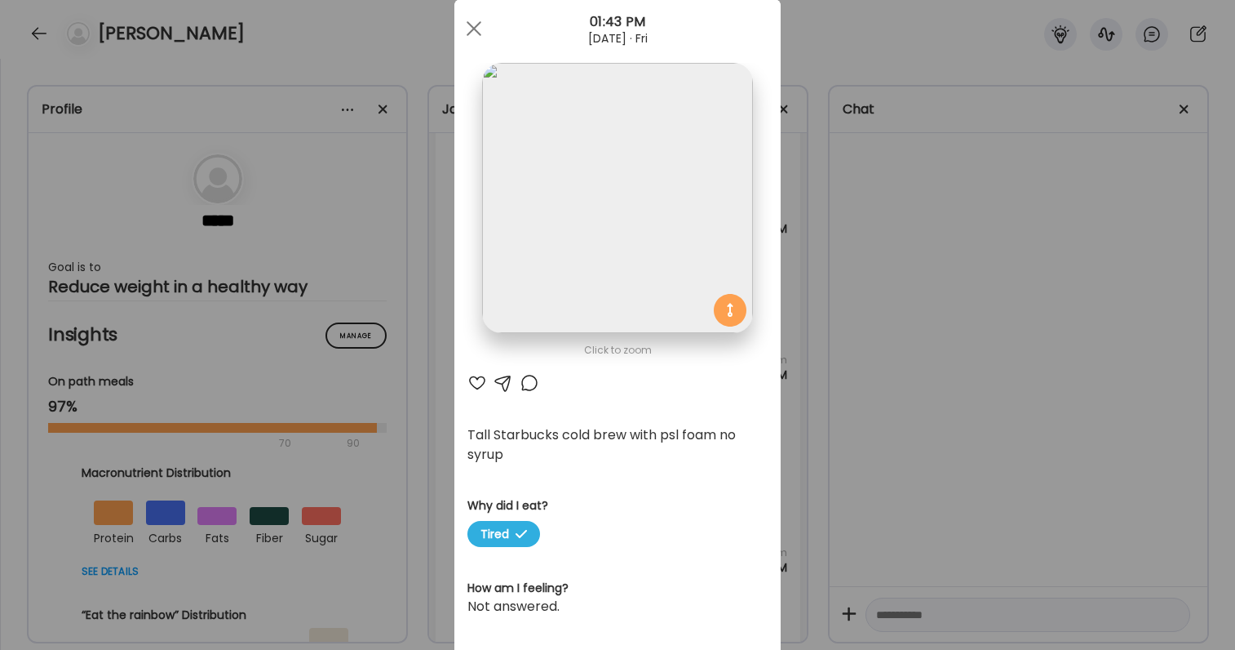
scroll to position [47, 0]
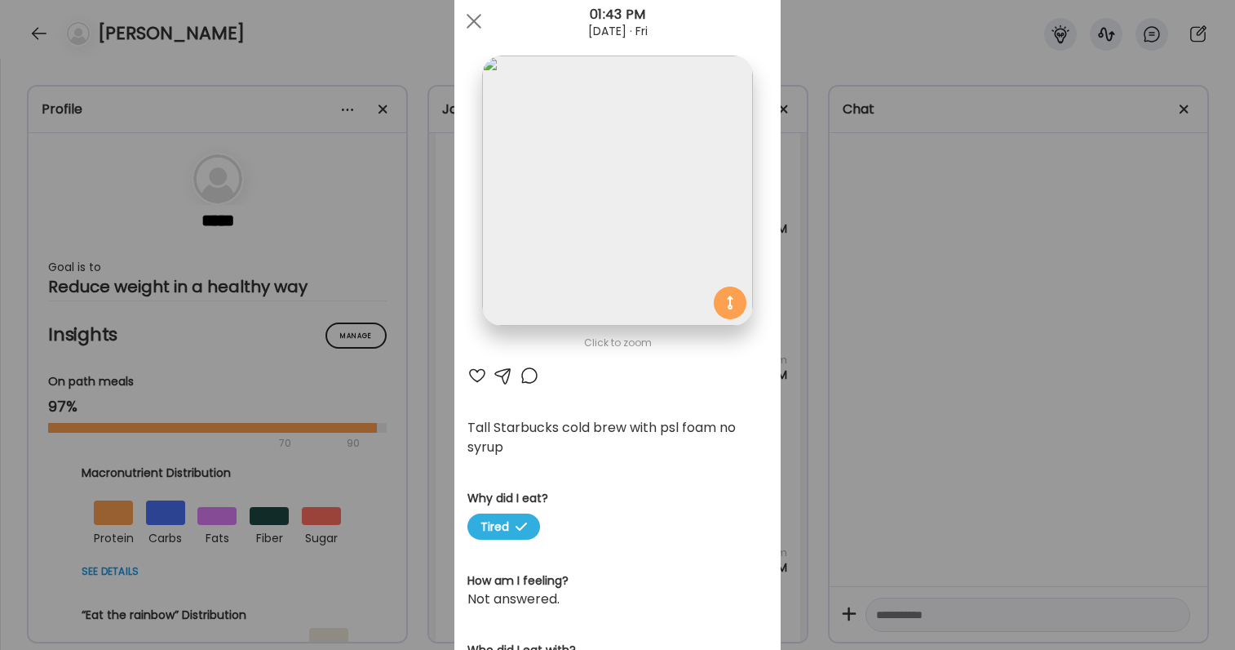
click at [874, 309] on div "Ate Coach Dashboard Wahoo! It’s official Take a moment to set up your Coach Pro…" at bounding box center [617, 325] width 1235 height 650
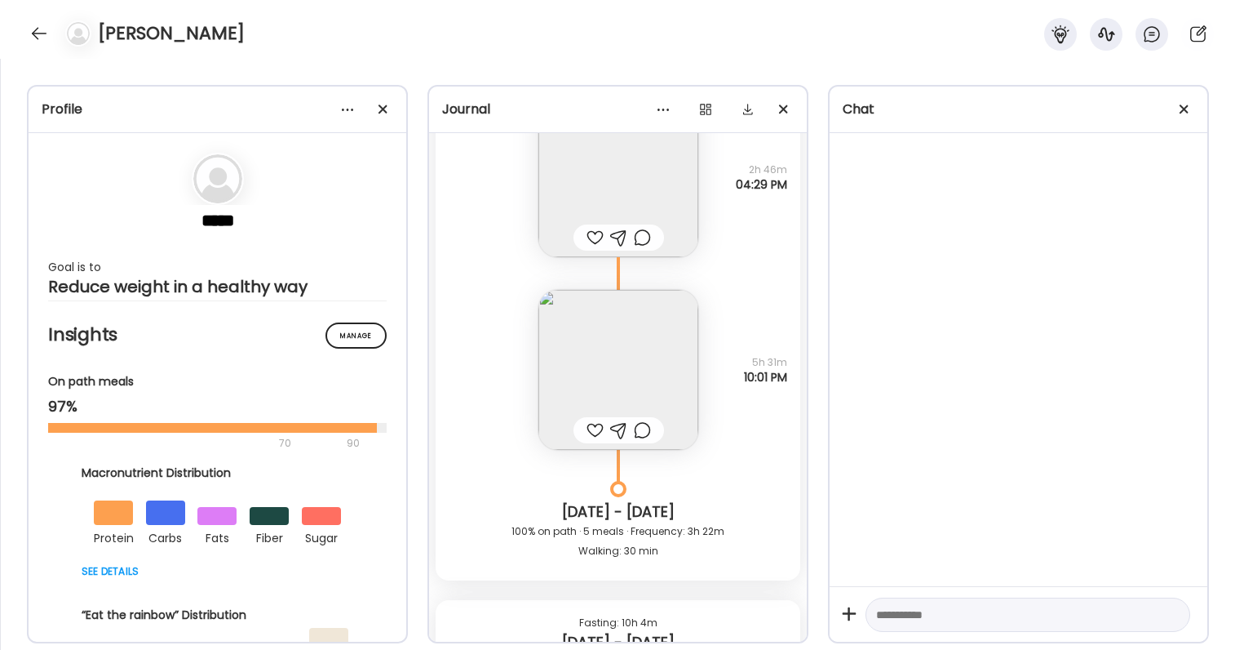
scroll to position [51961, 0]
click at [659, 329] on img at bounding box center [619, 369] width 160 height 160
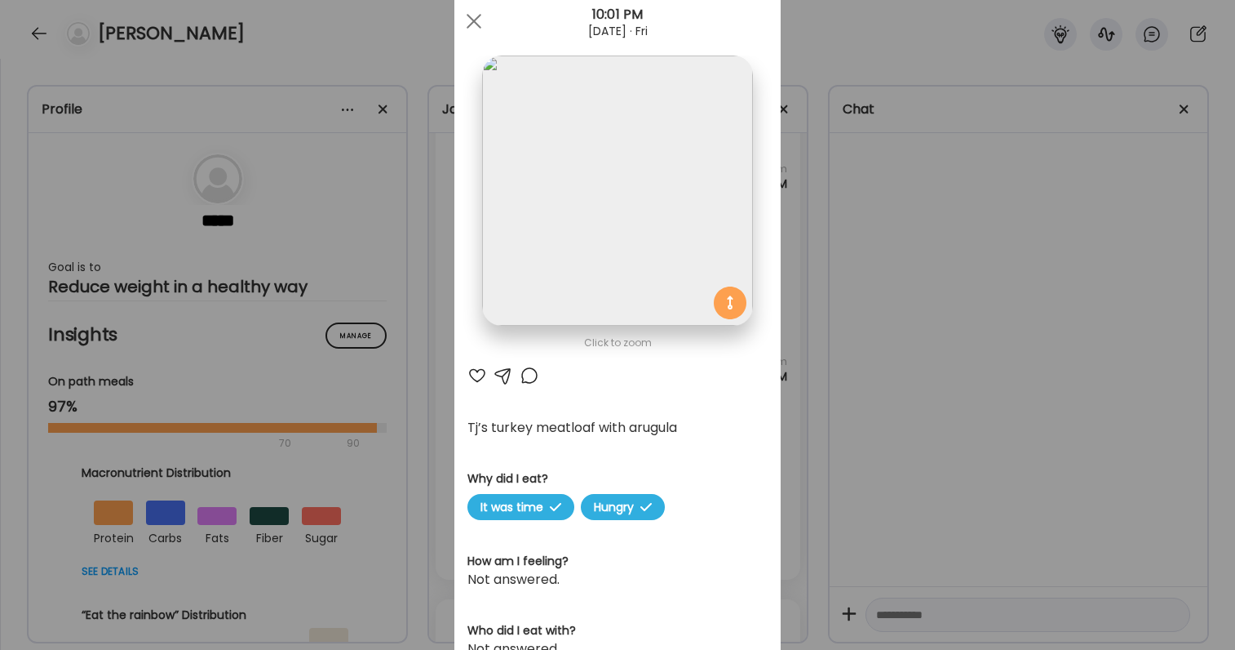
click at [869, 380] on div "Ate Coach Dashboard Wahoo! It’s official Take a moment to set up your Coach Pro…" at bounding box center [617, 325] width 1235 height 650
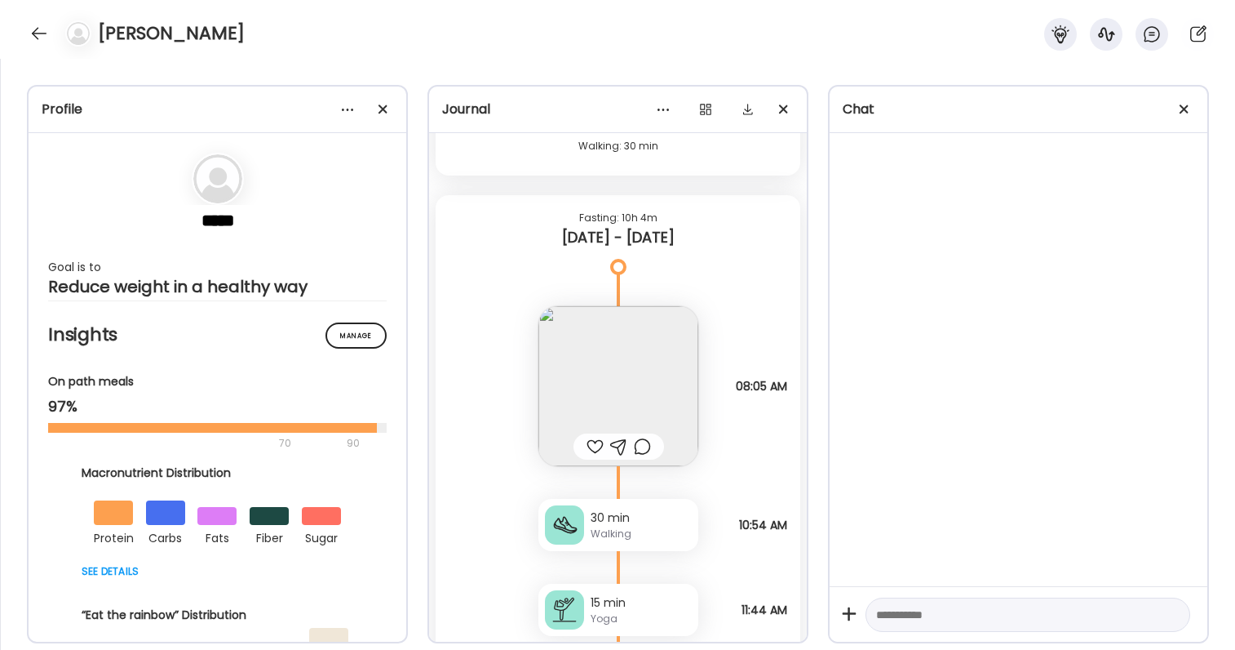
scroll to position [52367, 0]
click at [830, 405] on div at bounding box center [1019, 359] width 378 height 453
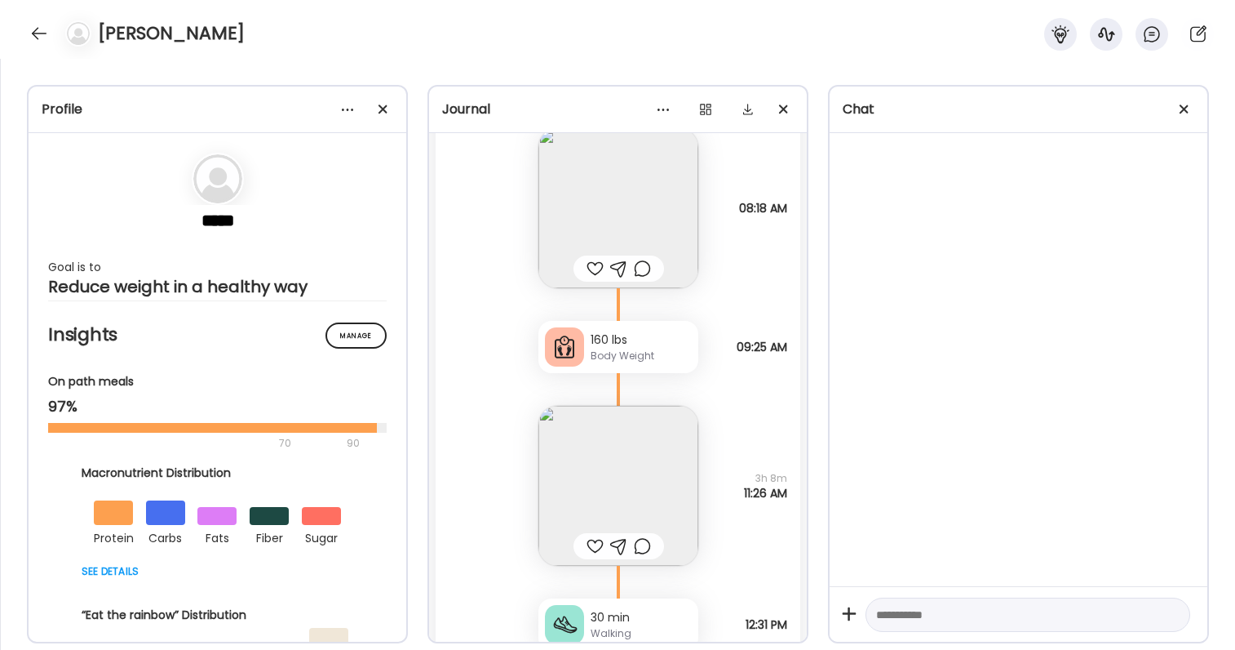
scroll to position [54007, 0]
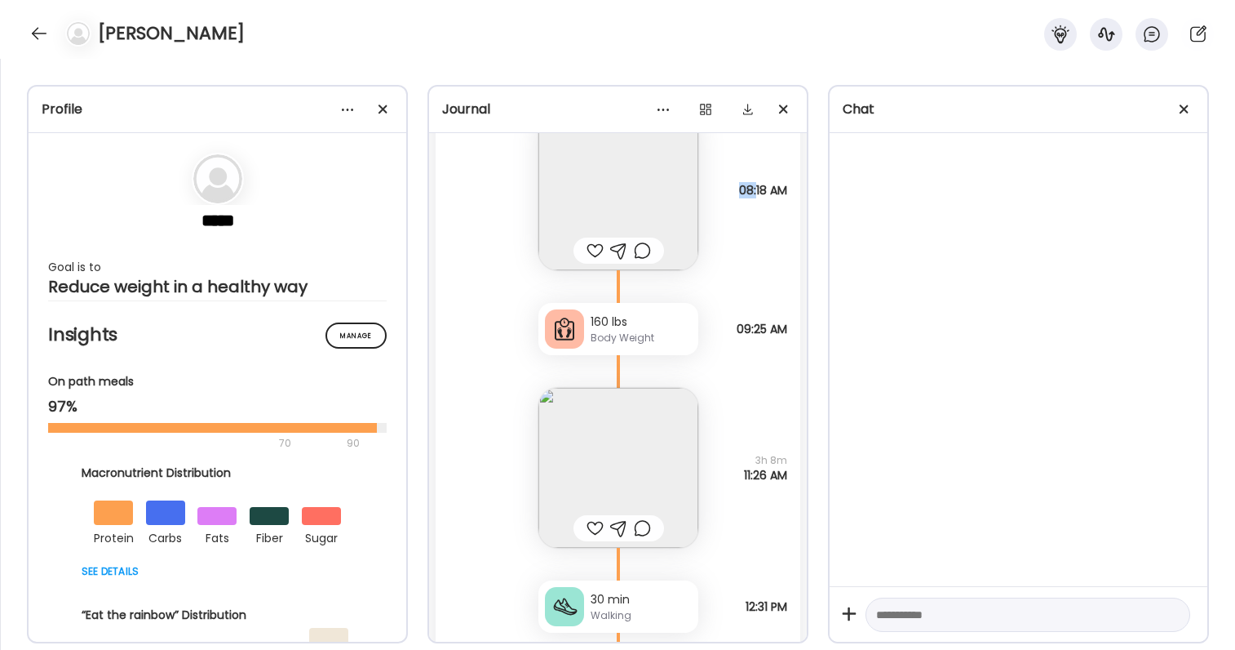
drag, startPoint x: 732, startPoint y: 192, endPoint x: 748, endPoint y: 192, distance: 16.3
click at [750, 192] on div "Ham and cheese croissant and a scrambled egg on the side Lmnt Why did I eat? Hu…" at bounding box center [618, 174] width 365 height 193
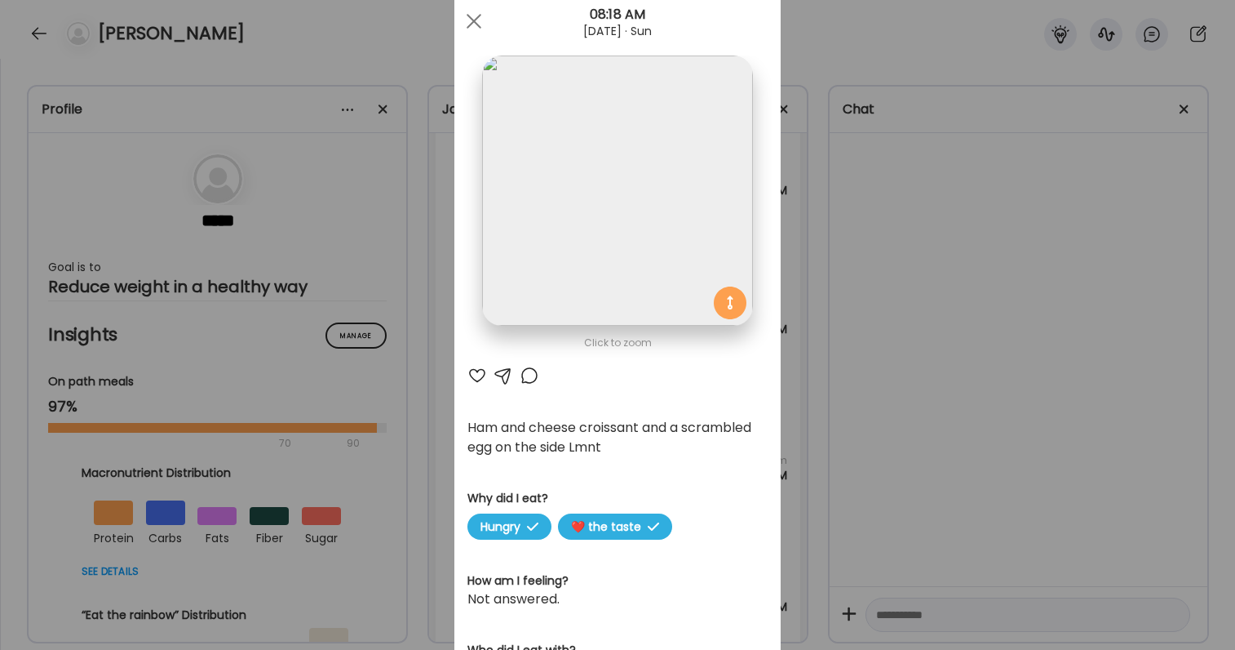
click at [819, 264] on div "Ate Coach Dashboard Wahoo! It’s official Take a moment to set up your Coach Pro…" at bounding box center [617, 325] width 1235 height 650
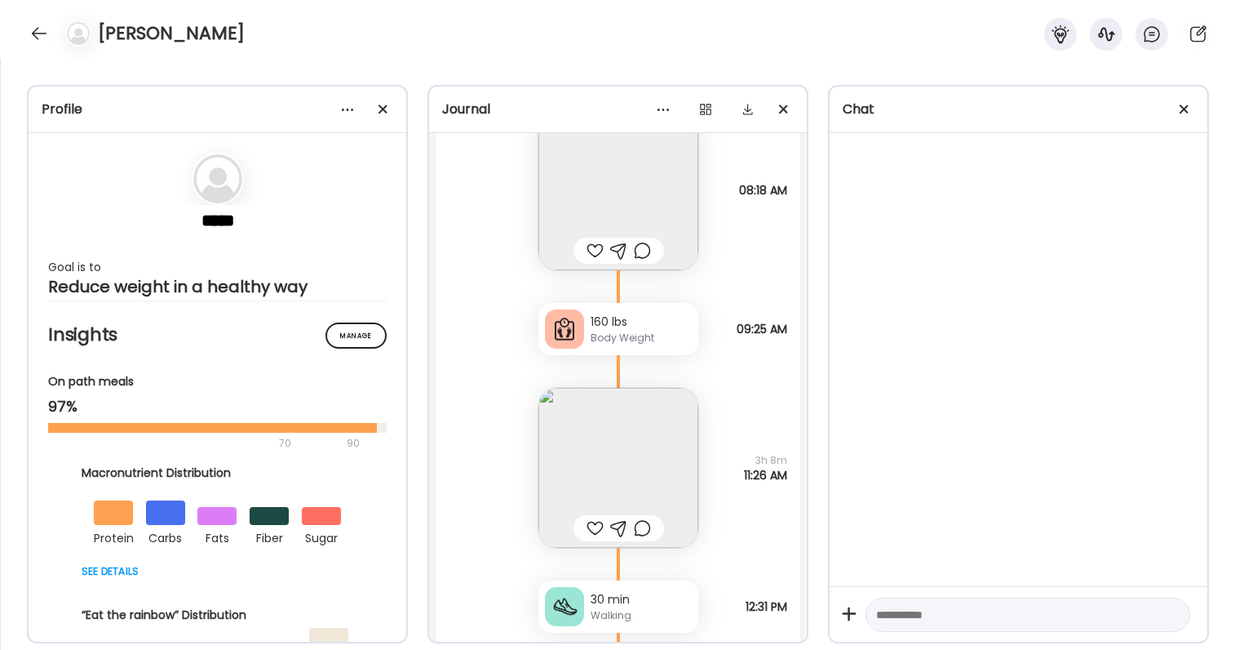
drag, startPoint x: 725, startPoint y: 195, endPoint x: 748, endPoint y: 203, distance: 25.0
click at [748, 203] on div "Ham and cheese croissant and a scrambled egg on the side Lmnt Why did I eat? Hu…" at bounding box center [618, 174] width 365 height 193
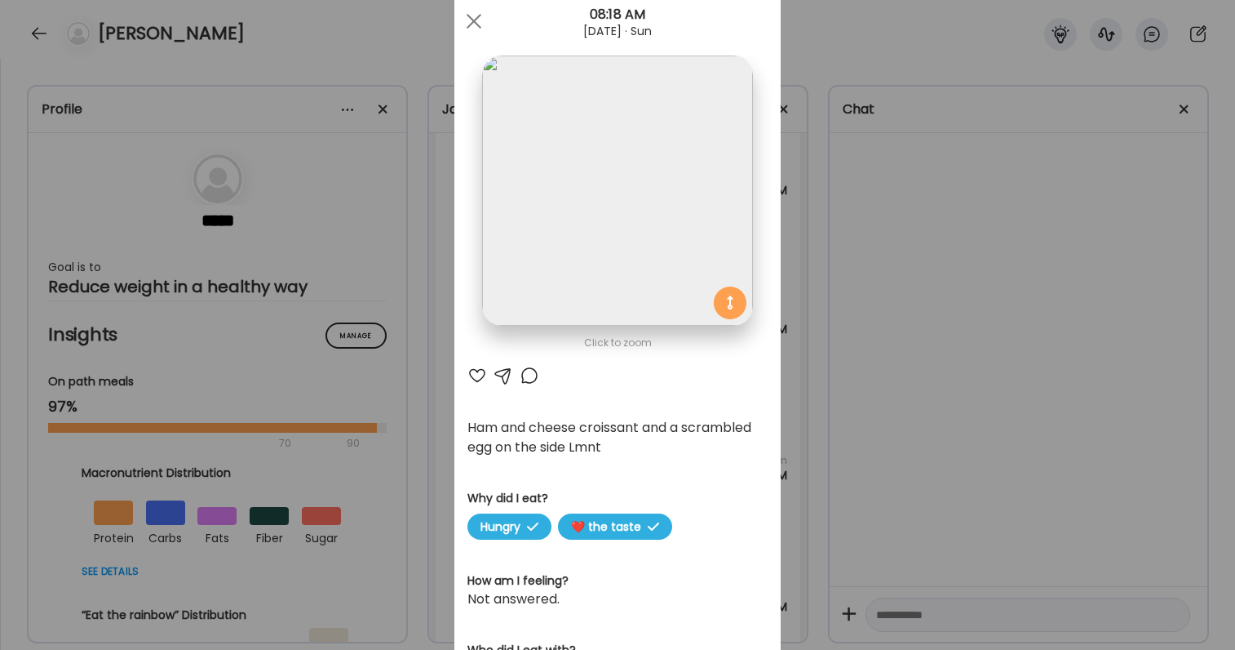
click at [833, 255] on div "Ate Coach Dashboard Wahoo! It’s official Take a moment to set up your Coach Pro…" at bounding box center [617, 325] width 1235 height 650
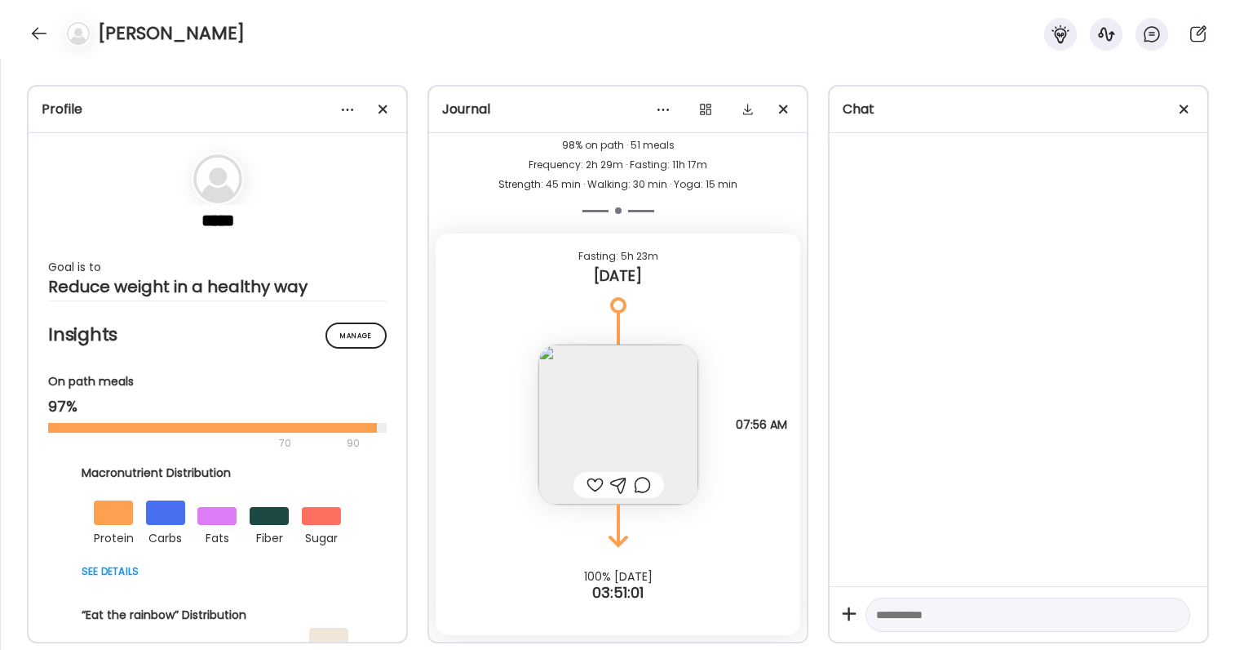
scroll to position [55639, 0]
click at [670, 365] on img at bounding box center [619, 424] width 160 height 160
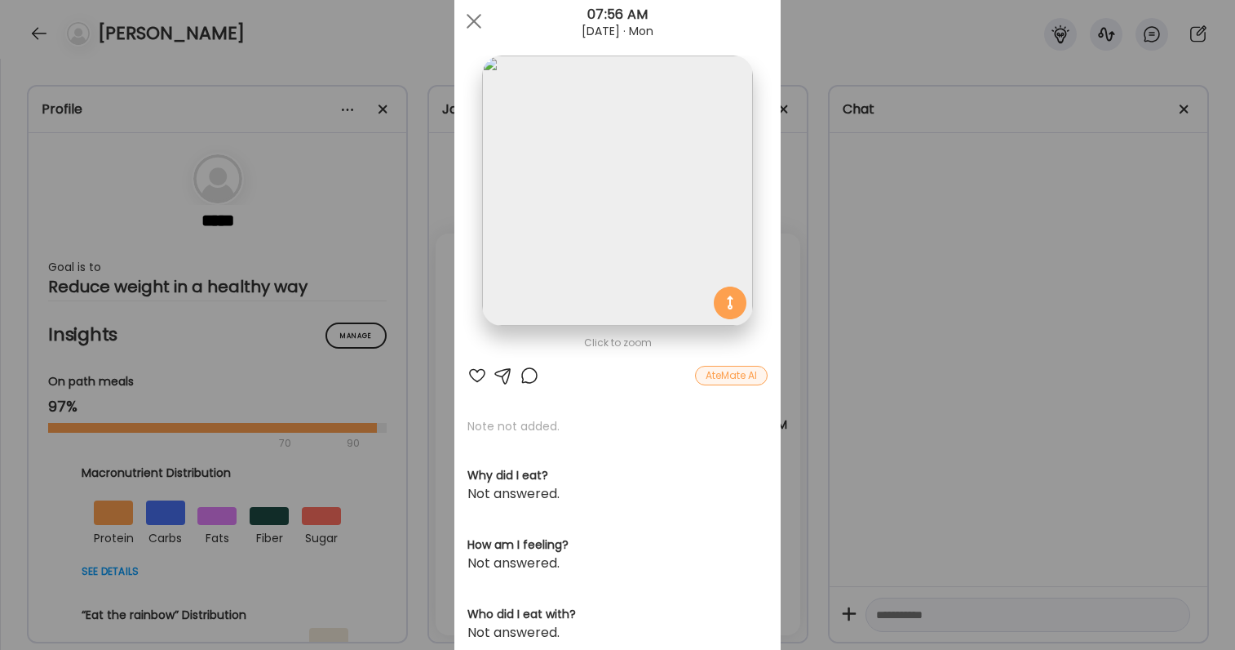
click at [886, 415] on div "Ate Coach Dashboard Wahoo! It’s official Take a moment to set up your Coach Pro…" at bounding box center [617, 325] width 1235 height 650
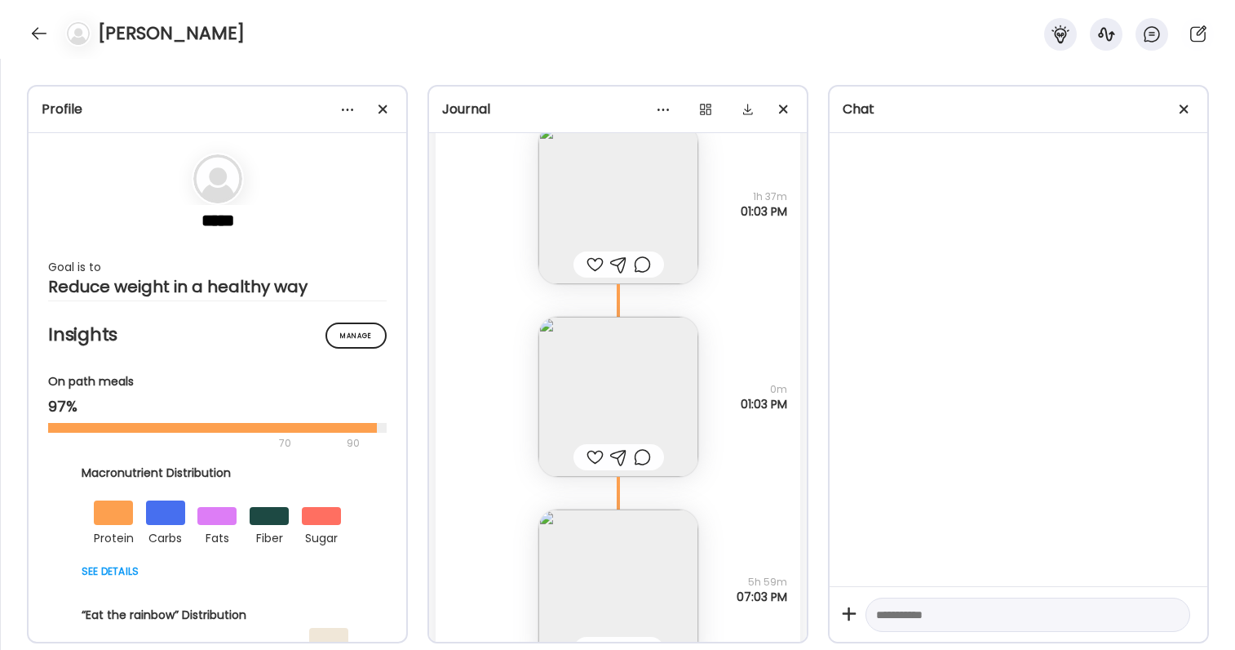
scroll to position [54529, 0]
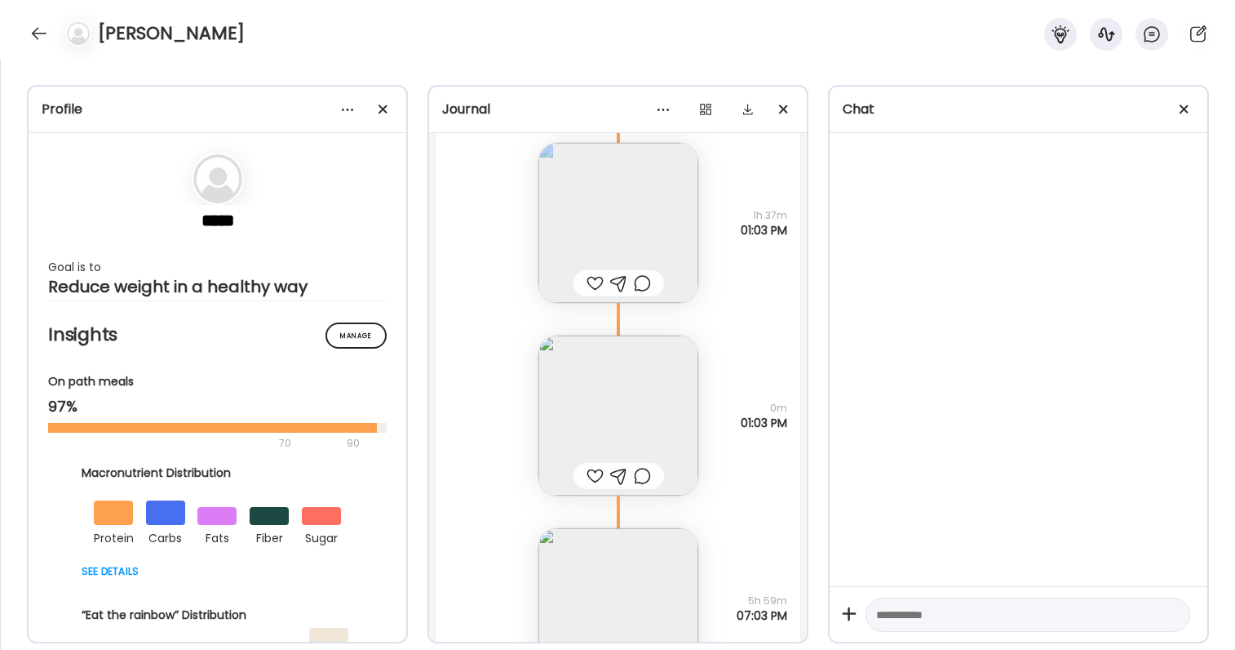
drag, startPoint x: 751, startPoint y: 213, endPoint x: 788, endPoint y: 232, distance: 41.2
click at [788, 232] on div "Note not added Questions not answered 1h 37m 01:03 PM" at bounding box center [618, 206] width 365 height 193
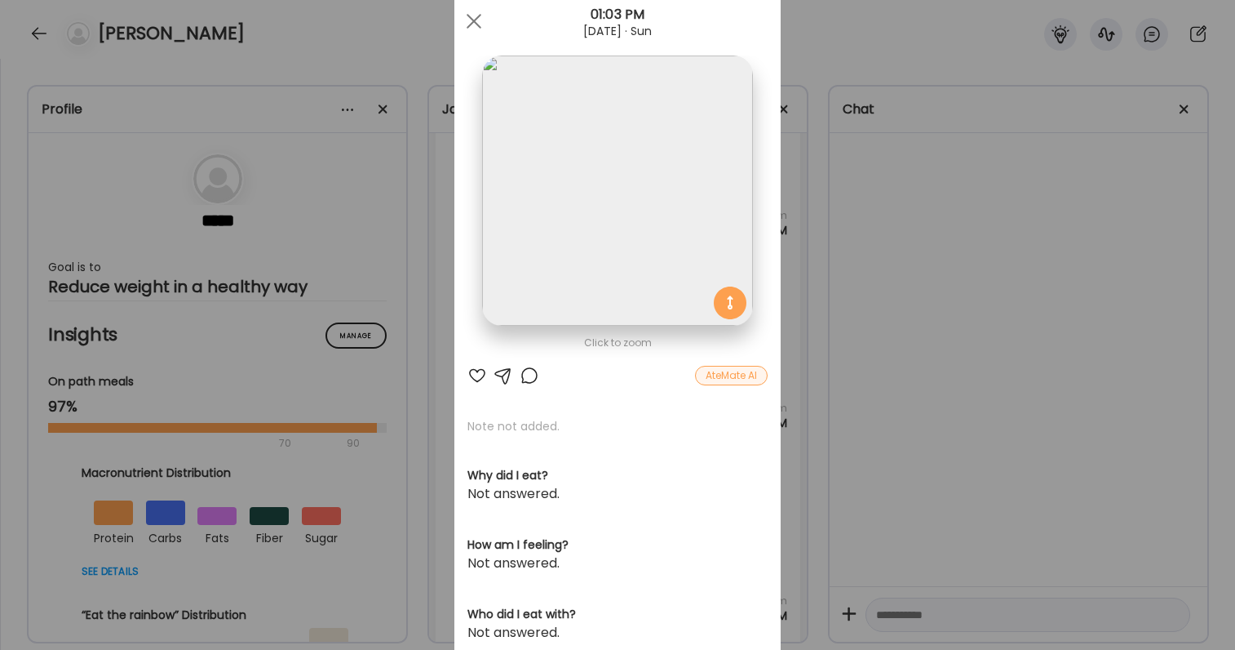
click at [850, 243] on div "Ate Coach Dashboard Wahoo! It’s official Take a moment to set up your Coach Pro…" at bounding box center [617, 325] width 1235 height 650
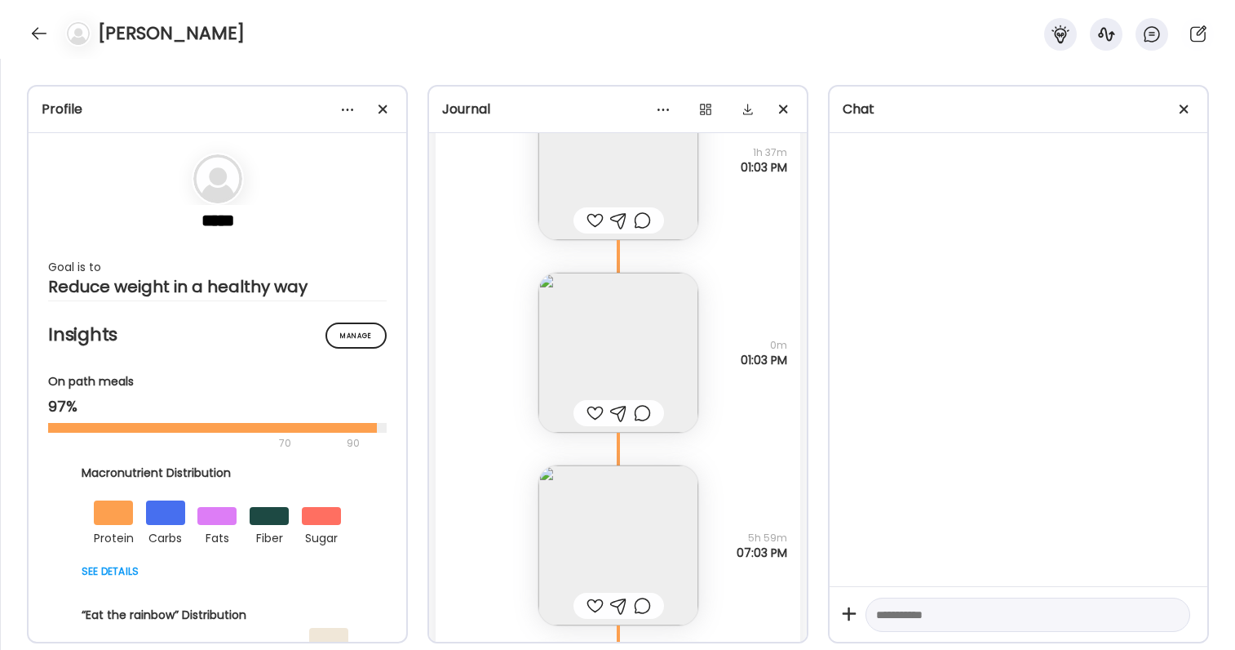
scroll to position [54577, 0]
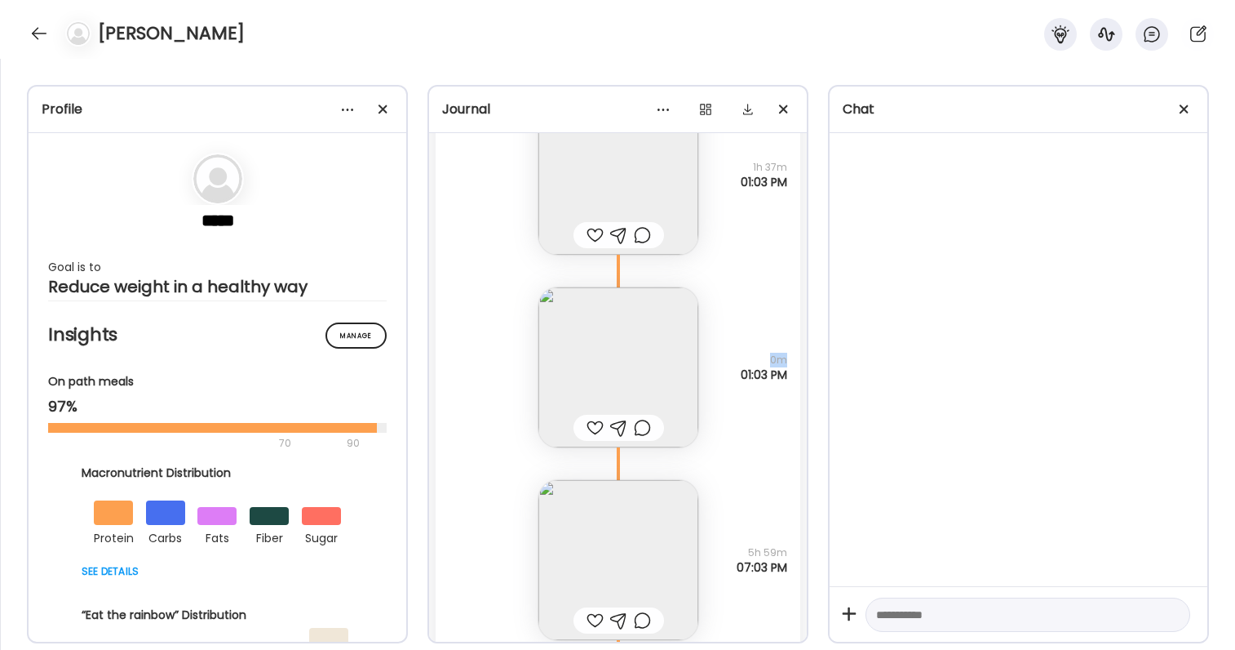
drag, startPoint x: 757, startPoint y: 356, endPoint x: 787, endPoint y: 366, distance: 31.0
click at [787, 366] on span "0m" at bounding box center [764, 359] width 47 height 15
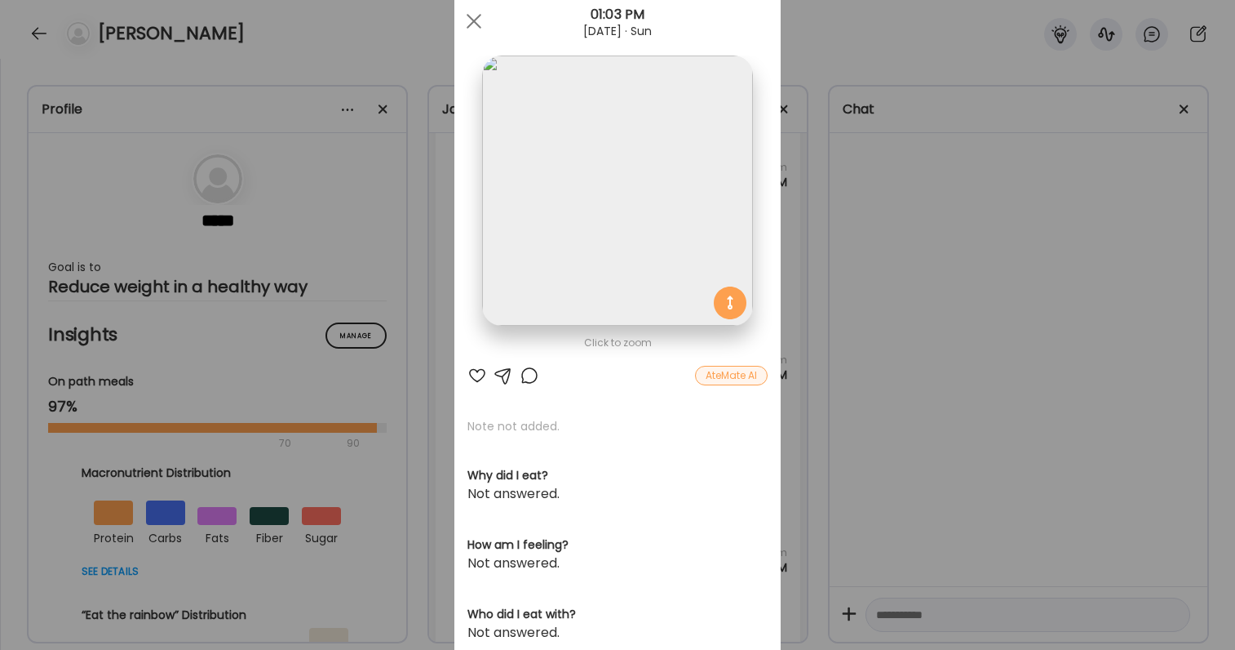
click at [835, 379] on div "Ate Coach Dashboard Wahoo! It’s official Take a moment to set up your Coach Pro…" at bounding box center [617, 325] width 1235 height 650
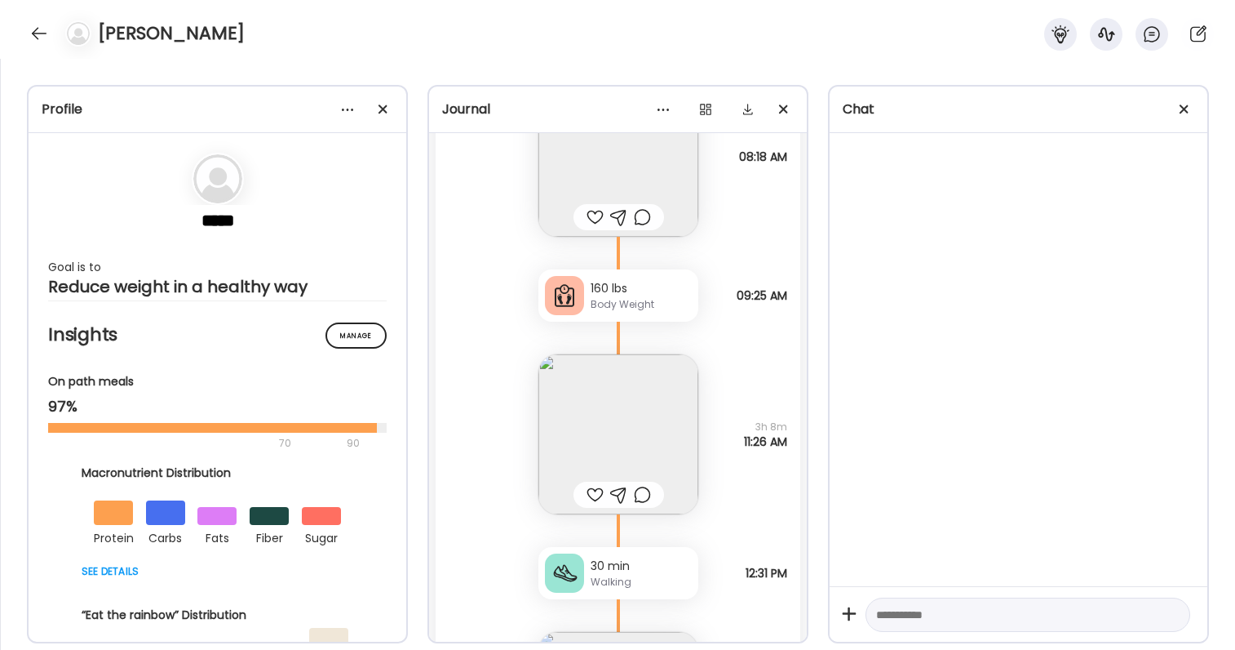
scroll to position [54028, 0]
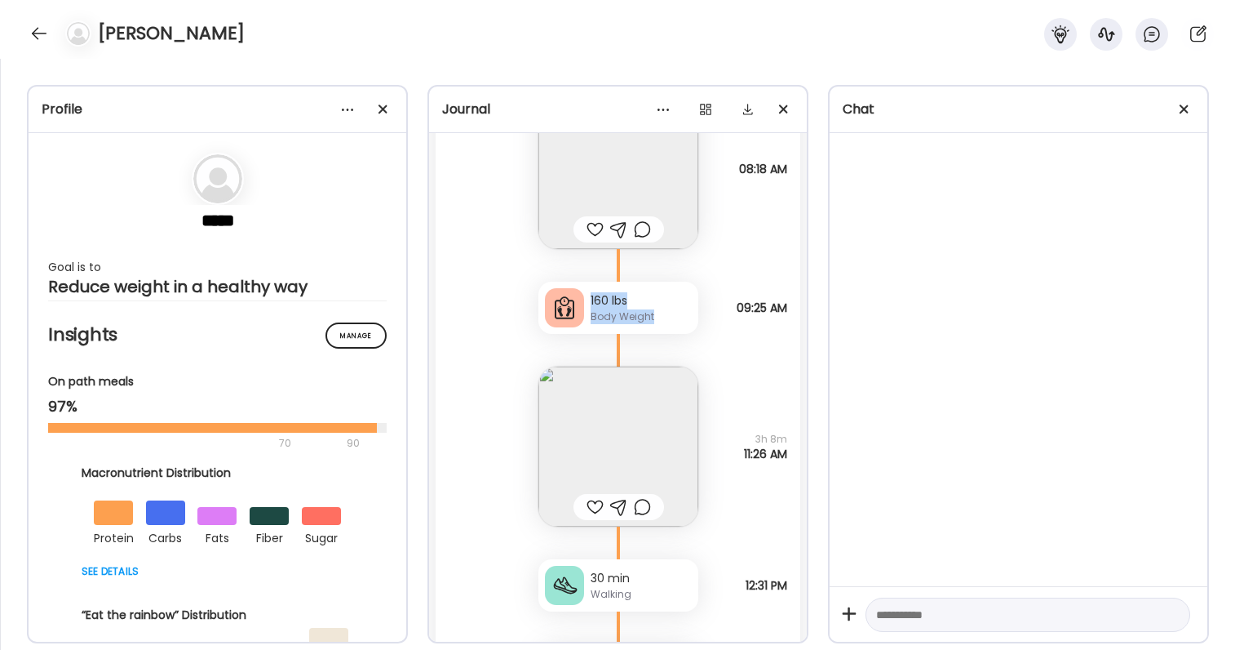
drag, startPoint x: 658, startPoint y: 315, endPoint x: 588, endPoint y: 287, distance: 74.7
click at [588, 287] on div "160 lbs Body Weight" at bounding box center [619, 308] width 160 height 52
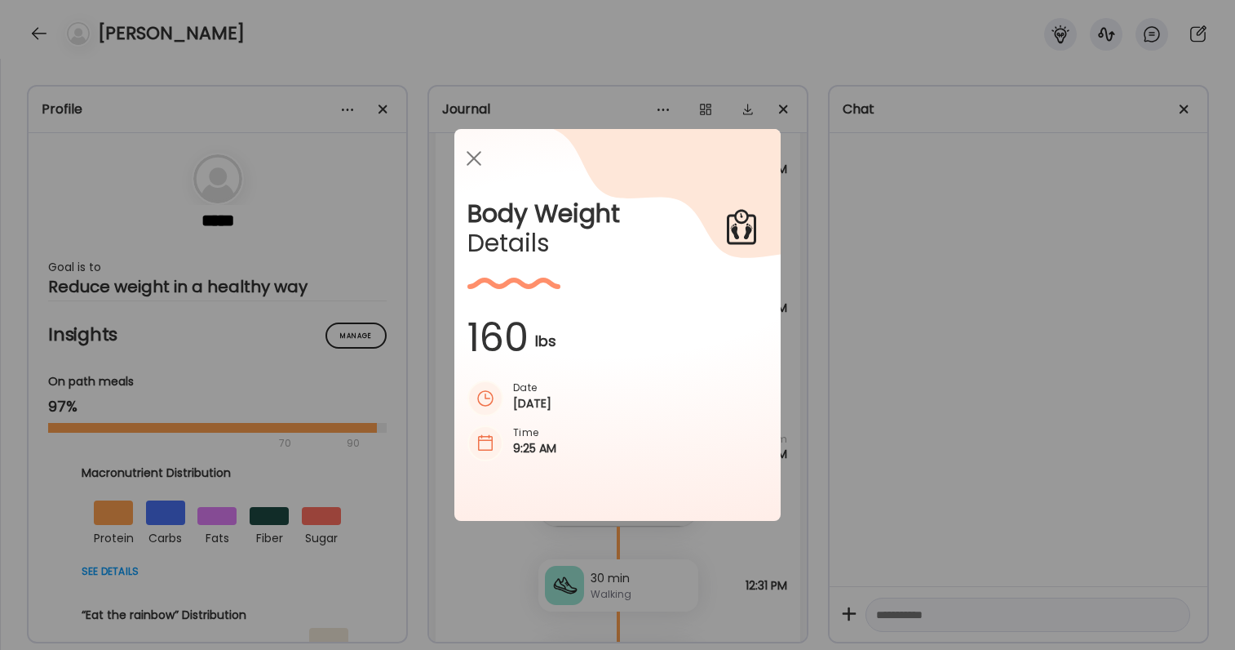
click at [889, 414] on div "Ate Coach Dashboard Wahoo! It’s official Take a moment to set up your Coach Pro…" at bounding box center [617, 325] width 1235 height 650
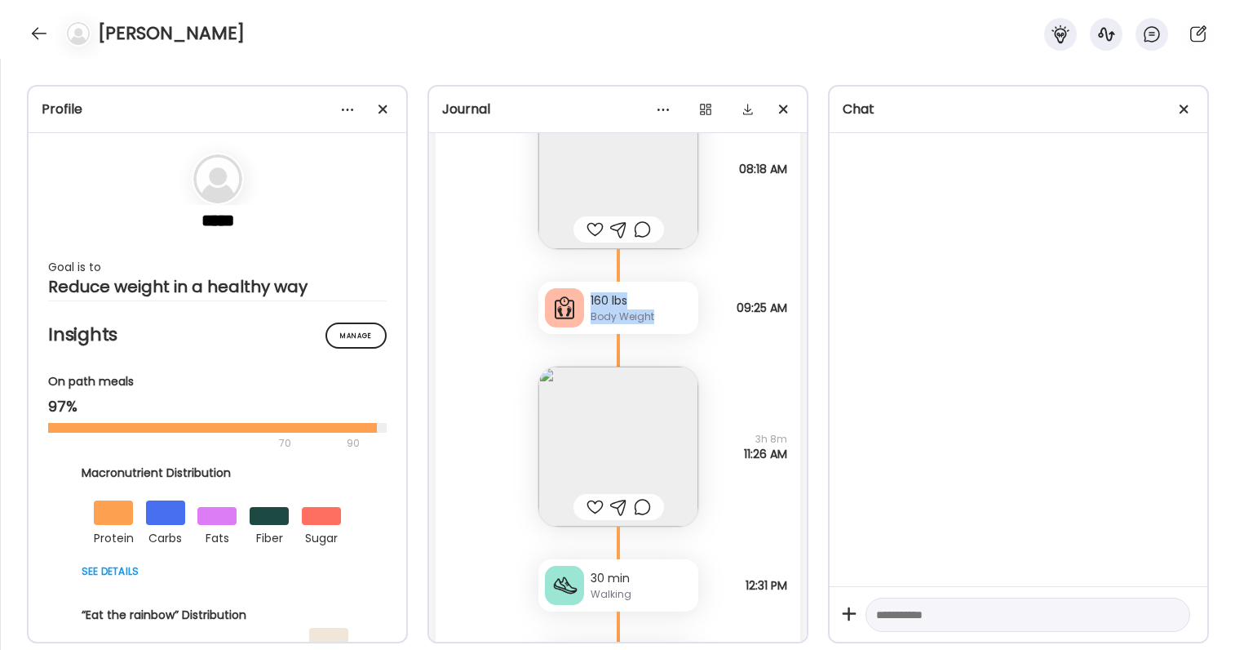
drag, startPoint x: 667, startPoint y: 313, endPoint x: 584, endPoint y: 296, distance: 85.0
click at [584, 295] on div "160 lbs Body Weight" at bounding box center [619, 308] width 160 height 52
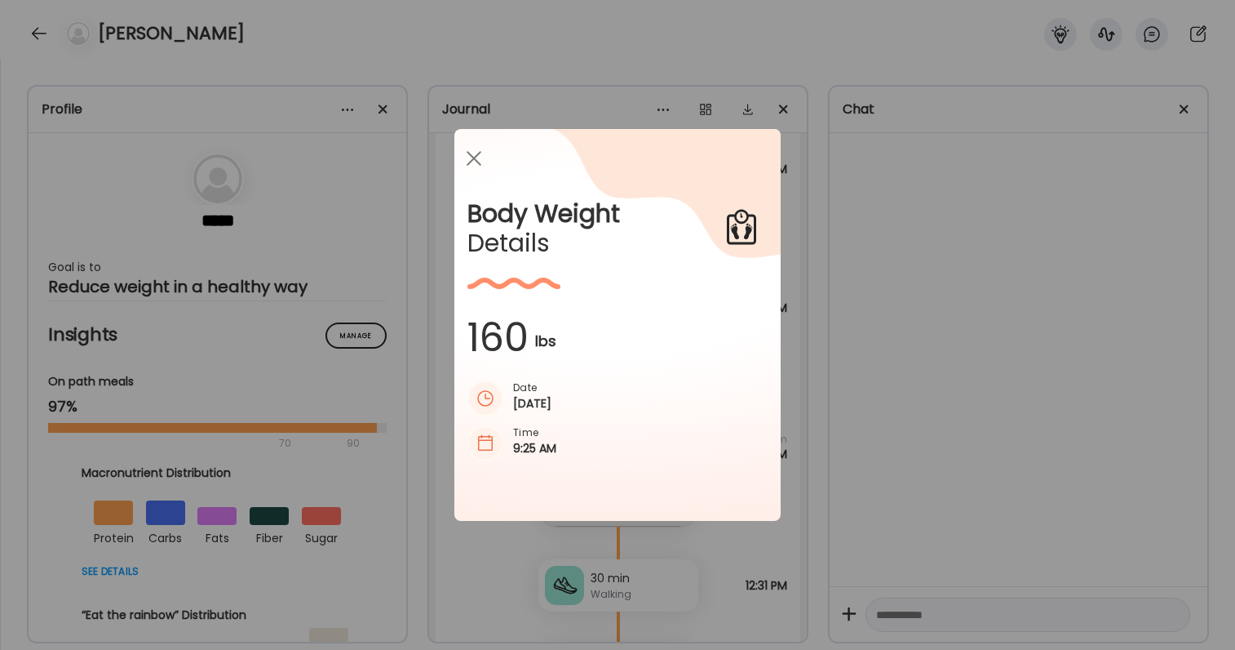
click at [924, 423] on div "Ate Coach Dashboard Wahoo! It’s official Take a moment to set up your Coach Pro…" at bounding box center [617, 325] width 1235 height 650
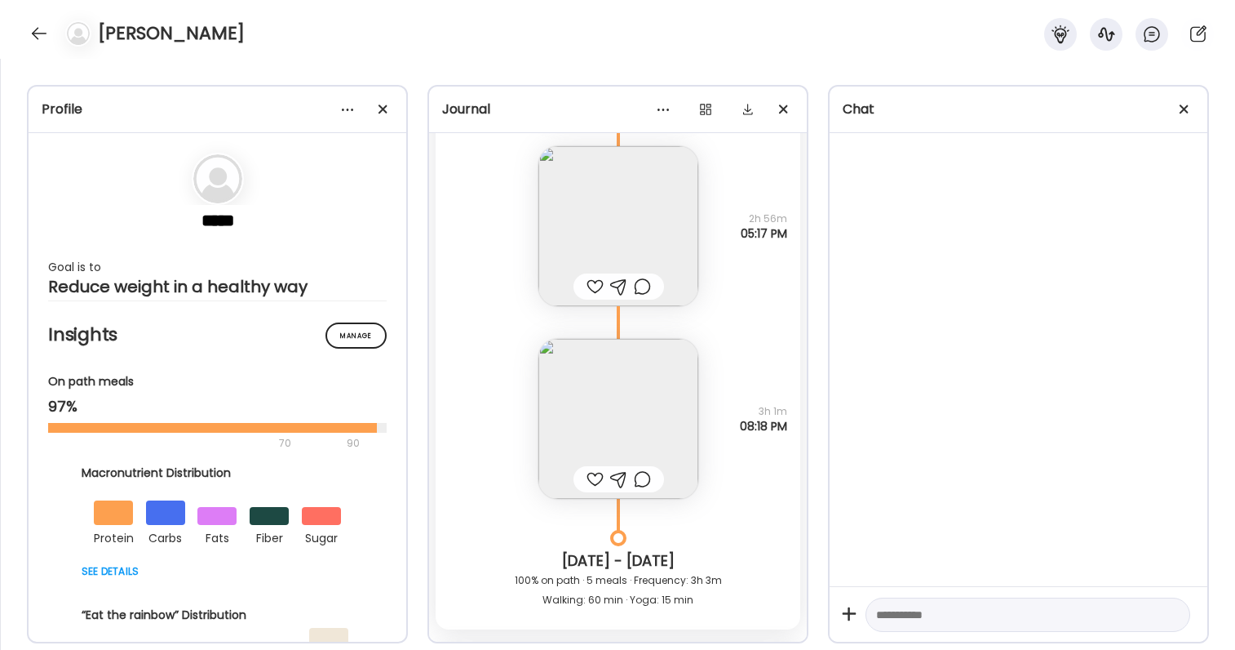
scroll to position [53356, 0]
drag, startPoint x: 733, startPoint y: 215, endPoint x: 766, endPoint y: 255, distance: 51.5
click at [766, 255] on div "Kids cheeseburger 2 glasses of Pinot Grigio Why did I eat? Social Hungry 2h 56m…" at bounding box center [618, 210] width 365 height 193
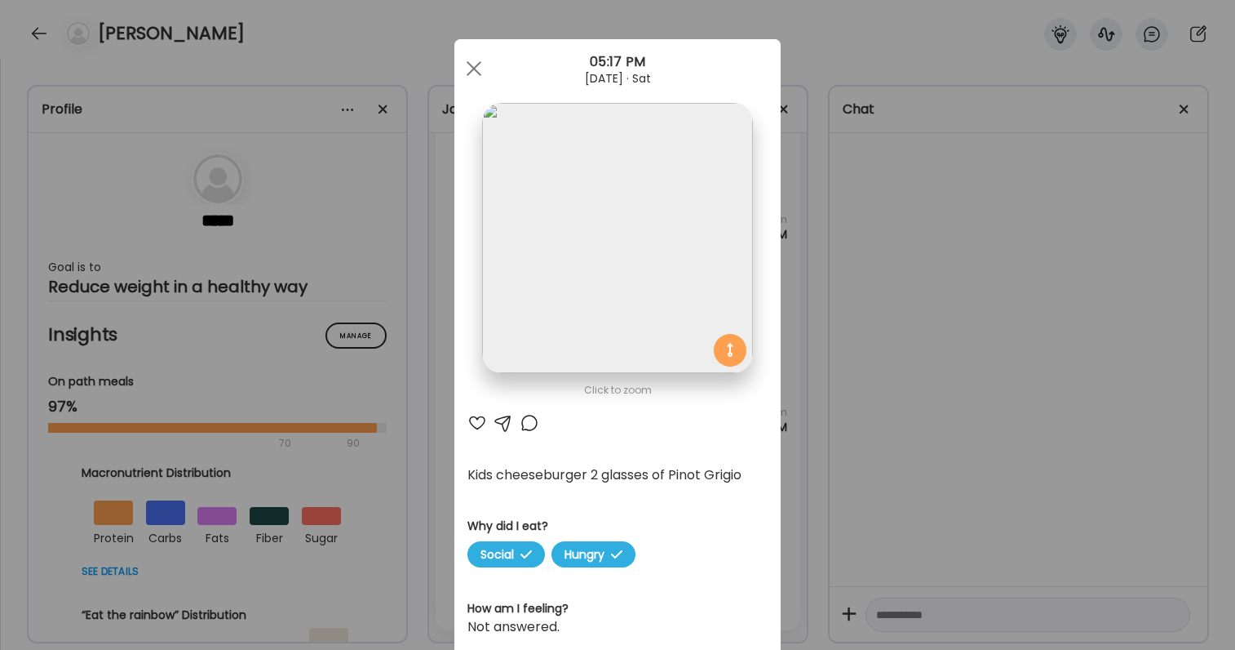
click at [797, 273] on div "Ate Coach Dashboard Wahoo! It’s official Take a moment to set up your Coach Pro…" at bounding box center [617, 325] width 1235 height 650
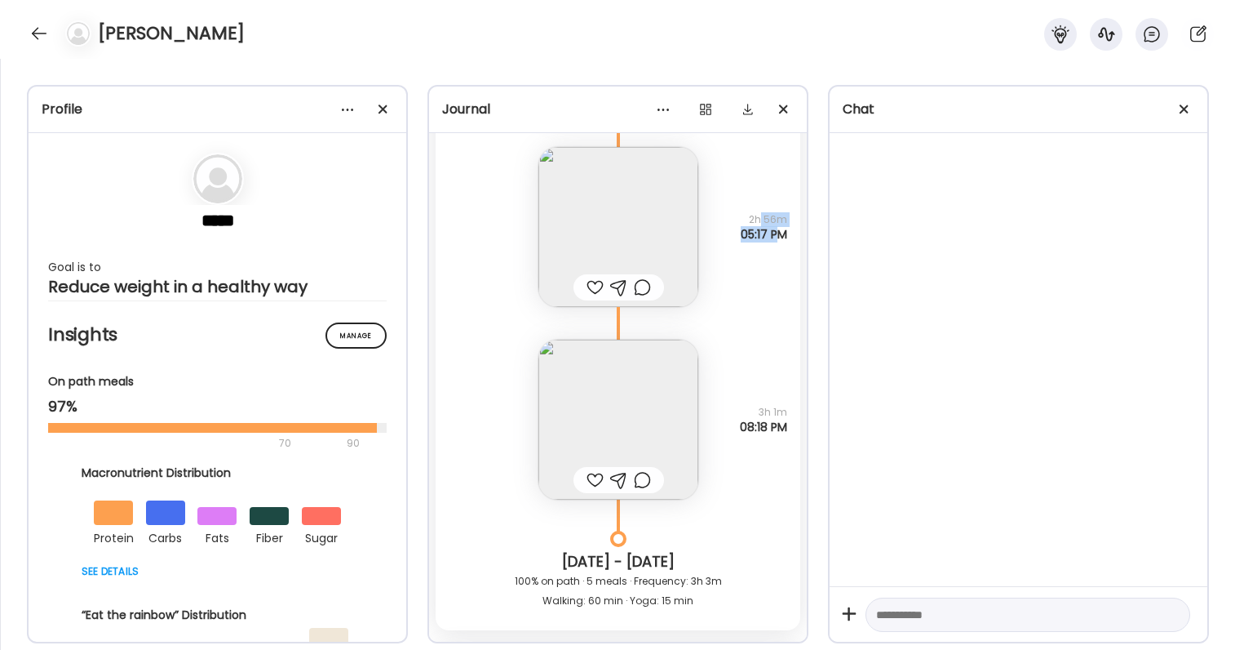
drag, startPoint x: 761, startPoint y: 218, endPoint x: 780, endPoint y: 229, distance: 22.0
click at [780, 229] on div "2h 56m 05:17 PM" at bounding box center [764, 226] width 47 height 29
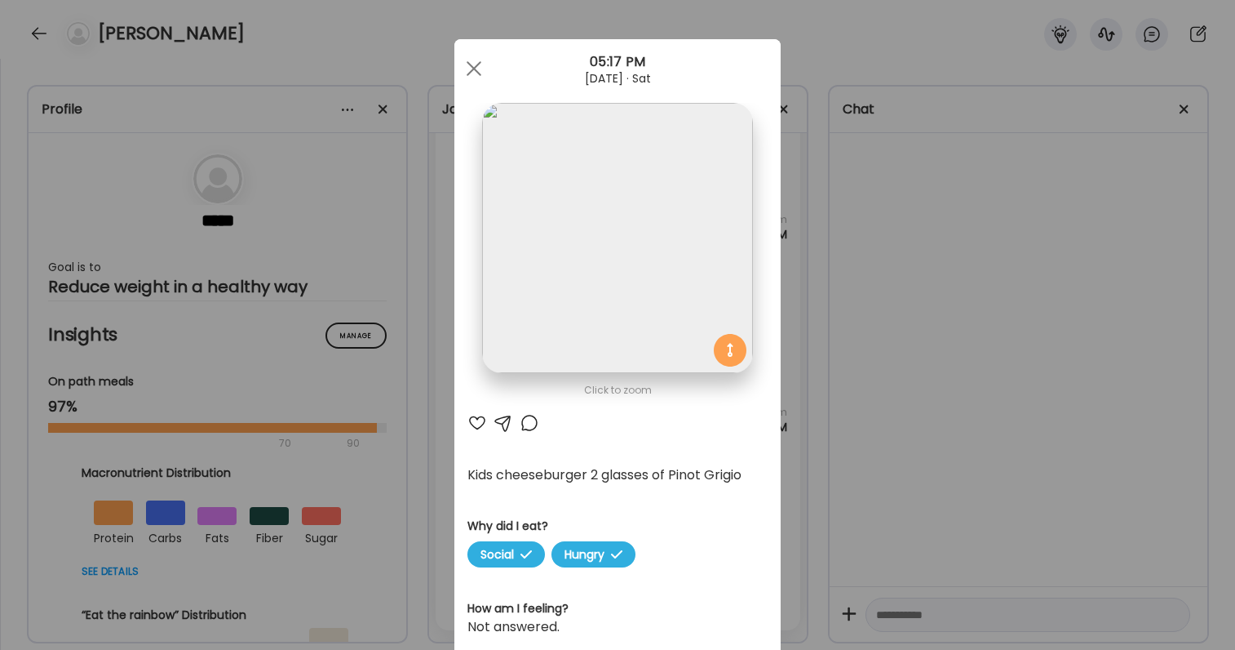
click at [803, 245] on div "Ate Coach Dashboard Wahoo! It’s official Take a moment to set up your Coach Pro…" at bounding box center [617, 325] width 1235 height 650
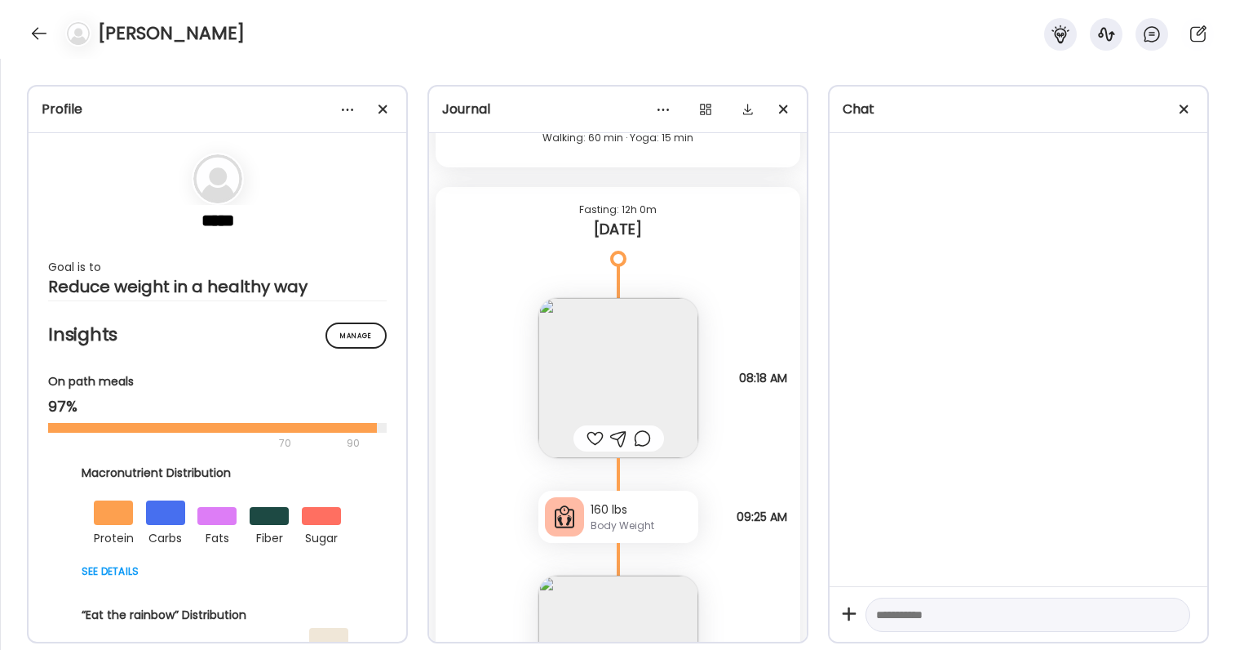
scroll to position [53820, 0]
click at [652, 371] on img at bounding box center [619, 377] width 160 height 160
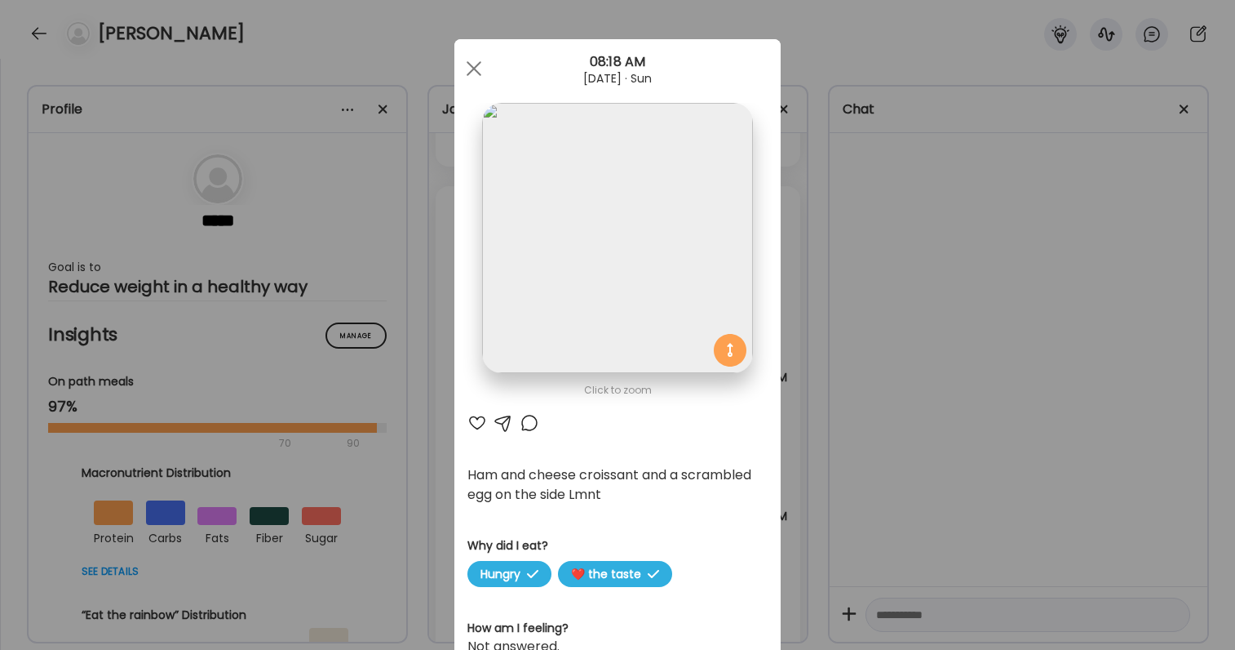
click at [847, 402] on div "Ate Coach Dashboard Wahoo! It’s official Take a moment to set up your Coach Pro…" at bounding box center [617, 325] width 1235 height 650
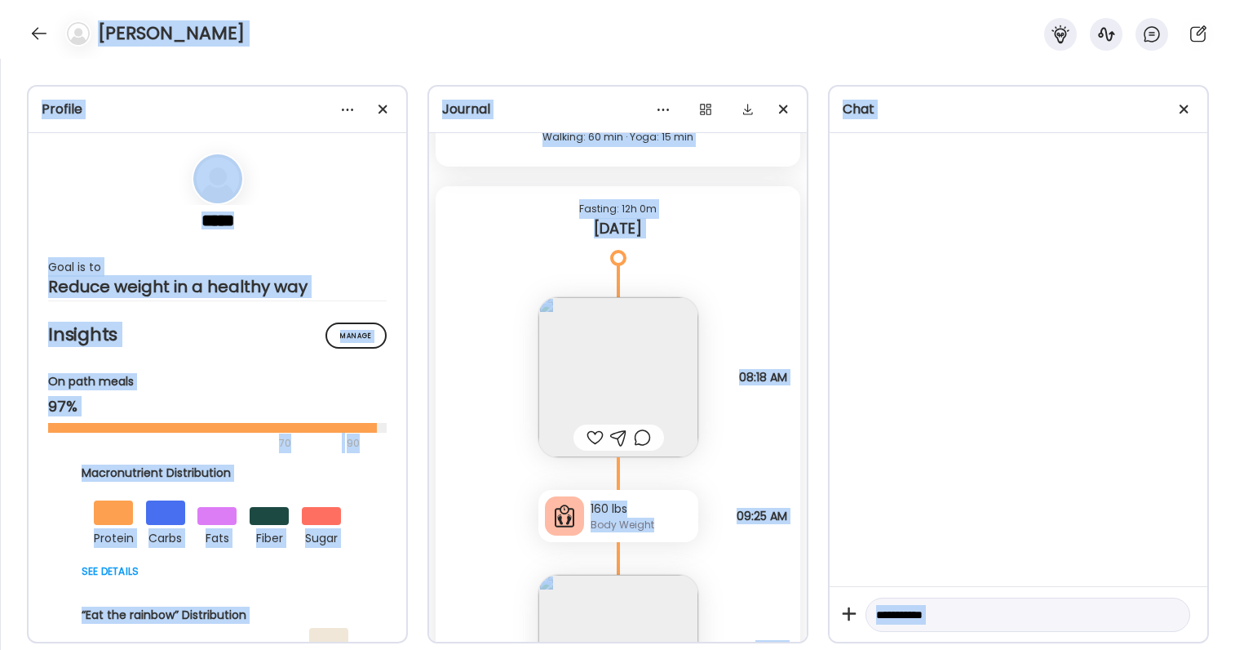
click at [433, 0] on html "Customize your cookie preferences We respect your right to privacy. You can cho…" at bounding box center [617, 10] width 1235 height 20
click at [420, 82] on div "Profile ***** Goal is to Reduce weight in a healthy way Manage Insights On path…" at bounding box center [617, 354] width 1235 height 591
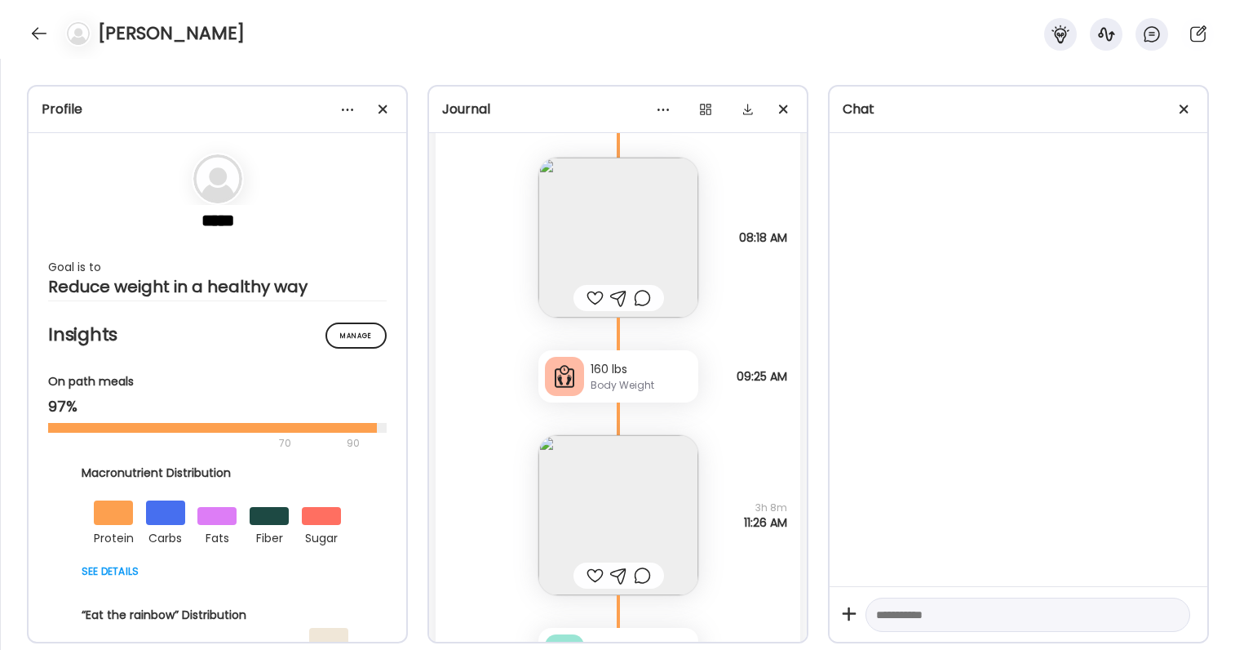
scroll to position [53963, 0]
click at [602, 198] on img at bounding box center [619, 234] width 160 height 160
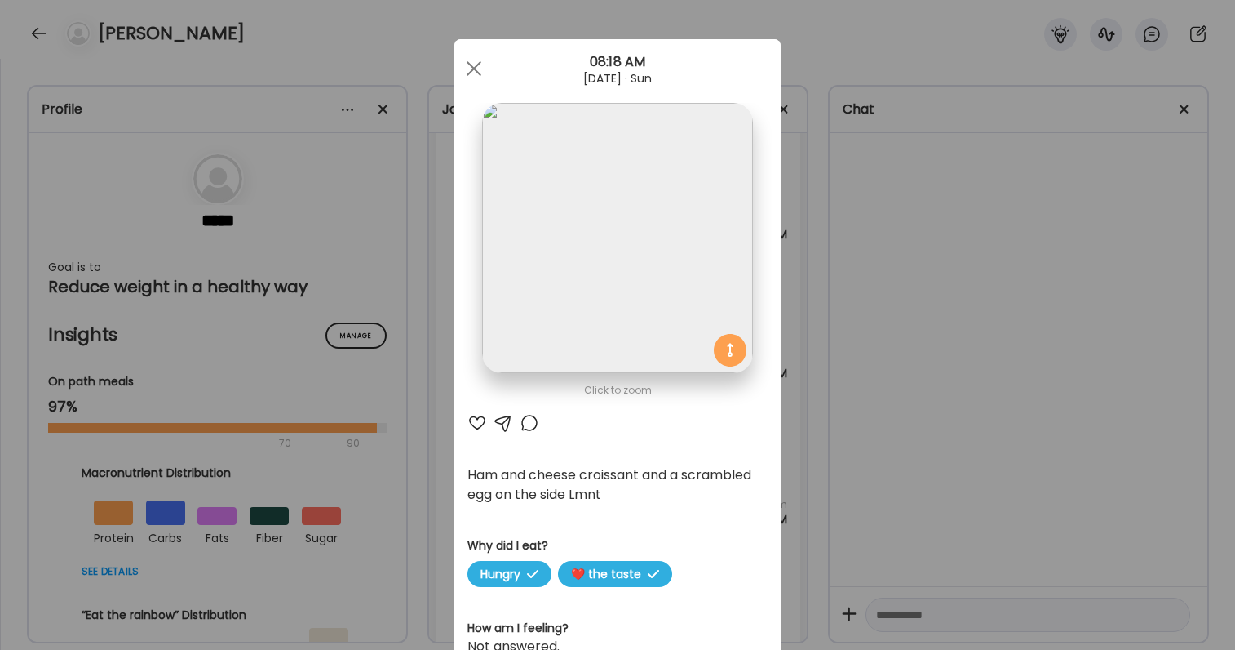
click at [893, 490] on div "Ate Coach Dashboard Wahoo! It’s official Take a moment to set up your Coach Pro…" at bounding box center [617, 325] width 1235 height 650
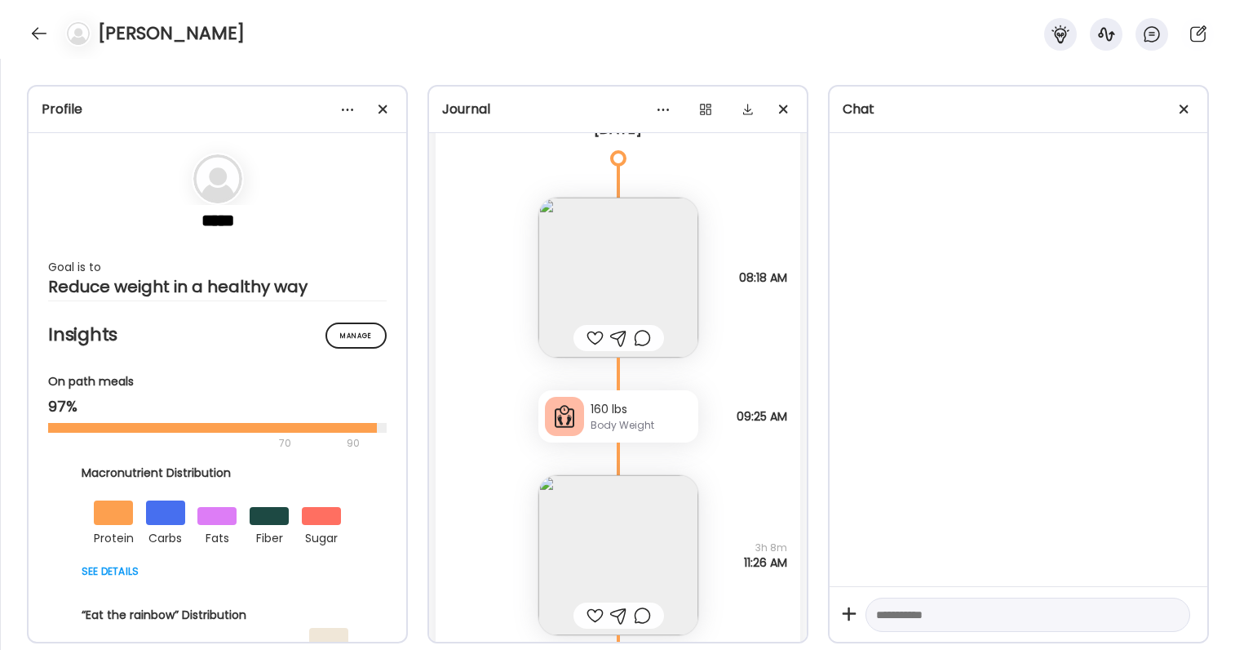
scroll to position [53799, 0]
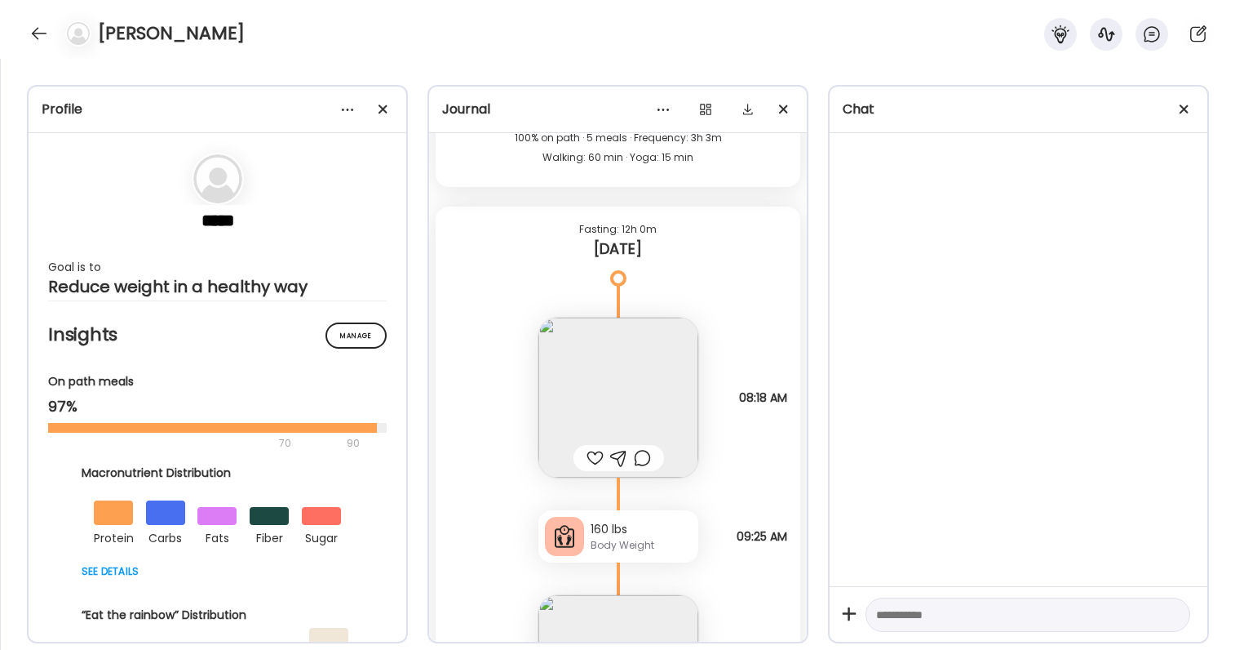
click at [642, 383] on img at bounding box center [619, 397] width 160 height 160
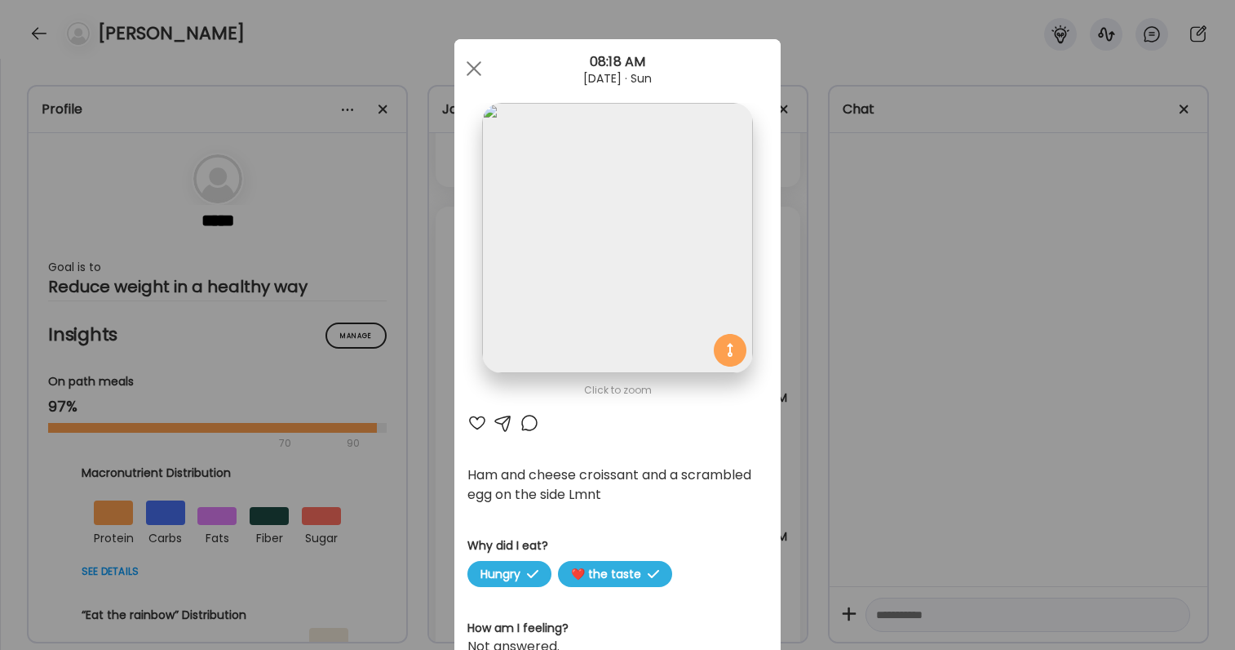
click at [859, 405] on div "Ate Coach Dashboard Wahoo! It’s official Take a moment to set up your Coach Pro…" at bounding box center [617, 325] width 1235 height 650
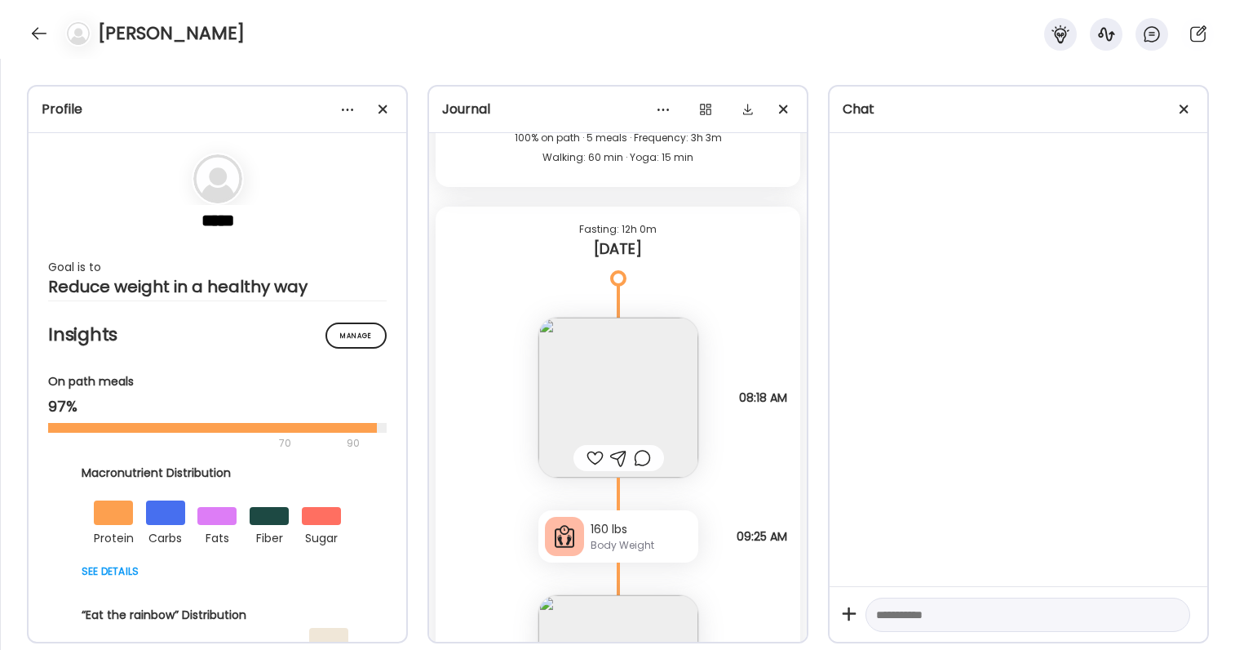
click at [643, 375] on img at bounding box center [619, 397] width 160 height 160
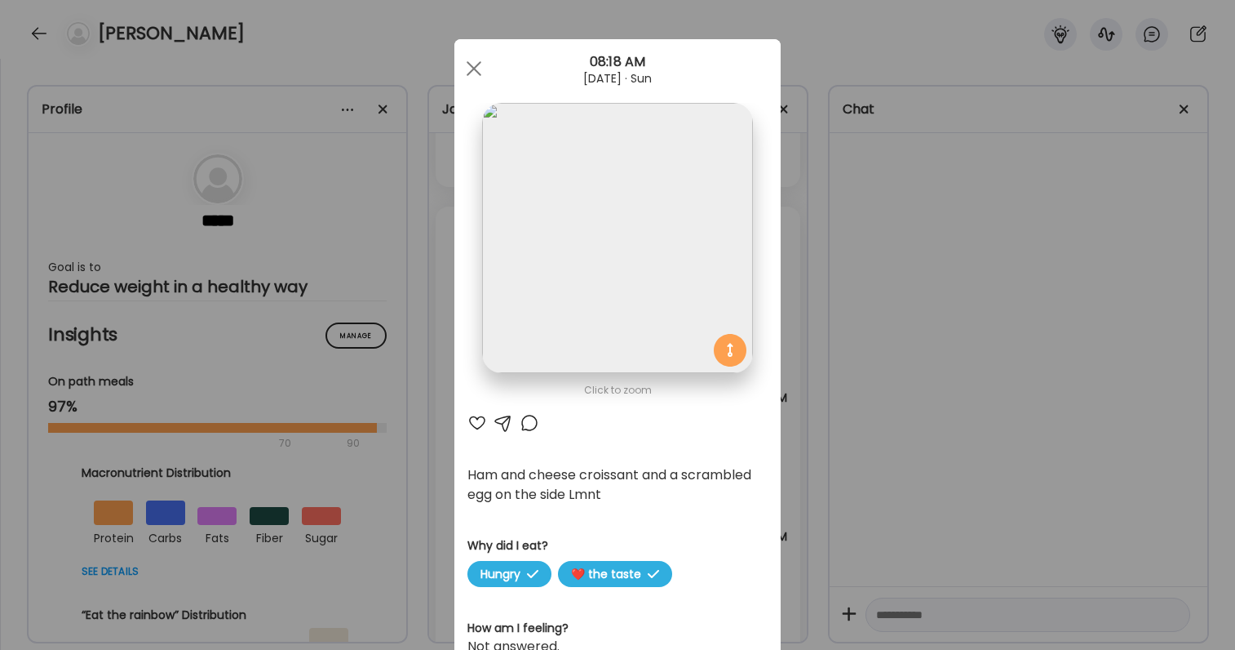
click at [822, 446] on div "Ate Coach Dashboard Wahoo! It’s official Take a moment to set up your Coach Pro…" at bounding box center [617, 325] width 1235 height 650
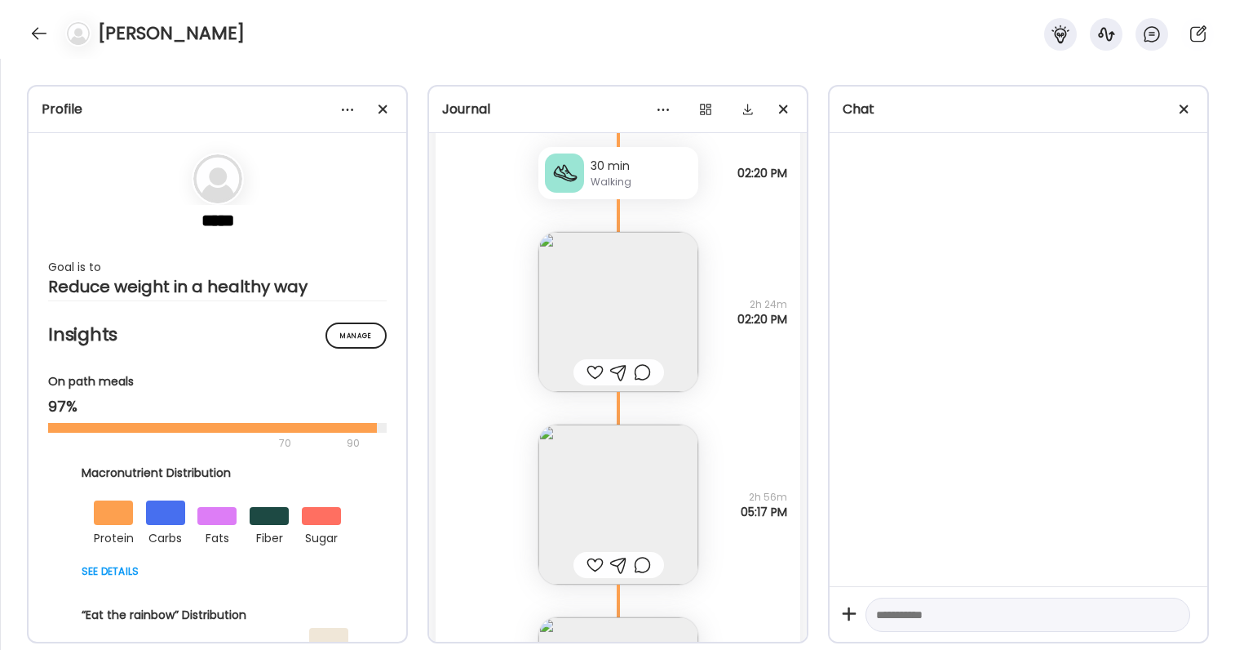
scroll to position [53078, 0]
click at [635, 469] on img at bounding box center [619, 505] width 160 height 160
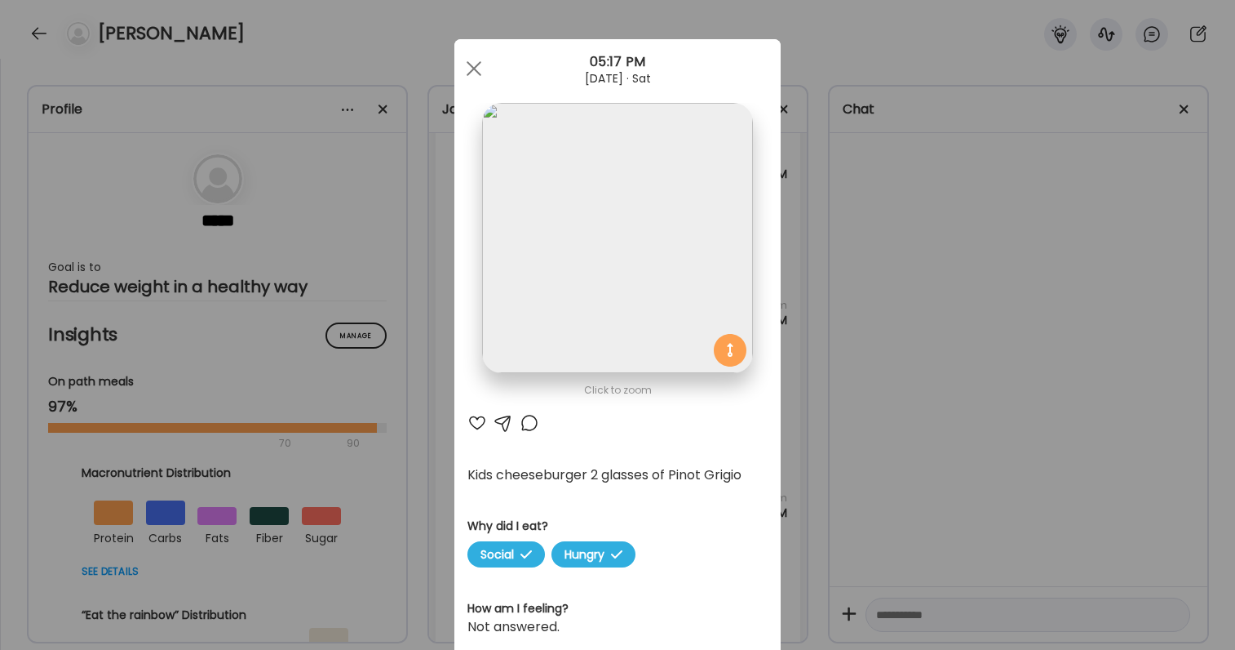
click at [824, 546] on div "Ate Coach Dashboard Wahoo! It’s official Take a moment to set up your Coach Pro…" at bounding box center [617, 325] width 1235 height 650
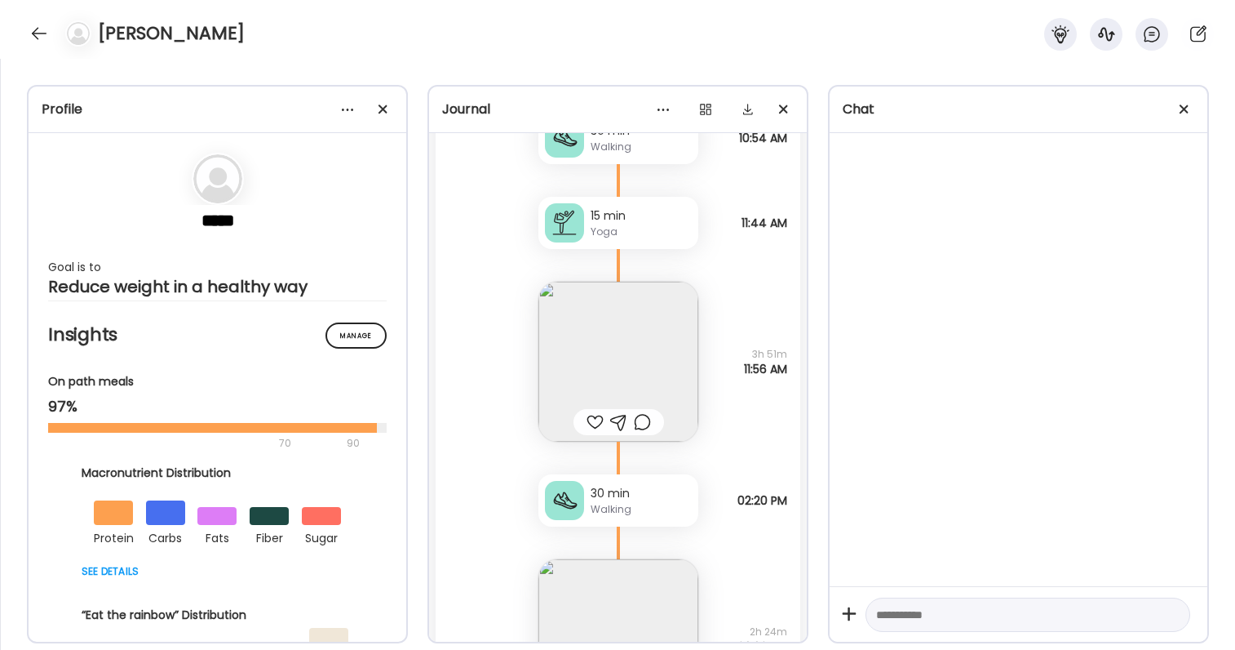
scroll to position [52752, 0]
drag, startPoint x: 736, startPoint y: 222, endPoint x: 786, endPoint y: 222, distance: 49.8
click at [786, 222] on div "15 min Yoga Note not added 11:44 AM" at bounding box center [618, 205] width 365 height 85
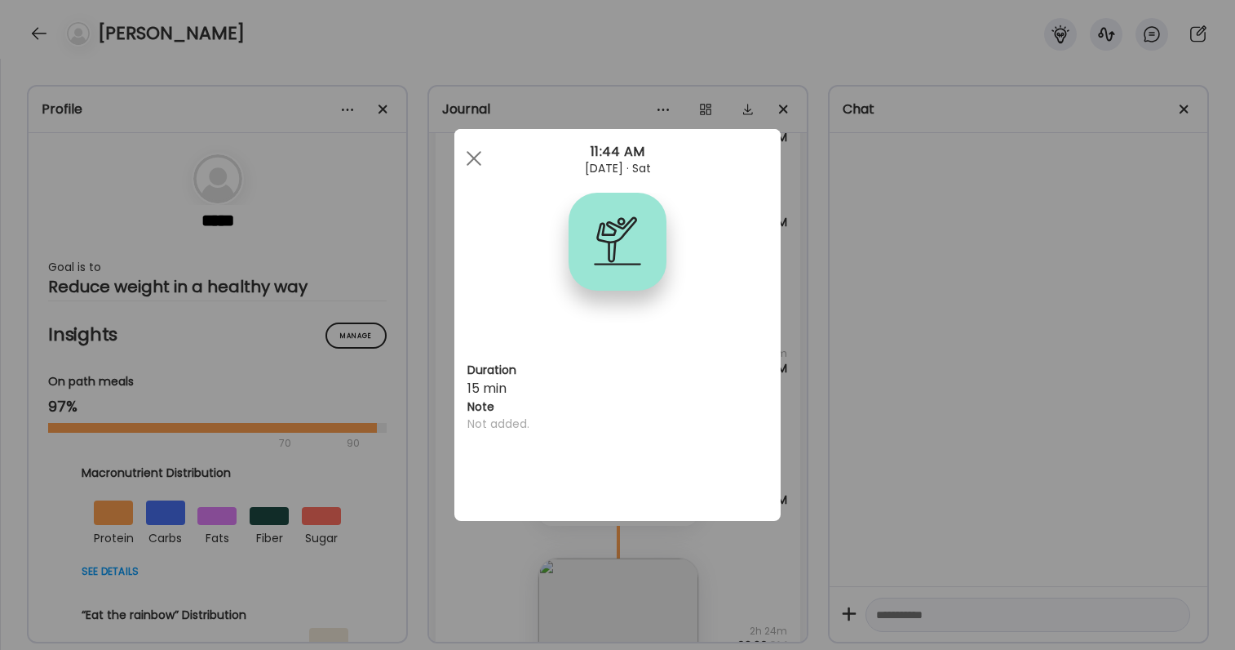
click at [786, 222] on div "Ate Coach Dashboard Wahoo! It’s official Take a moment to set up your Coach Pro…" at bounding box center [617, 325] width 1235 height 650
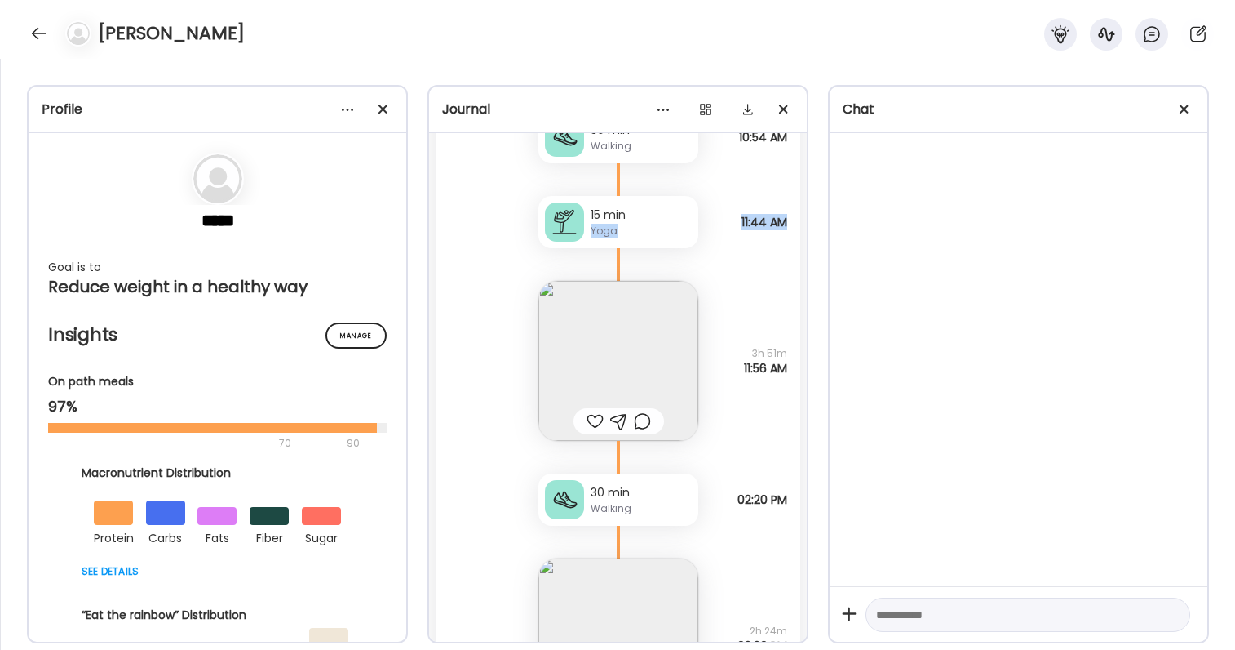
drag, startPoint x: 786, startPoint y: 222, endPoint x: 769, endPoint y: 207, distance: 22.0
click at [769, 207] on div "15 min Yoga Note not added 11:44 AM" at bounding box center [618, 205] width 365 height 85
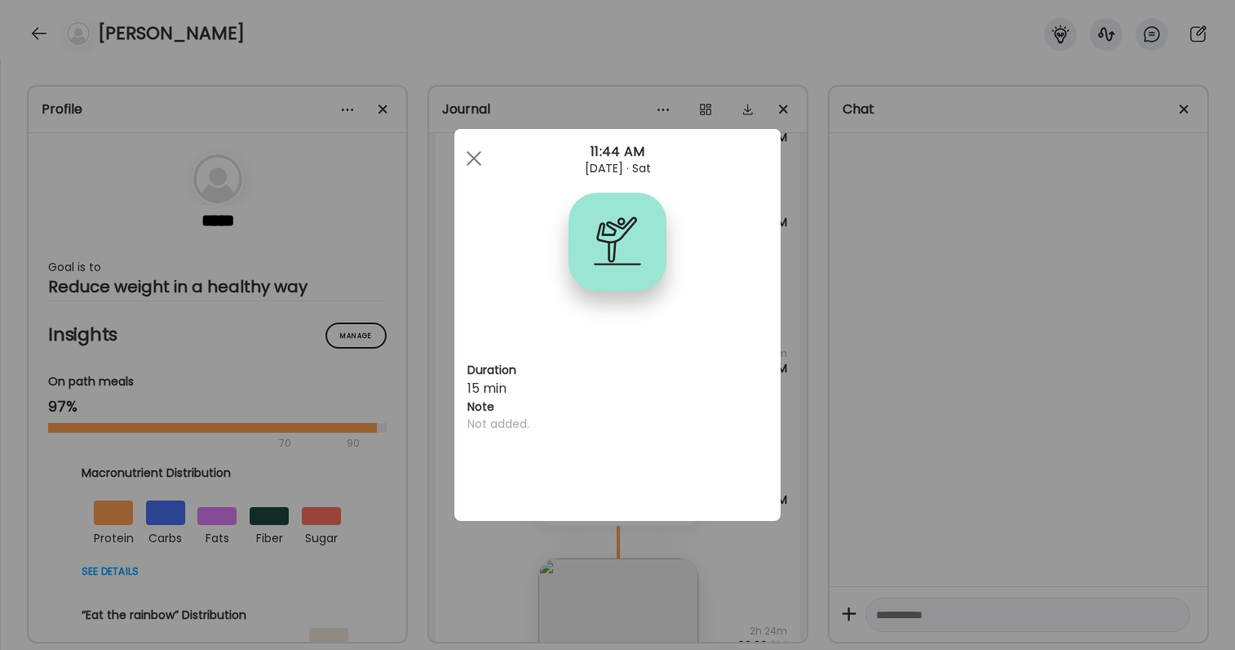
click at [769, 210] on section at bounding box center [617, 261] width 326 height 136
click at [784, 216] on div "Ate Coach Dashboard Wahoo! It’s official Take a moment to set up your Coach Pro…" at bounding box center [617, 325] width 1235 height 650
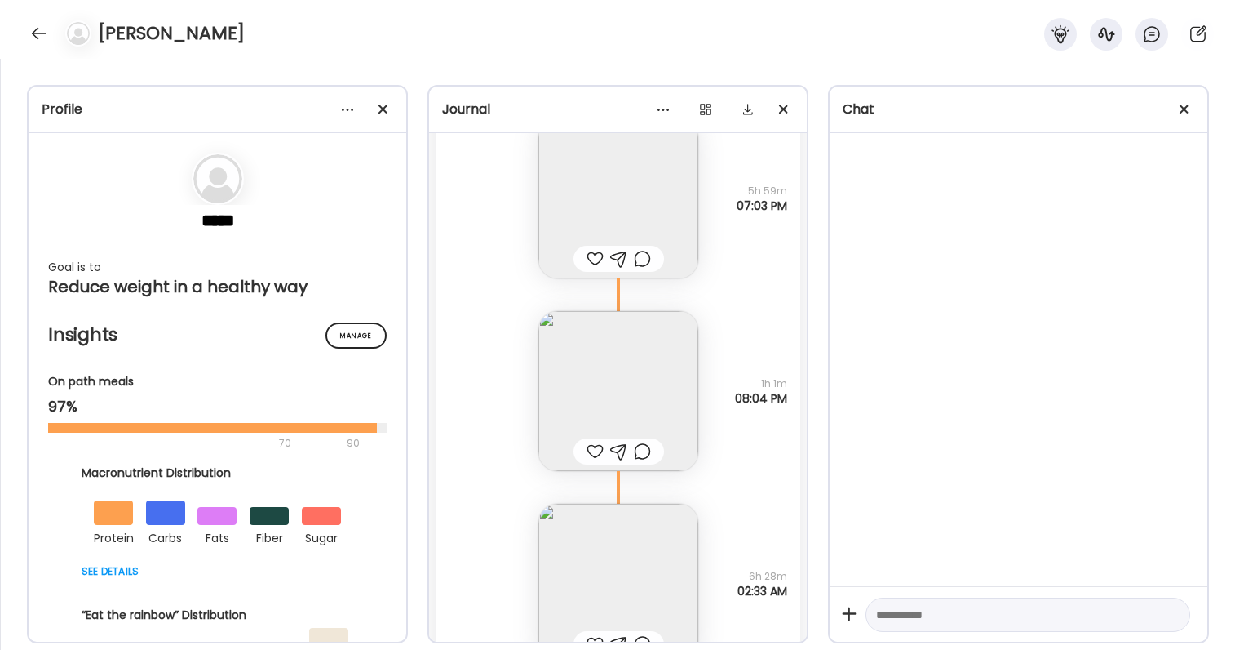
scroll to position [55099, 0]
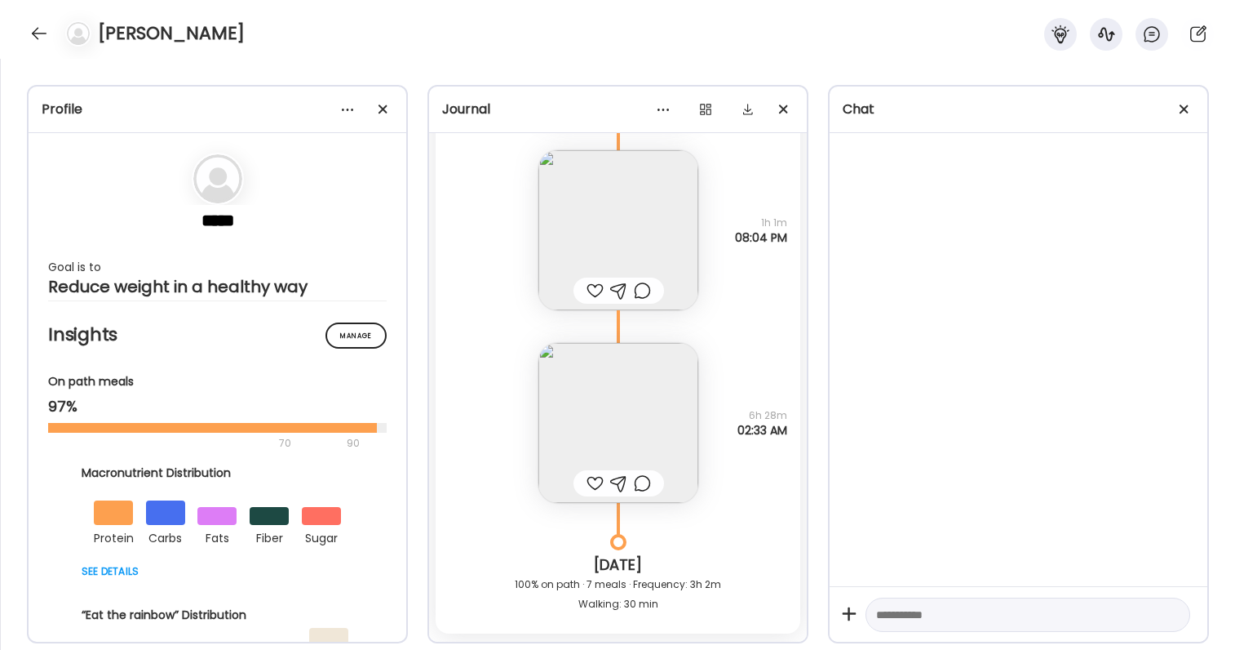
drag, startPoint x: 730, startPoint y: 428, endPoint x: 789, endPoint y: 429, distance: 58.8
click at [791, 428] on div "Iq bar Why did I eat? Hungry 6h 28m 02:33 AM" at bounding box center [618, 406] width 365 height 193
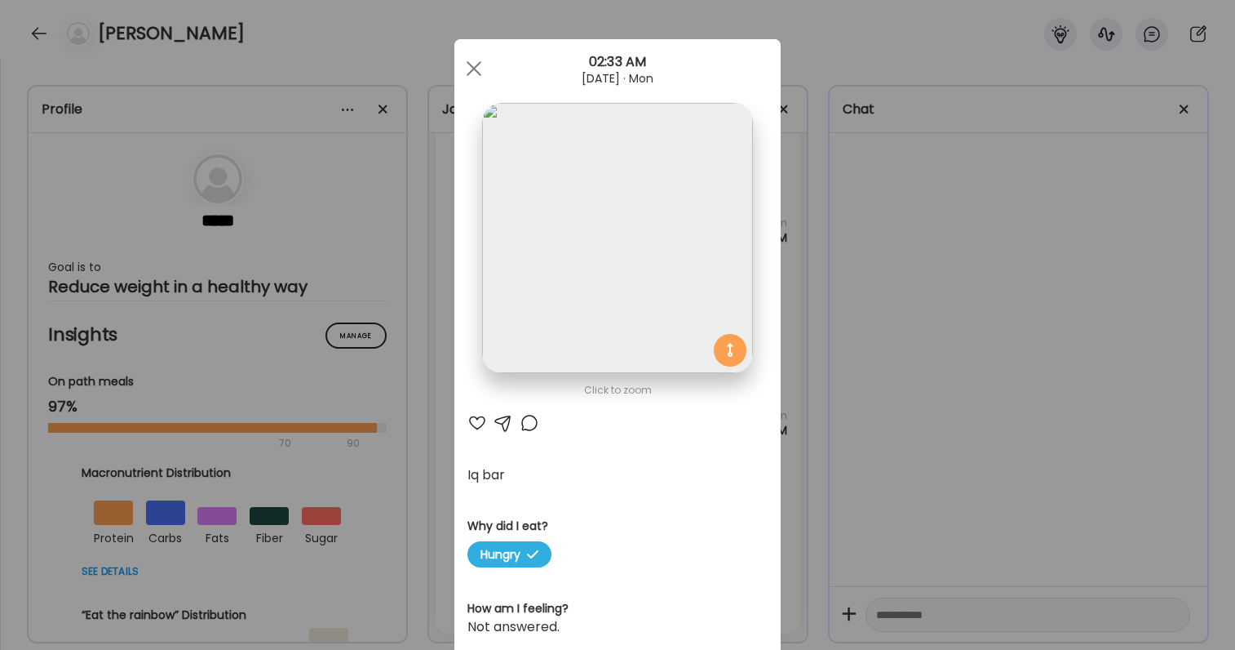
click at [789, 429] on div "Ate Coach Dashboard Wahoo! It’s official Take a moment to set up your Coach Pro…" at bounding box center [617, 325] width 1235 height 650
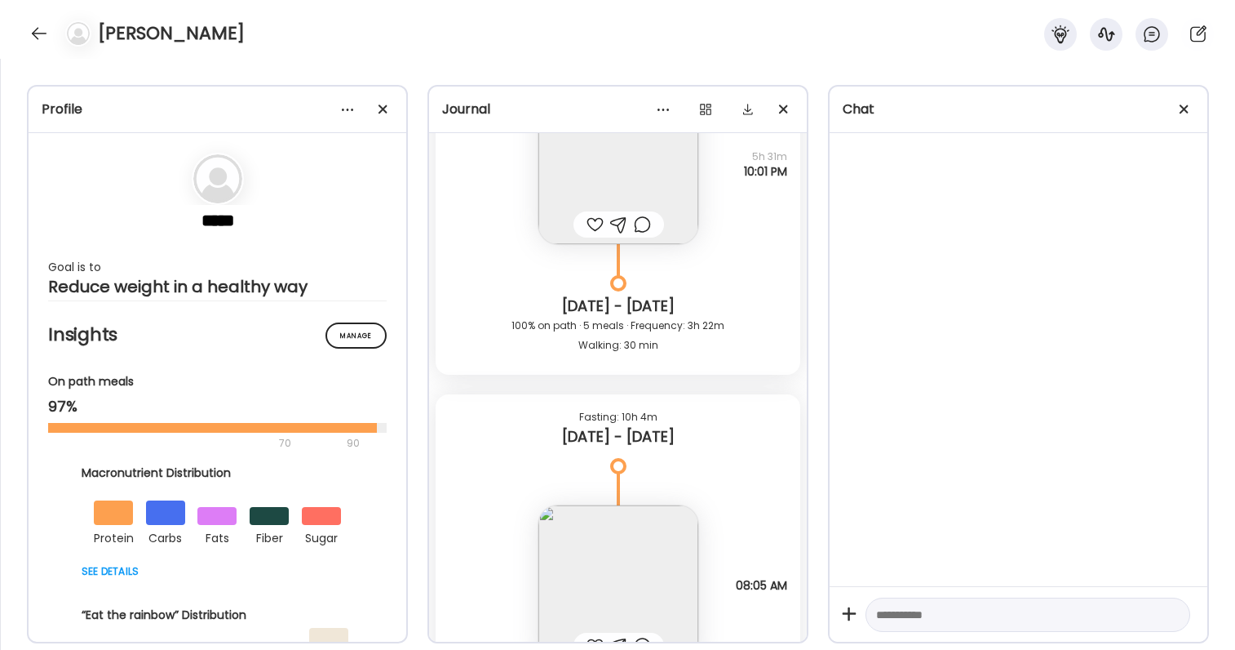
scroll to position [52152, 0]
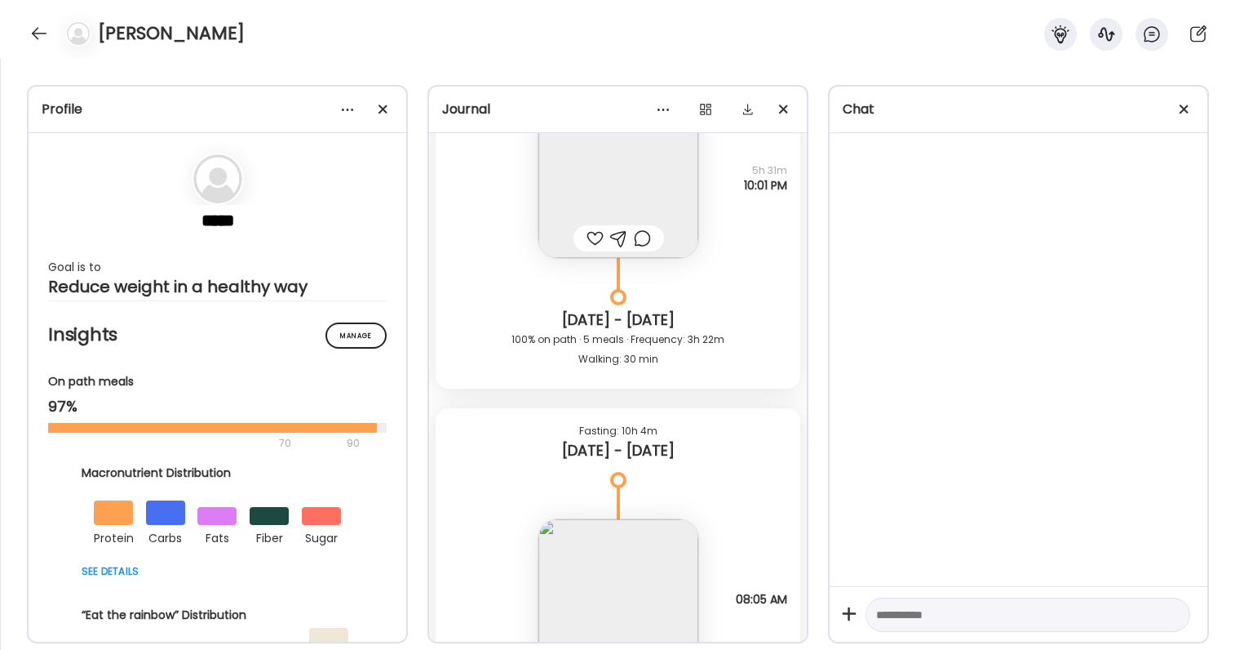
click at [725, 348] on div "100% on path · 5 meals · Frequency: 3h 22m Walking: 30 min" at bounding box center [618, 349] width 339 height 39
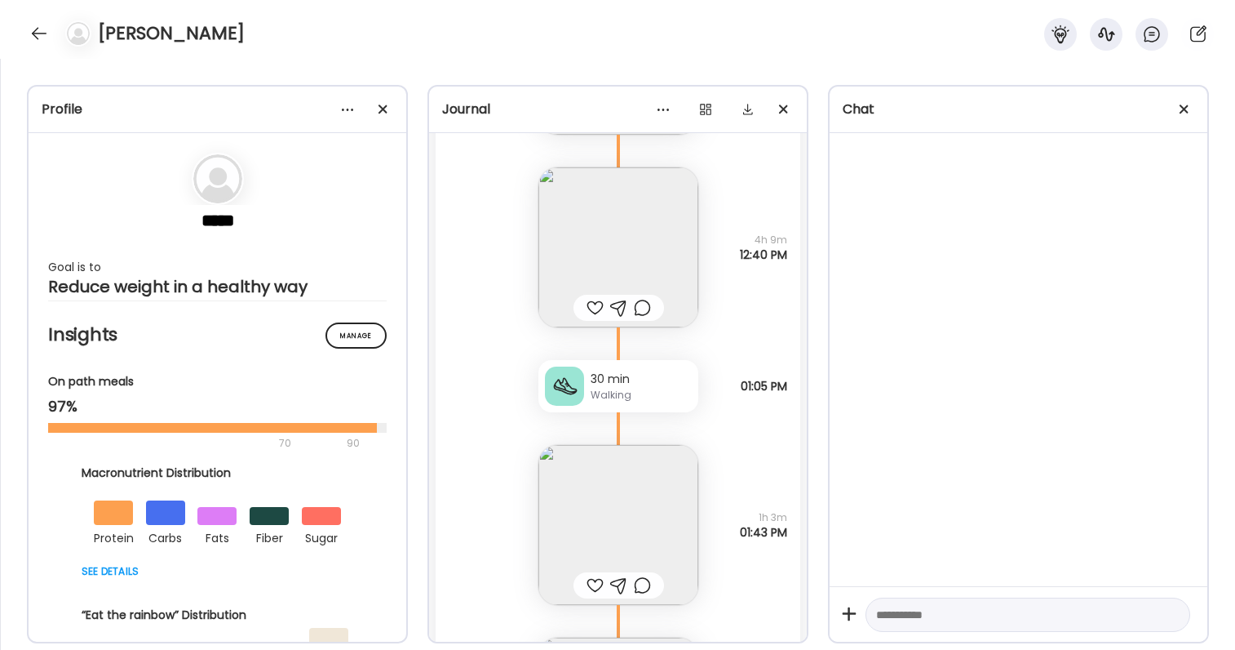
scroll to position [51336, 0]
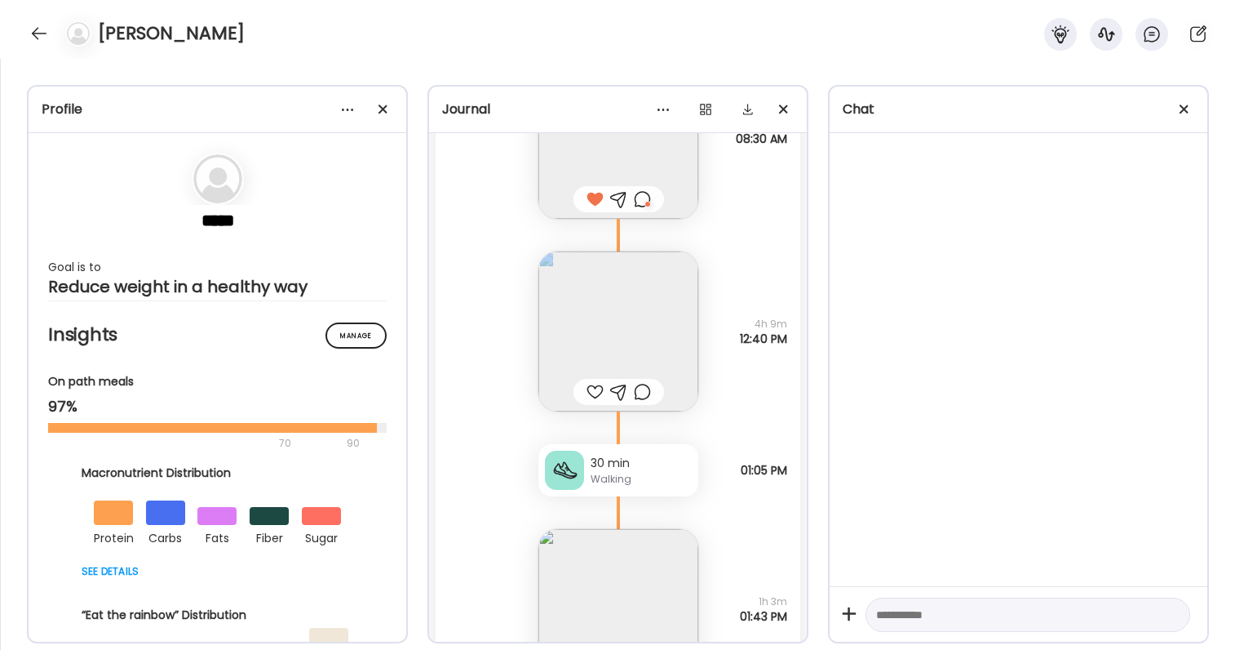
drag, startPoint x: 744, startPoint y: 326, endPoint x: 788, endPoint y: 352, distance: 51.6
click at [788, 352] on div "Boneless chicken thigh , siete tortilla with lime chips with pico de gallon and…" at bounding box center [618, 315] width 365 height 193
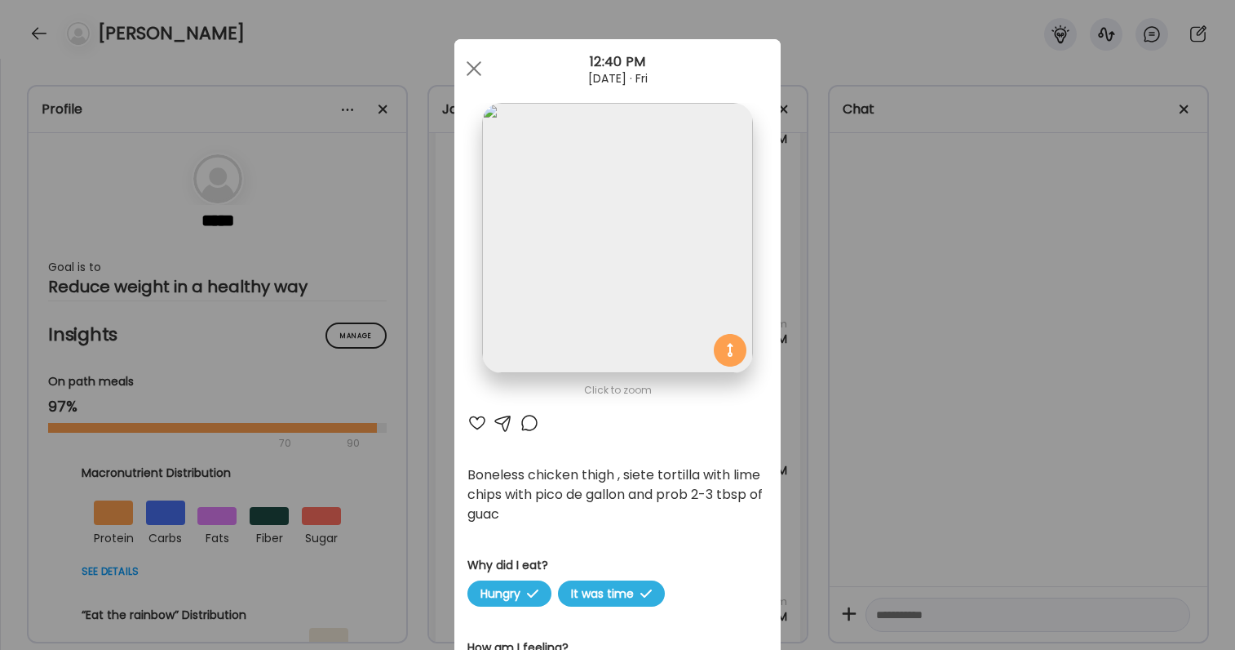
click at [788, 352] on div "Ate Coach Dashboard Wahoo! It’s official Take a moment to set up your Coach Pro…" at bounding box center [617, 325] width 1235 height 650
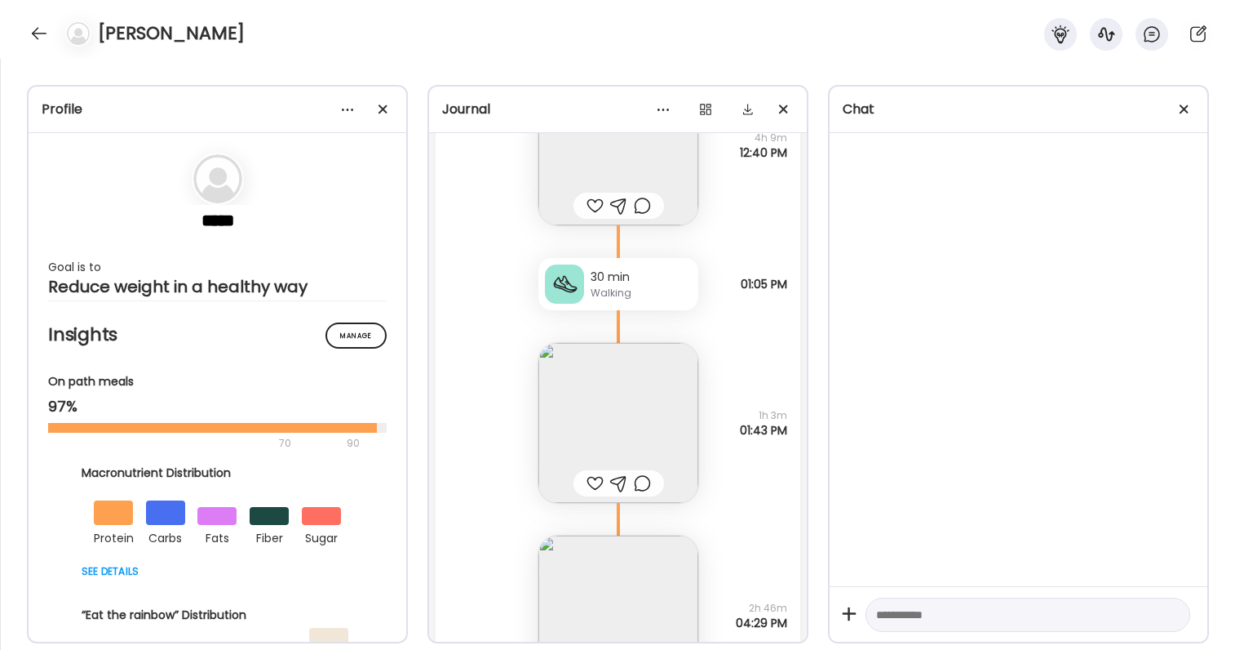
scroll to position [51523, 0]
drag, startPoint x: 725, startPoint y: 282, endPoint x: 792, endPoint y: 291, distance: 67.6
click at [792, 291] on div "30 min Walking 11k + steps 01:05 PM" at bounding box center [618, 266] width 365 height 85
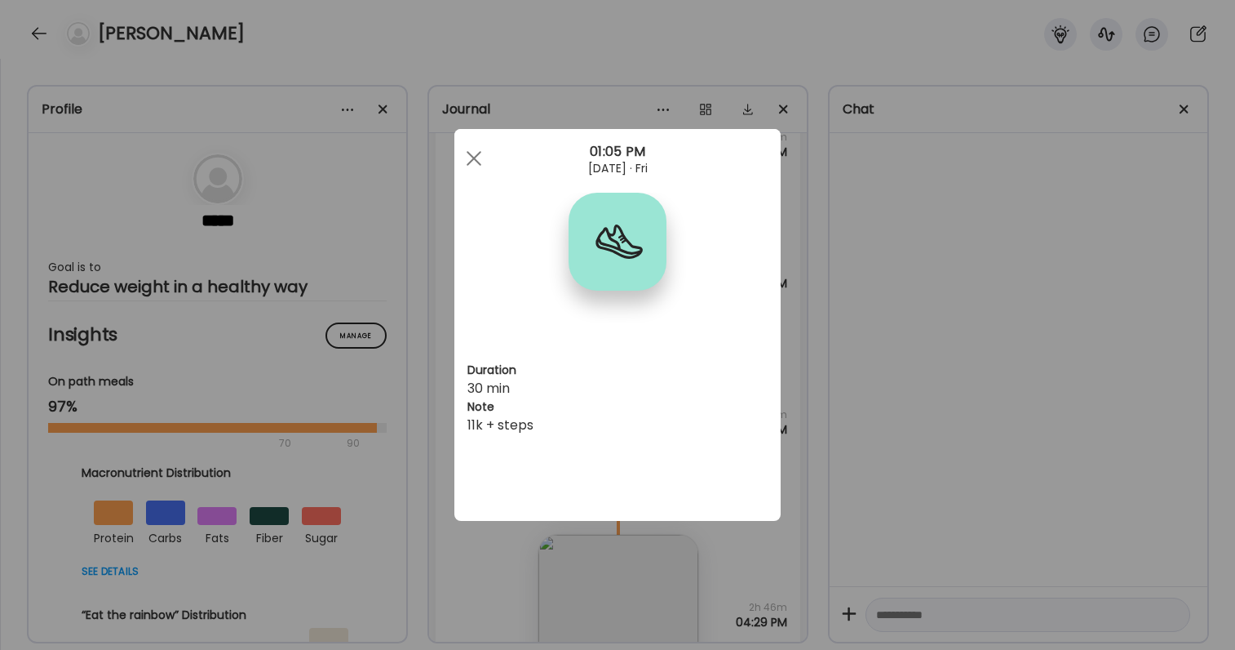
click at [765, 407] on h3 "Note" at bounding box center [618, 406] width 300 height 17
click at [817, 421] on div "Ate Coach Dashboard Wahoo! It’s official Take a moment to set up your Coach Pro…" at bounding box center [617, 325] width 1235 height 650
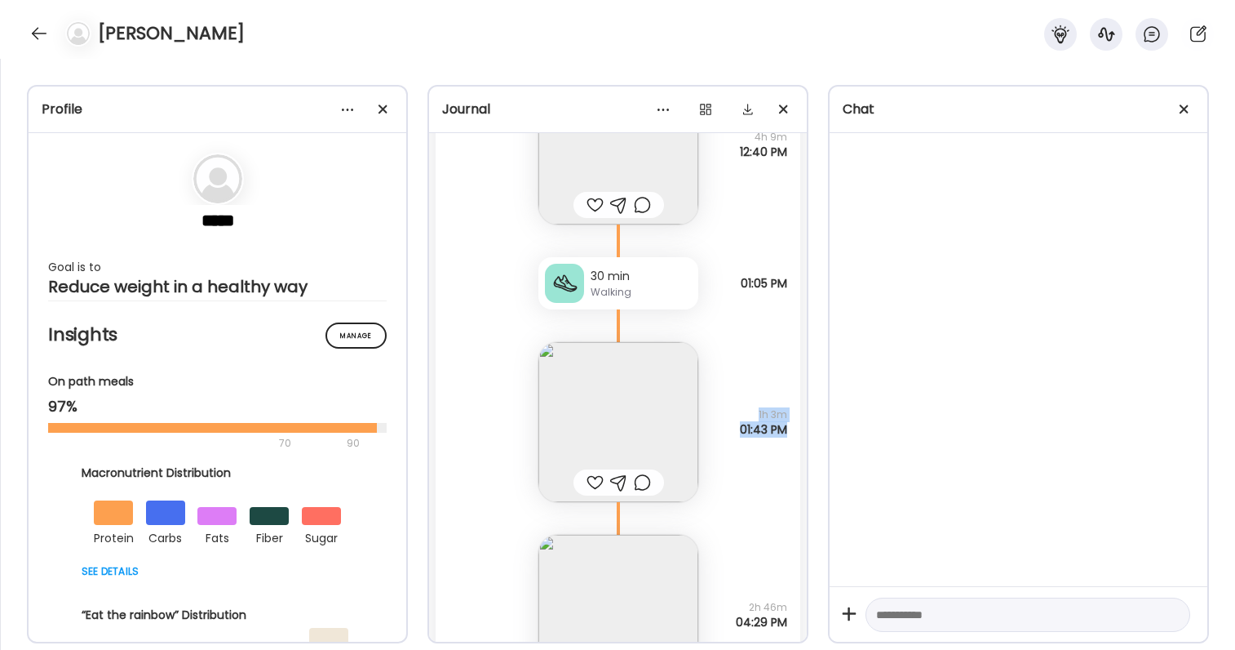
drag, startPoint x: 758, startPoint y: 414, endPoint x: 787, endPoint y: 424, distance: 31.2
click at [787, 424] on div "1h 3m 01:43 PM" at bounding box center [763, 421] width 47 height 29
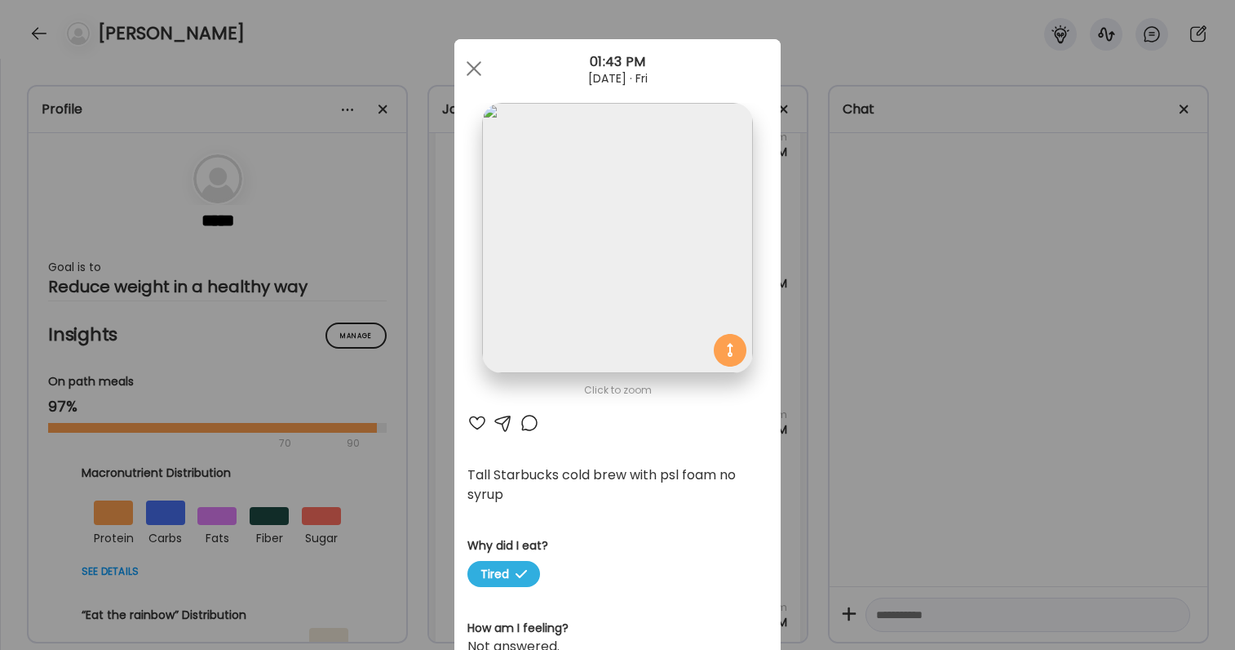
click at [787, 424] on div "Ate Coach Dashboard Wahoo! It’s official Take a moment to set up your Coach Pro…" at bounding box center [617, 325] width 1235 height 650
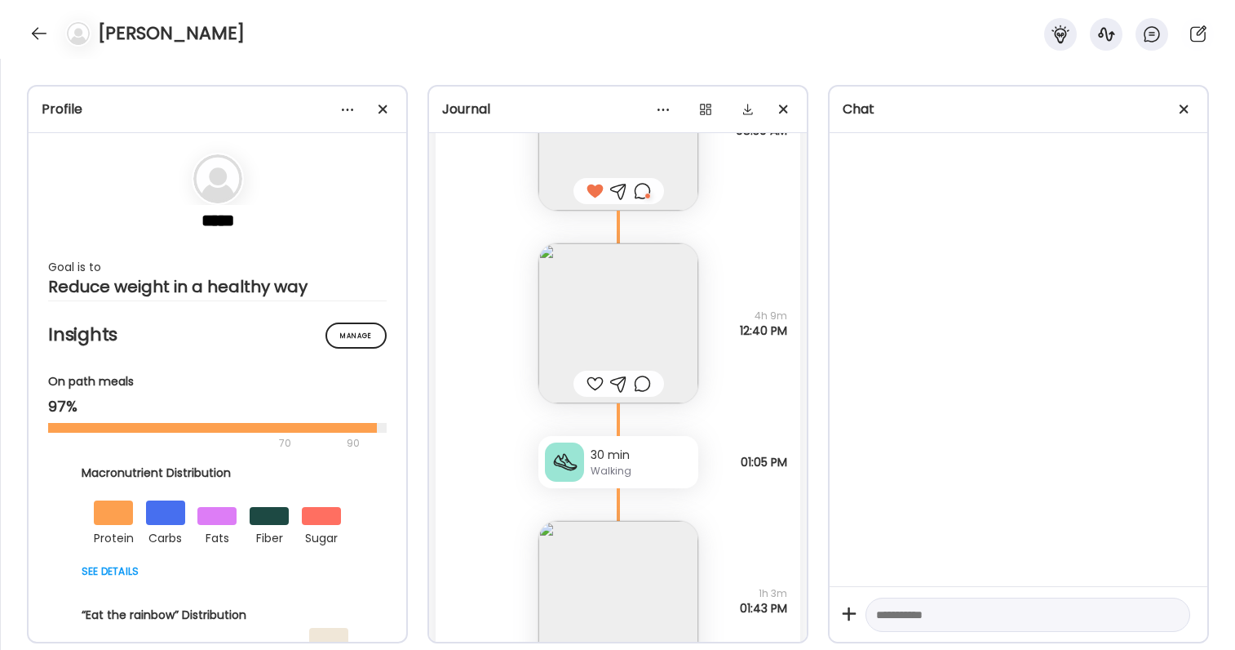
scroll to position [51291, 0]
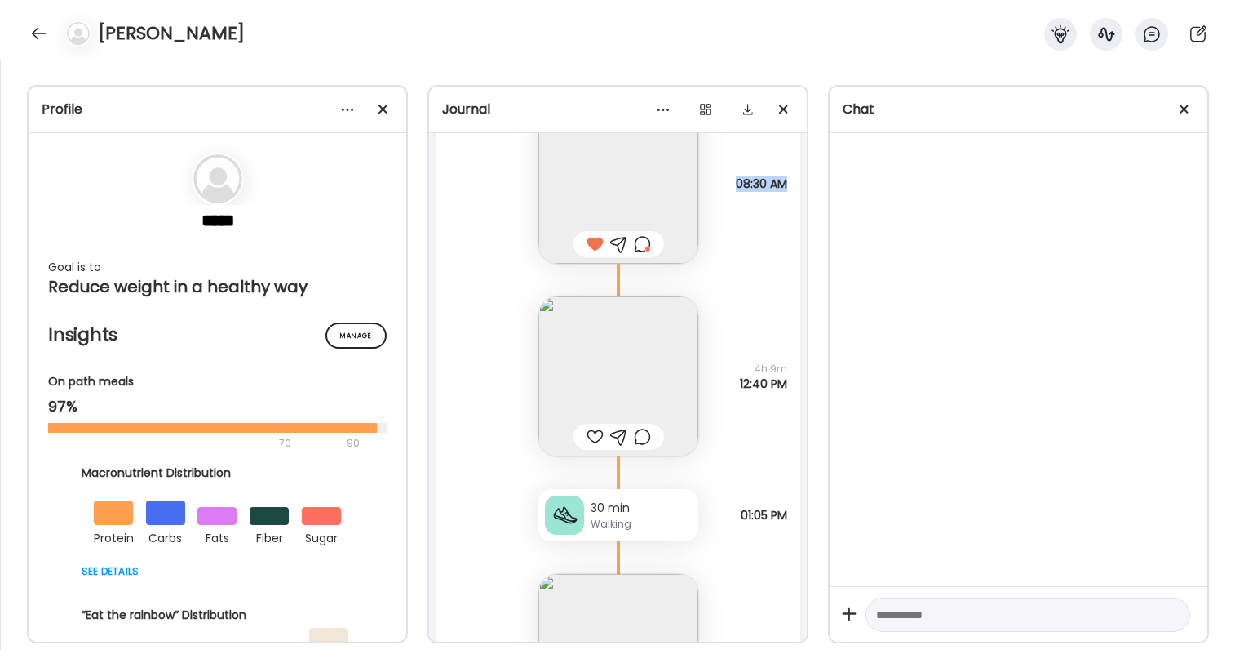
drag, startPoint x: 733, startPoint y: 184, endPoint x: 785, endPoint y: 184, distance: 52.2
click at [785, 184] on span "08:30 AM" at bounding box center [761, 183] width 51 height 15
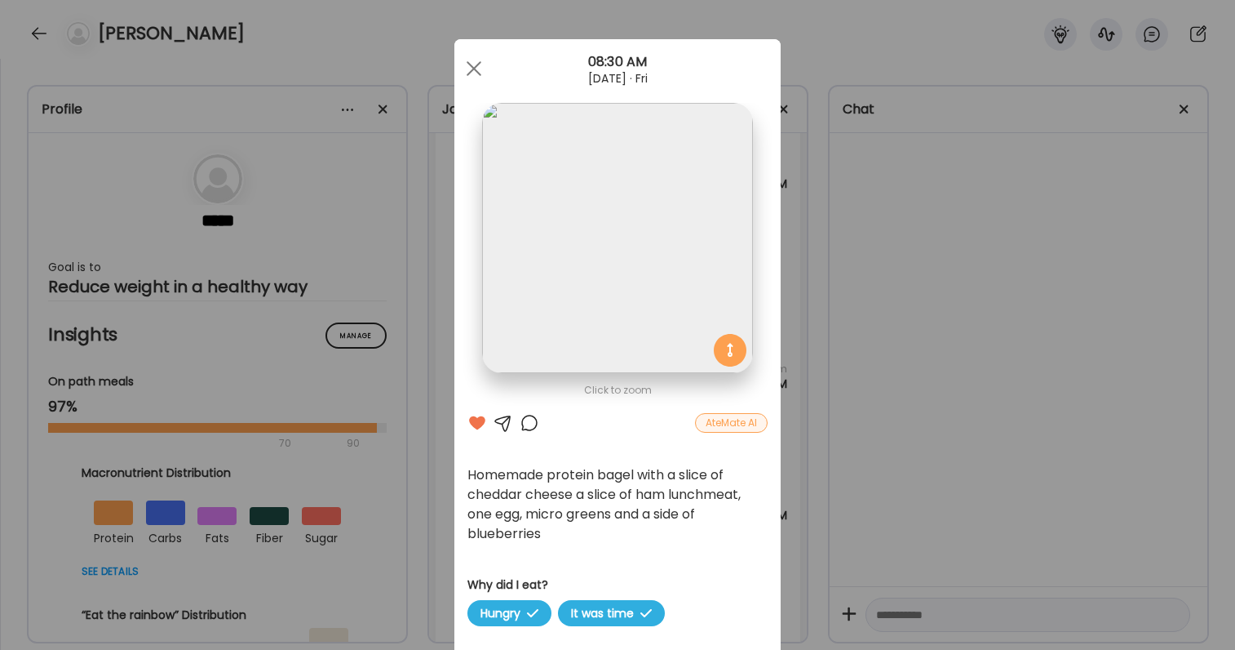
click at [785, 184] on div "Ate Coach Dashboard Wahoo! It’s official Take a moment to set up your Coach Pro…" at bounding box center [617, 325] width 1235 height 650
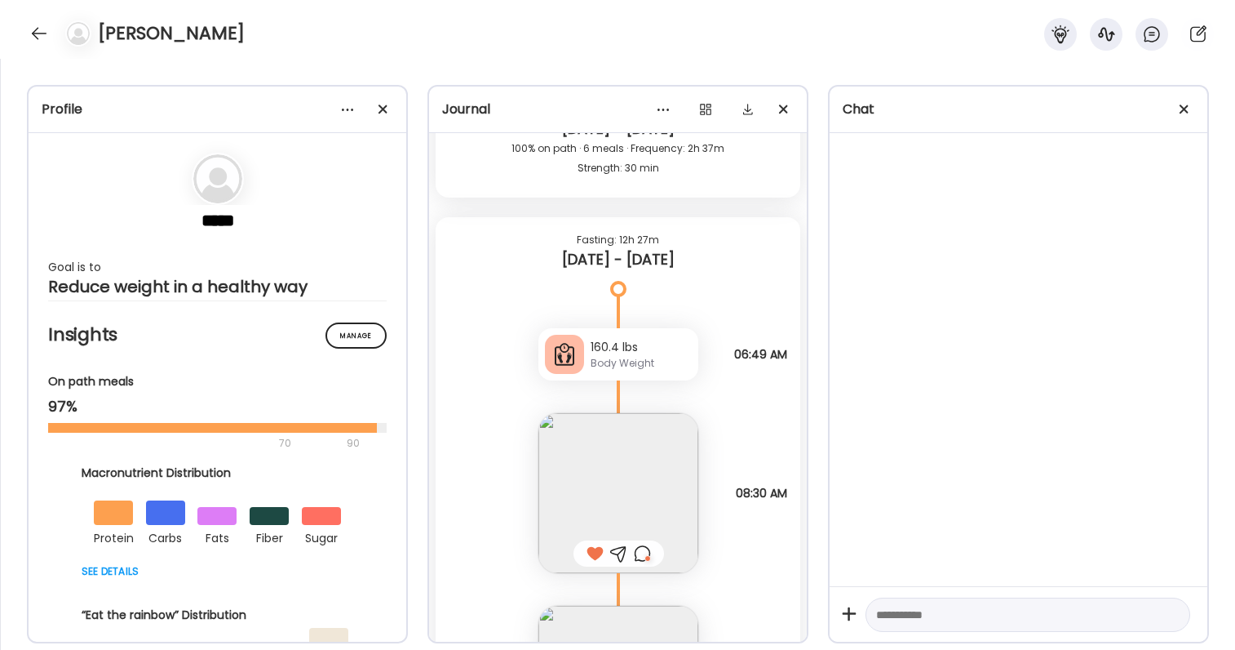
scroll to position [50980, 0]
drag, startPoint x: 732, startPoint y: 351, endPoint x: 778, endPoint y: 357, distance: 46.9
click at [778, 357] on span "06:49 AM" at bounding box center [760, 355] width 53 height 15
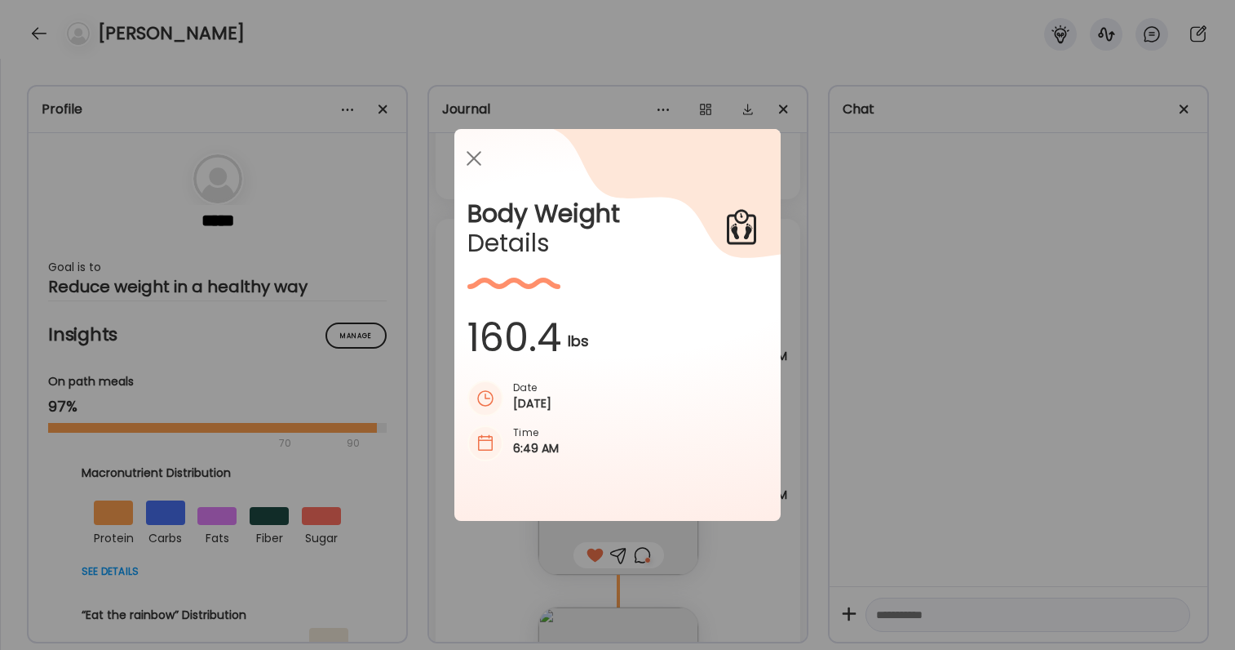
click at [791, 363] on div "Ate Coach Dashboard Wahoo! It’s official Take a moment to set up your Coach Pro…" at bounding box center [617, 325] width 1235 height 650
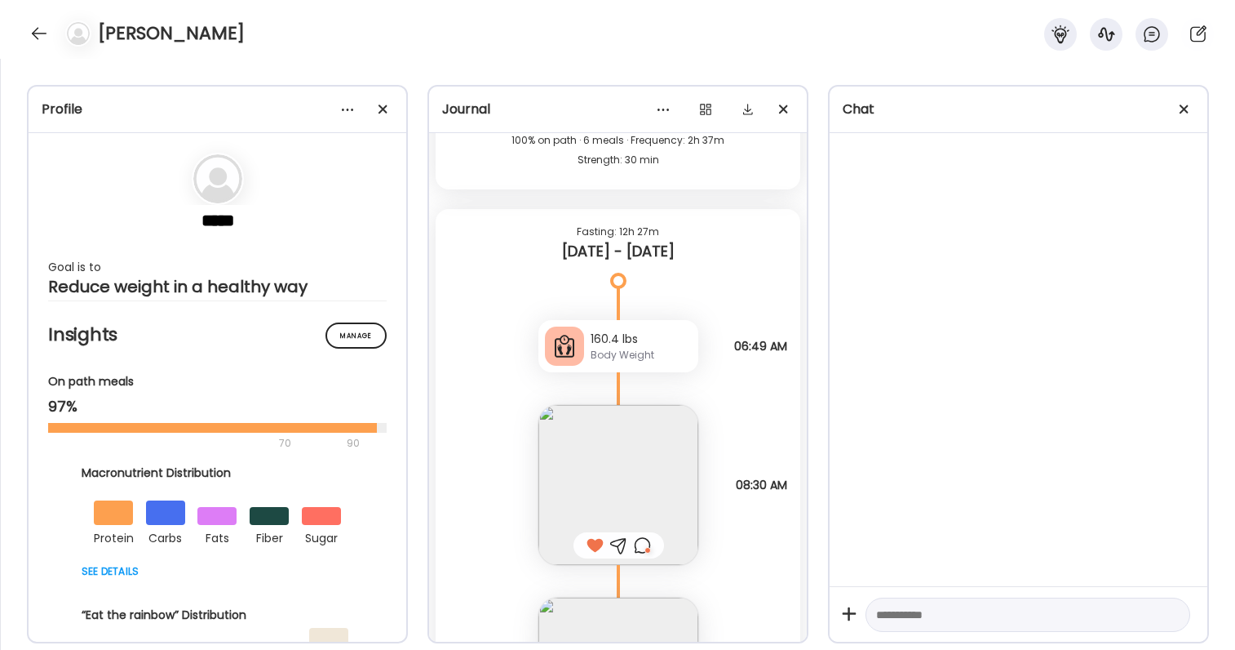
scroll to position [50992, 0]
drag, startPoint x: 728, startPoint y: 342, endPoint x: 775, endPoint y: 348, distance: 47.7
click at [775, 348] on div "160.4 lbs Body Weight Note not added 06:49 AM" at bounding box center [618, 328] width 365 height 85
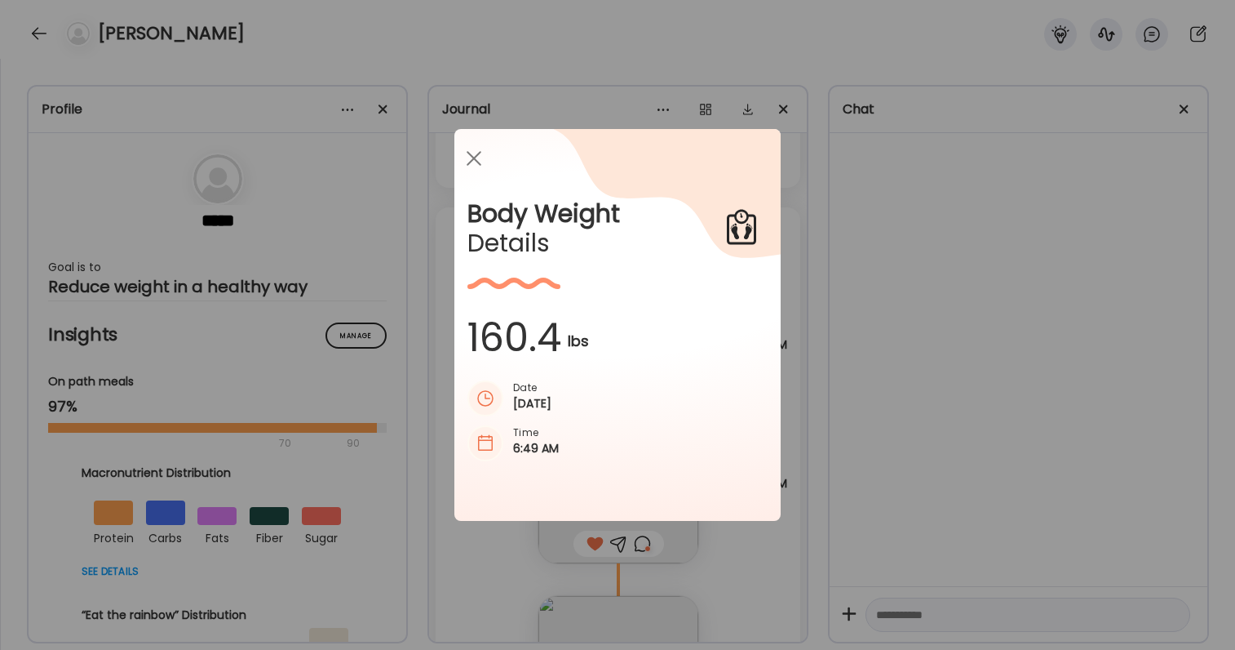
click at [791, 351] on div "Ate Coach Dashboard Wahoo! It’s official Take a moment to set up your Coach Pro…" at bounding box center [617, 325] width 1235 height 650
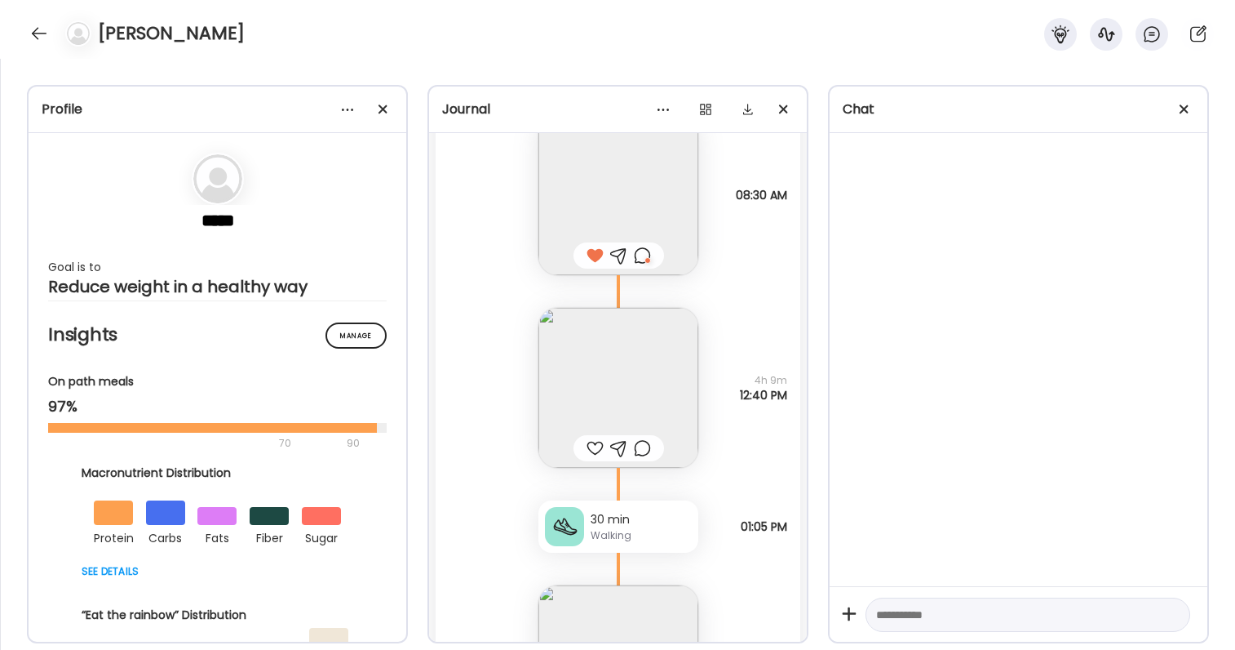
scroll to position [51285, 0]
drag, startPoint x: 719, startPoint y: 181, endPoint x: 784, endPoint y: 188, distance: 65.7
click at [784, 188] on div "Homemade protein bagel with a slice of cheddar cheese a slice of ham lunchmeat,…" at bounding box center [618, 173] width 365 height 193
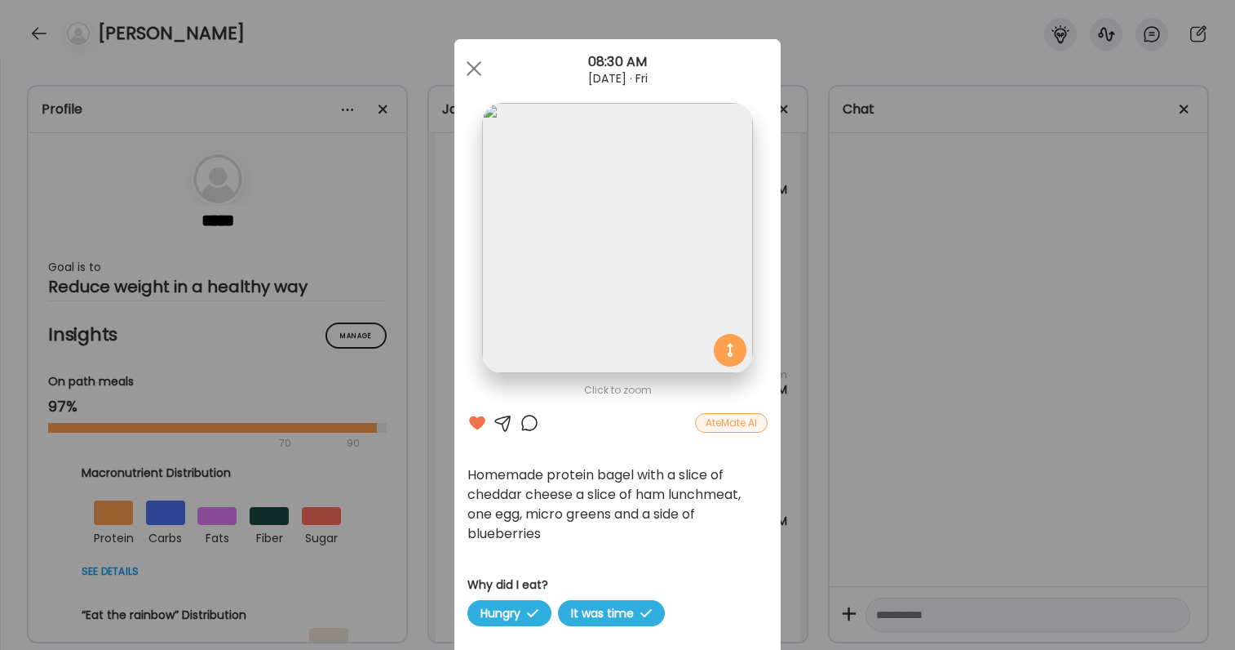
click at [784, 188] on div "Ate Coach Dashboard Wahoo! It’s official Take a moment to set up your Coach Pro…" at bounding box center [617, 325] width 1235 height 650
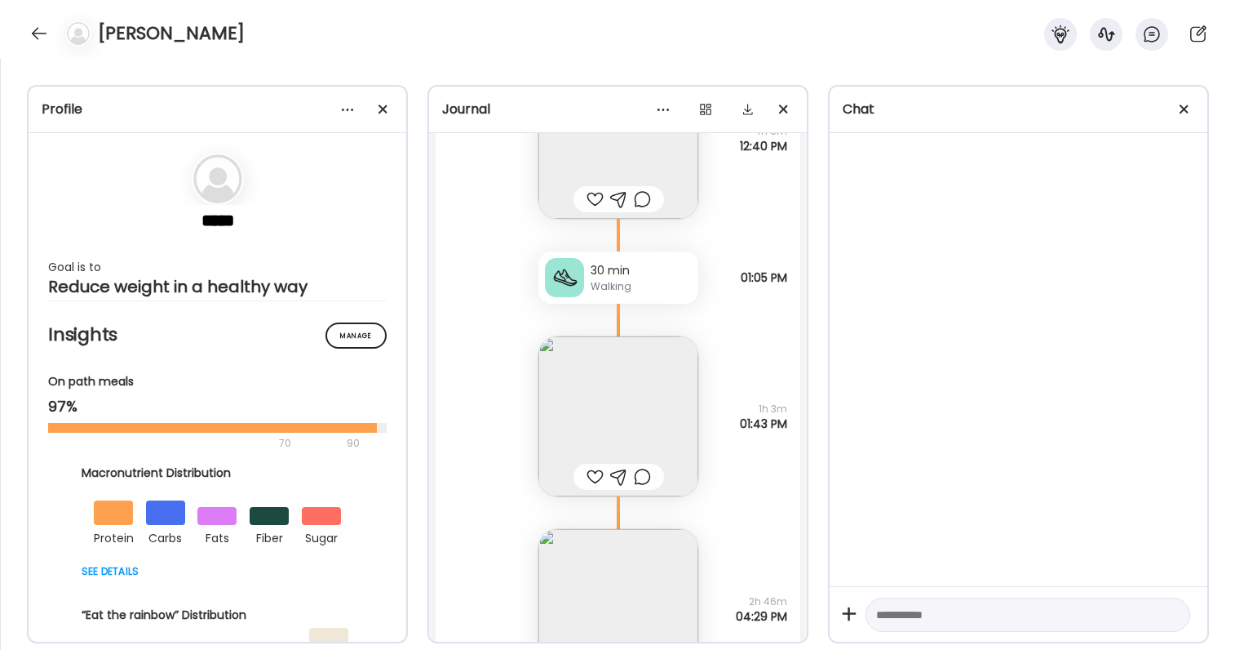
scroll to position [51541, 0]
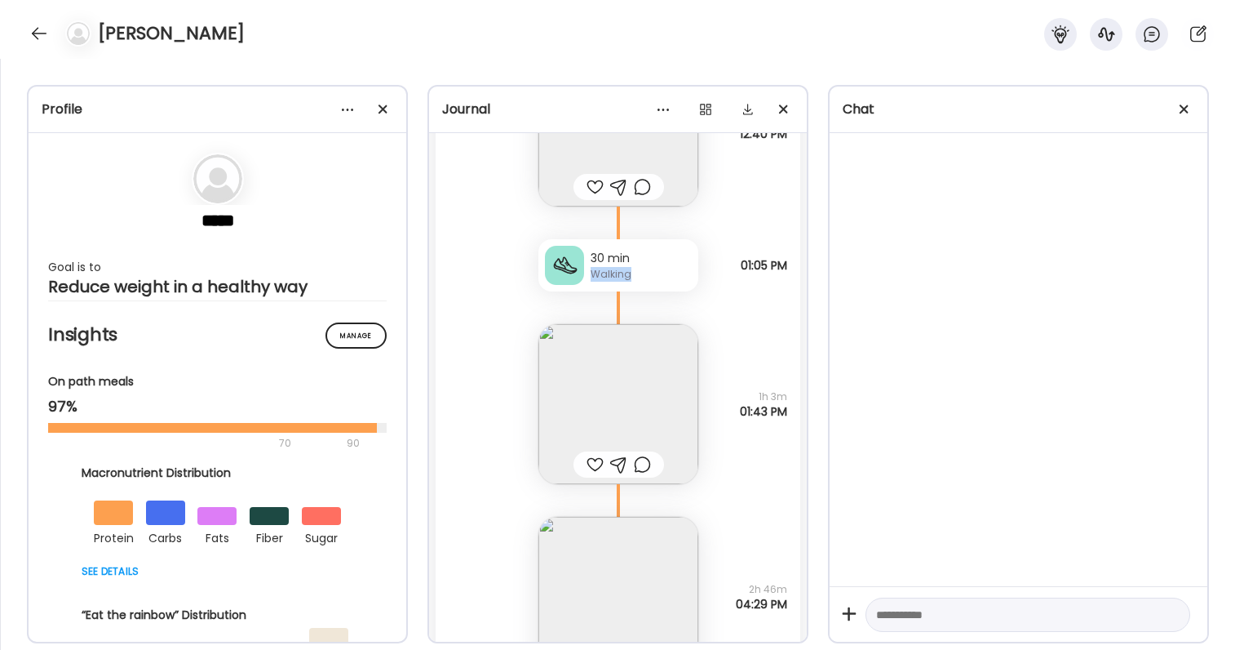
drag, startPoint x: 738, startPoint y: 260, endPoint x: 789, endPoint y: 264, distance: 51.5
click at [789, 264] on div "30 min Walking 11k + steps 01:05 PM" at bounding box center [618, 248] width 365 height 85
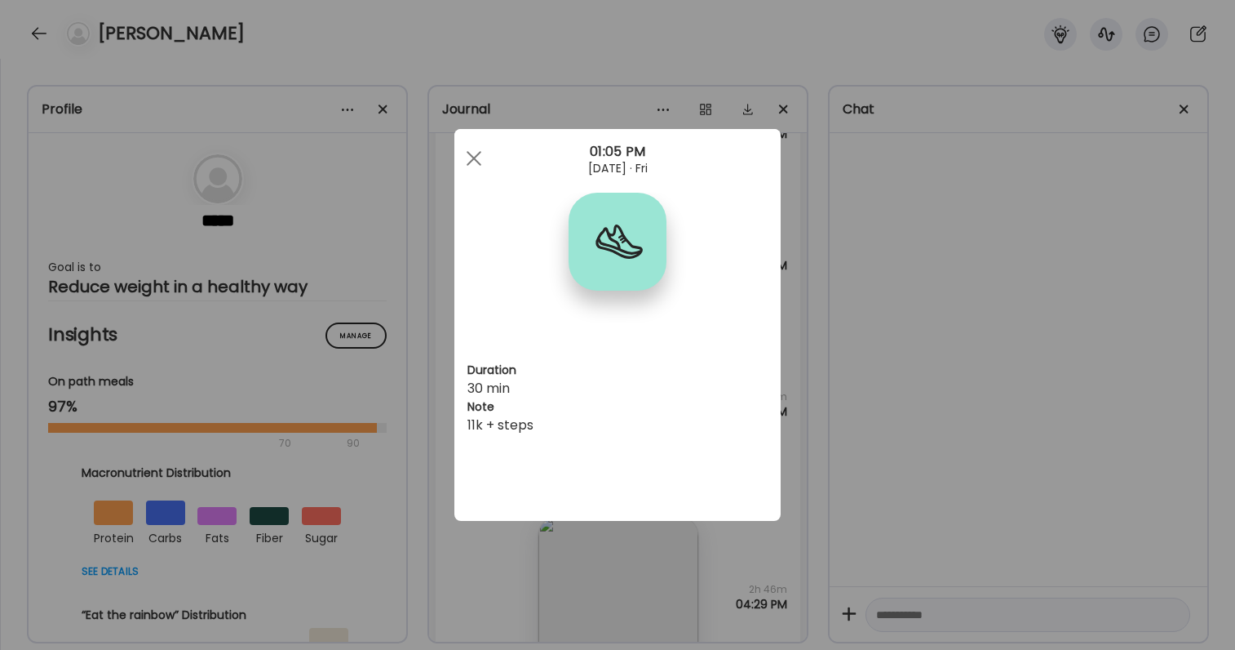
click at [789, 264] on div "Ate Coach Dashboard Wahoo! It’s official Take a moment to set up your Coach Pro…" at bounding box center [617, 325] width 1235 height 650
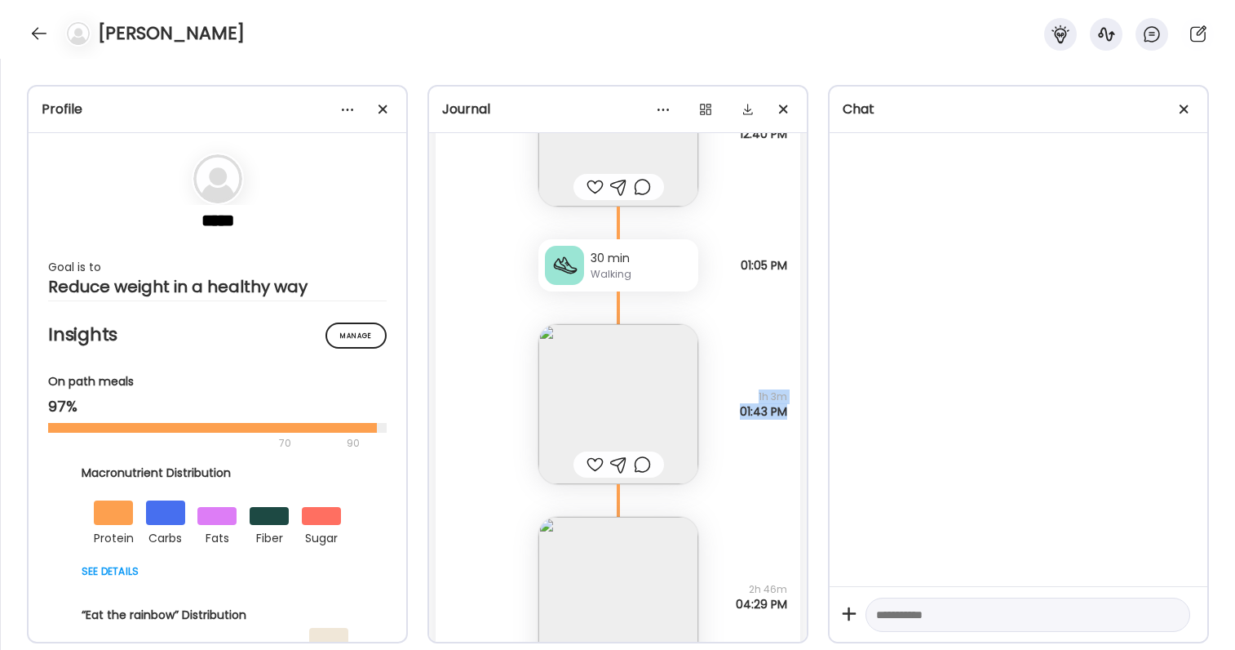
drag, startPoint x: 758, startPoint y: 394, endPoint x: 785, endPoint y: 408, distance: 30.3
click at [785, 408] on div "1h 3m 01:43 PM" at bounding box center [763, 403] width 47 height 29
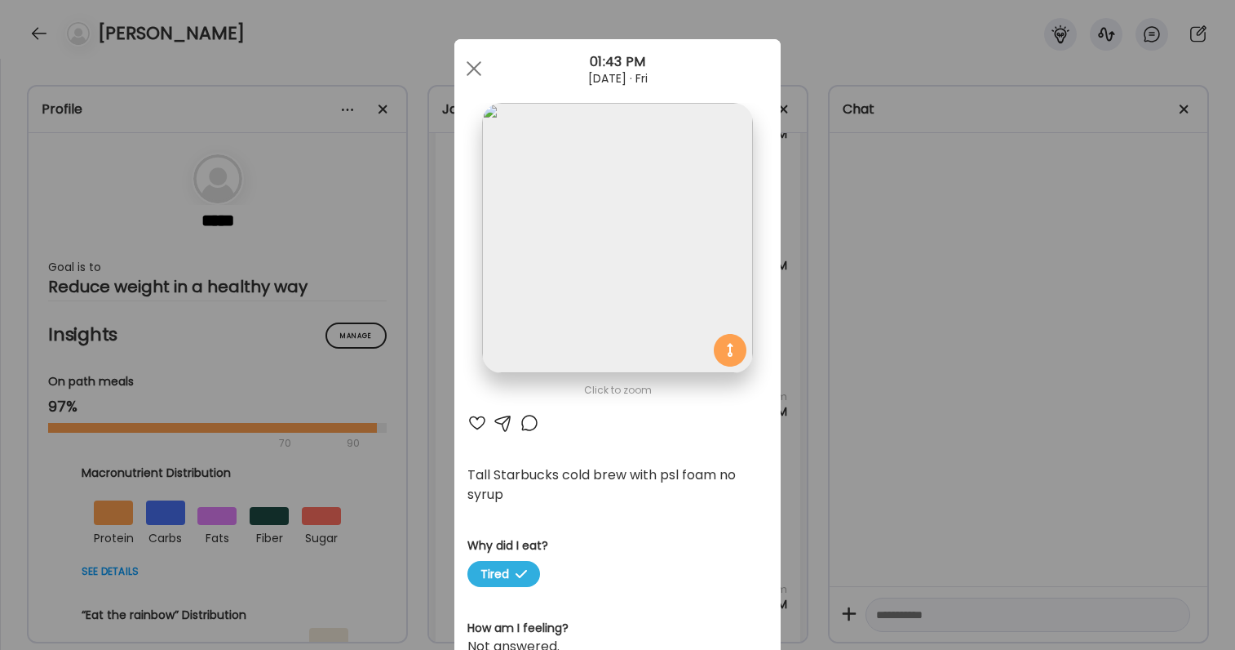
click at [785, 408] on div "Ate Coach Dashboard Wahoo! It’s official Take a moment to set up your Coach Pro…" at bounding box center [617, 325] width 1235 height 650
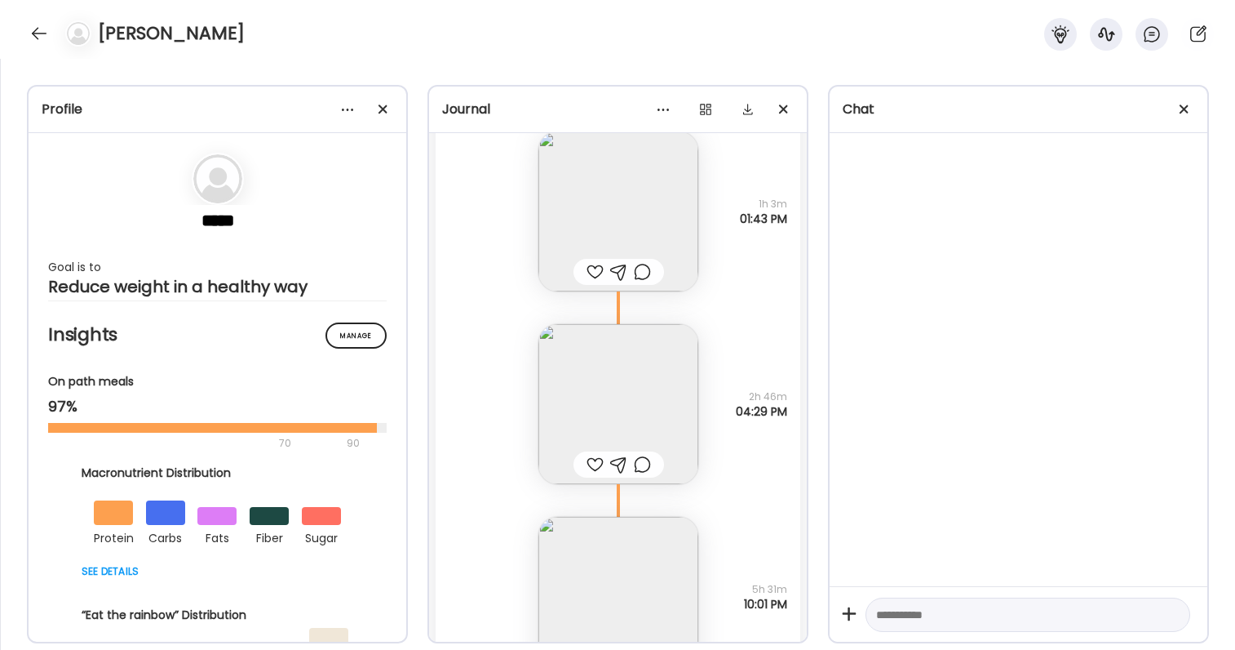
scroll to position [51755, 0]
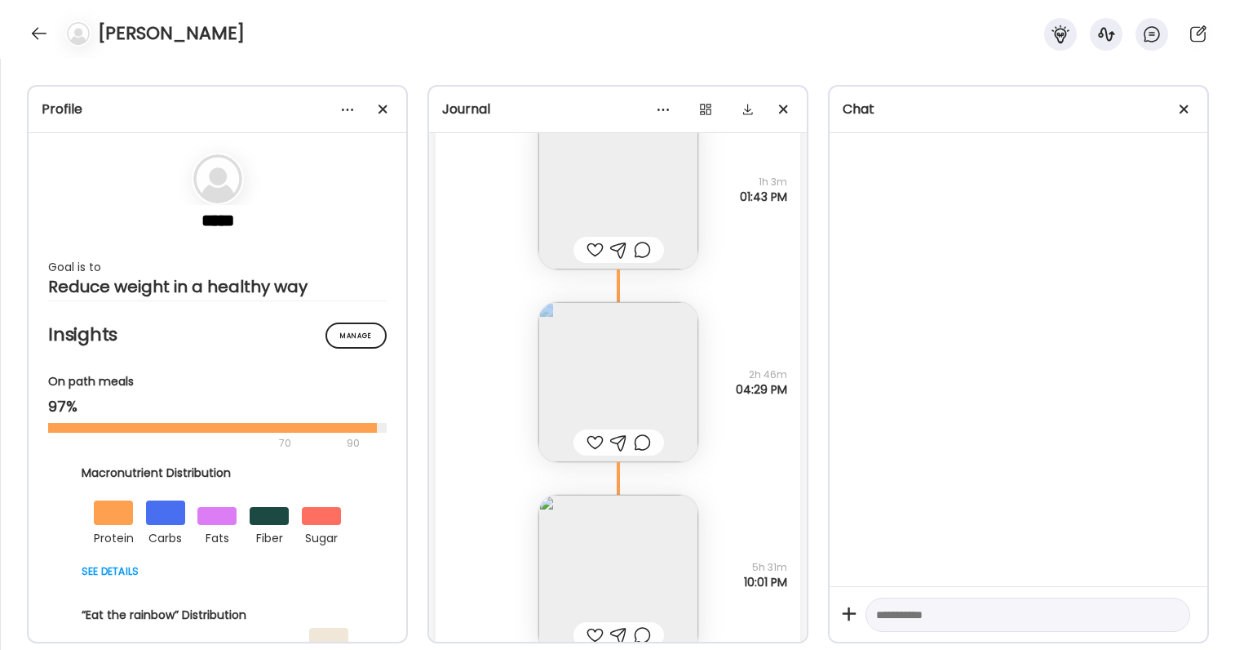
drag, startPoint x: 749, startPoint y: 377, endPoint x: 794, endPoint y: 390, distance: 46.7
click at [795, 390] on div "Monday - Aug 18 160.8 lbs Body Weight Note not added 06:40 AM AG1 Why did I eat…" at bounding box center [618, 410] width 378 height 555
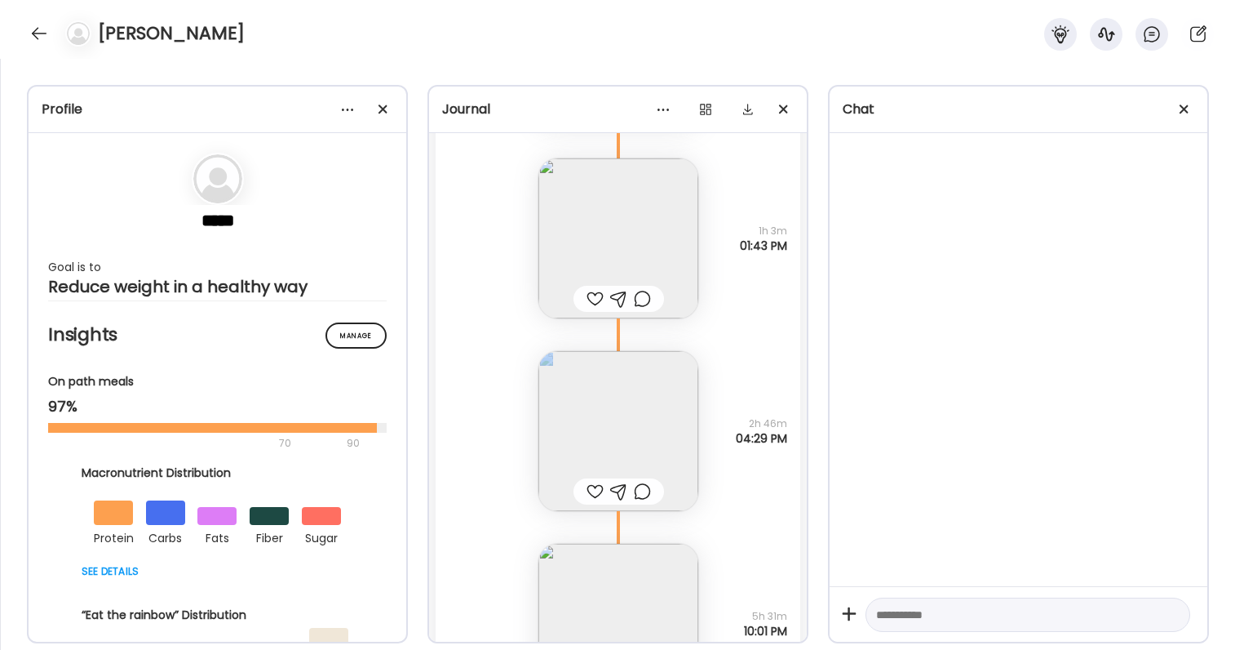
scroll to position [51786, 0]
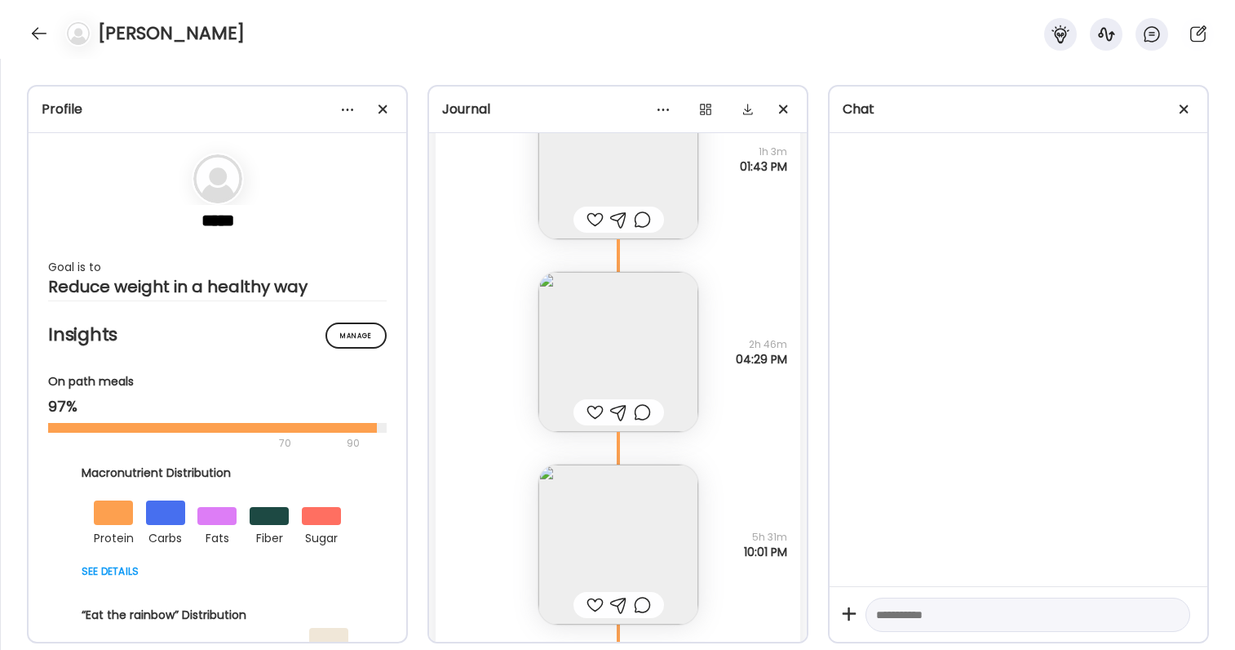
click at [763, 364] on span "04:29 PM" at bounding box center [761, 359] width 51 height 15
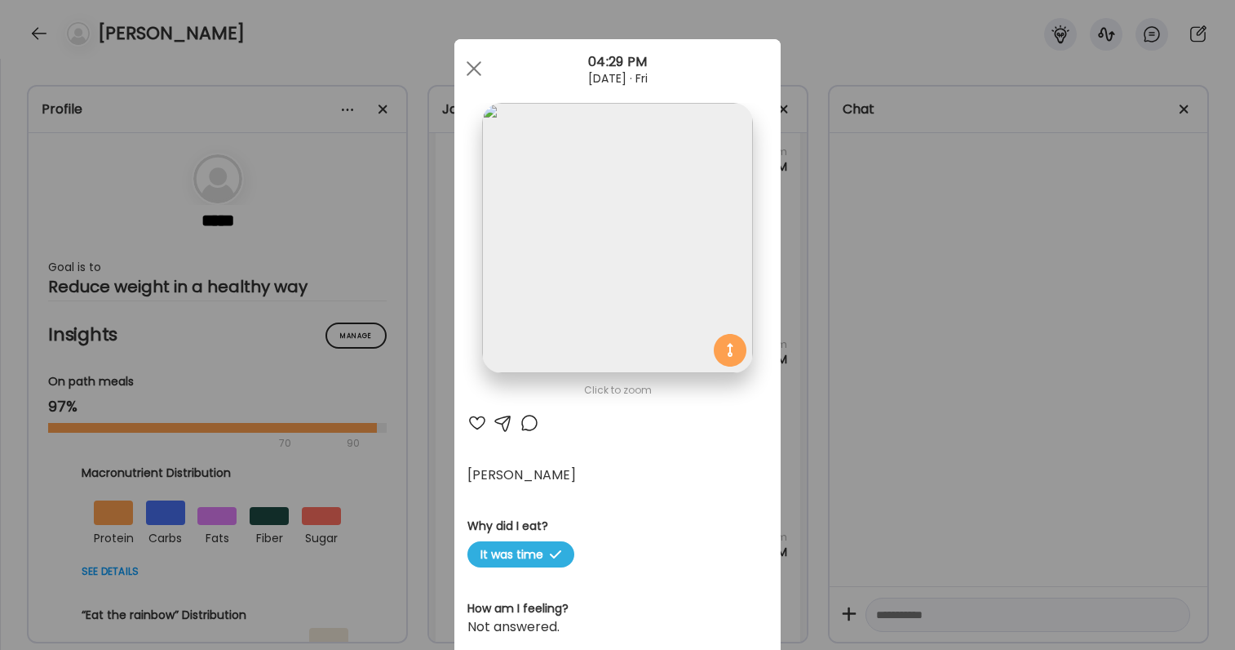
click at [806, 378] on div "Ate Coach Dashboard Wahoo! It’s official Take a moment to set up your Coach Pro…" at bounding box center [617, 325] width 1235 height 650
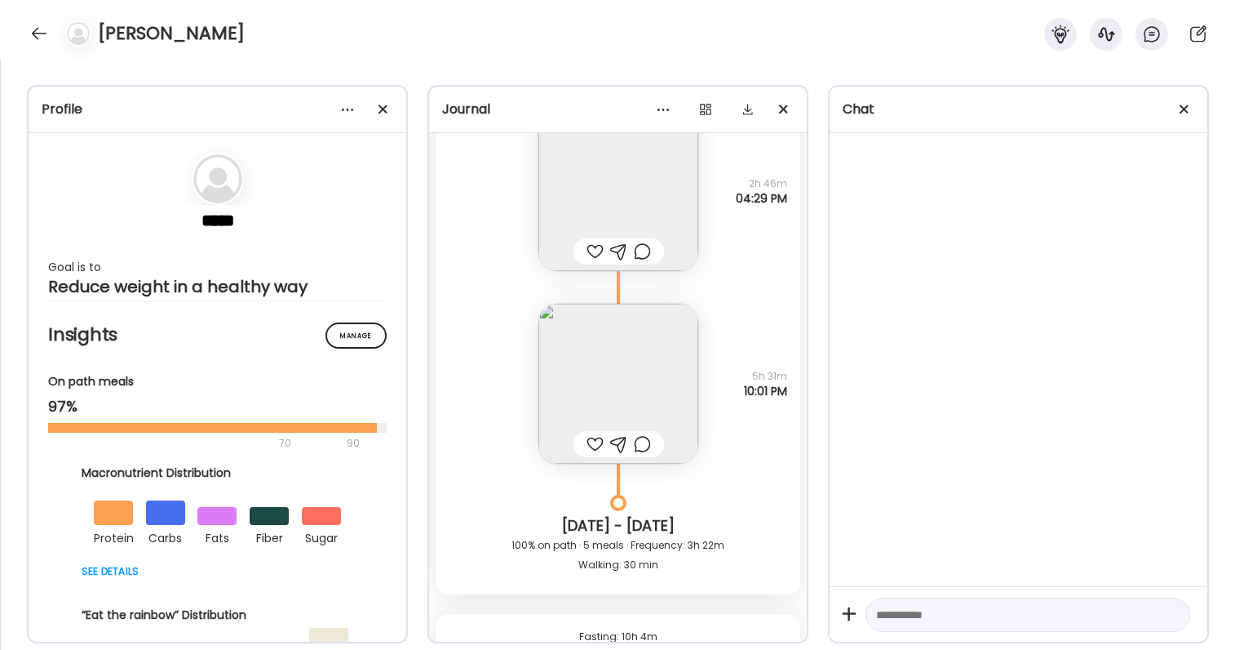
scroll to position [51950, 0]
drag, startPoint x: 747, startPoint y: 171, endPoint x: 791, endPoint y: 202, distance: 53.2
click at [791, 202] on div "Keshava Why did I eat? It was time 2h 46m 04:29 PM" at bounding box center [618, 171] width 365 height 193
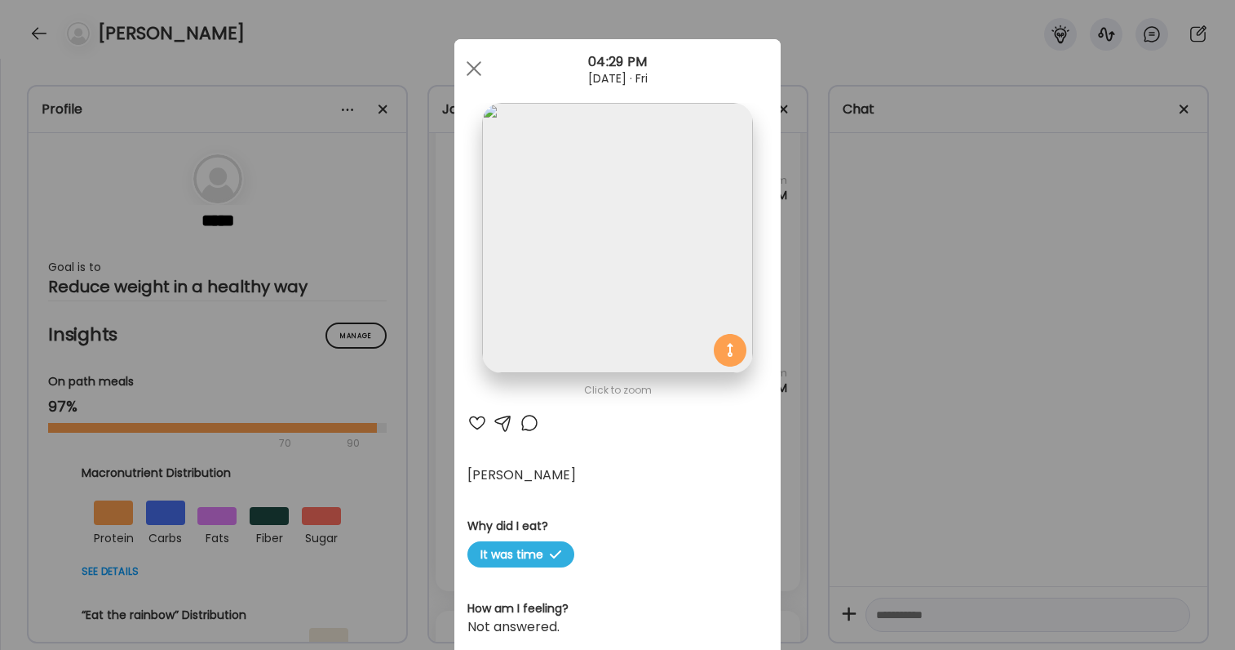
click at [791, 202] on div "Ate Coach Dashboard Wahoo! It’s official Take a moment to set up your Coach Pro…" at bounding box center [617, 325] width 1235 height 650
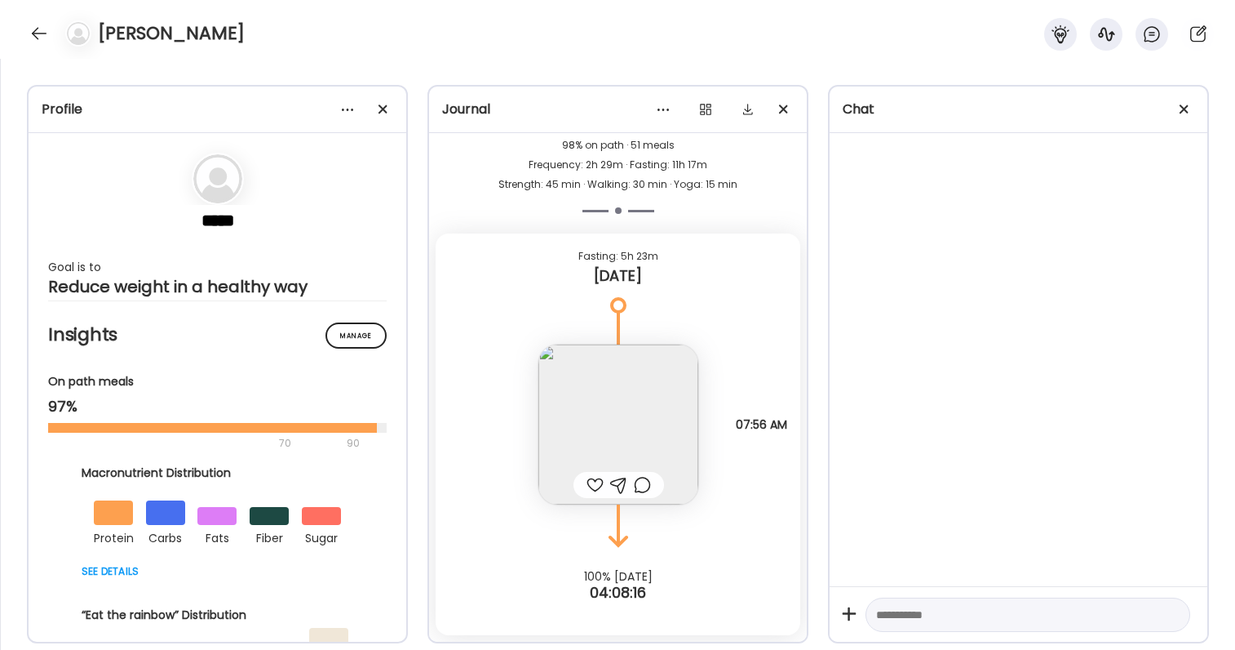
scroll to position [55639, 0]
drag, startPoint x: 728, startPoint y: 427, endPoint x: 788, endPoint y: 437, distance: 61.3
click at [790, 437] on div "Note not added Questions not answered 07:56 AM" at bounding box center [618, 408] width 365 height 193
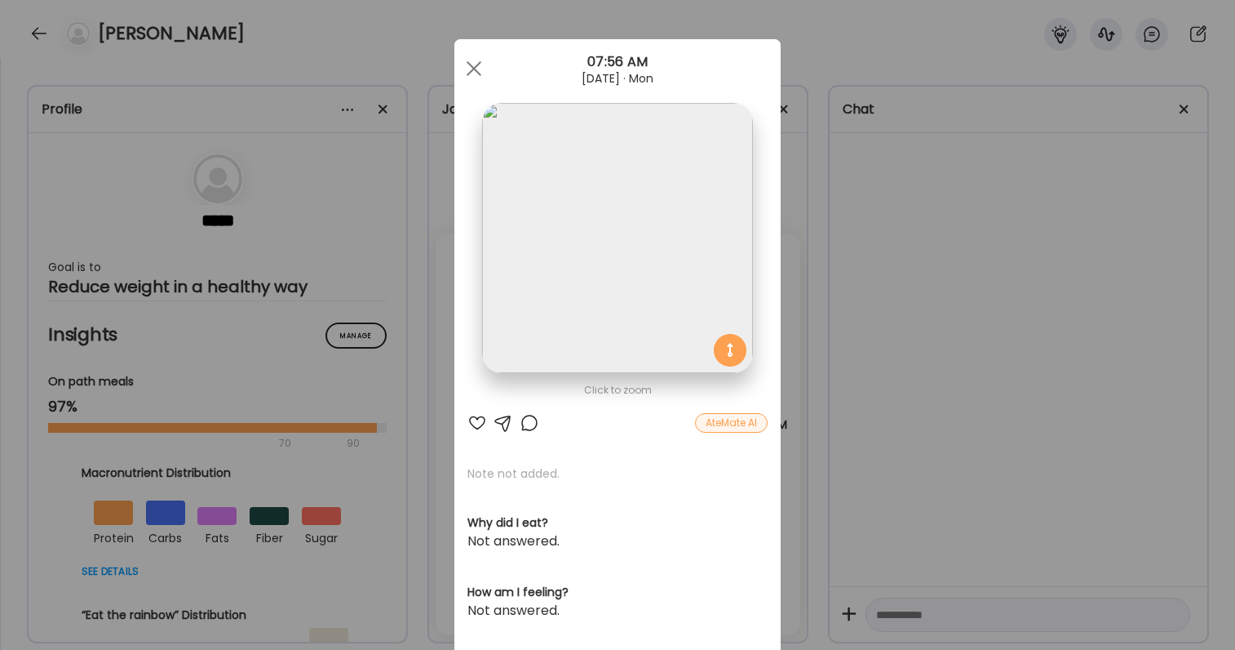
click at [792, 439] on div "Ate Coach Dashboard Wahoo! It’s official Take a moment to set up your Coach Pro…" at bounding box center [617, 325] width 1235 height 650
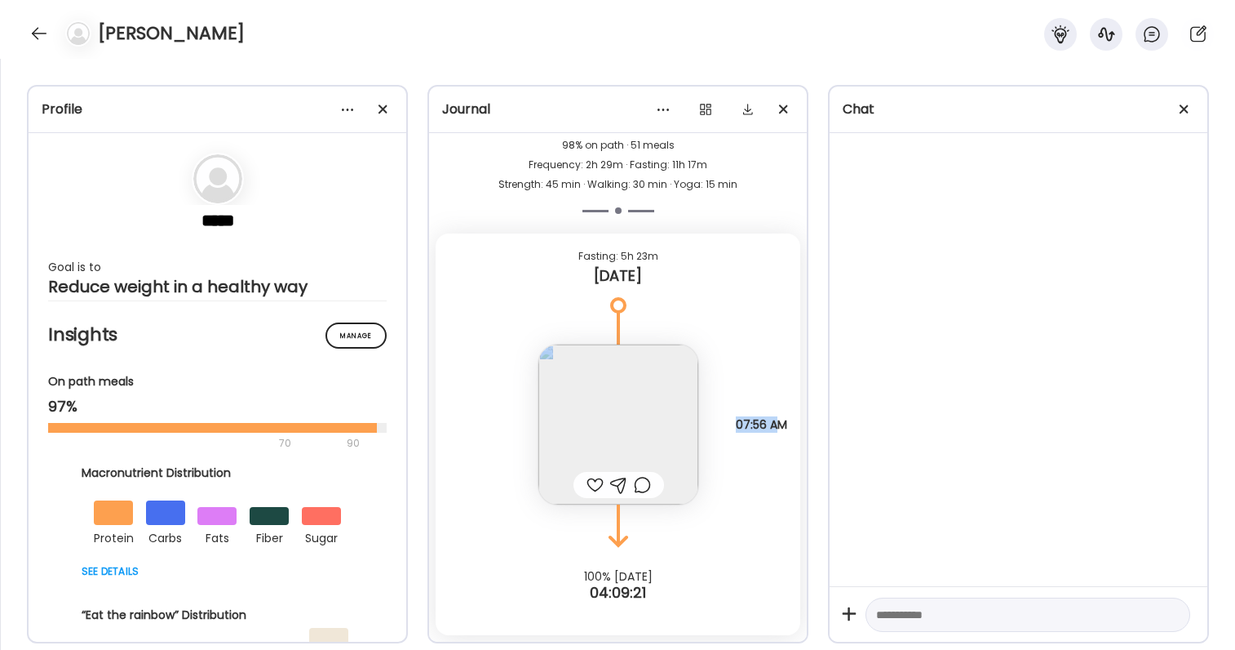
drag, startPoint x: 725, startPoint y: 421, endPoint x: 773, endPoint y: 428, distance: 47.9
click at [773, 428] on div "Note not added Questions not answered 07:56 AM" at bounding box center [618, 408] width 365 height 193
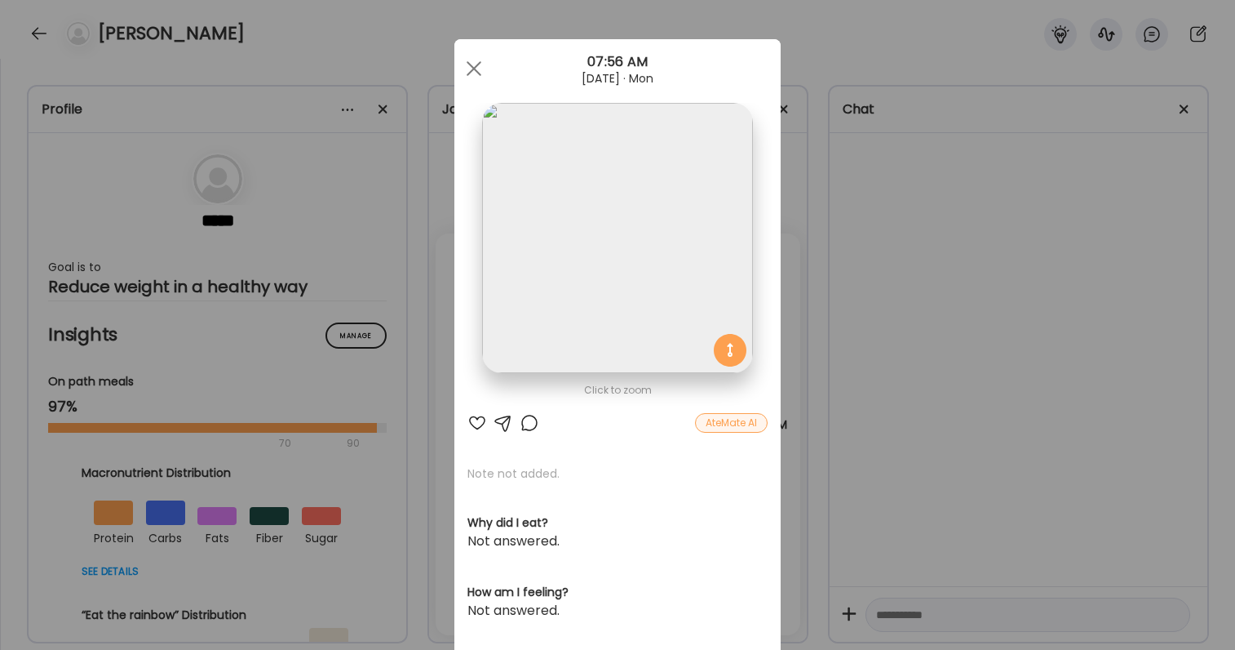
click at [773, 428] on div "Click to zoom AteMate AI Note not added. Why did I eat? Not answered. How am I …" at bounding box center [617, 519] width 326 height 960
click at [785, 431] on div "Ate Coach Dashboard Wahoo! It’s official Take a moment to set up your Coach Pro…" at bounding box center [617, 325] width 1235 height 650
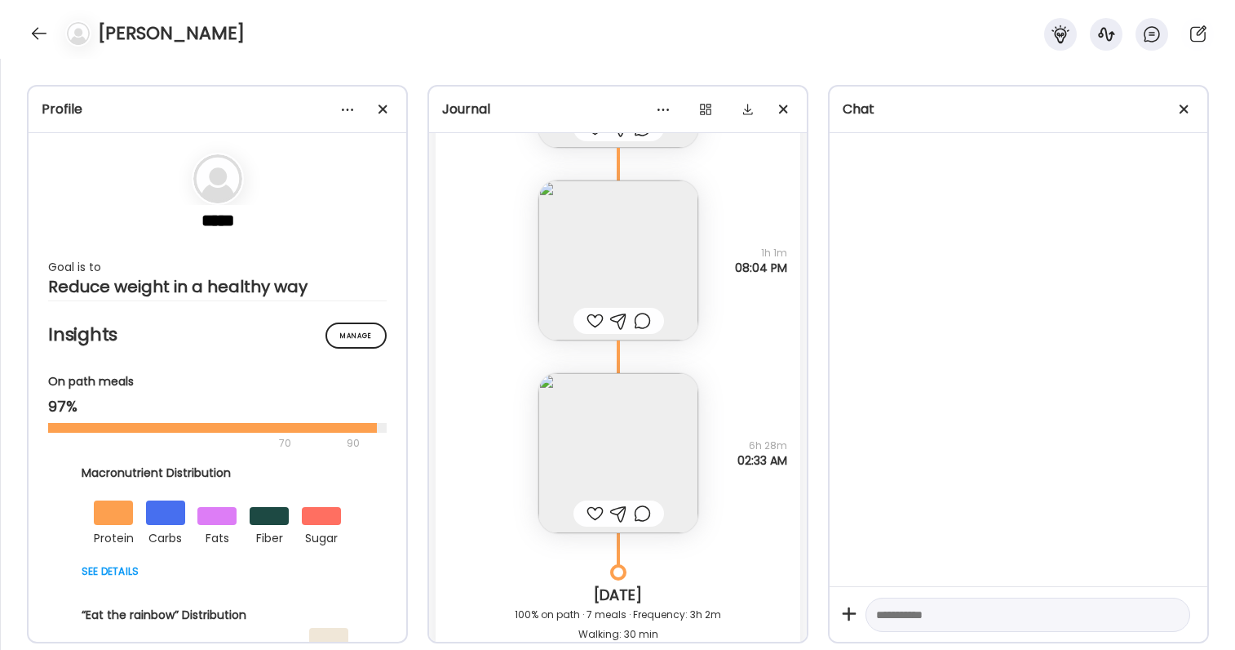
scroll to position [55038, 0]
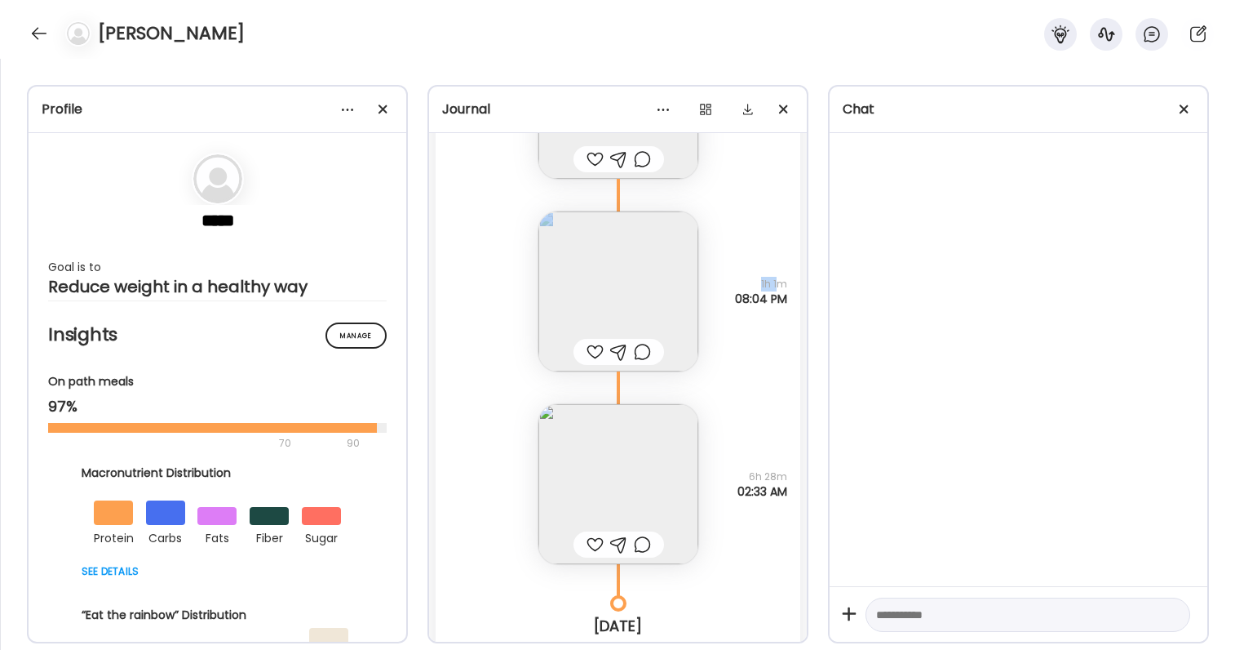
drag, startPoint x: 759, startPoint y: 273, endPoint x: 777, endPoint y: 288, distance: 23.2
click at [778, 288] on div "Wilde protein chips Questions not answered 1h 1m 08:04 PM" at bounding box center [618, 275] width 365 height 193
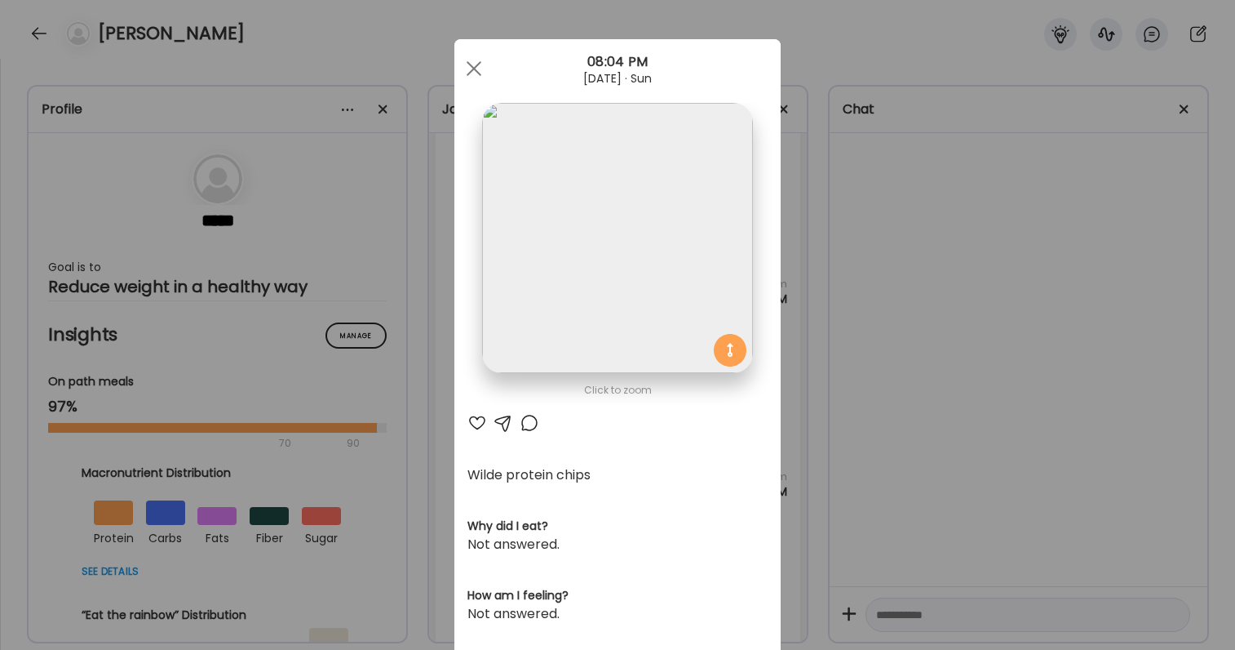
click at [791, 295] on div "Ate Coach Dashboard Wahoo! It’s official Take a moment to set up your Coach Pro…" at bounding box center [617, 325] width 1235 height 650
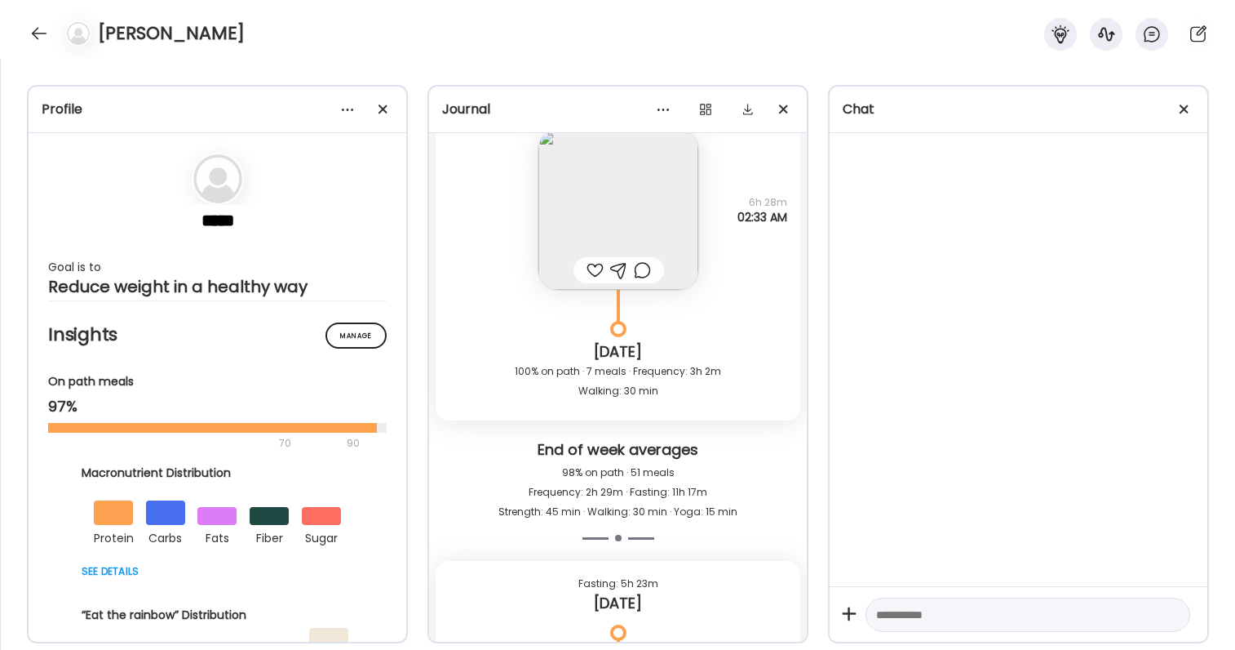
scroll to position [55309, 0]
